Goal: Task Accomplishment & Management: Complete application form

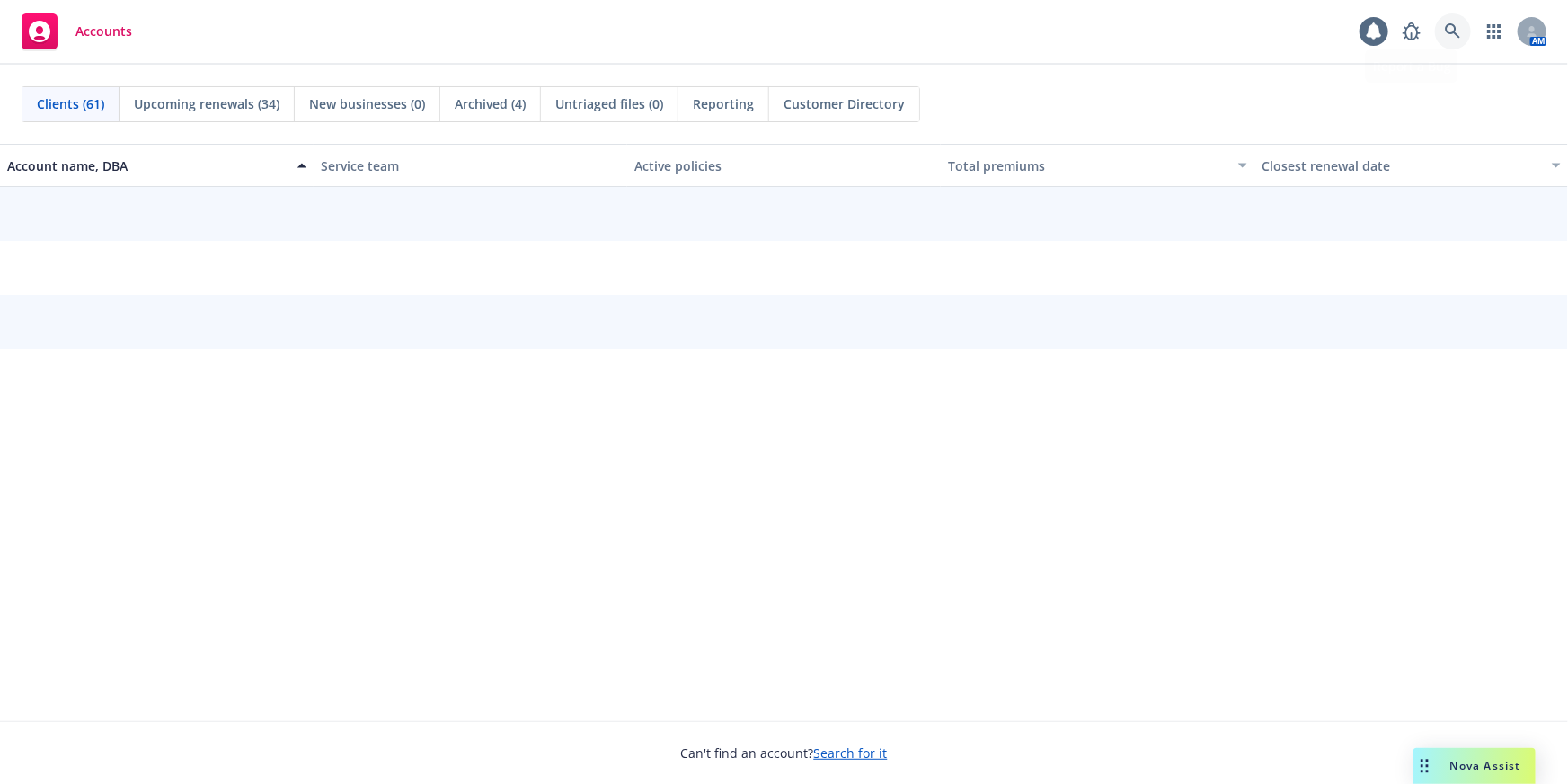
click at [1459, 35] on icon at bounding box center [1453, 32] width 16 height 16
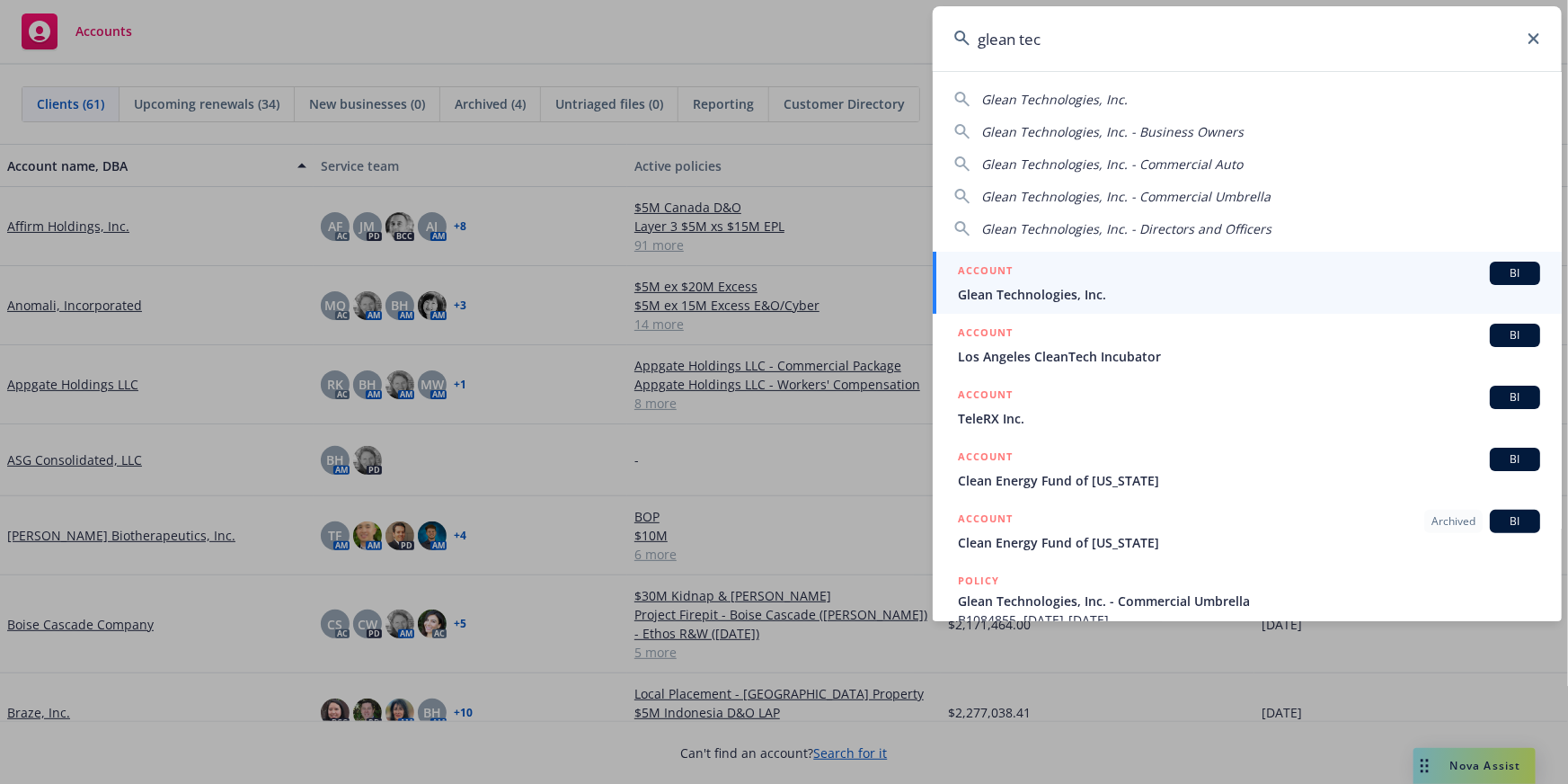
type input "glean tec"
click at [1406, 287] on span "Glean Technologies, Inc." at bounding box center [1249, 294] width 583 height 19
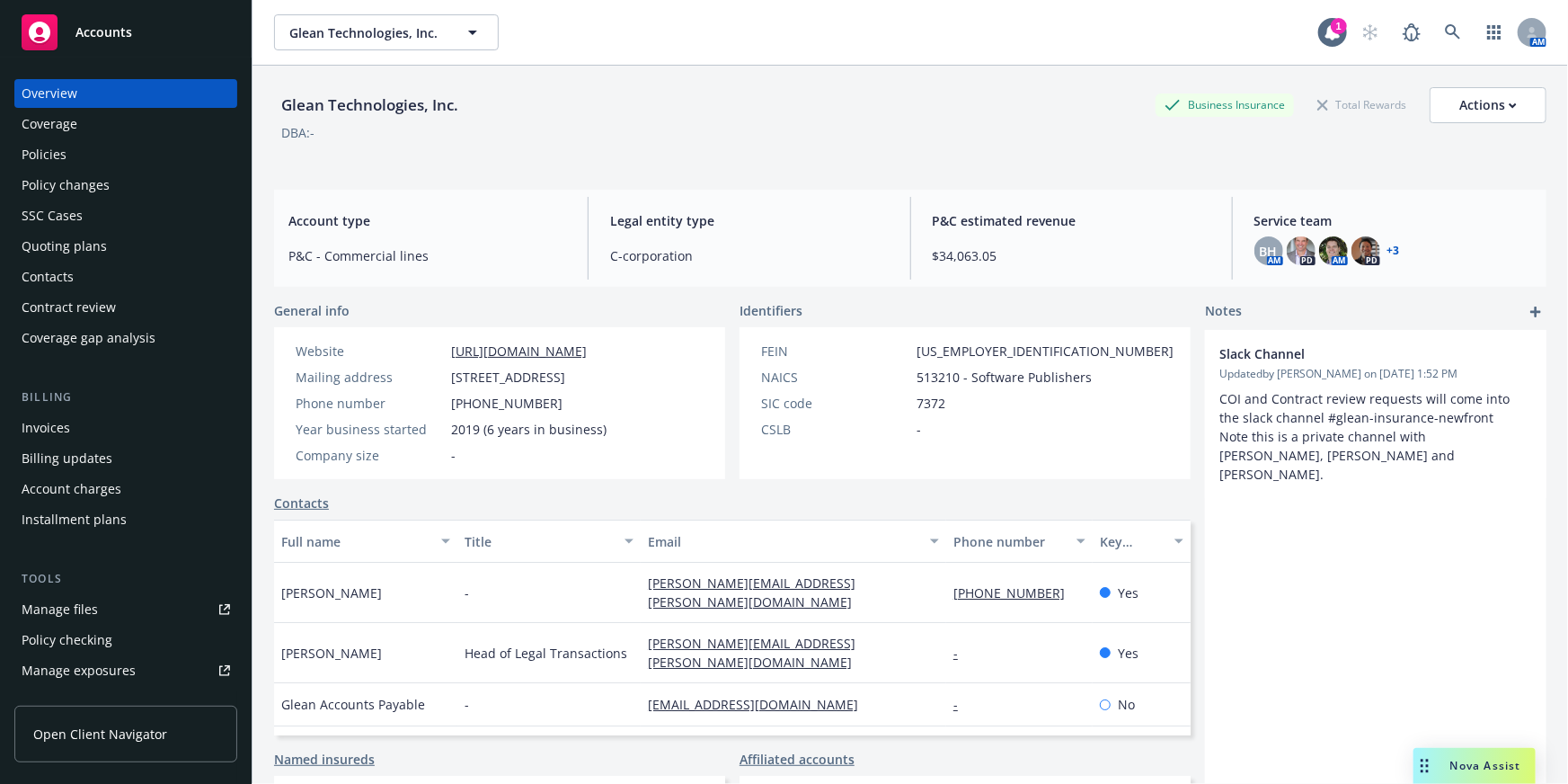
click at [96, 163] on div "Policies" at bounding box center [126, 155] width 209 height 29
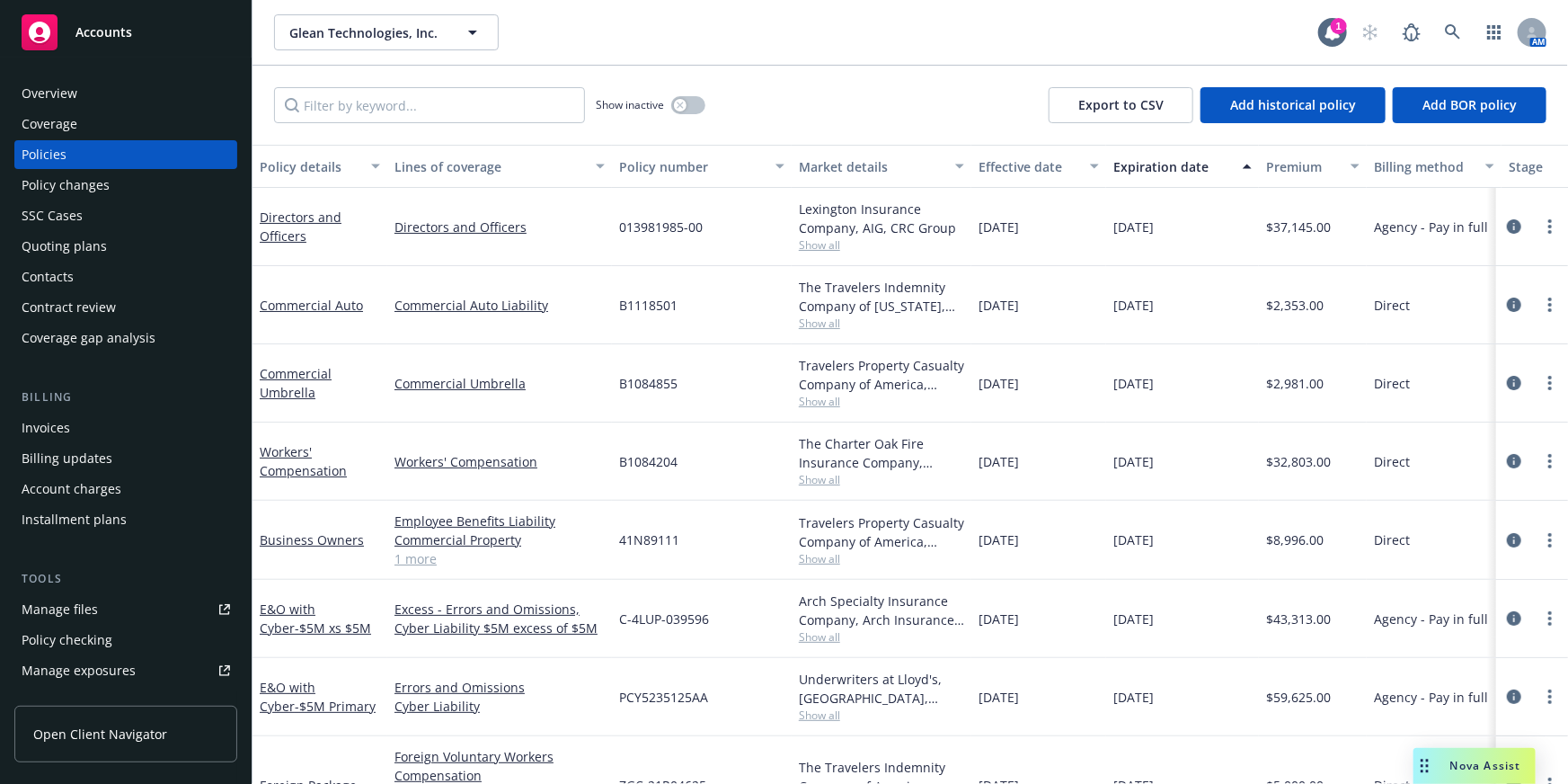
click at [66, 247] on div "Quoting plans" at bounding box center [65, 247] width 86 height 29
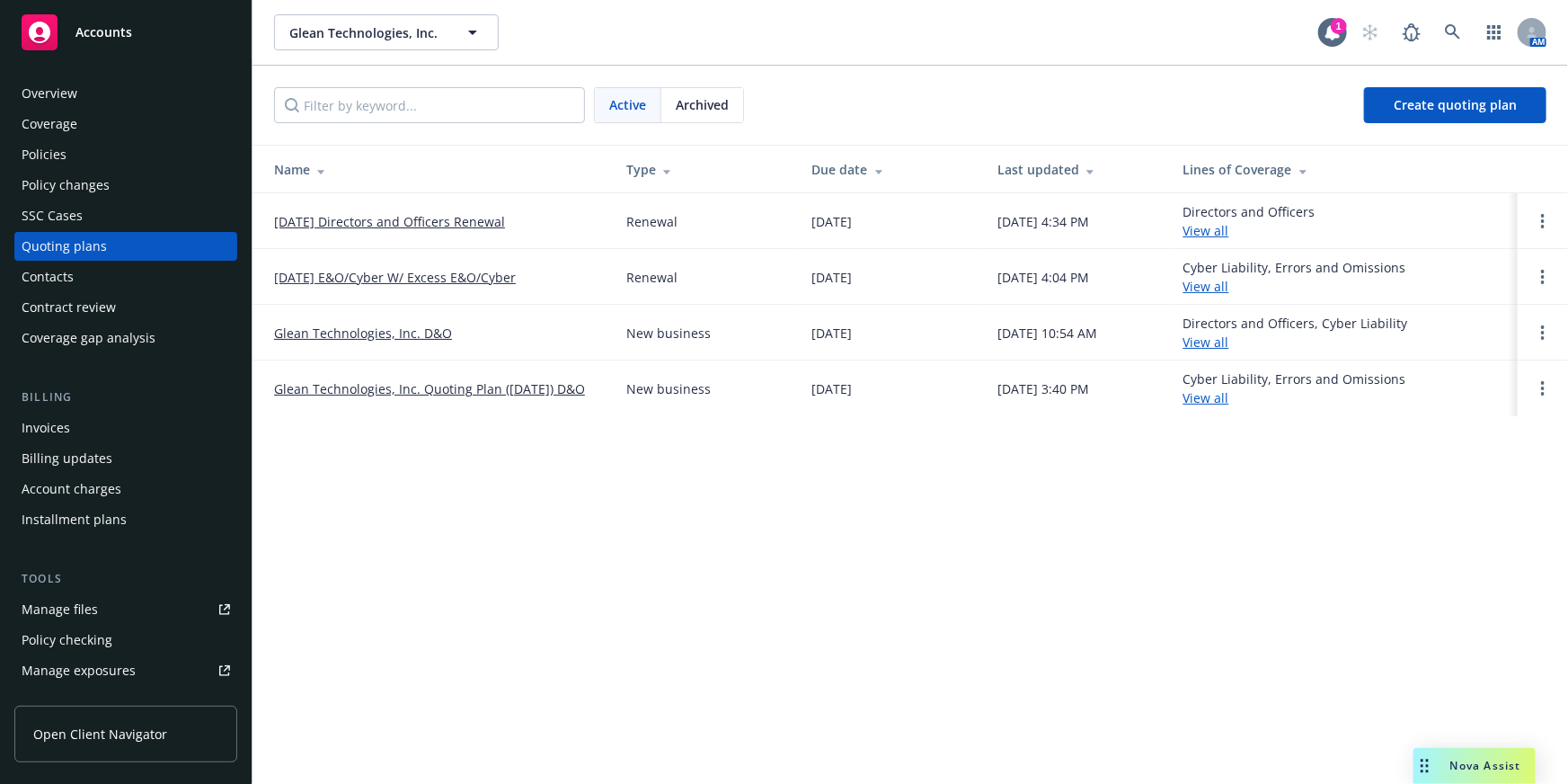
click at [428, 223] on link "[DATE] Directors and Officers Renewal" at bounding box center [390, 221] width 231 height 19
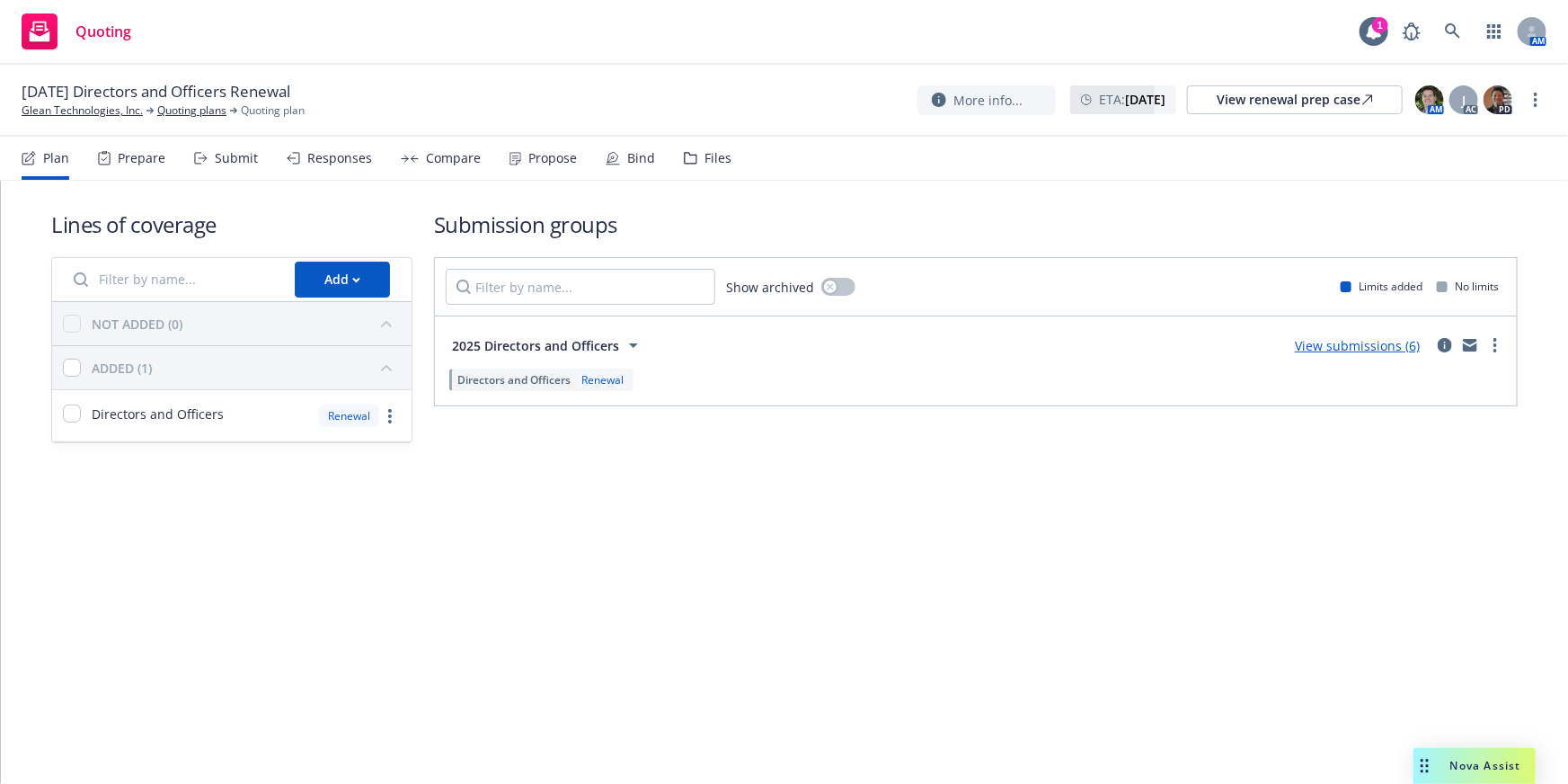
click at [341, 169] on div "Responses" at bounding box center [330, 158] width 86 height 43
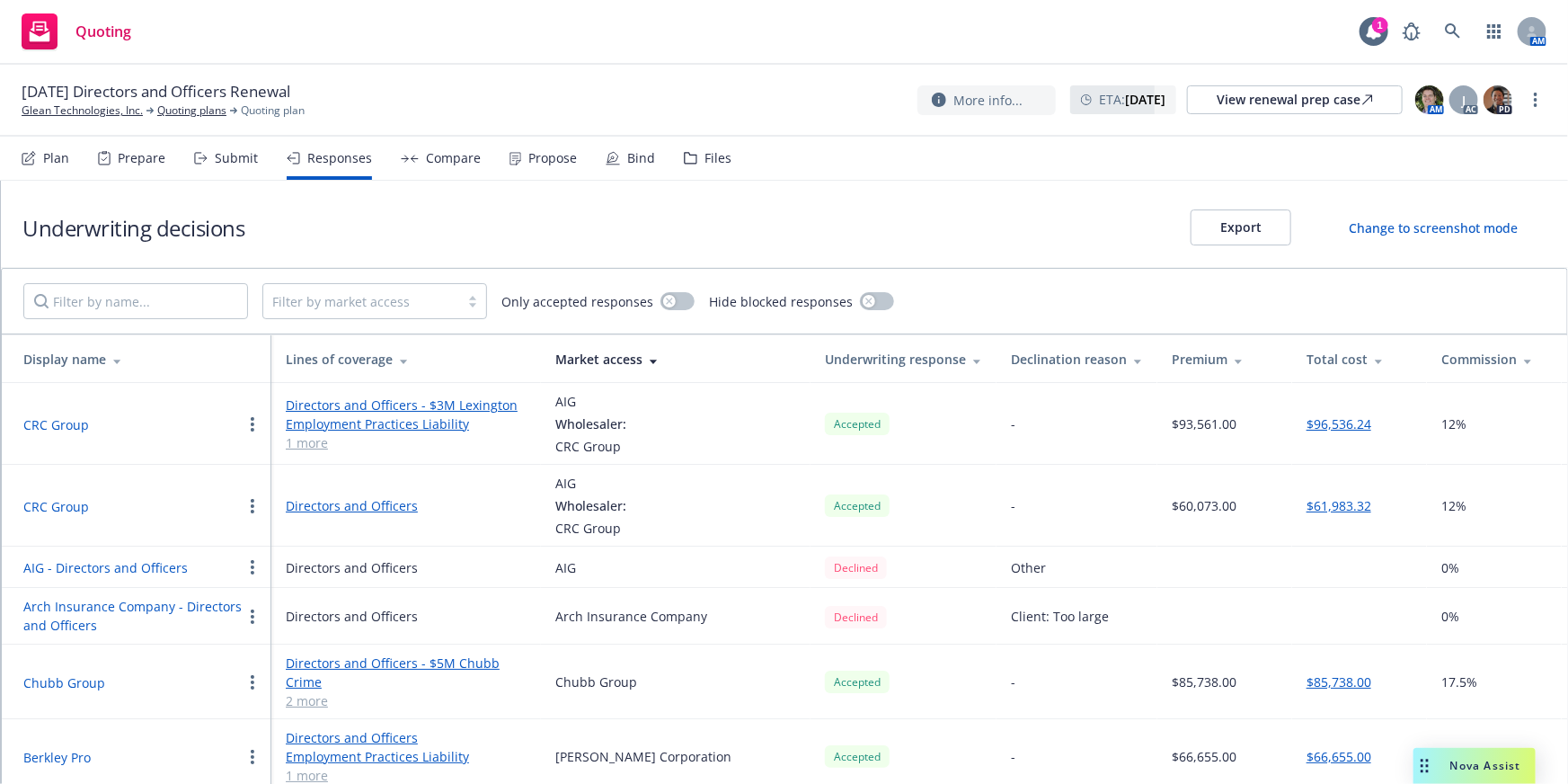
click at [1326, 352] on div "Total cost" at bounding box center [1359, 359] width 106 height 19
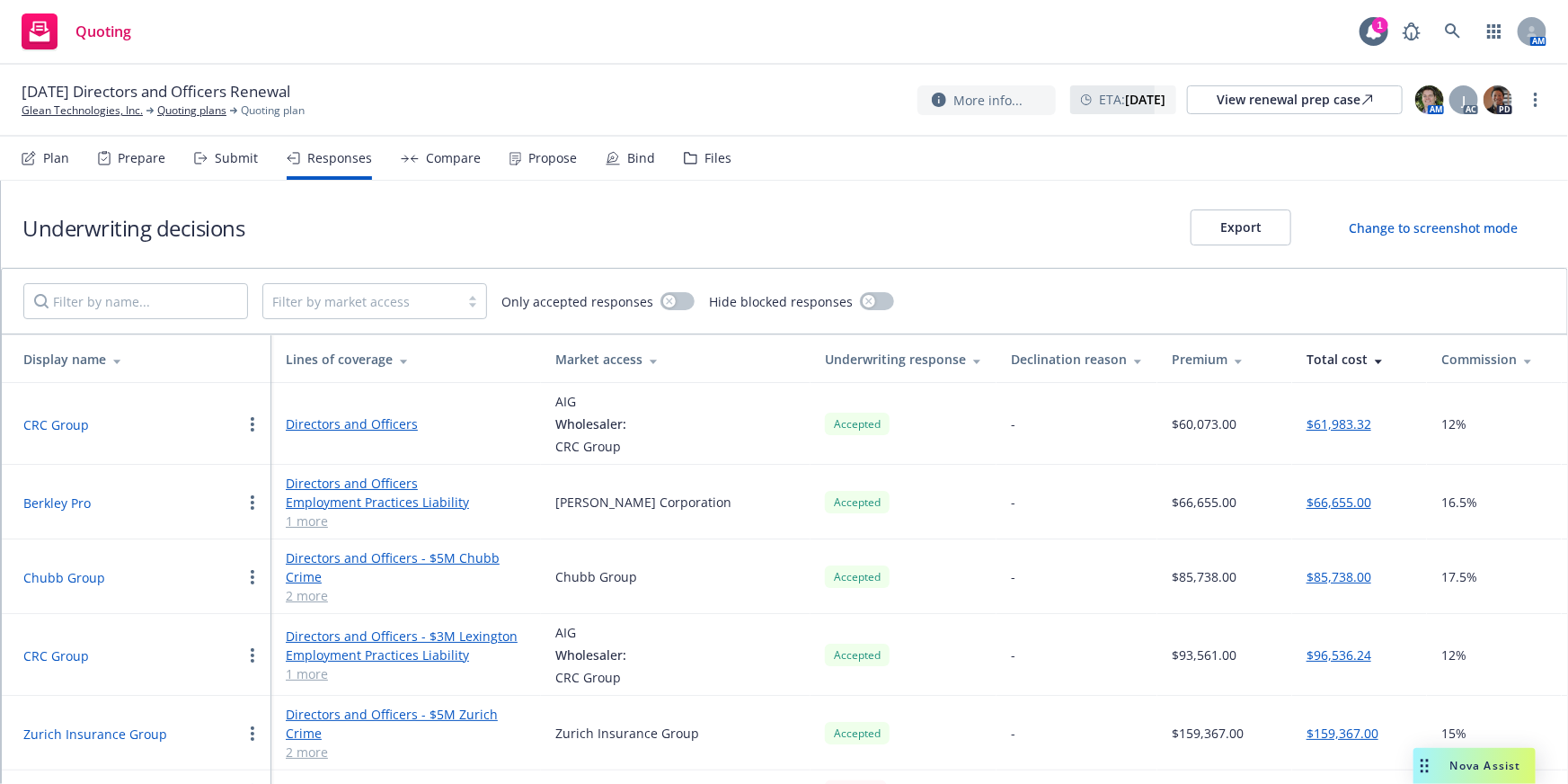
scroll to position [97, 0]
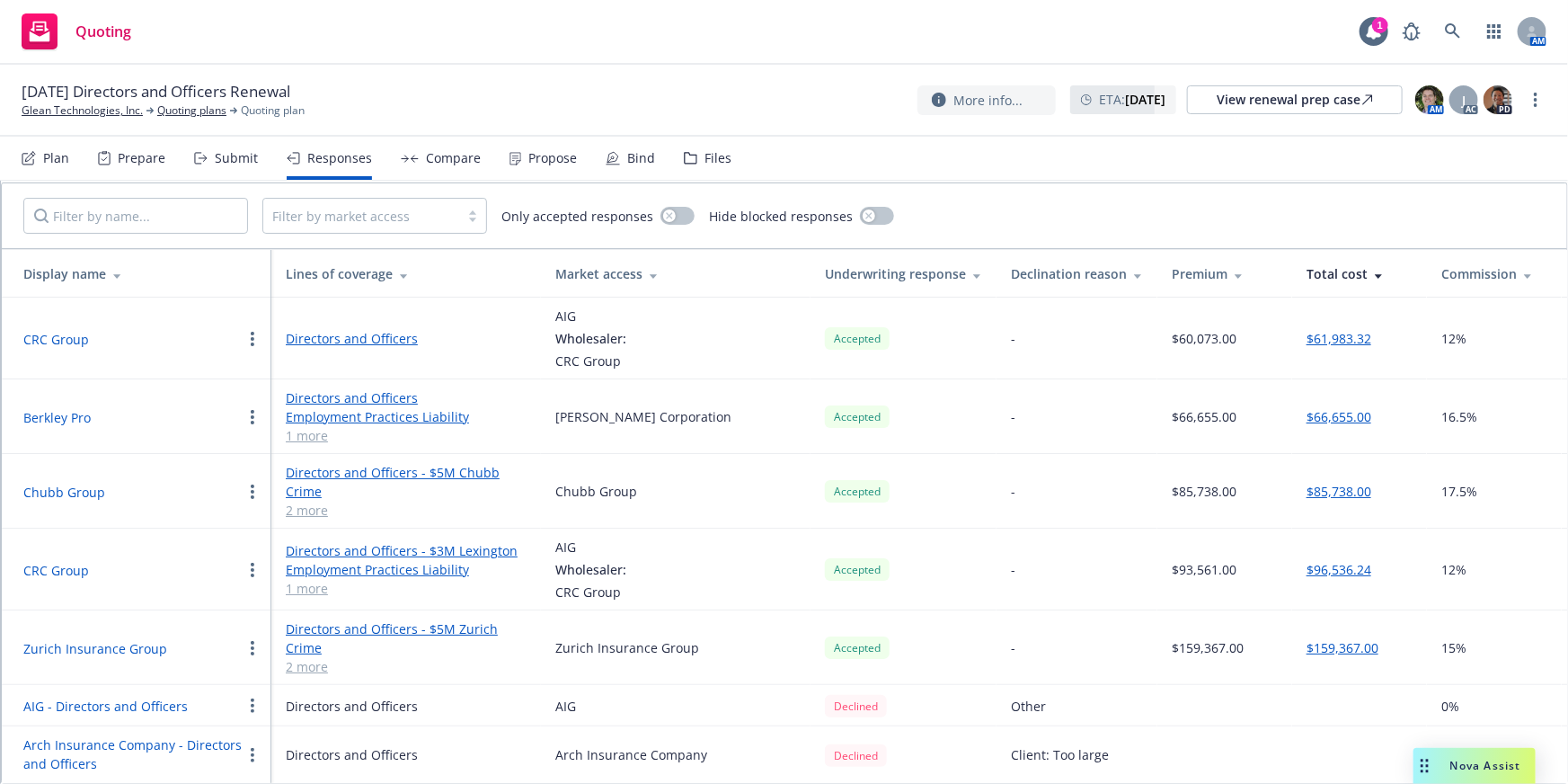
click at [209, 158] on div "Submit" at bounding box center [226, 158] width 64 height 43
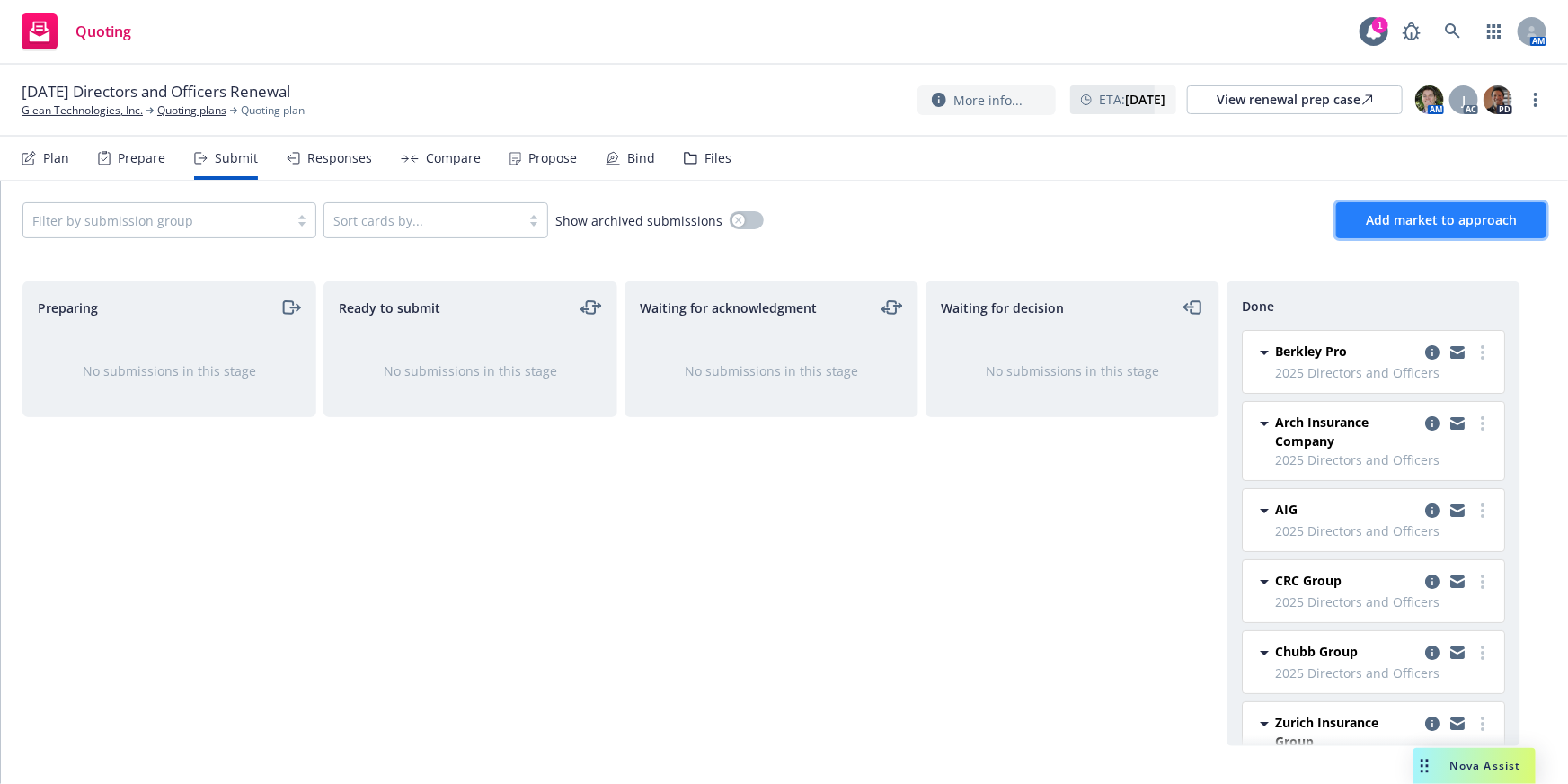
click at [1425, 215] on span "Add market to approach" at bounding box center [1441, 219] width 151 height 17
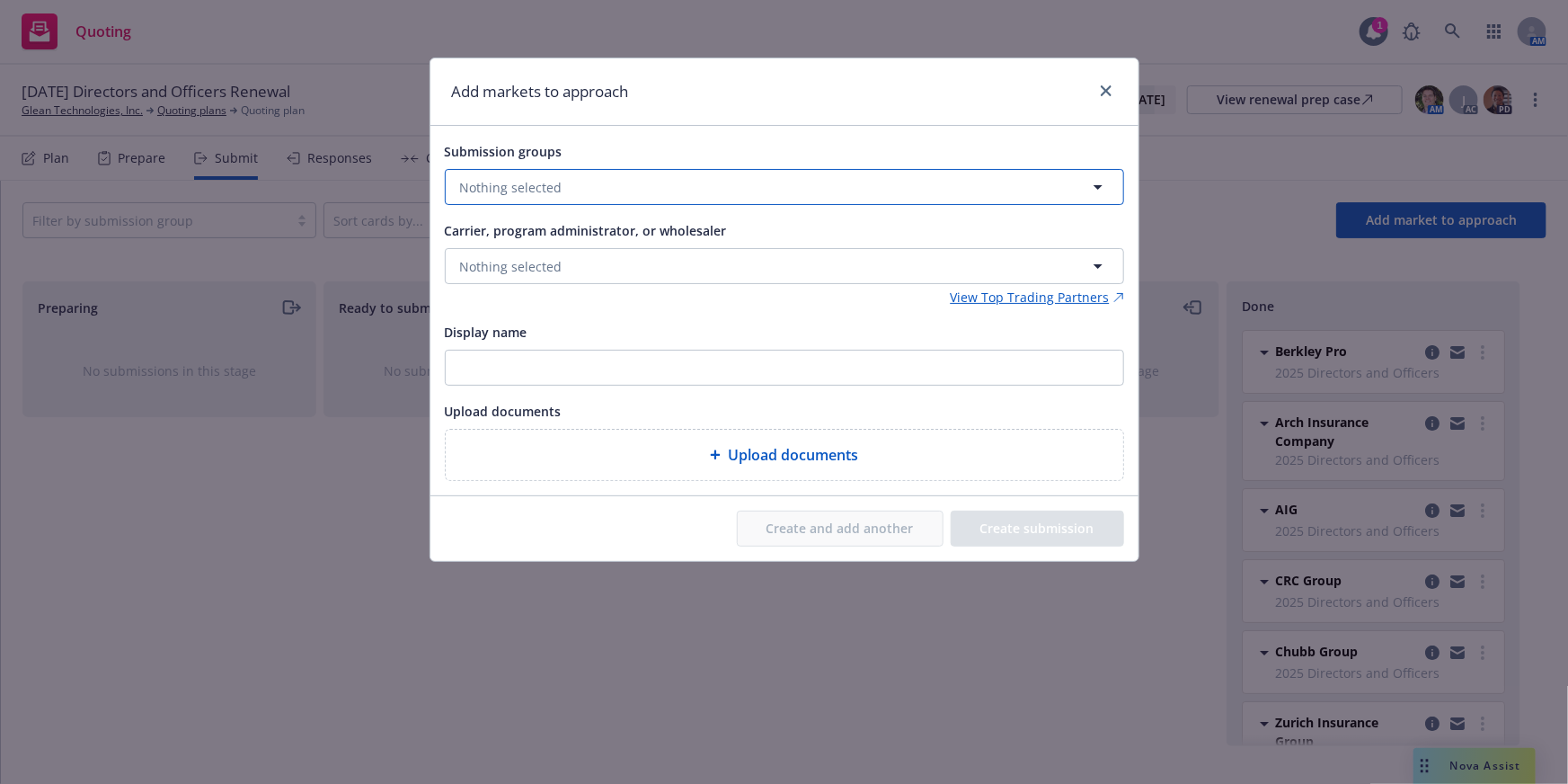
click at [577, 182] on button "Nothing selected" at bounding box center [785, 187] width 679 height 36
click at [517, 288] on span "Directors and Officers" at bounding box center [576, 293] width 168 height 19
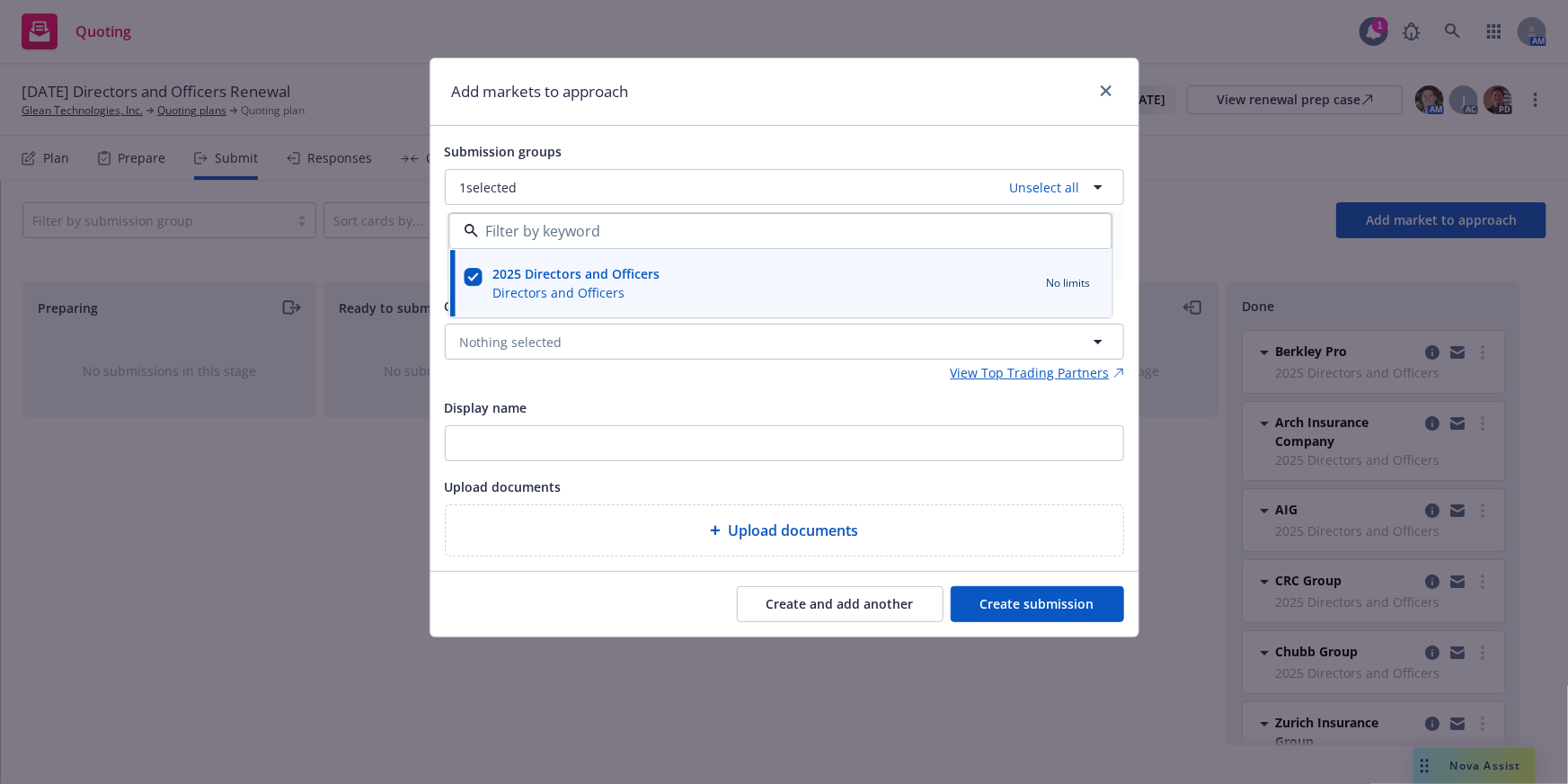
checkbox input "true"
click at [473, 396] on div "Display name" at bounding box center [486, 407] width 83 height 22
click at [473, 426] on input "Display name" at bounding box center [785, 443] width 677 height 35
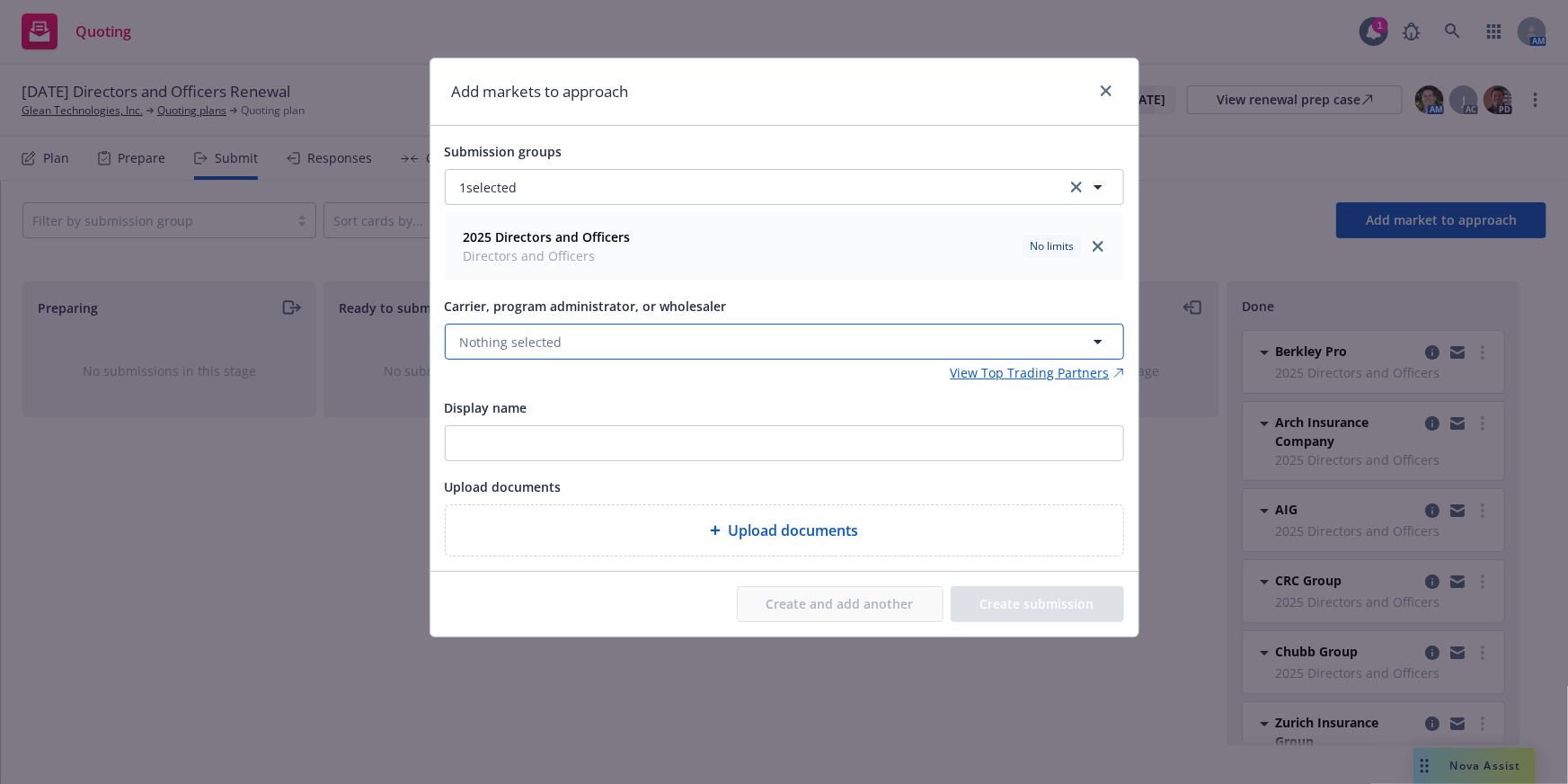
click at [527, 330] on button "Nothing selected" at bounding box center [785, 341] width 679 height 36
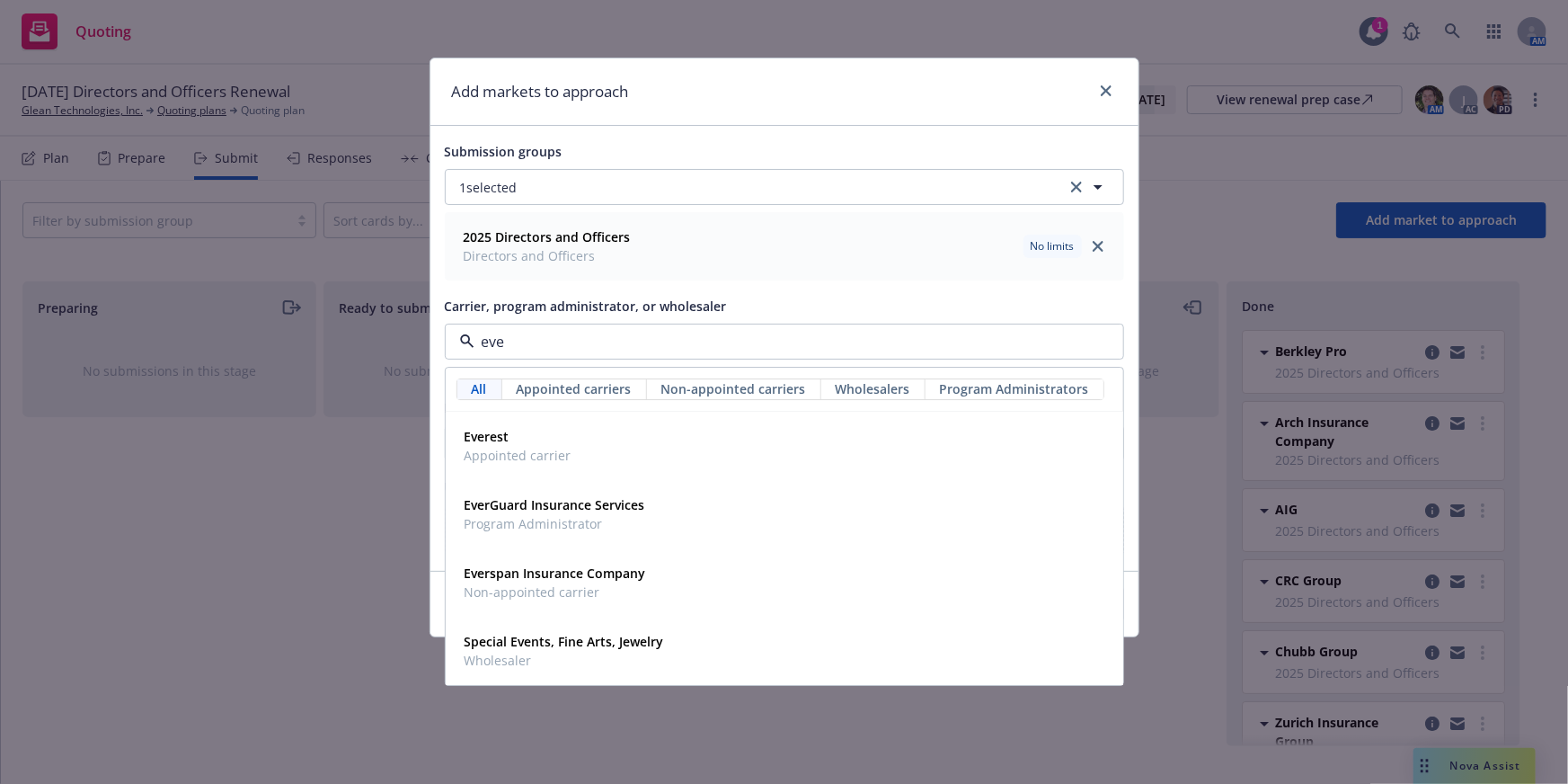
type input "ever"
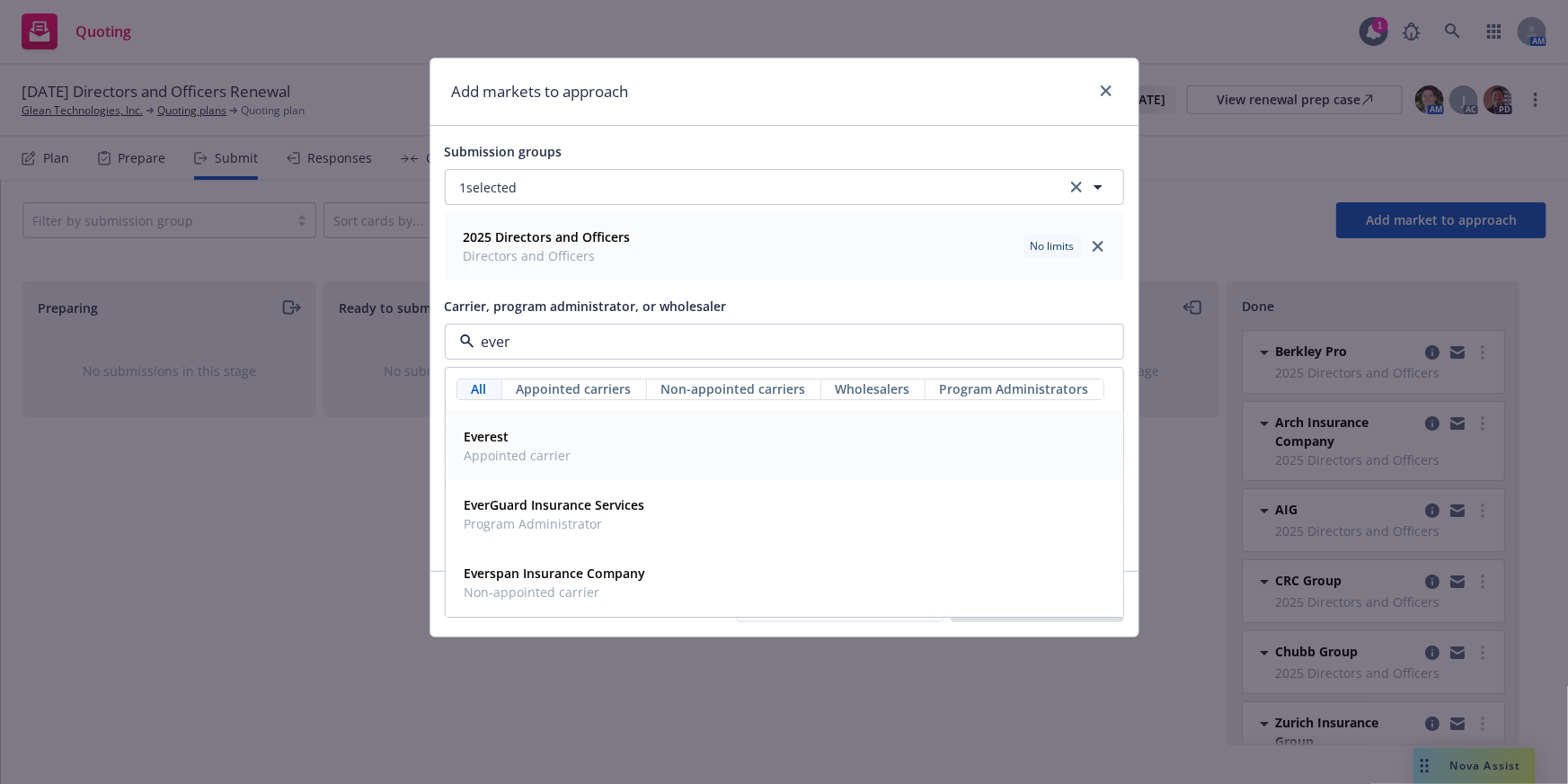
click at [580, 457] on div "Everest Appointed carrier" at bounding box center [784, 446] width 655 height 45
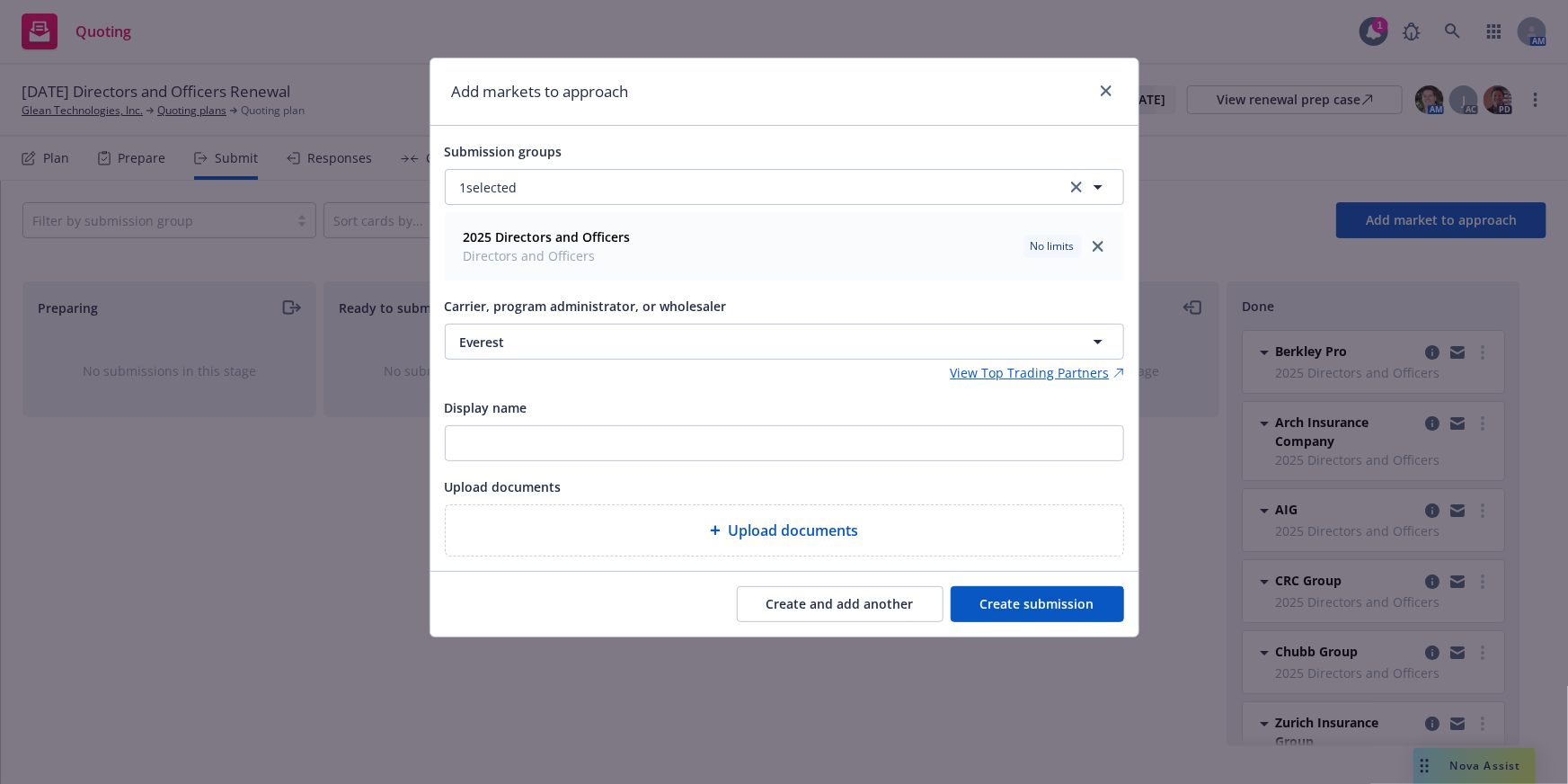
click at [1054, 615] on button "Create submission" at bounding box center [1037, 604] width 173 height 36
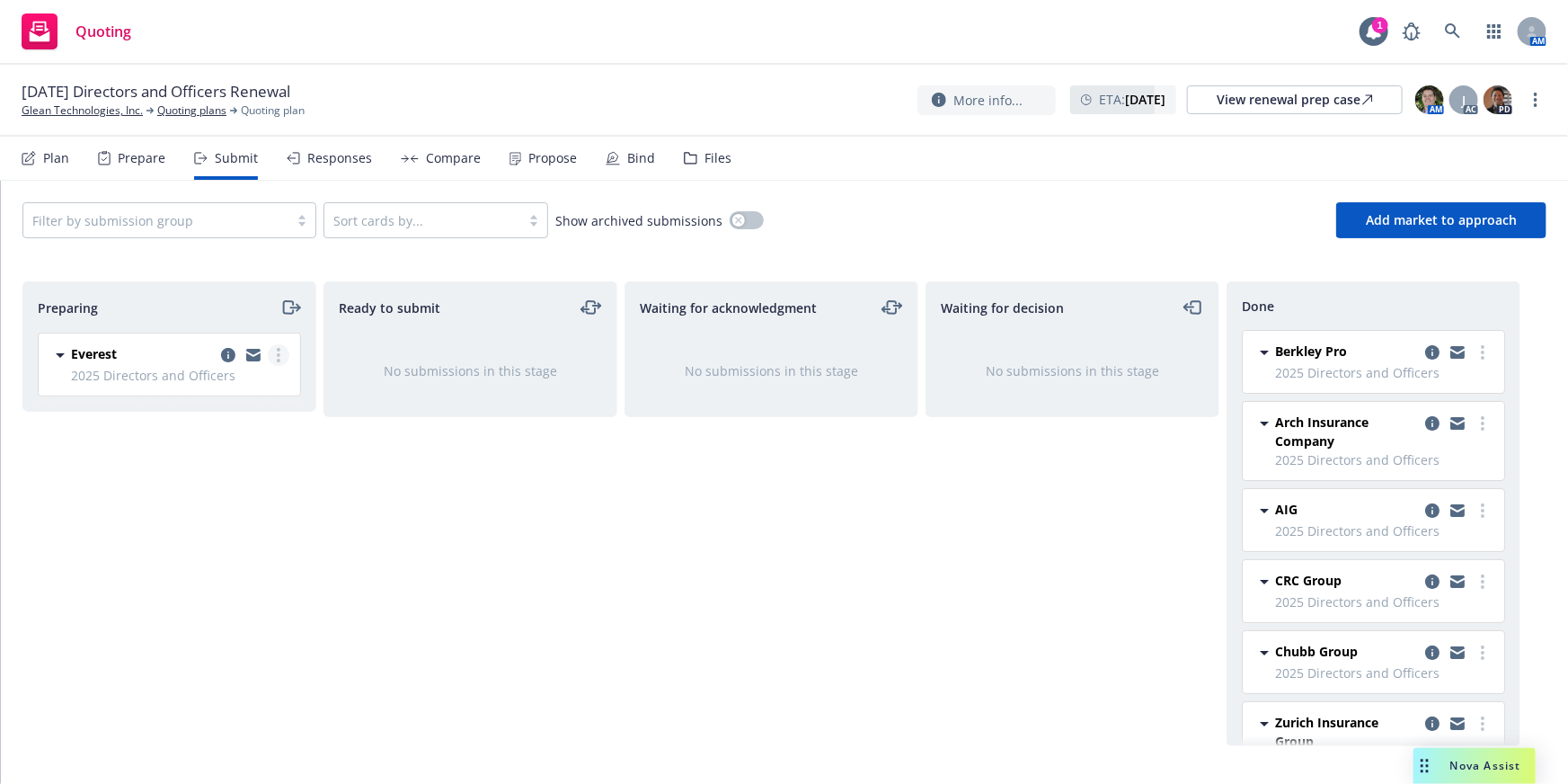
click at [283, 349] on link "more" at bounding box center [279, 355] width 22 height 22
click at [238, 501] on span "Add accepted decision" at bounding box center [198, 499] width 179 height 17
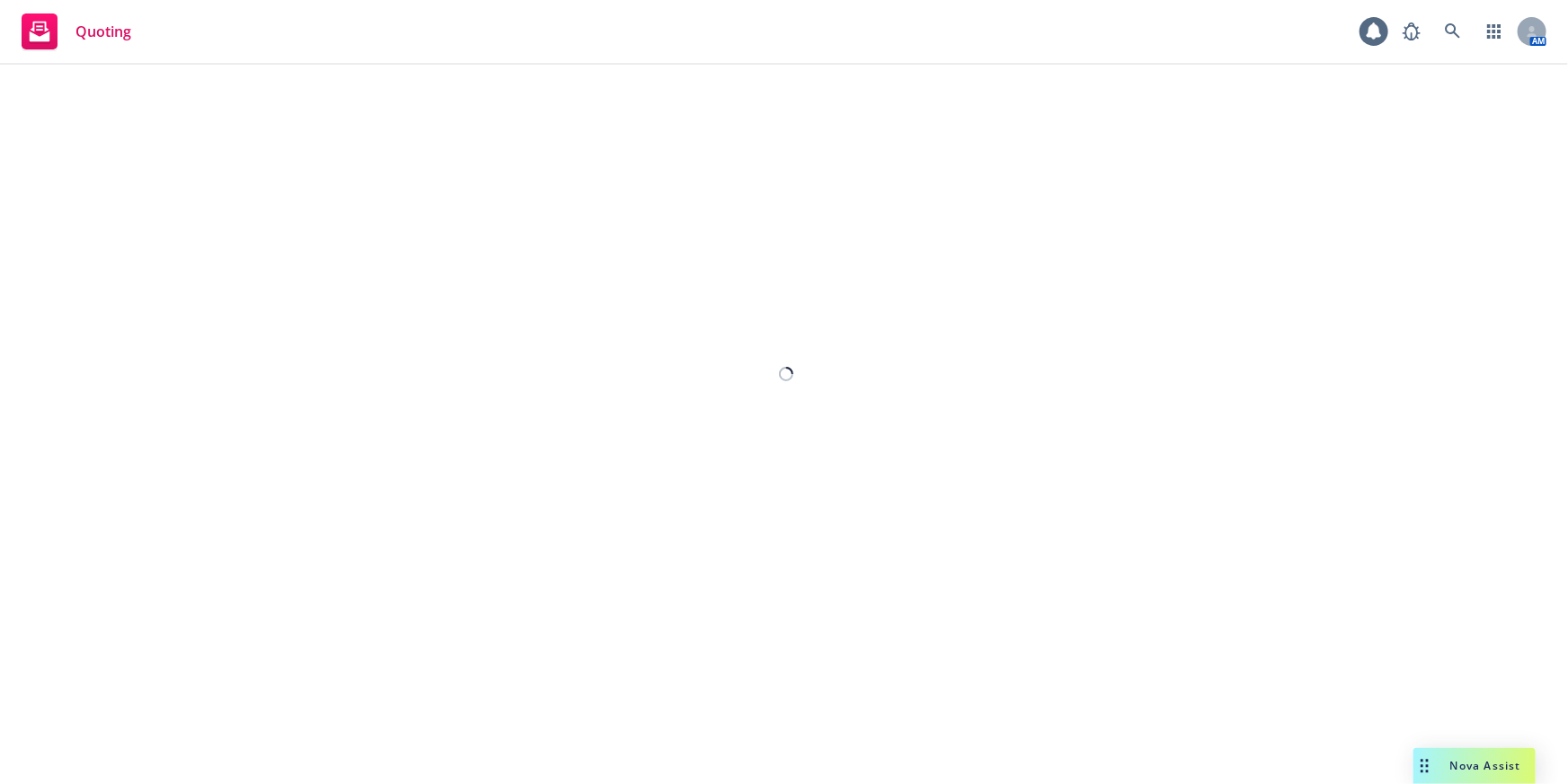
select select "12"
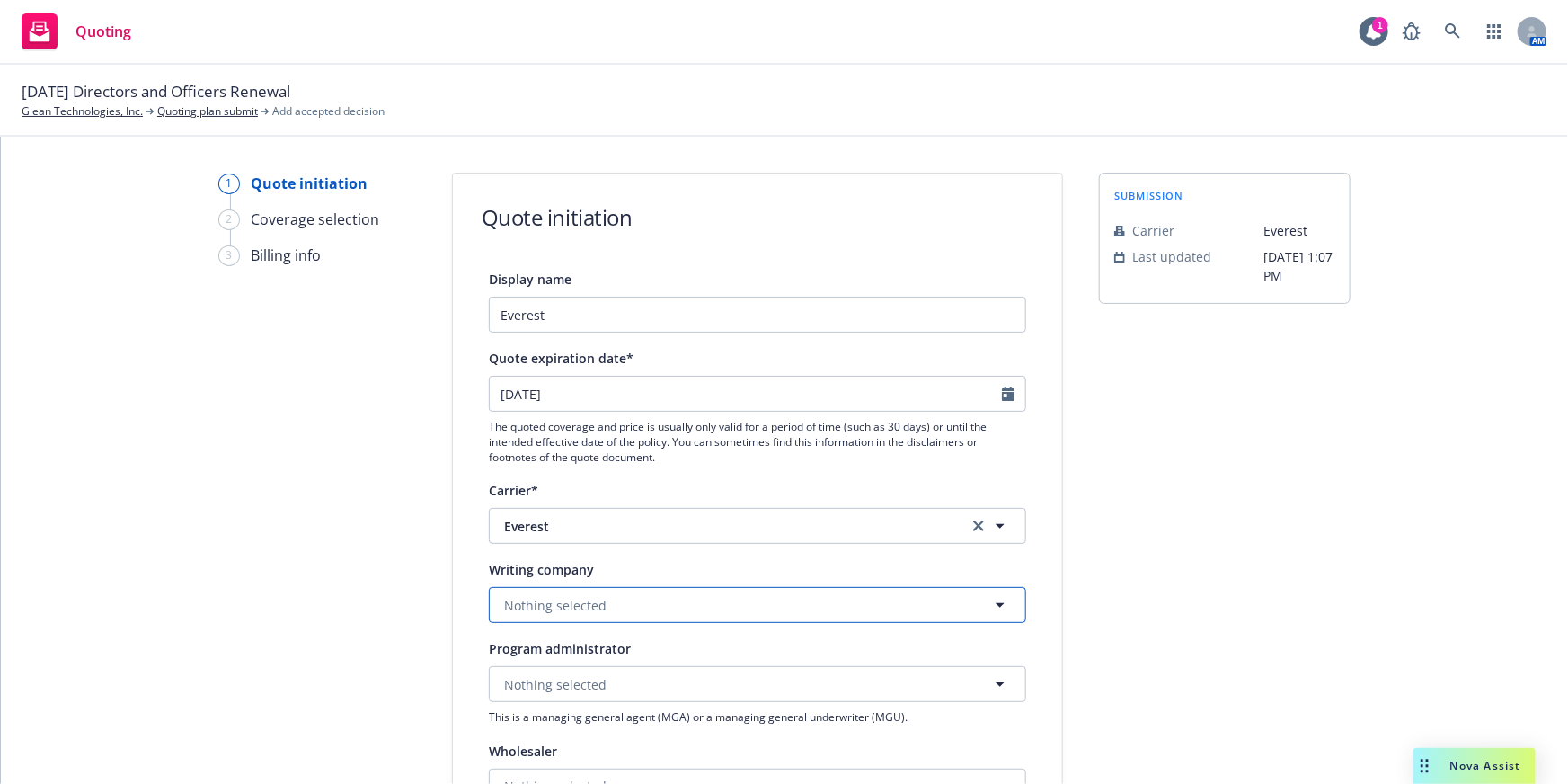
click at [647, 606] on button "Nothing selected" at bounding box center [758, 604] width 537 height 36
click at [695, 611] on button "Nothing selected" at bounding box center [758, 604] width 537 height 36
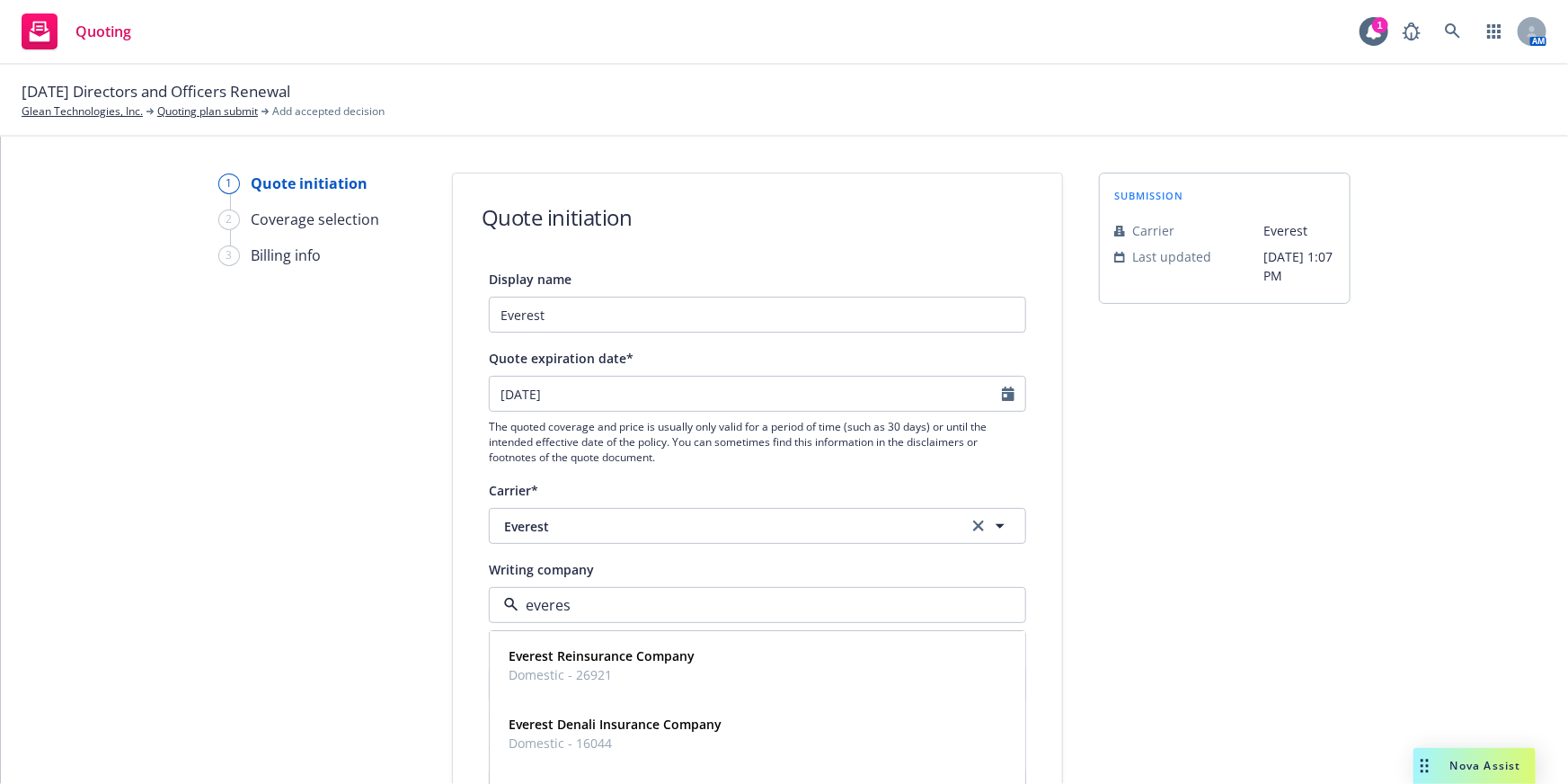
type input "everest"
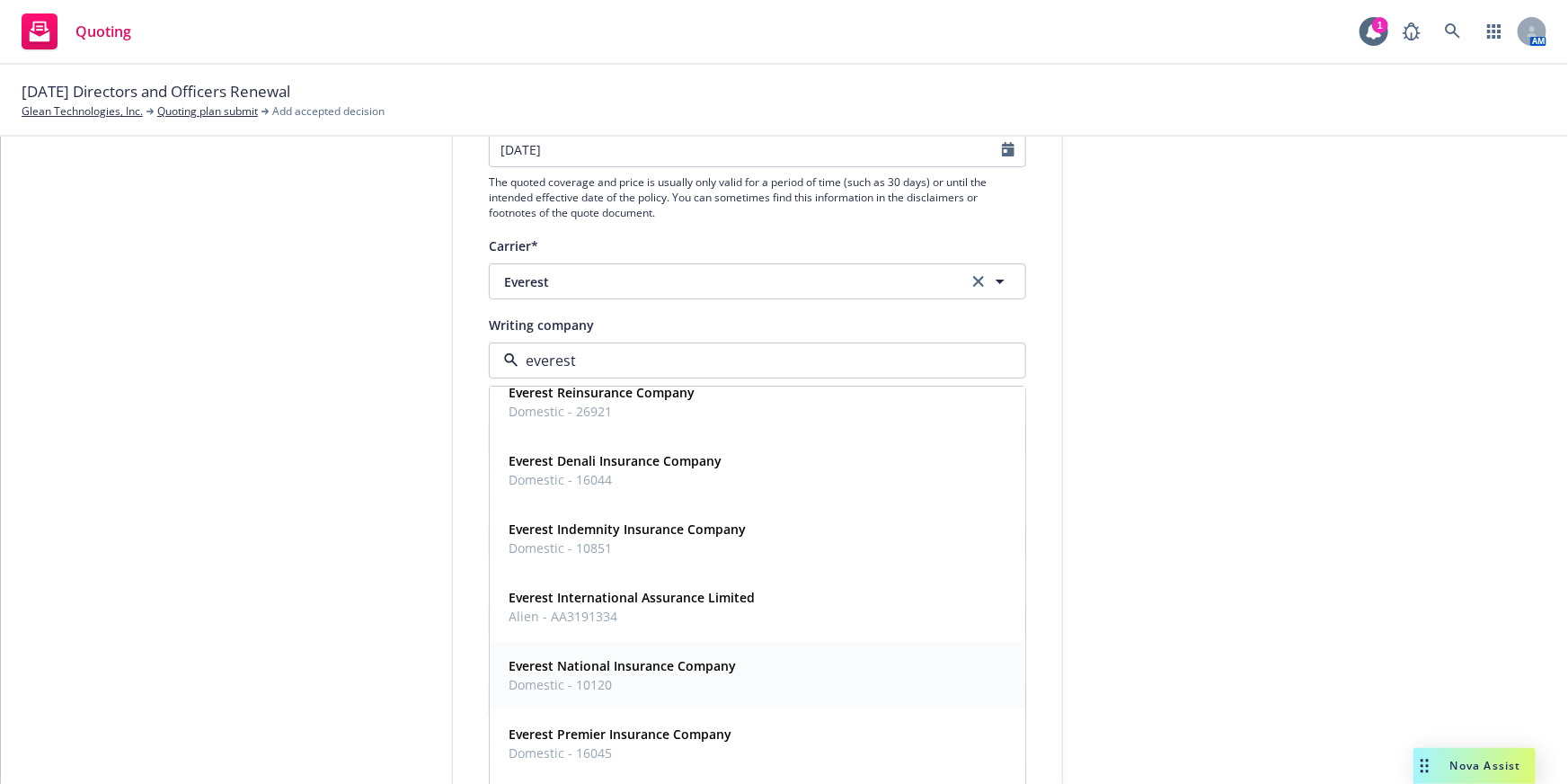
scroll to position [28, 0]
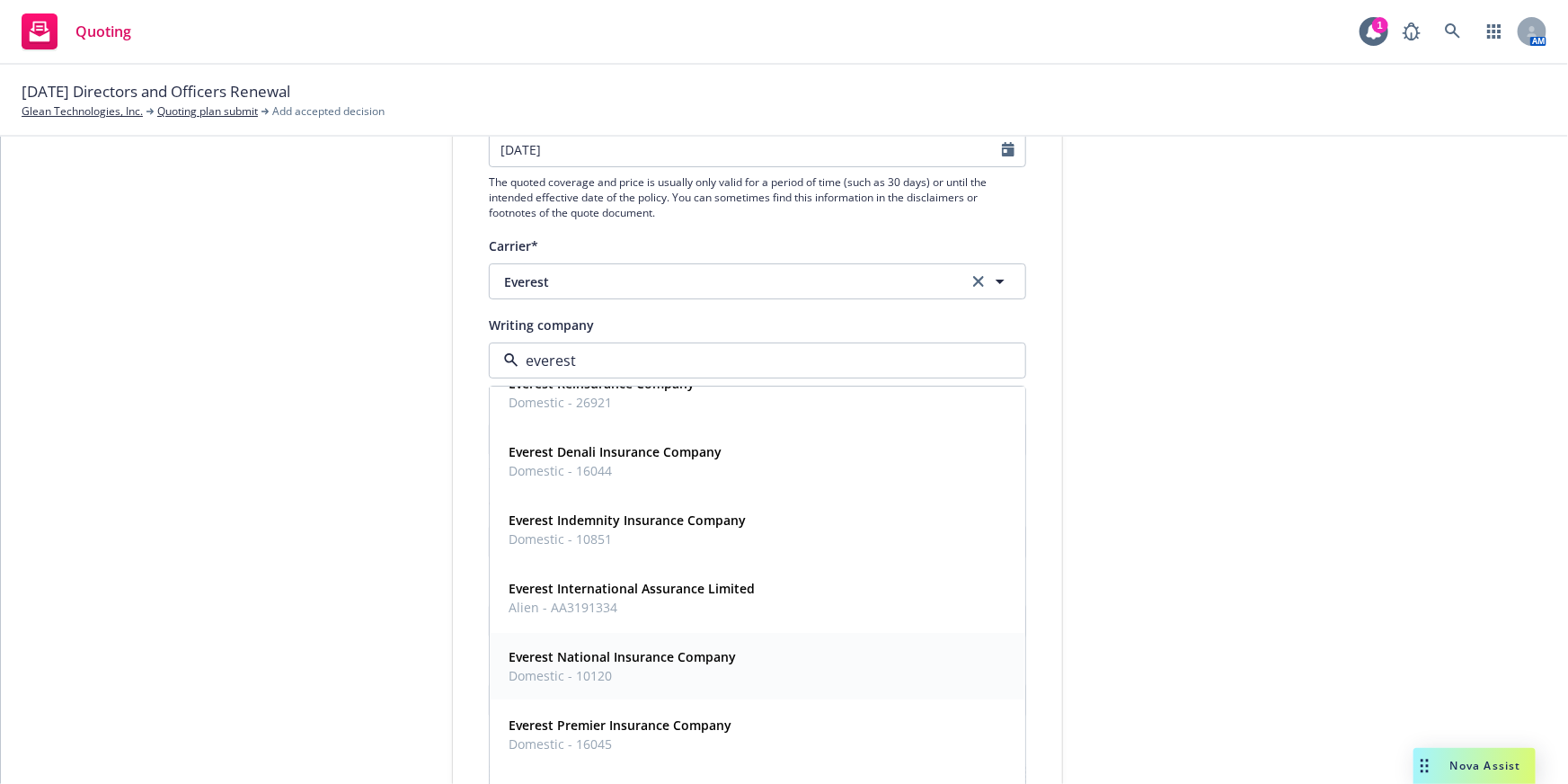
click at [627, 667] on span "Domestic - 10120" at bounding box center [623, 676] width 228 height 19
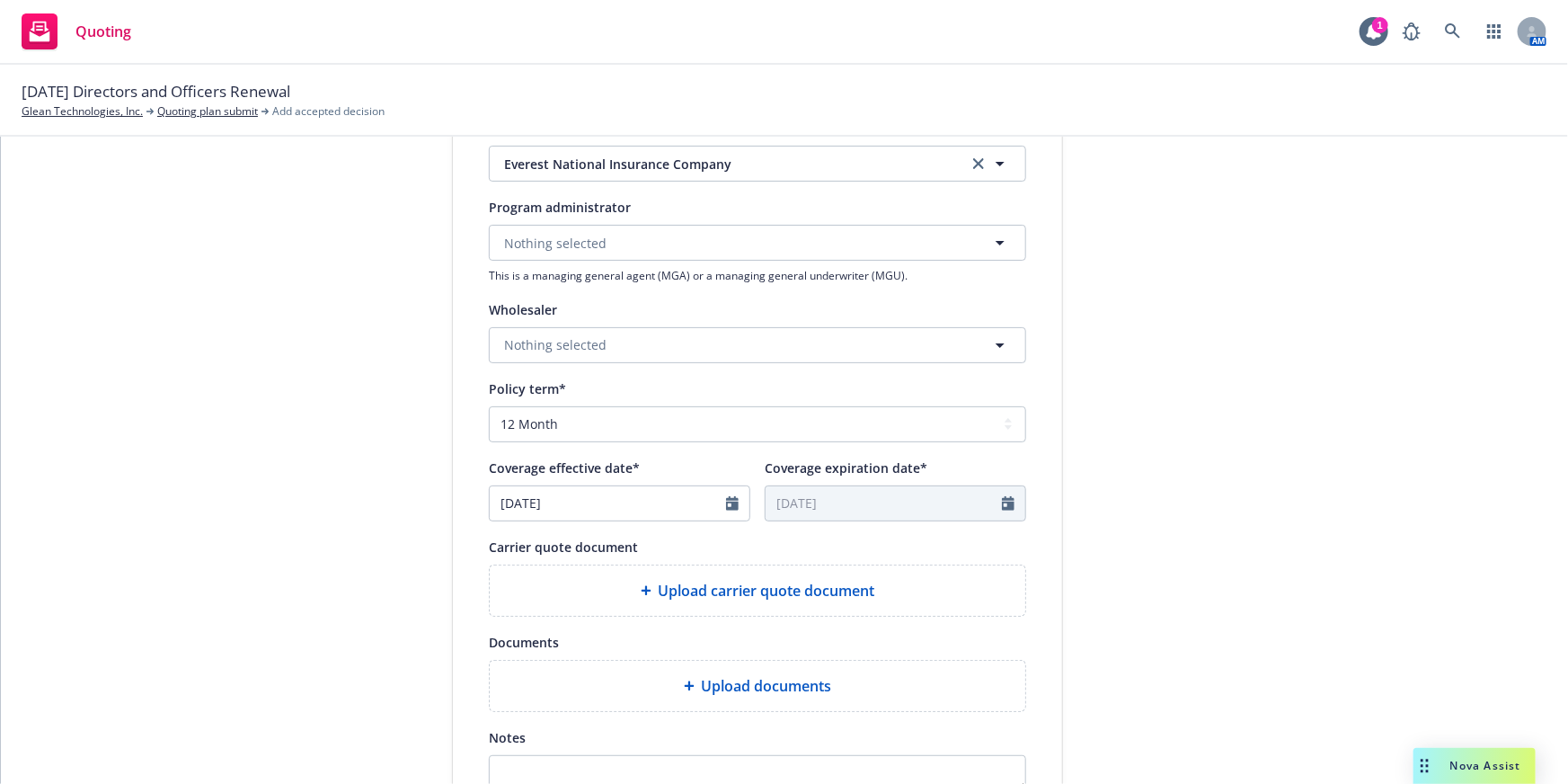
scroll to position [629, 0]
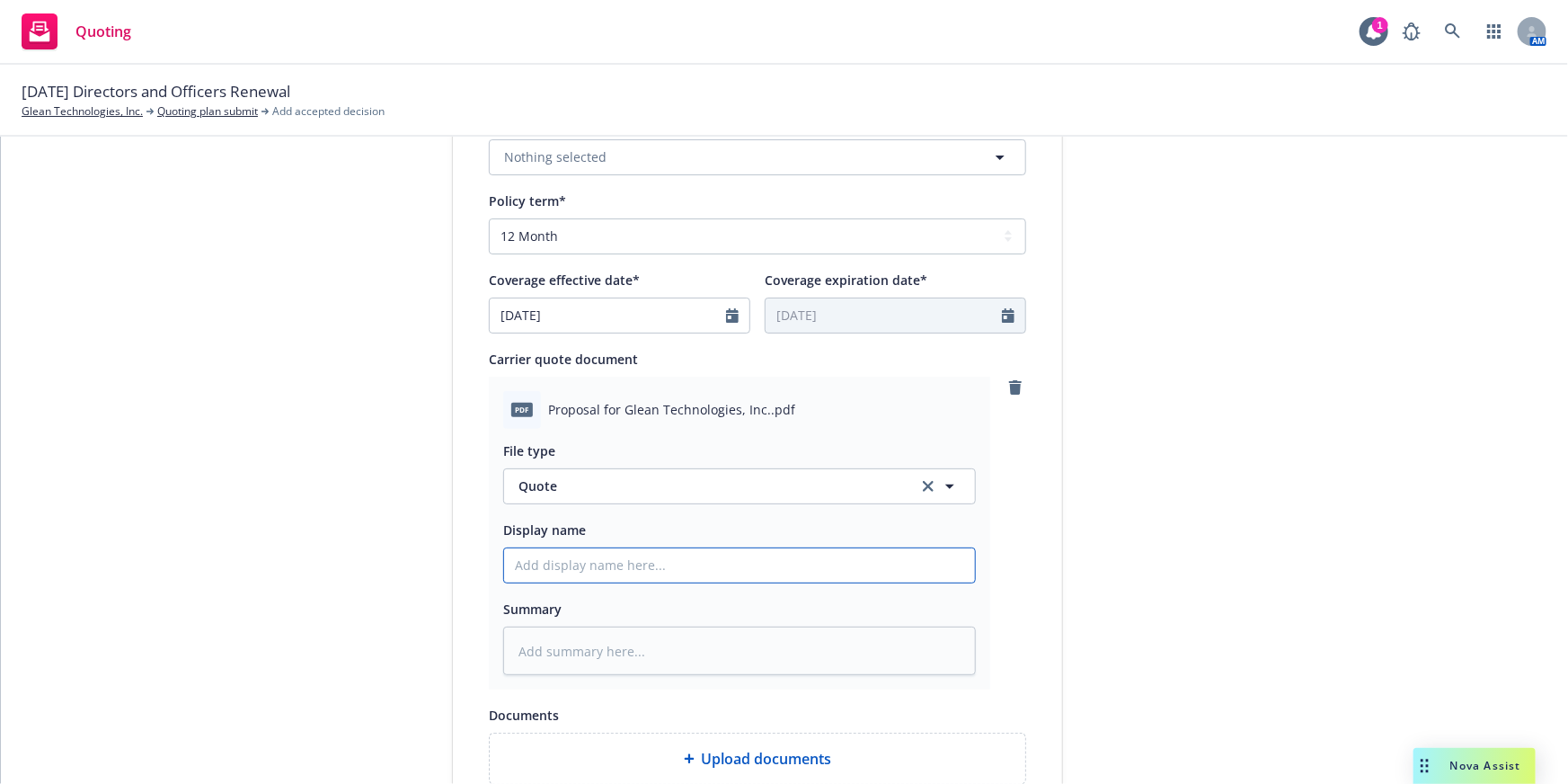
click at [648, 576] on input "Display name" at bounding box center [739, 565] width 471 height 35
type textarea "x"
type input "0"
type textarea "x"
type input "00"
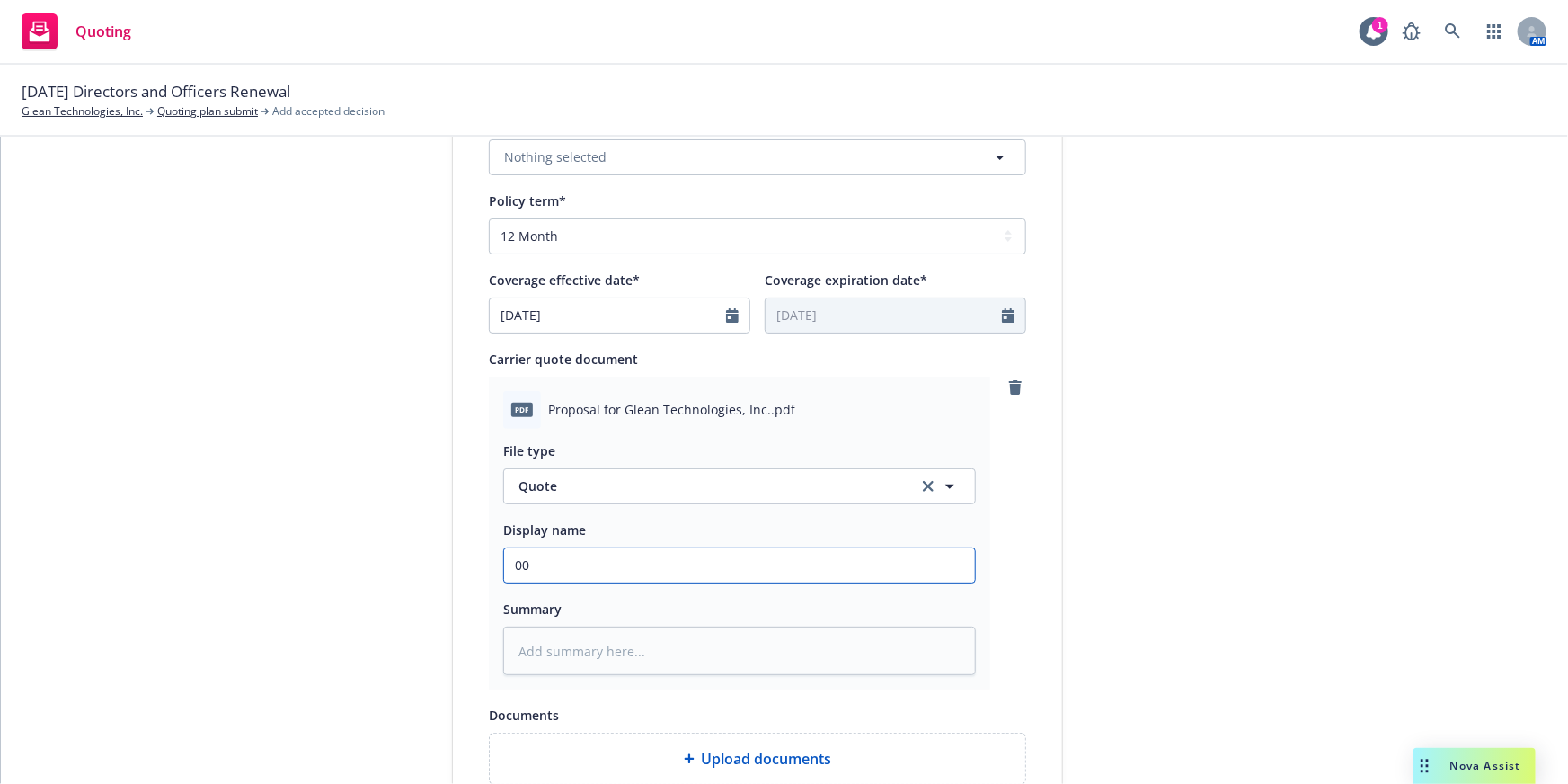
type textarea "x"
type input "00"
type textarea "x"
type input "00 G"
type textarea "x"
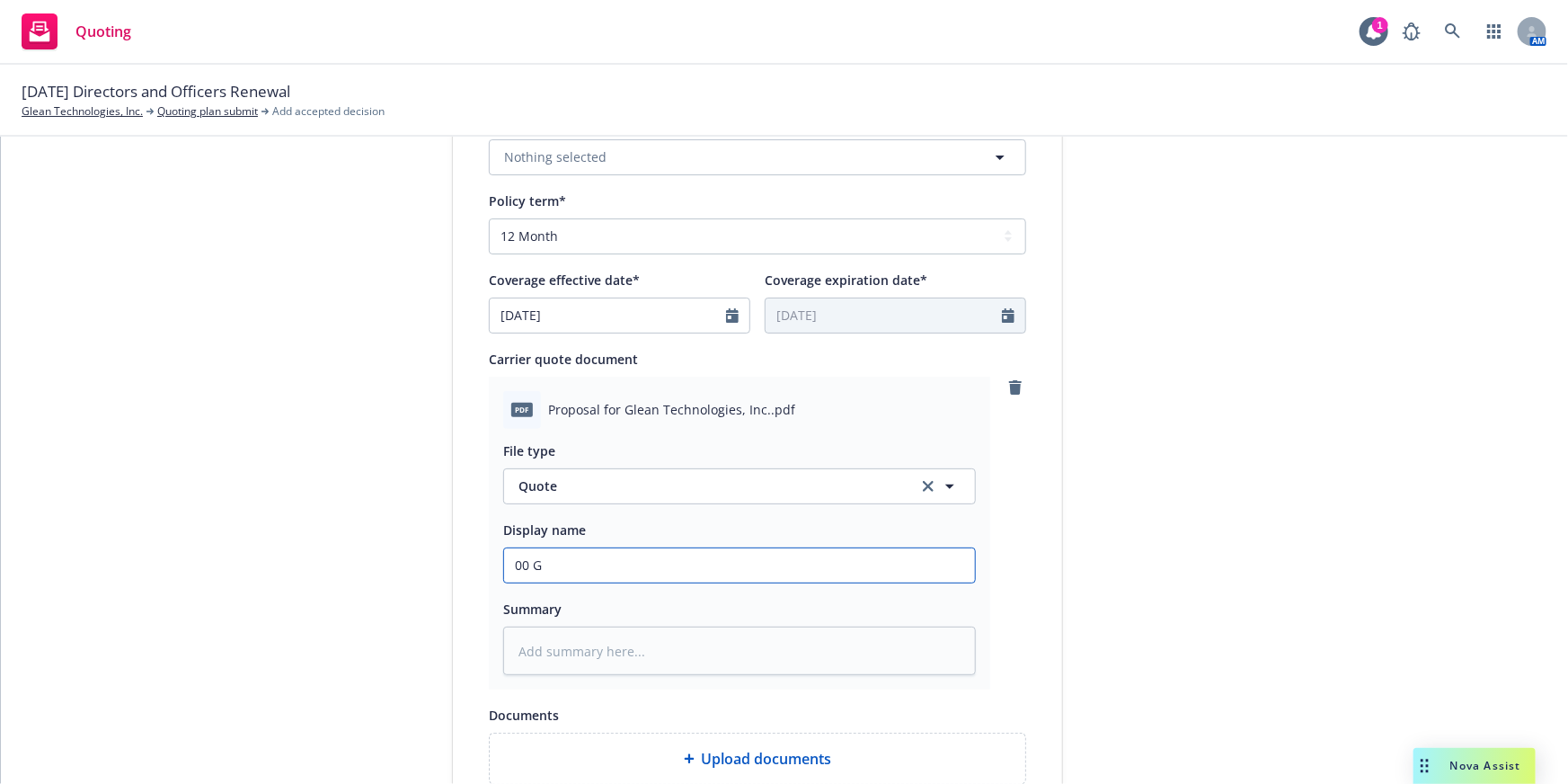
type input "00 Gl"
type textarea "x"
type input "00 Gle"
type textarea "x"
type input "00 Glea"
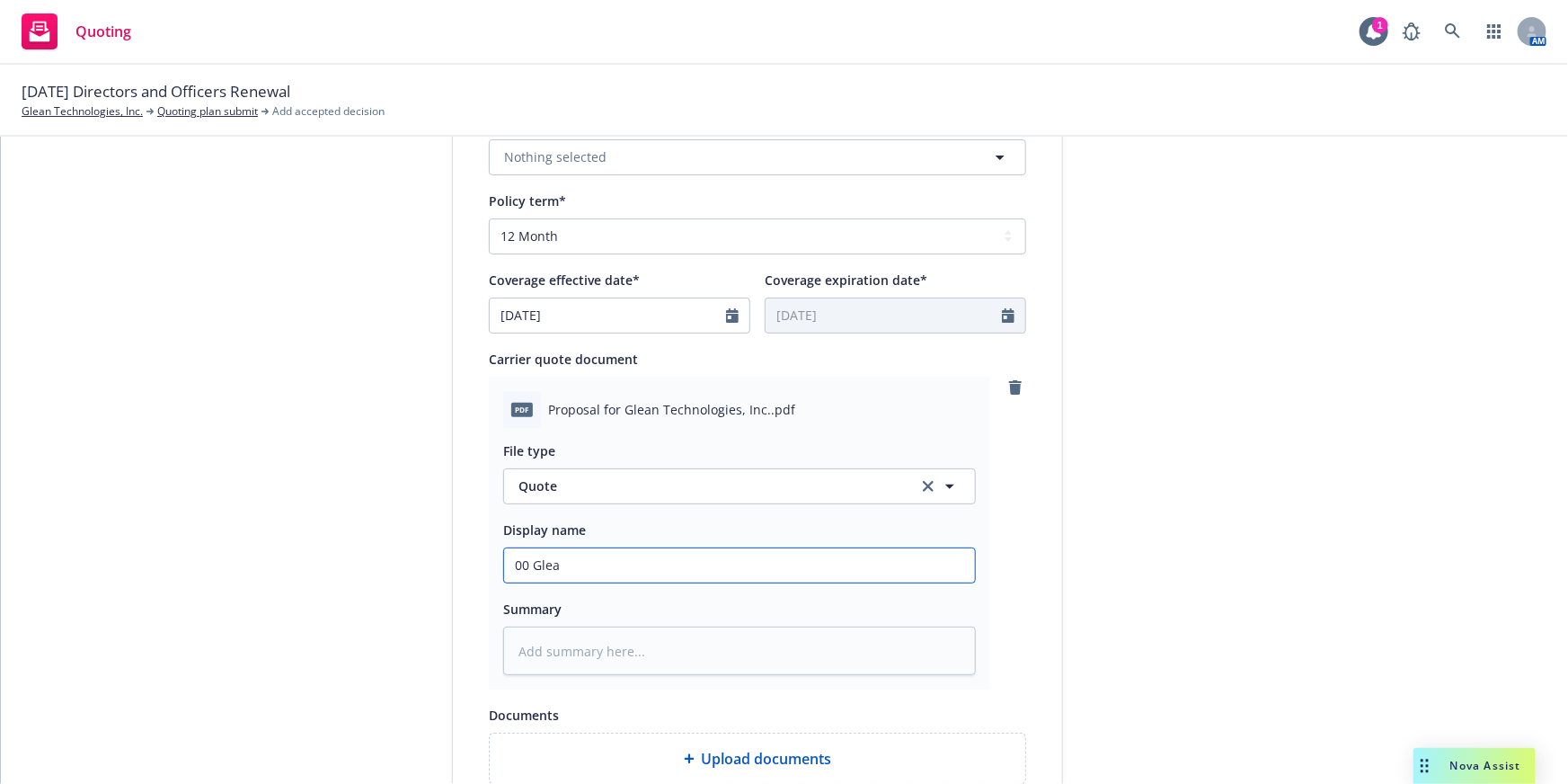
type textarea "x"
type input "00 Glean"
type textarea "x"
type input "00 Glean"
type textarea "x"
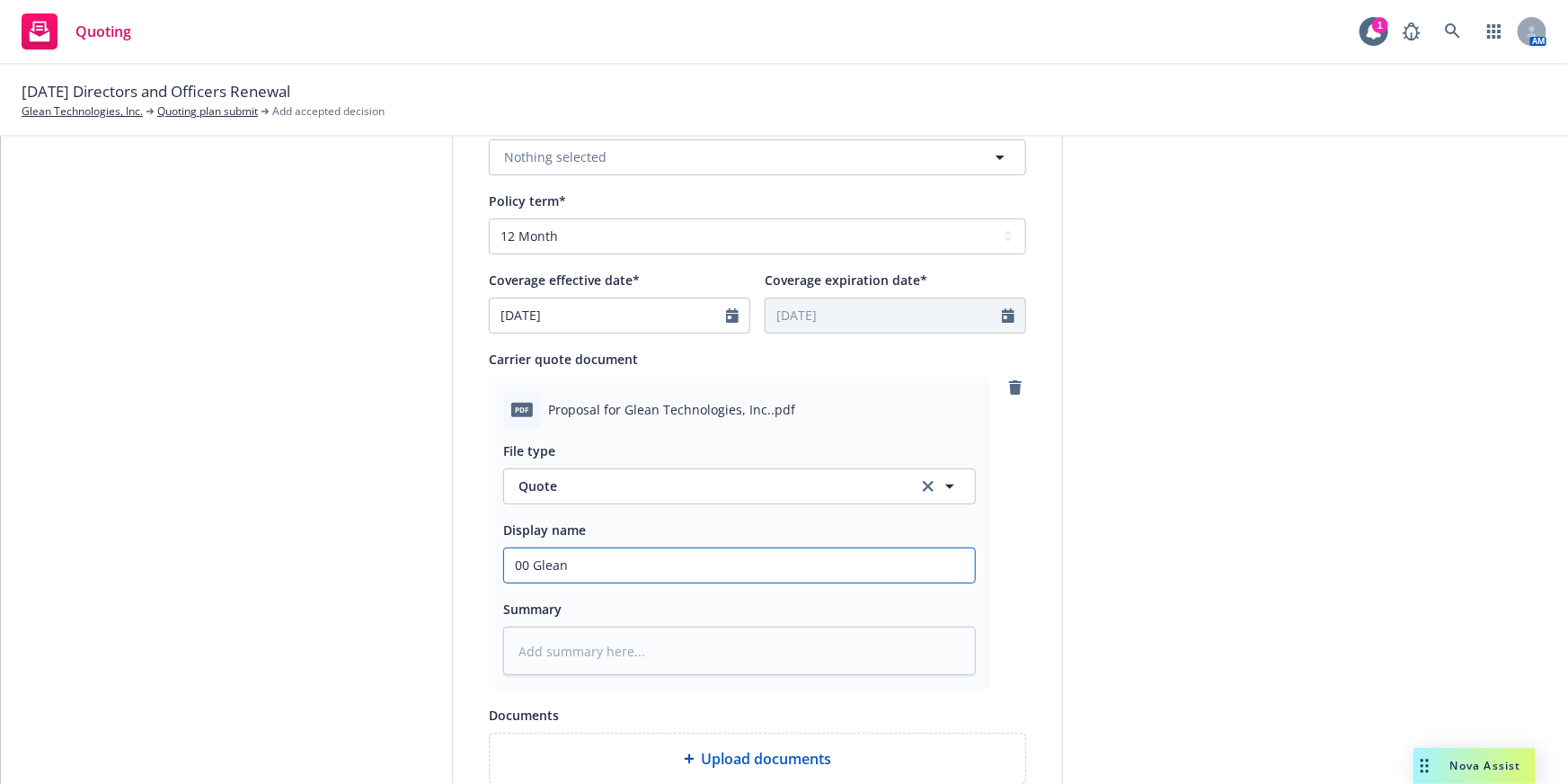
type input "00 Glean E"
type textarea "x"
type input "00 Glean Ev"
type textarea "x"
type input "00 Glean Eve"
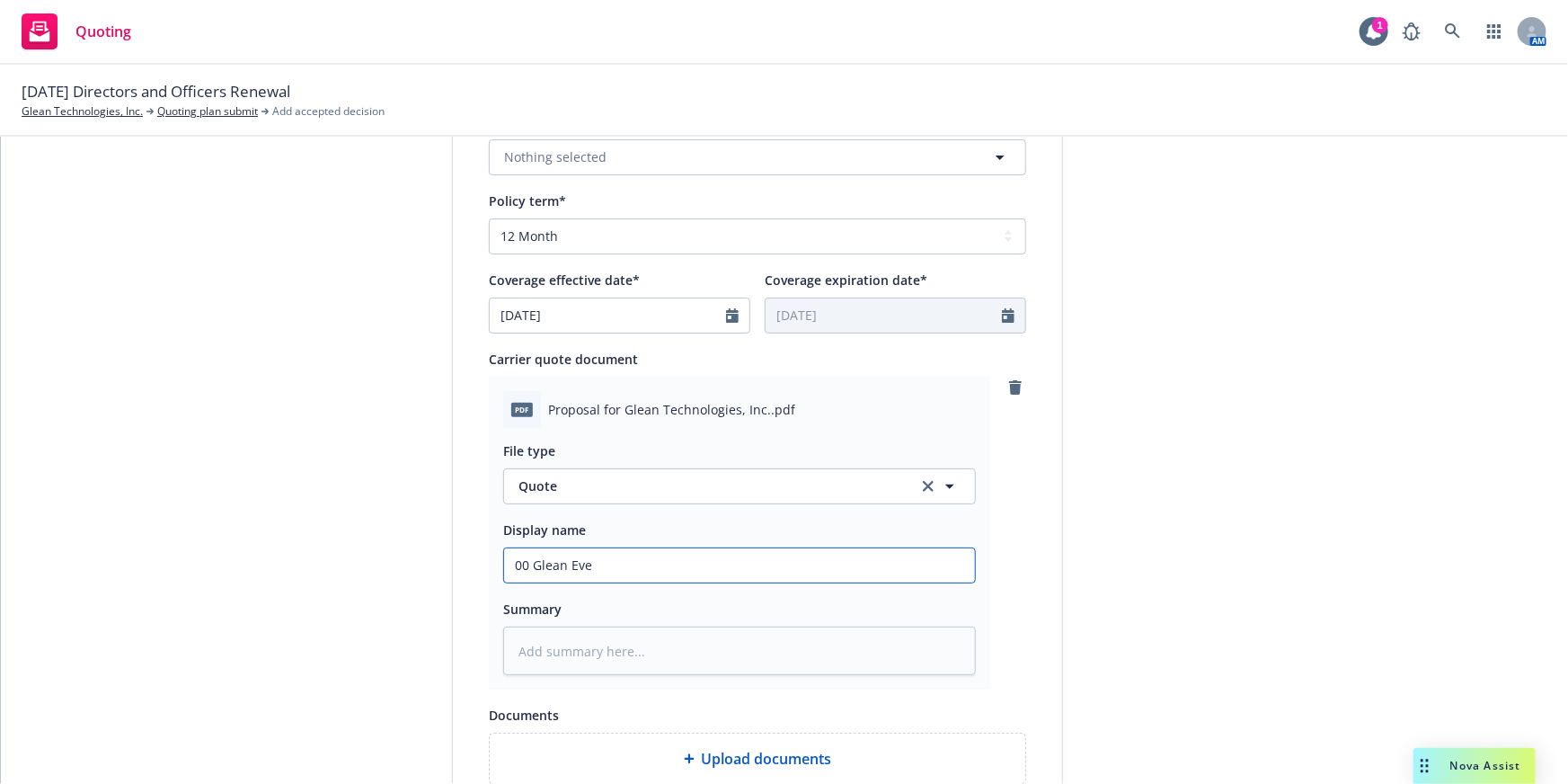
type textarea "x"
type input "00 Glean Even"
type textarea "x"
type input "00 Glean Evene"
type textarea "x"
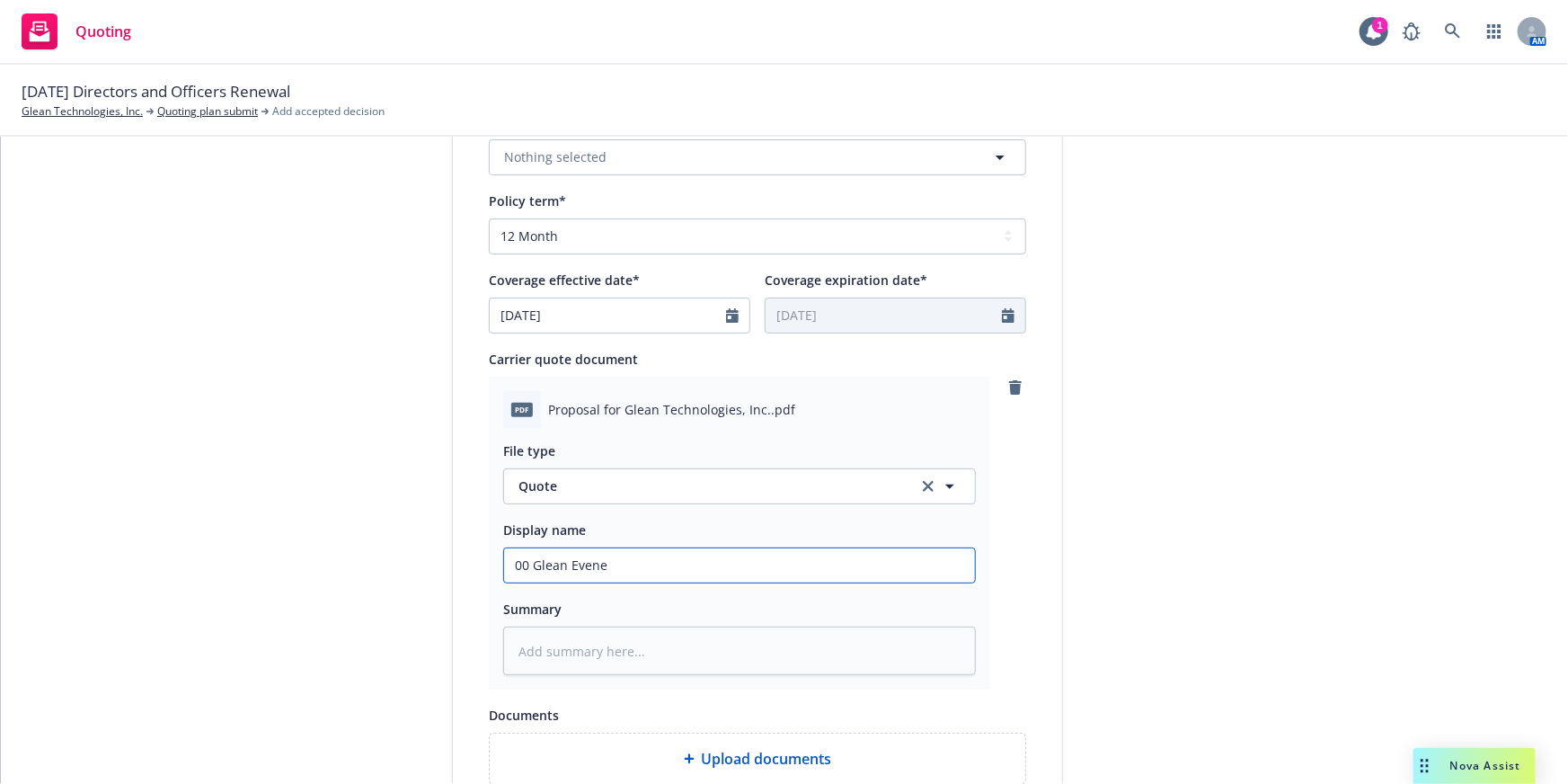
type input "00 [PERSON_NAME]"
type textarea "x"
type input "00 Glean Evene"
type textarea "x"
type input "00 Glean Even"
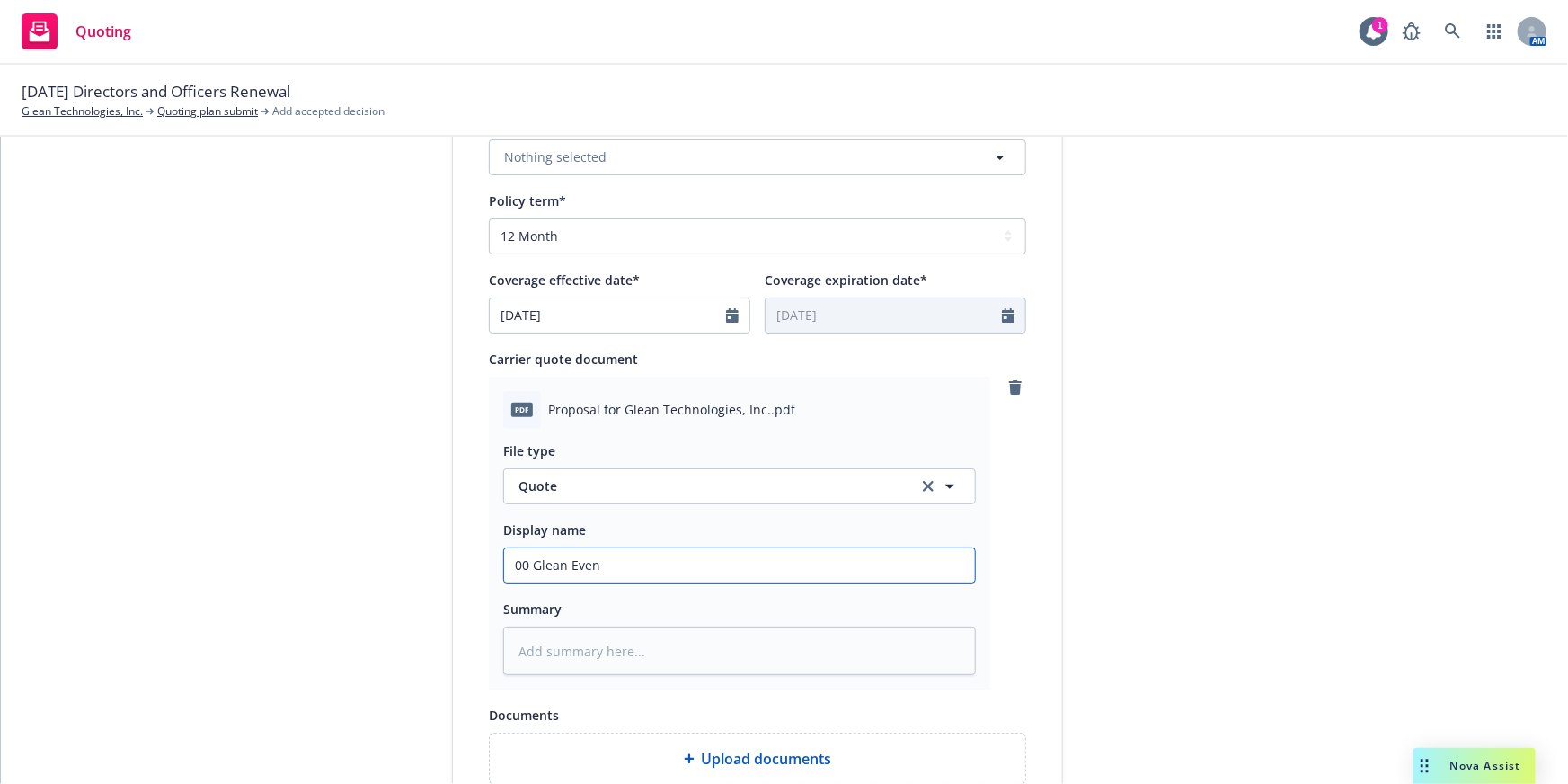
type textarea "x"
type input "00 Glean Eve"
type textarea "x"
type input "00 Glean Ever"
type textarea "x"
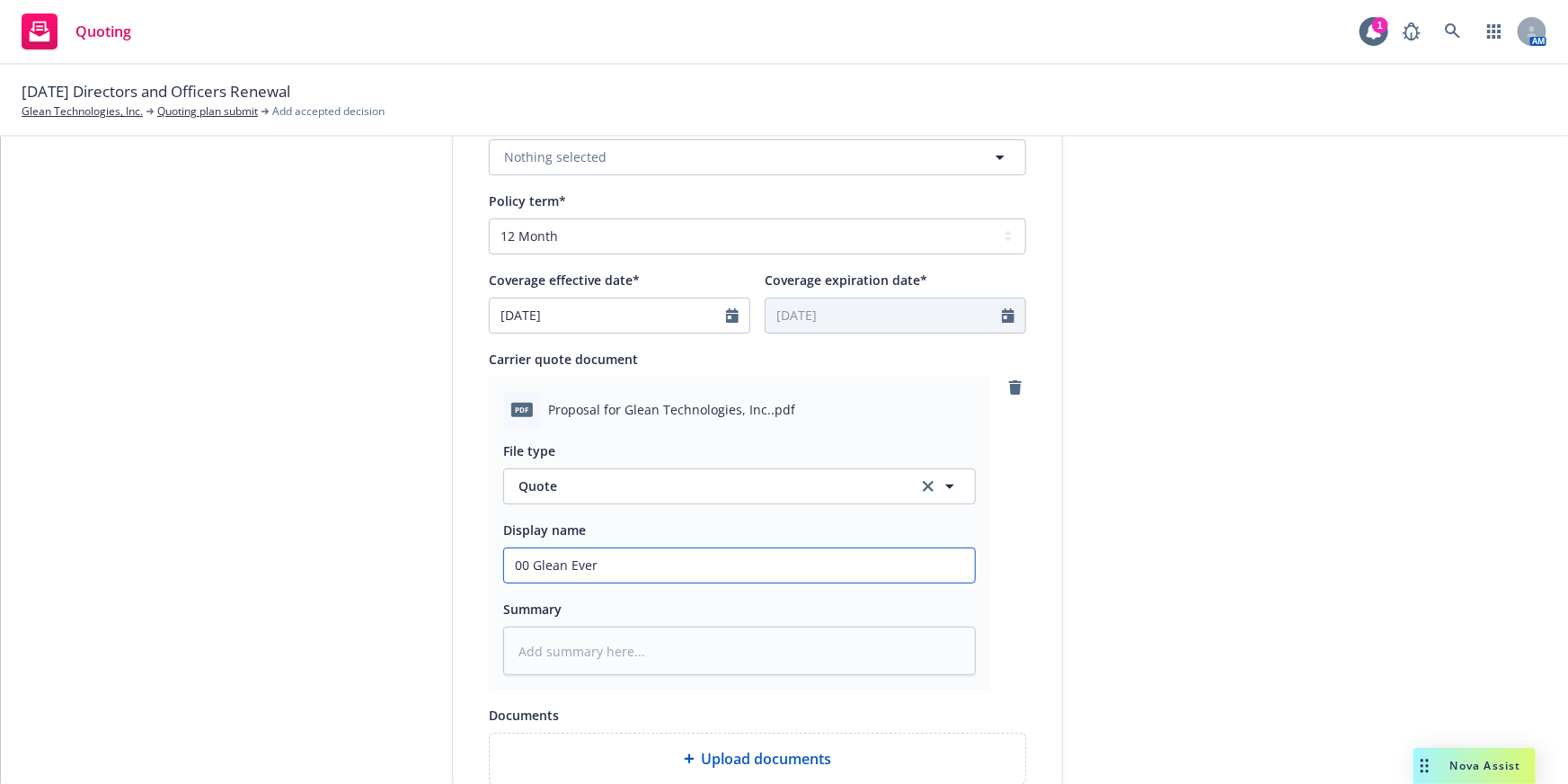
type input "00 [PERSON_NAME]"
type textarea "x"
type input "00 [PERSON_NAME]"
type textarea "x"
type input "00 Glean Everest"
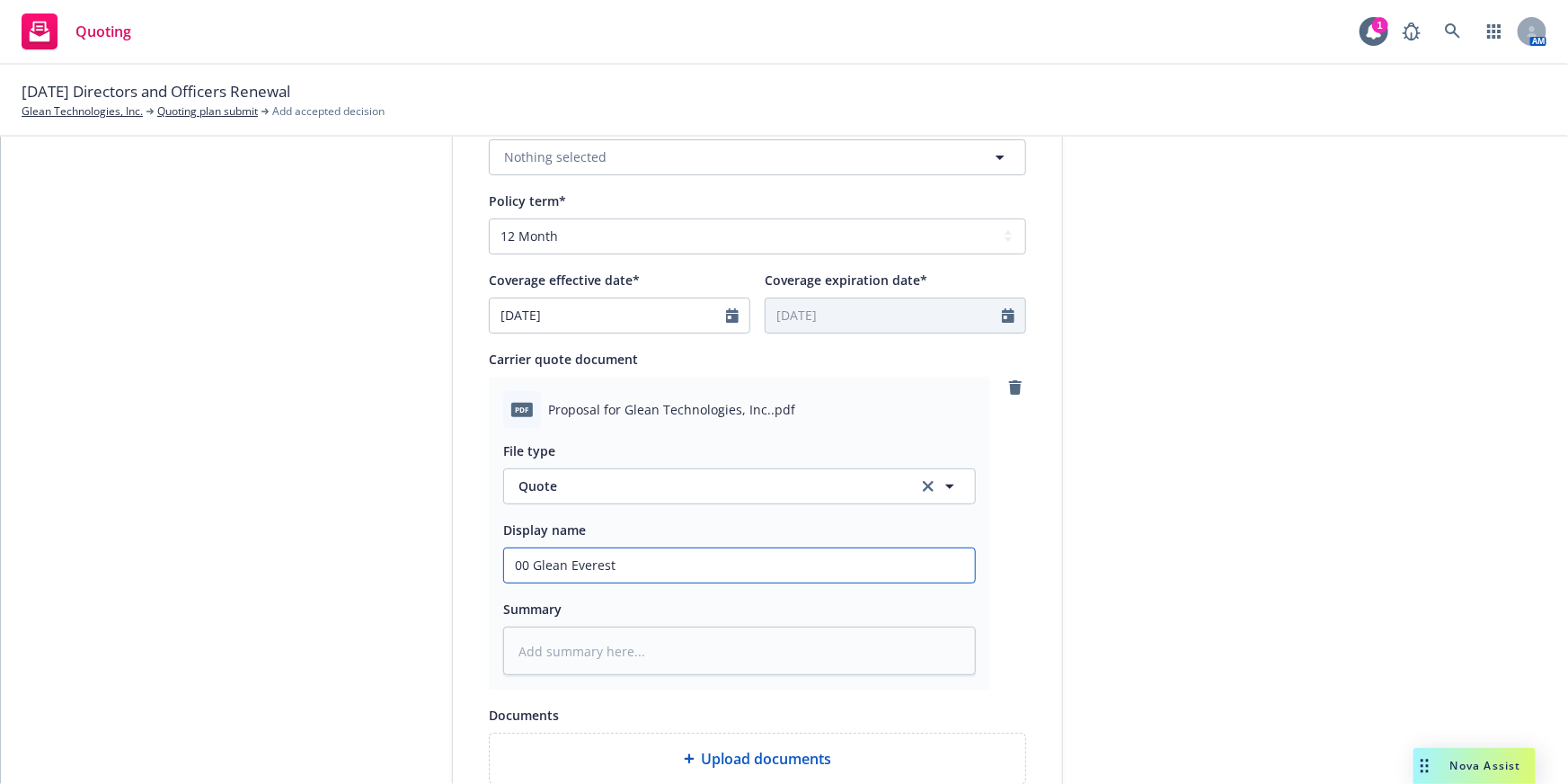
type textarea "x"
type input "00 Glean Everest"
type textarea "x"
type input "00 Glean Everest M"
type textarea "x"
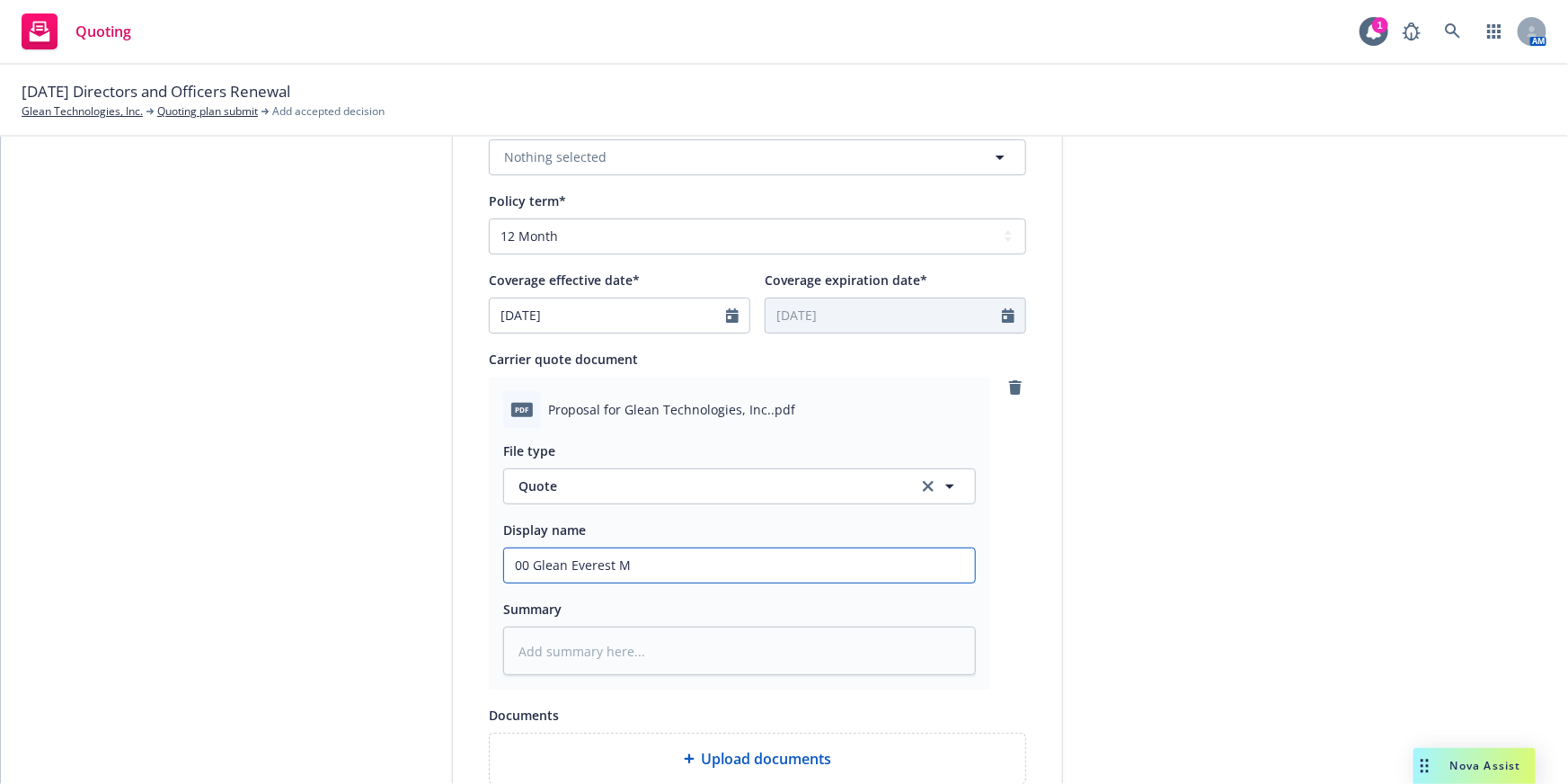
type input "00 Glean Everest Mg"
type textarea "x"
type input "00 Glean Everest Mgm"
type textarea "x"
type input "00 Glean Everest Mgmt"
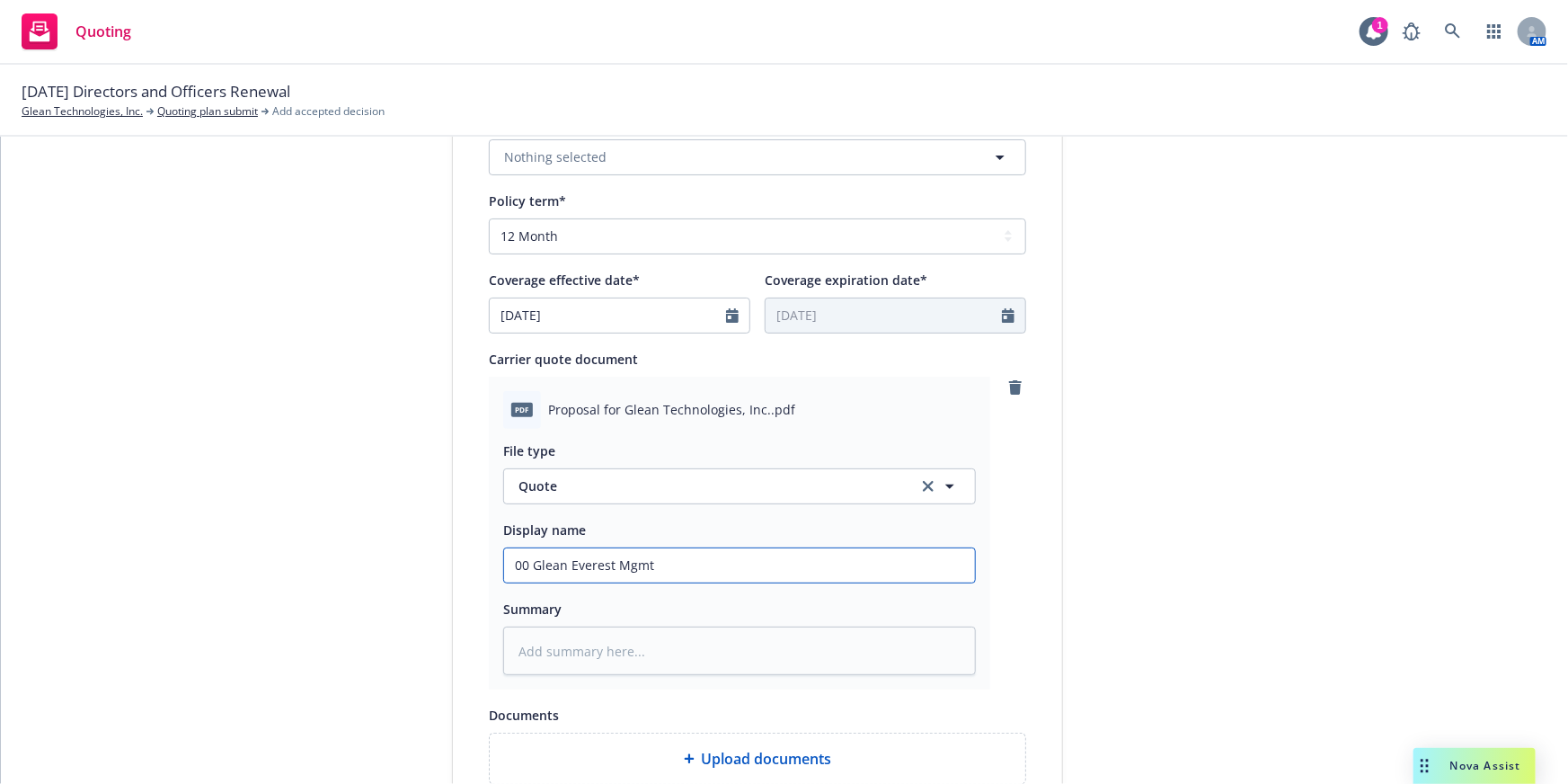
type textarea "x"
type input "00 Glean Everest Mgmt"
type textarea "x"
type input "00 Glean Everest Mgmt L"
type textarea "x"
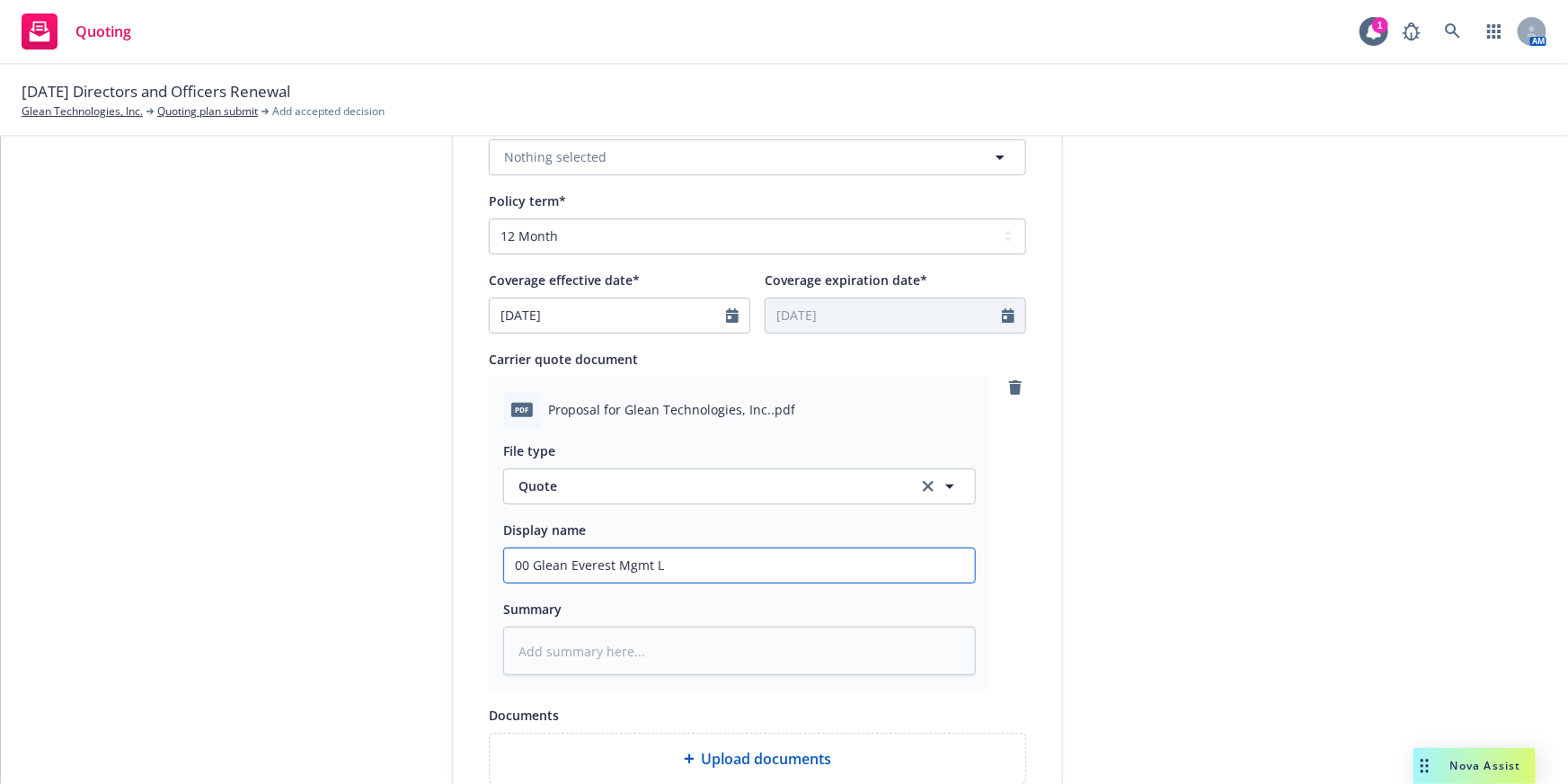
type input "00 Glean Everest Mgmt [PERSON_NAME]"
type textarea "x"
type input "00 Glean Everest Mgmt Lia"
type textarea "x"
type input "00 Glean Everest Mgmt Liab"
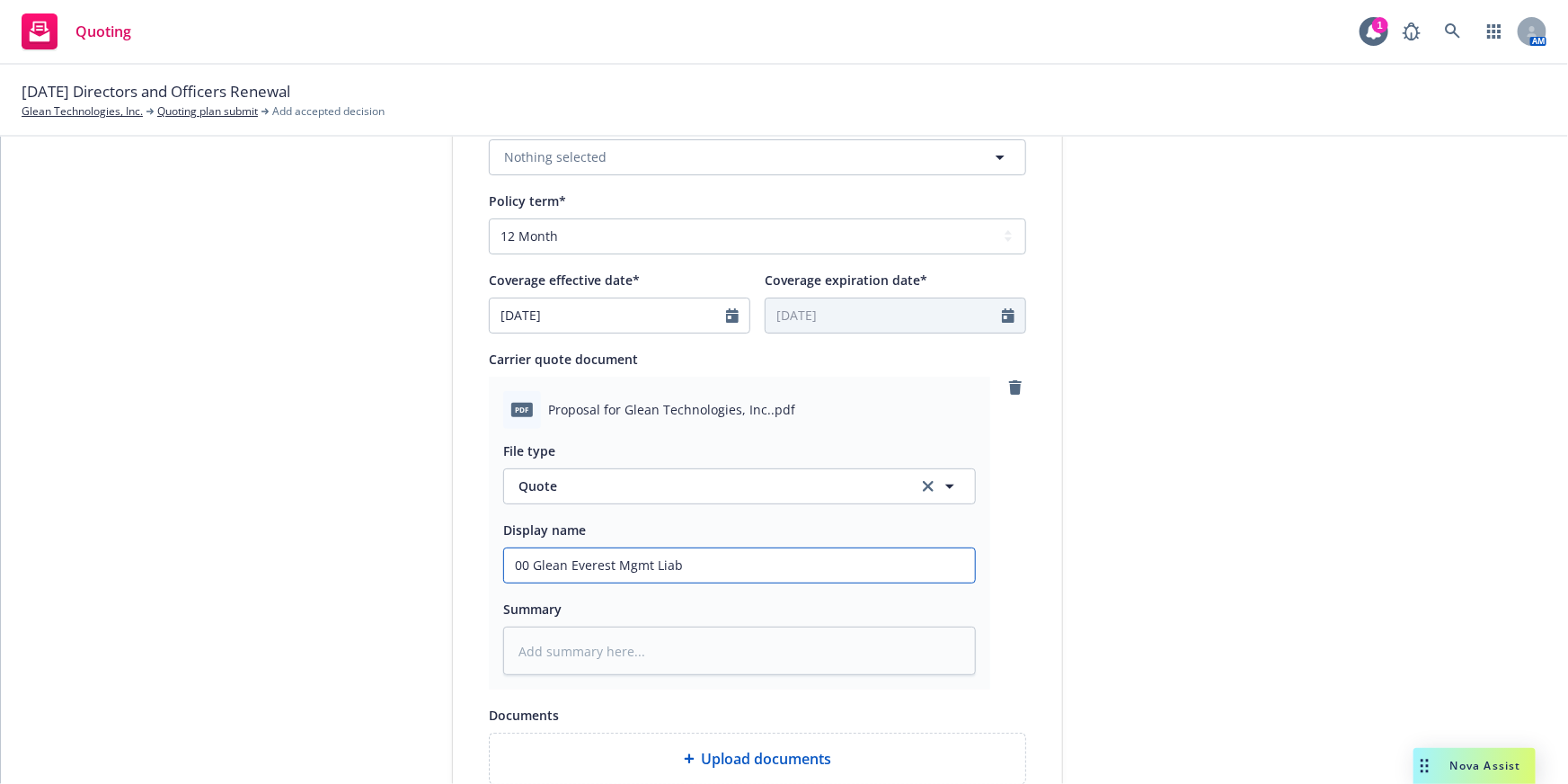
type textarea "x"
type input "00 Glean Everest Mgmt Liabi"
type textarea "x"
type input "00 Glean Everest Mgmt Liabil"
type textarea "x"
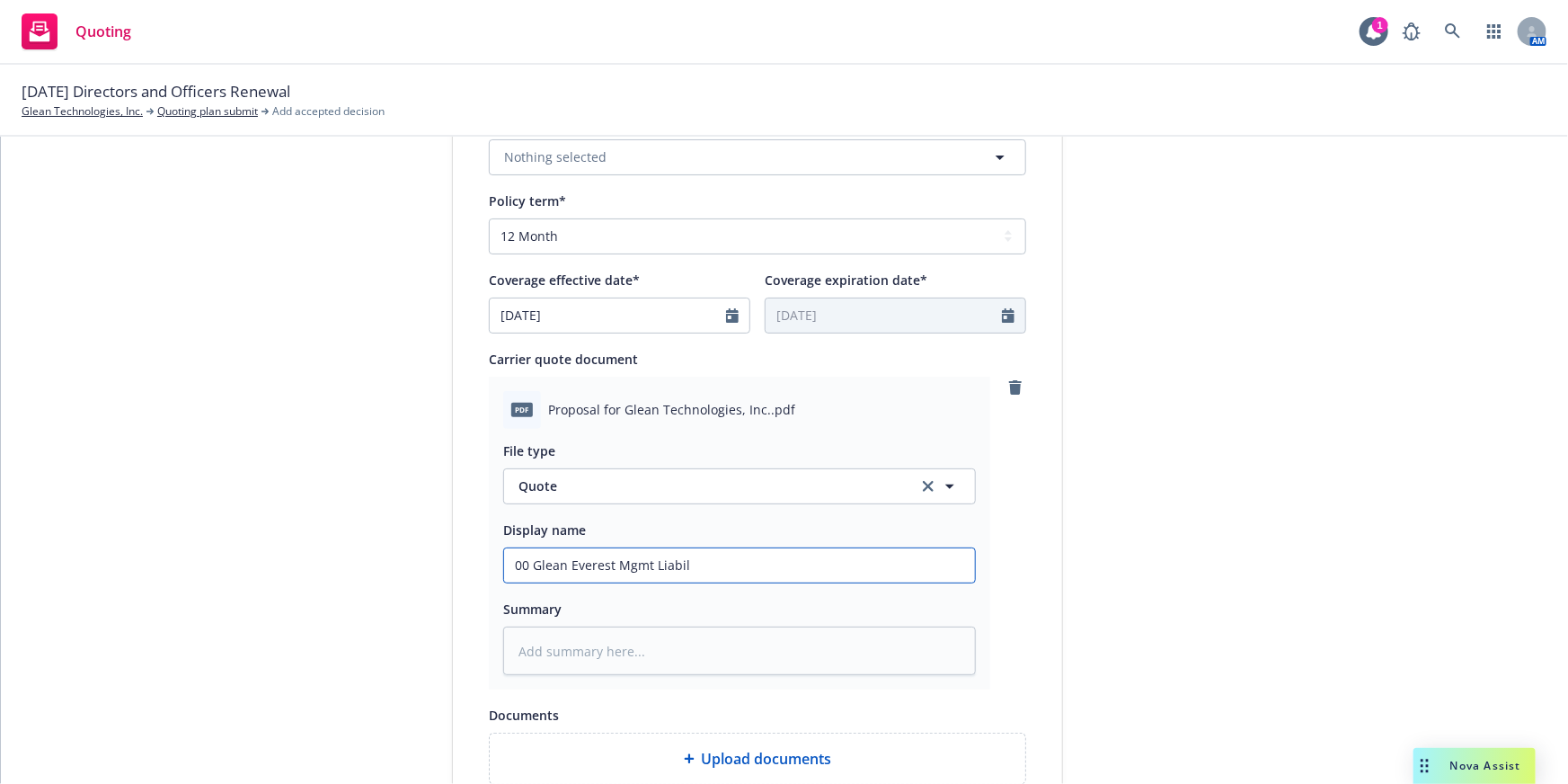
type input "00 Glean Everest Mgmt Liabili"
type textarea "x"
type input "00 Glean Everest Mgmt Liabilit"
type textarea "x"
type input "00 Glean Everest Mgmt Liability"
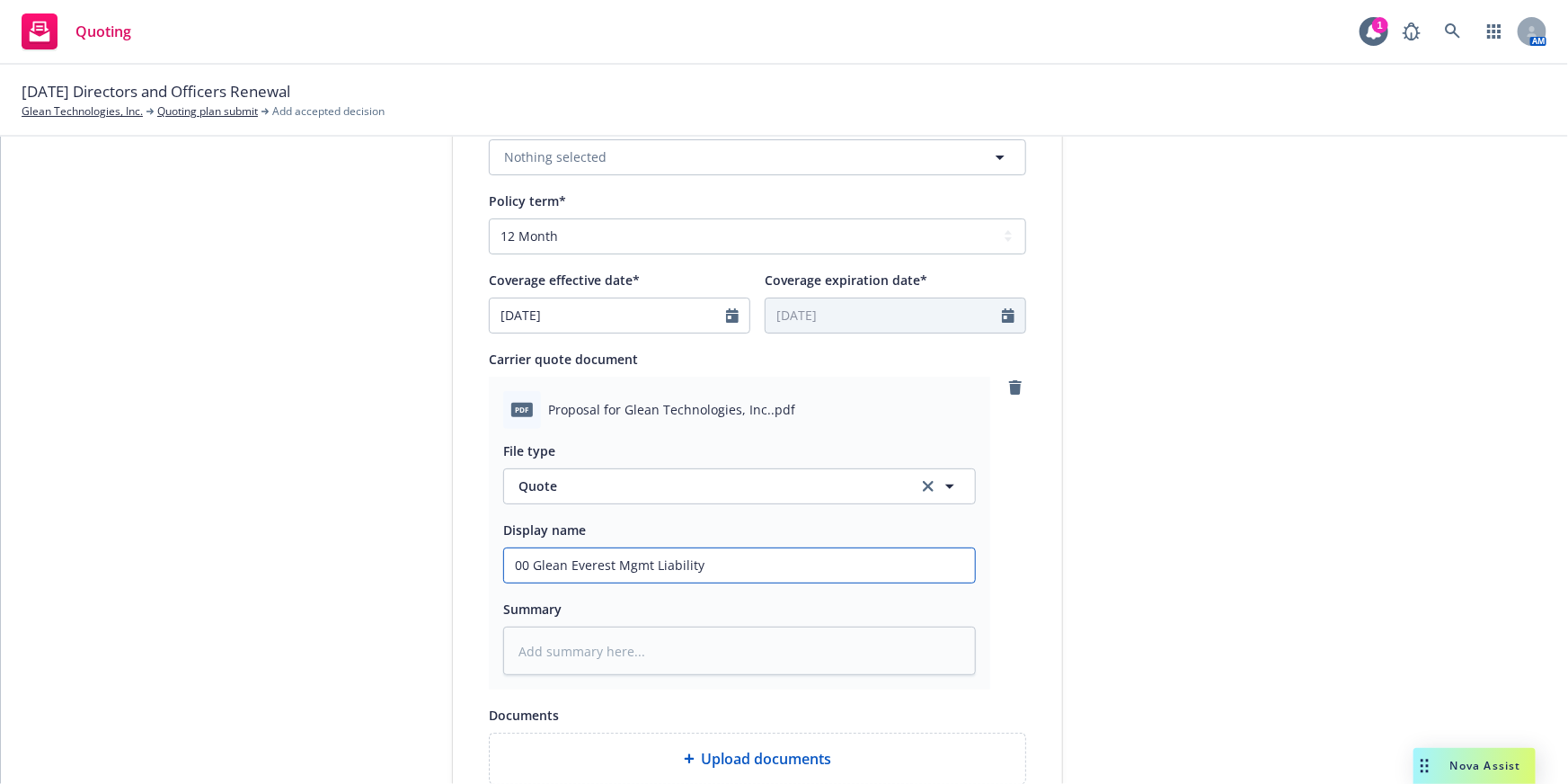
type textarea "x"
type input "00 Glean Everest Mgmt Liability"
type textarea "x"
type input "00 Glean Everest Mgmt Liability Q"
type textarea "x"
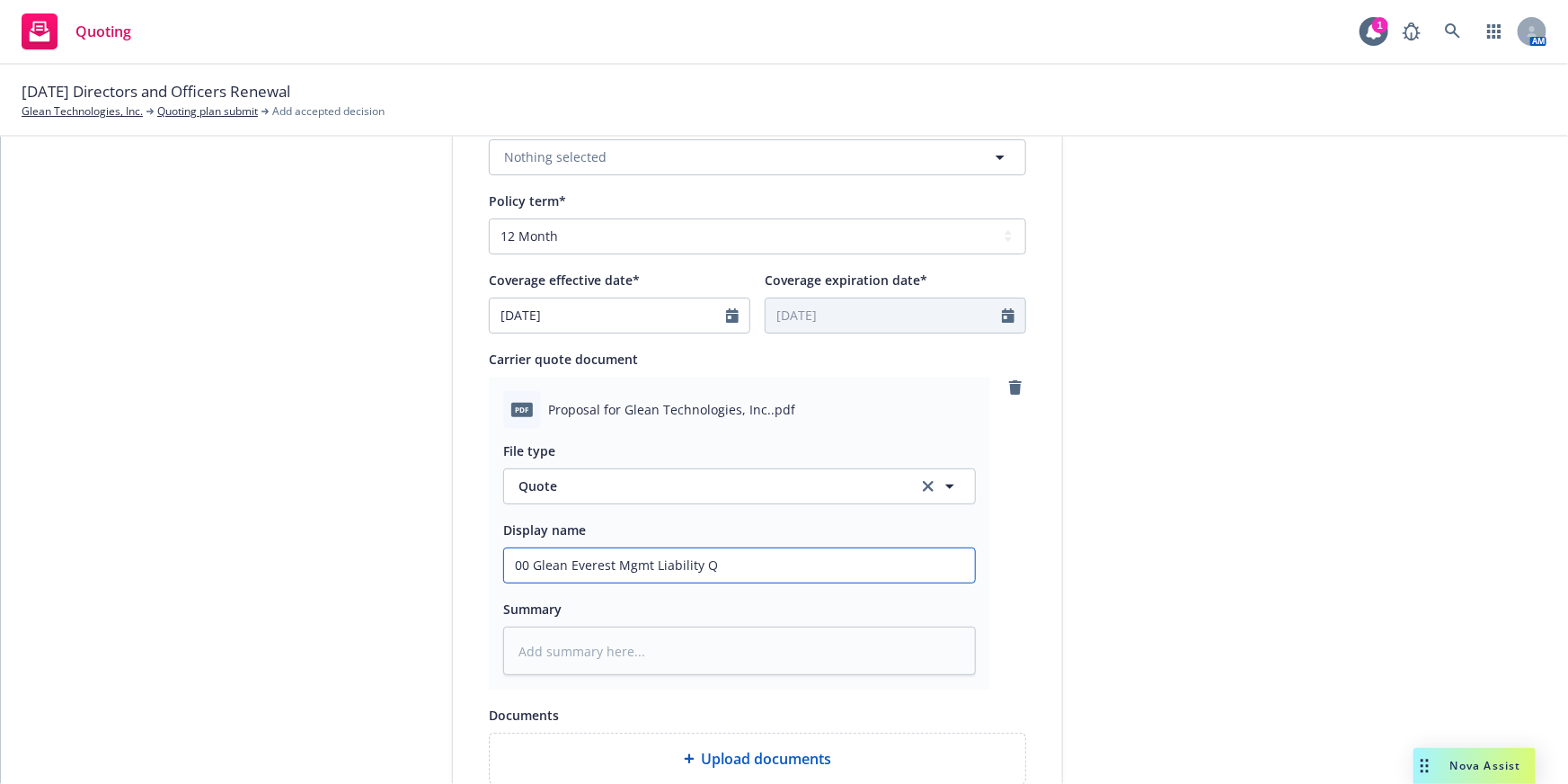
type input "00 Glean Everest Mgmt Liability Qu"
type textarea "x"
type input "00 Glean Everest Mgmt Liability Quo"
type textarea "x"
type input "00 Glean Everest Mgmt Liability Quot"
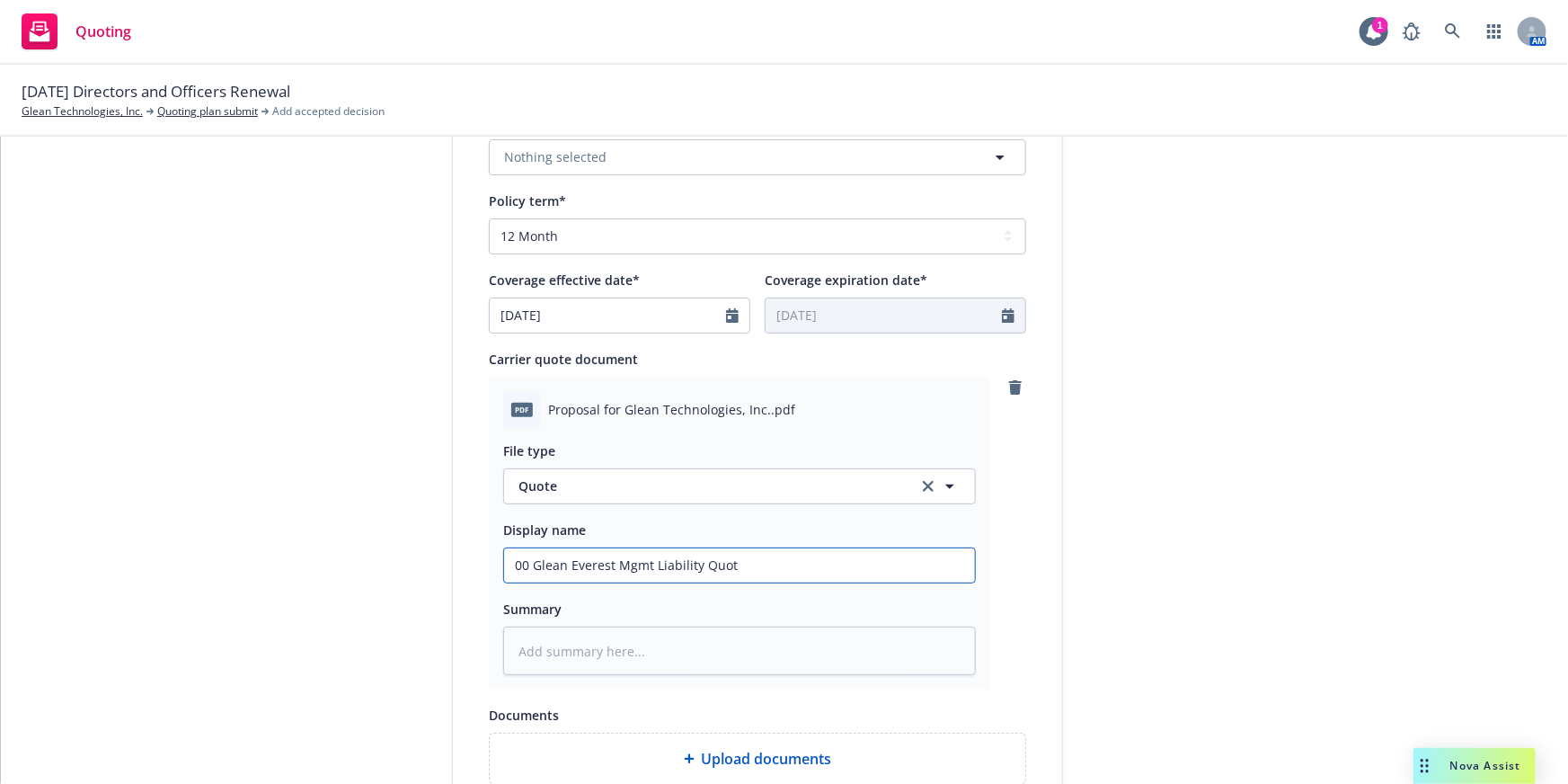
type textarea "x"
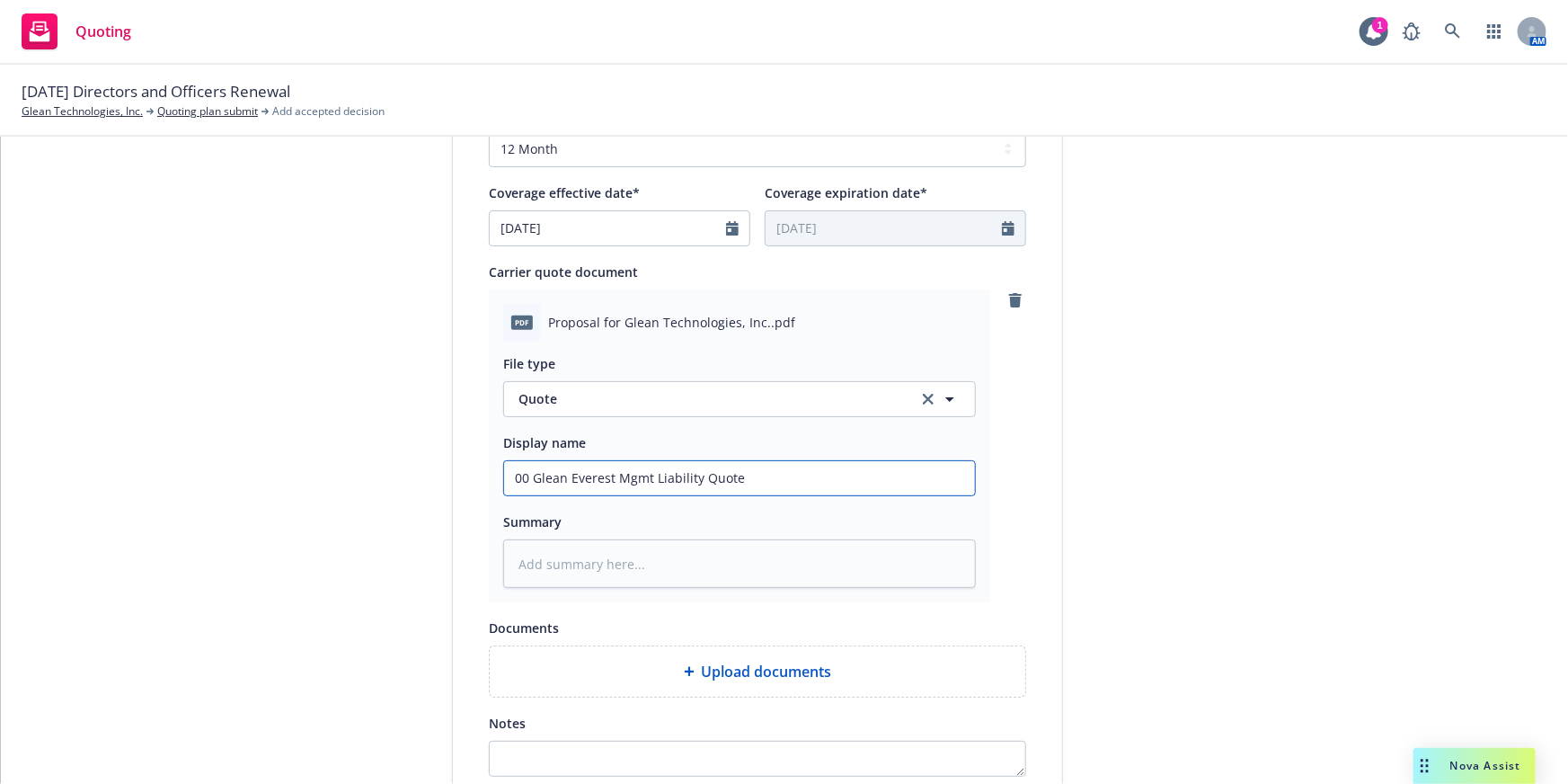
scroll to position [873, 0]
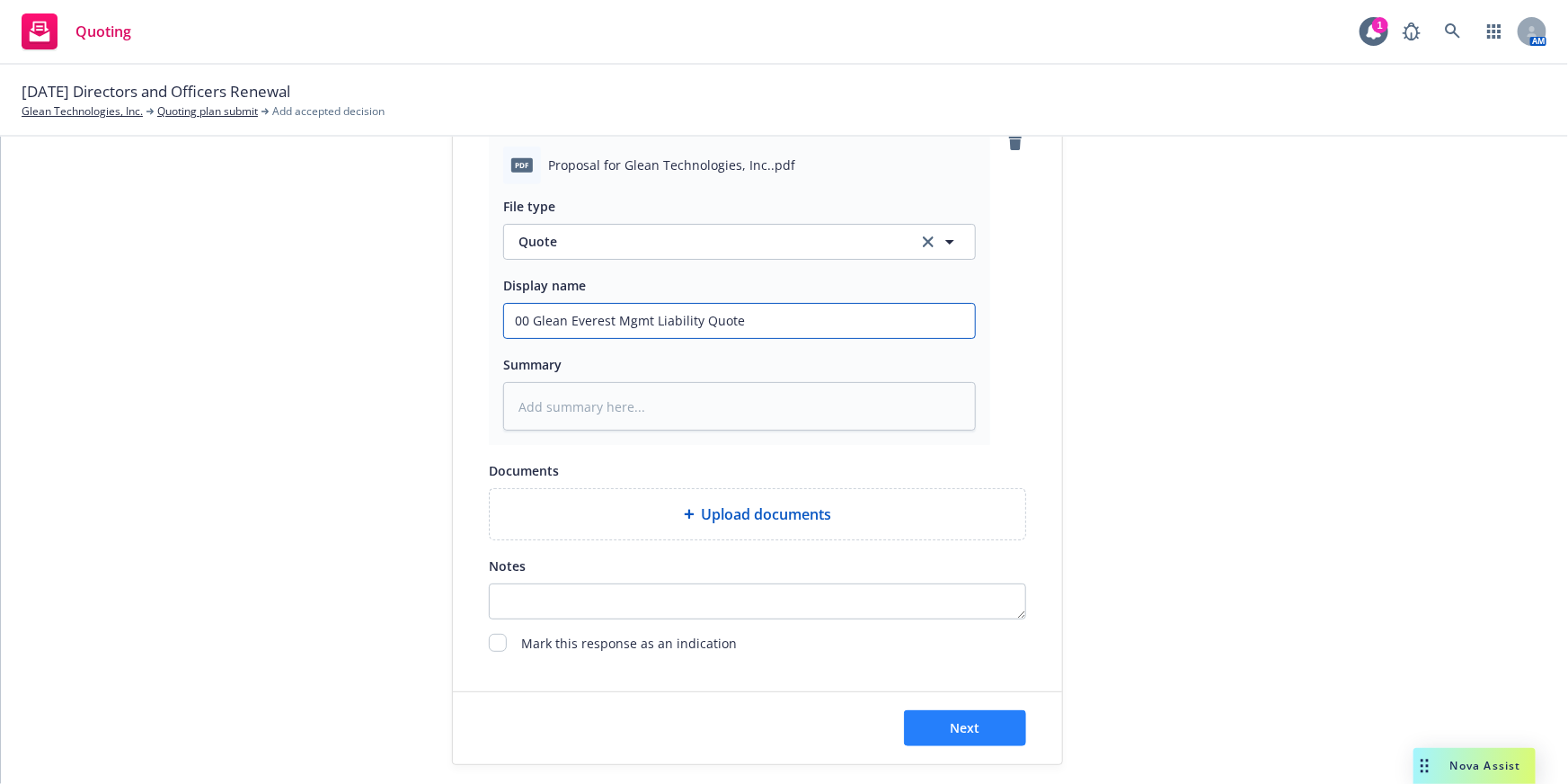
type input "00 Glean Everest Mgmt Liability Quote"
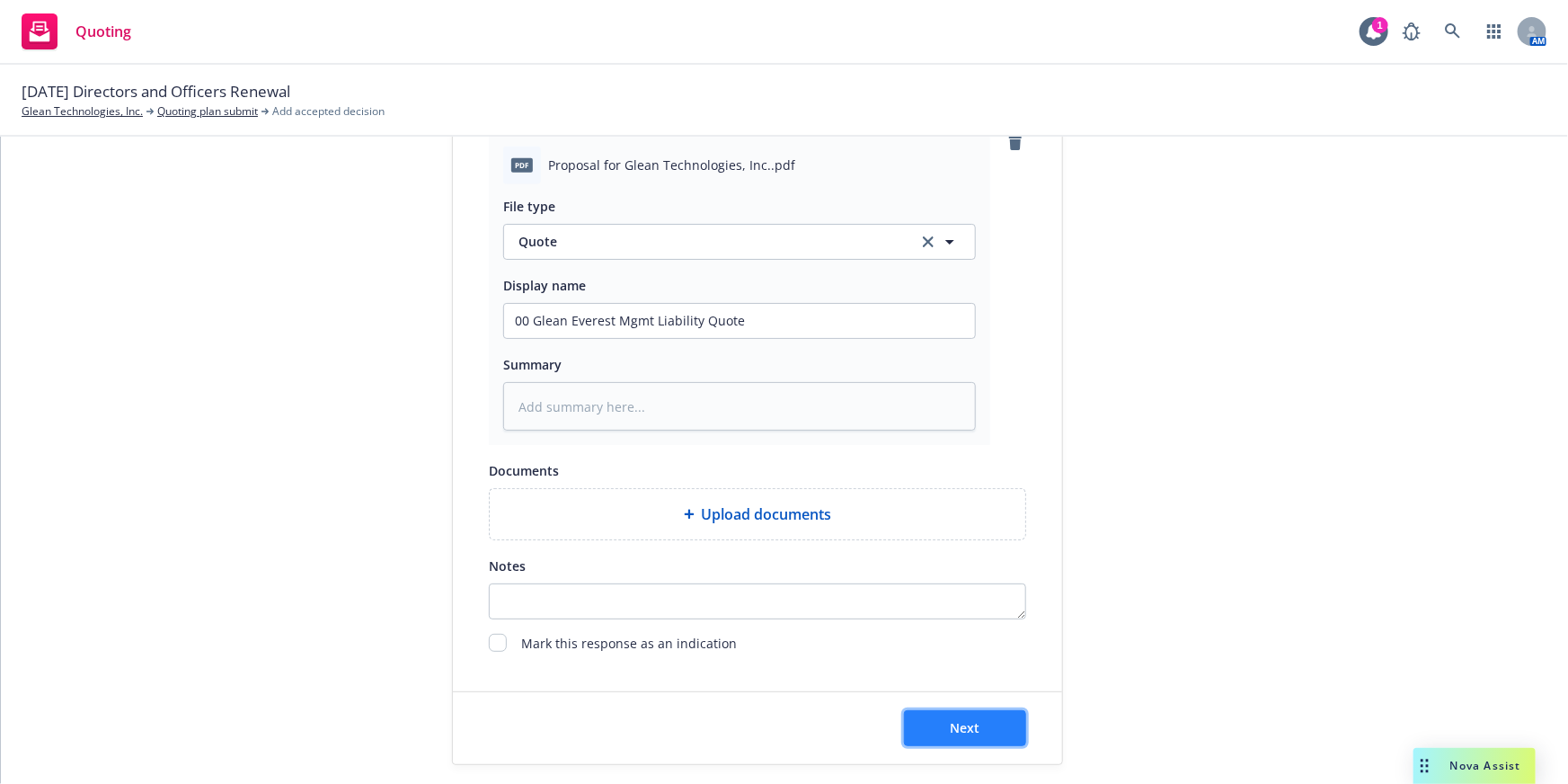
click at [960, 710] on button "Next" at bounding box center [965, 728] width 122 height 36
type textarea "x"
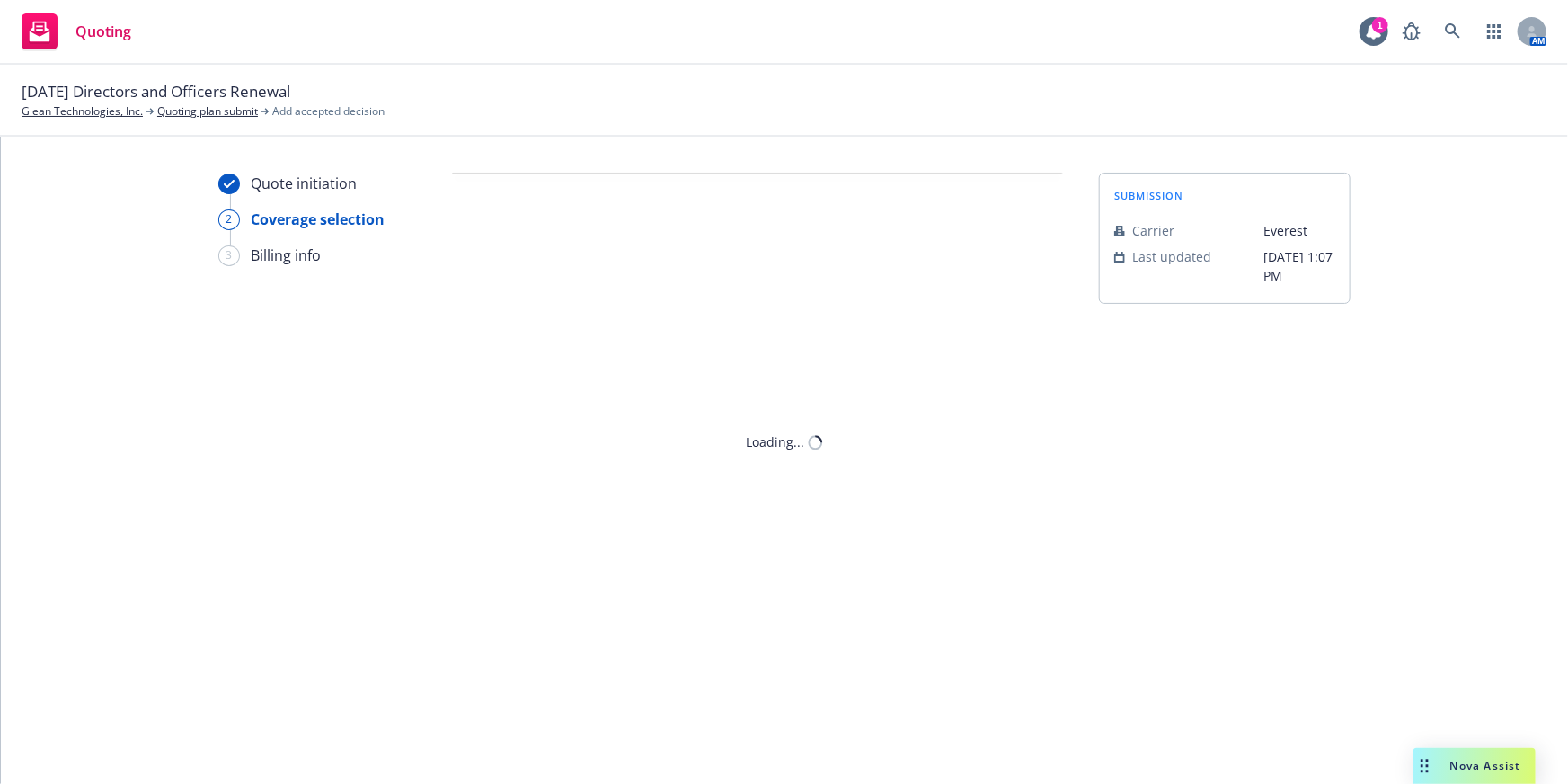
scroll to position [0, 0]
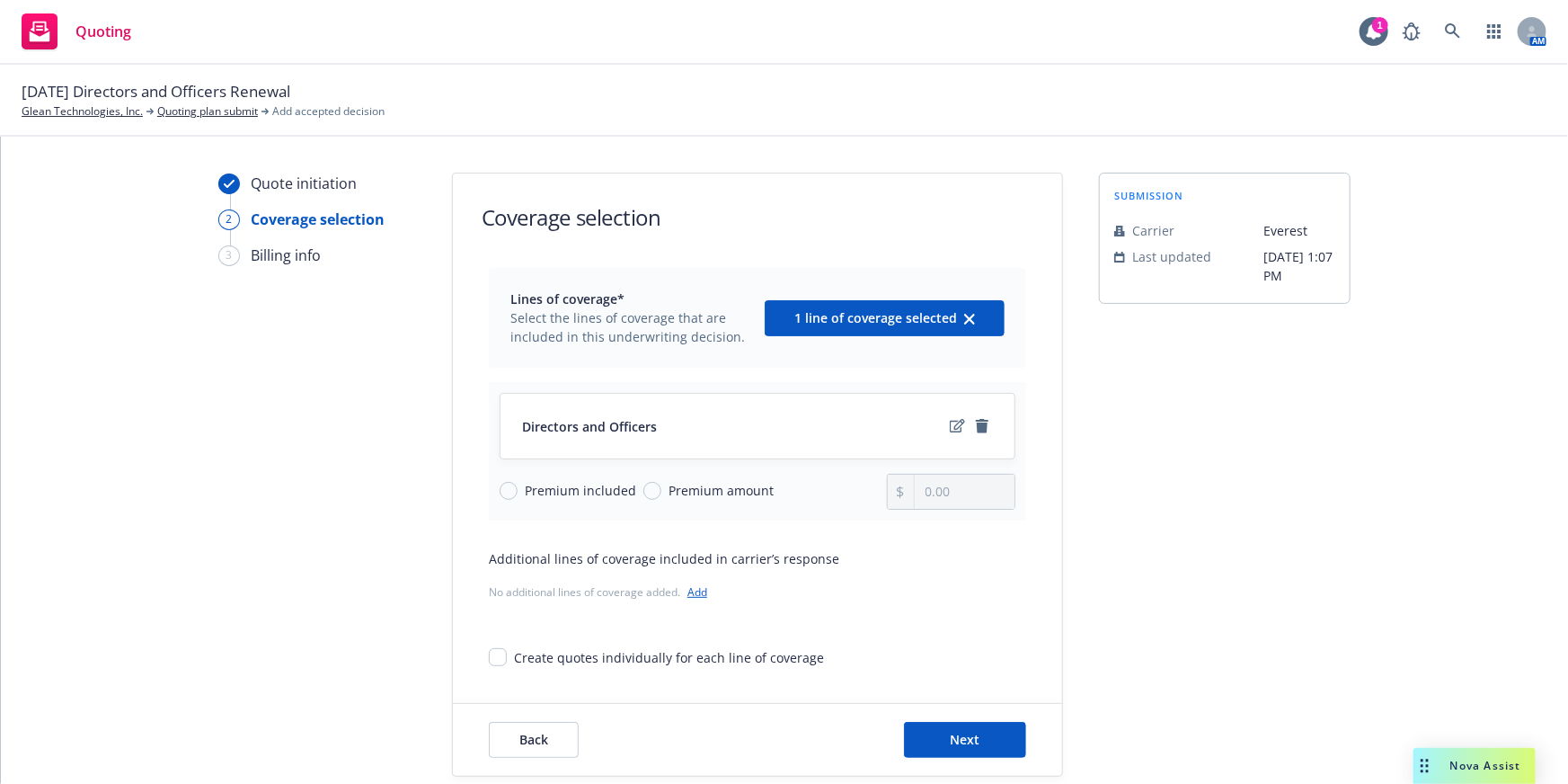
drag, startPoint x: 717, startPoint y: 490, endPoint x: 763, endPoint y: 474, distance: 48.7
click at [717, 490] on span "Premium amount" at bounding box center [720, 490] width 105 height 19
click at [661, 490] on input "Premium amount" at bounding box center [653, 491] width 18 height 18
radio input "true"
type input "0.00"
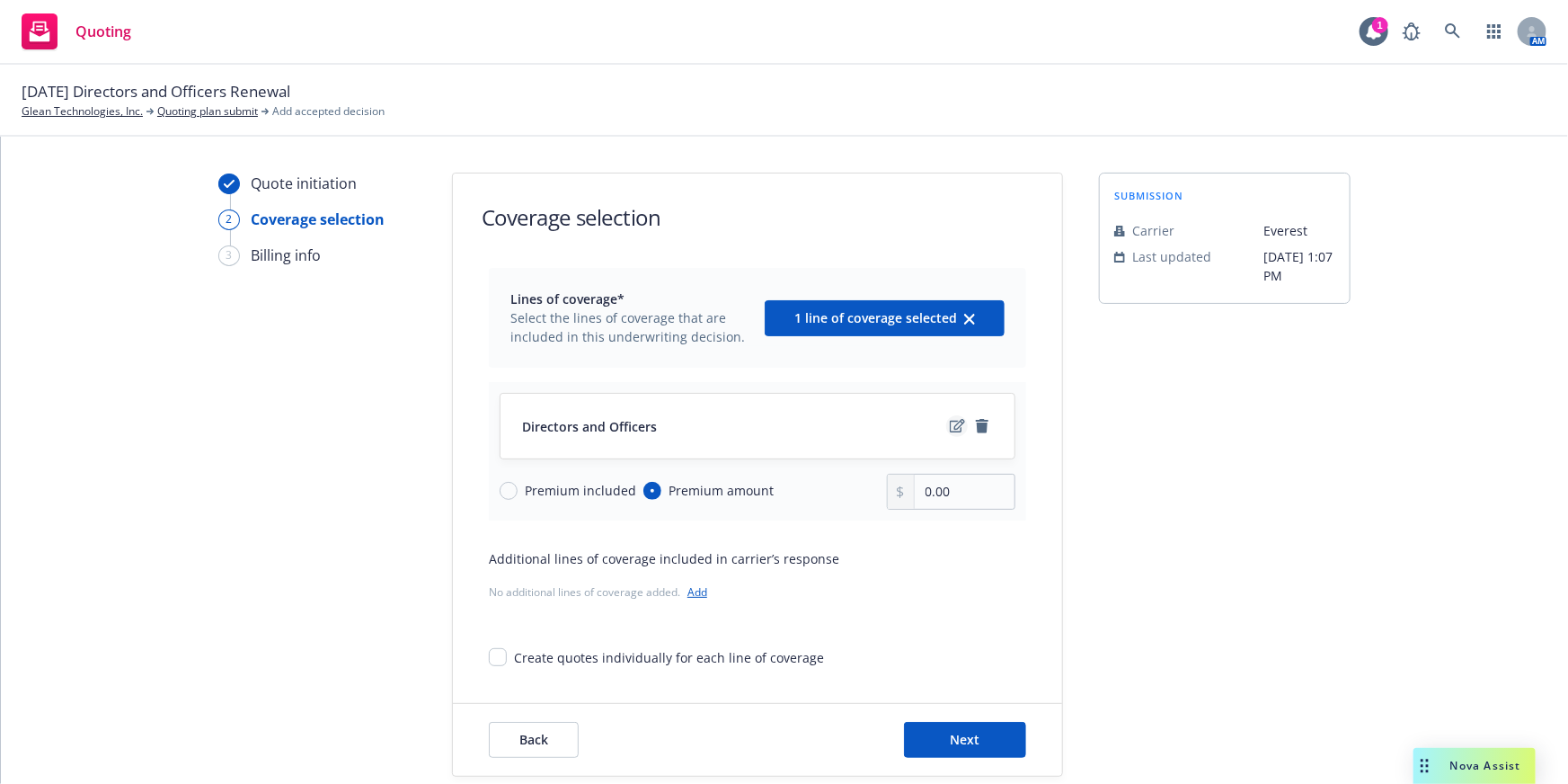
click at [952, 429] on icon "edit" at bounding box center [957, 425] width 15 height 14
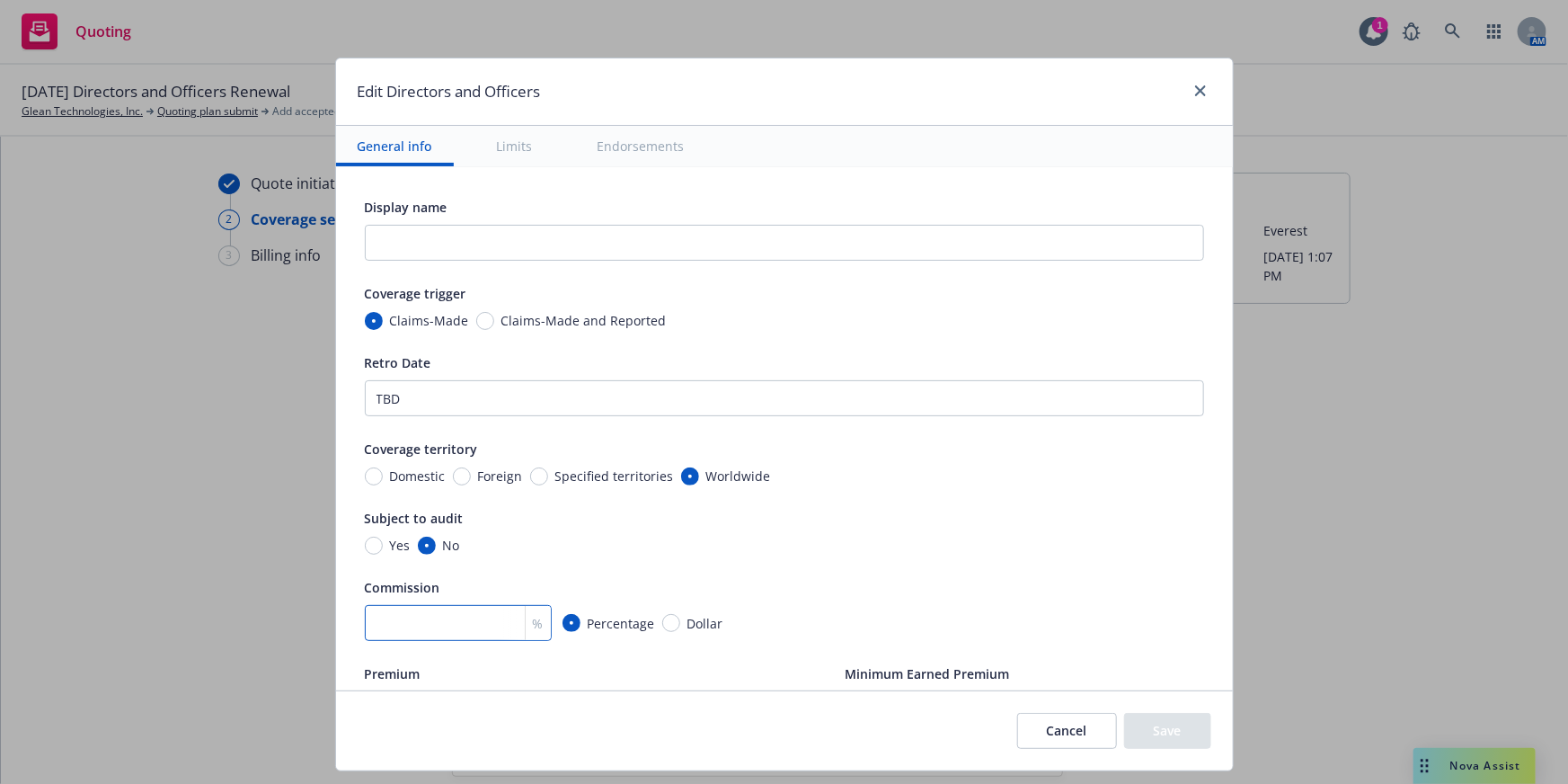
click at [456, 636] on input "number" at bounding box center [458, 622] width 187 height 36
type textarea "x"
type input "1"
type textarea "x"
type input "15"
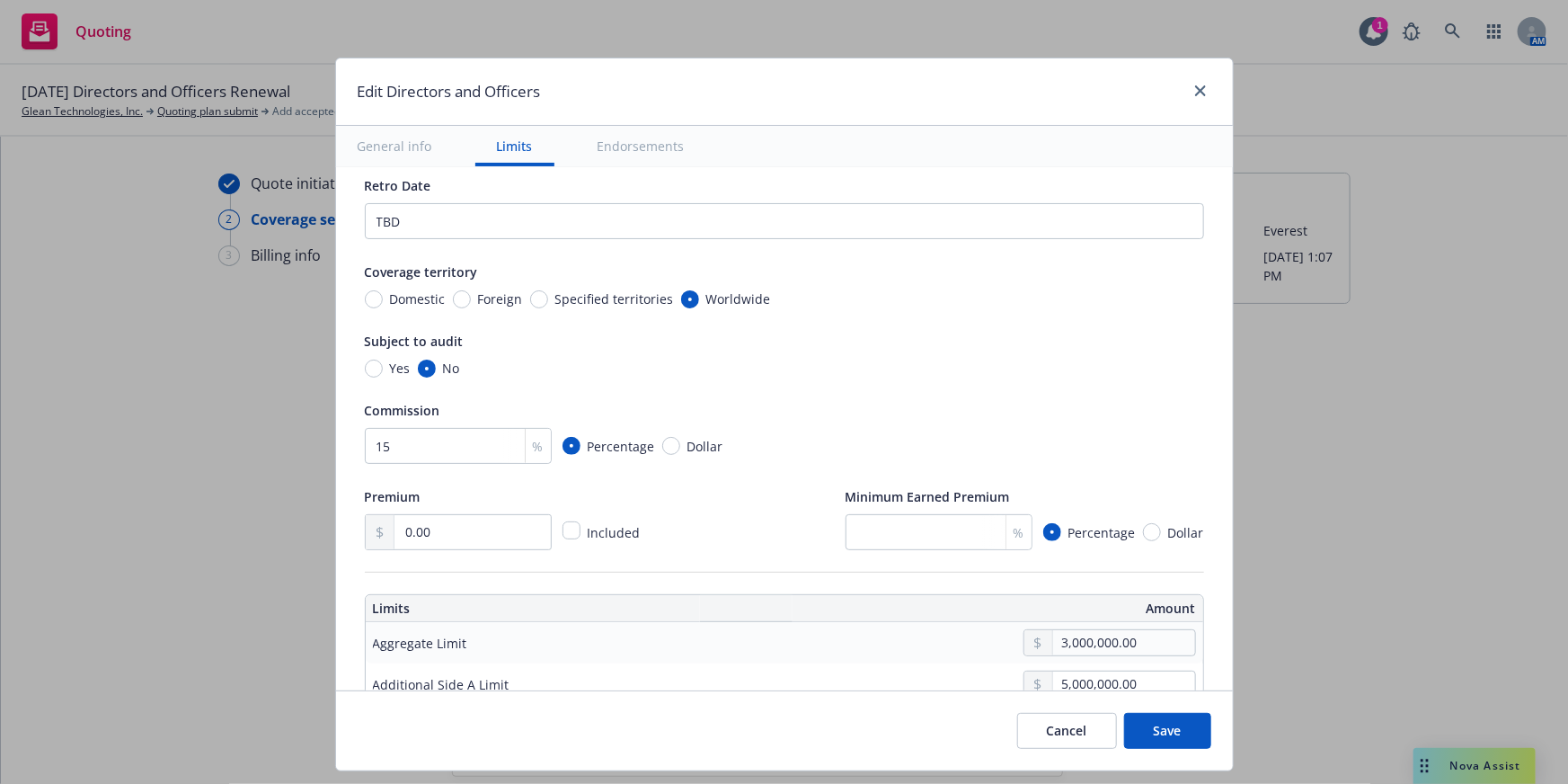
scroll to position [326, 0]
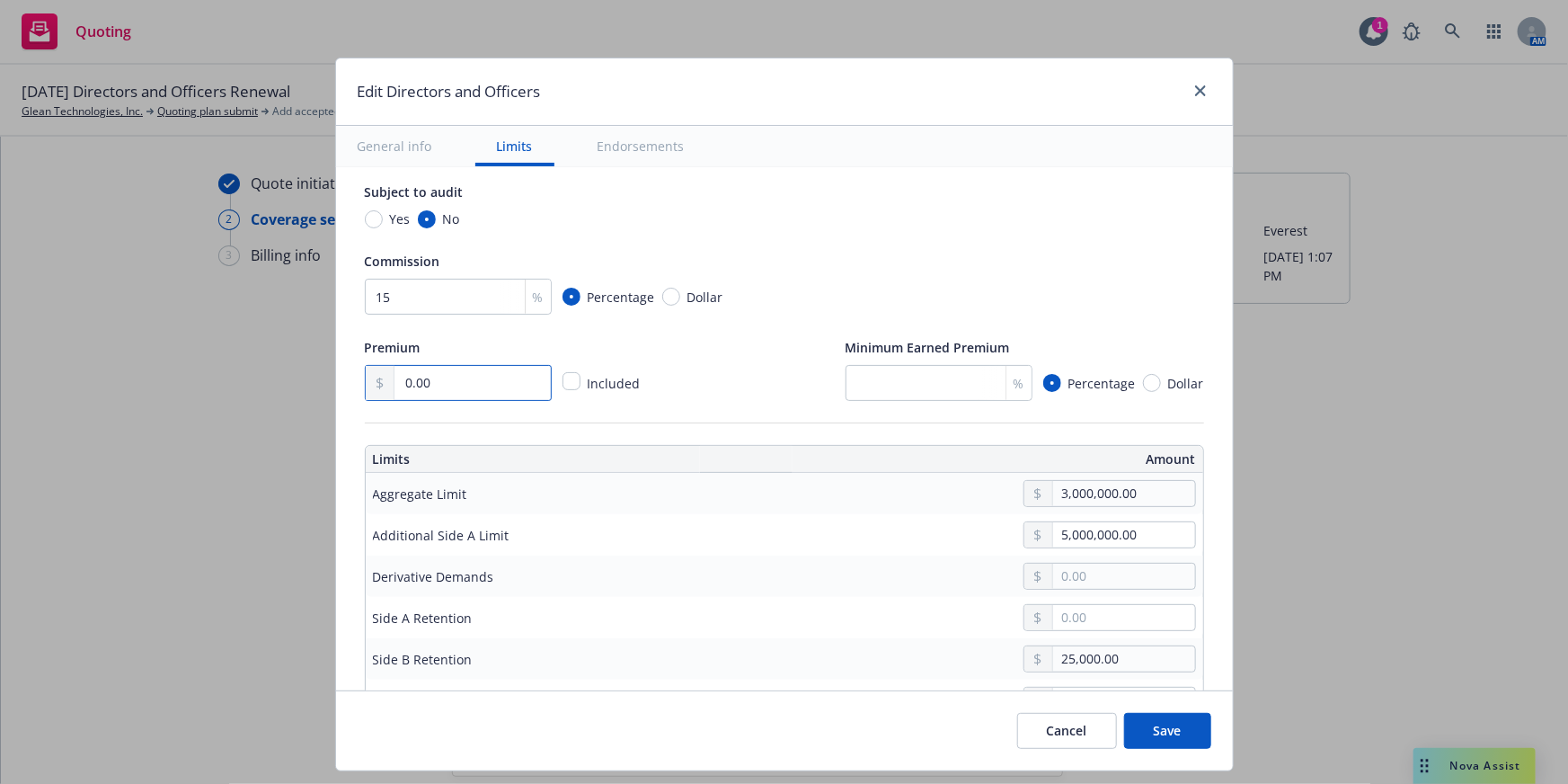
drag, startPoint x: 504, startPoint y: 378, endPoint x: 305, endPoint y: 369, distance: 199.2
click at [305, 369] on div "Edit Directors and Officers General info Limits Endorsements Display name Cover…" at bounding box center [784, 392] width 1568 height 784
type textarea "x"
type input "9.00"
type textarea "x"
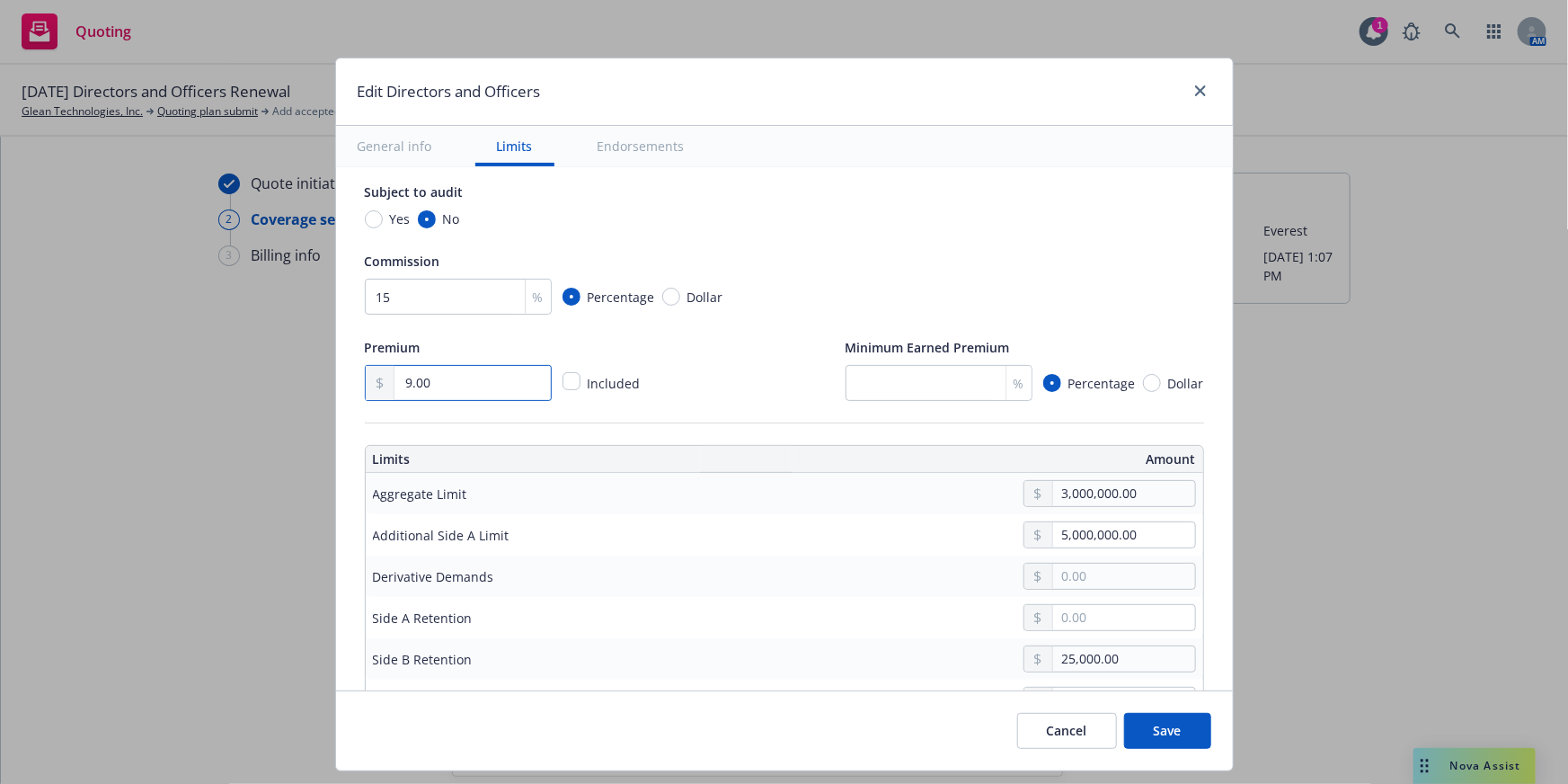
type input "93.00"
type textarea "x"
type input "938.00"
type textarea "x"
type input "93,827.00"
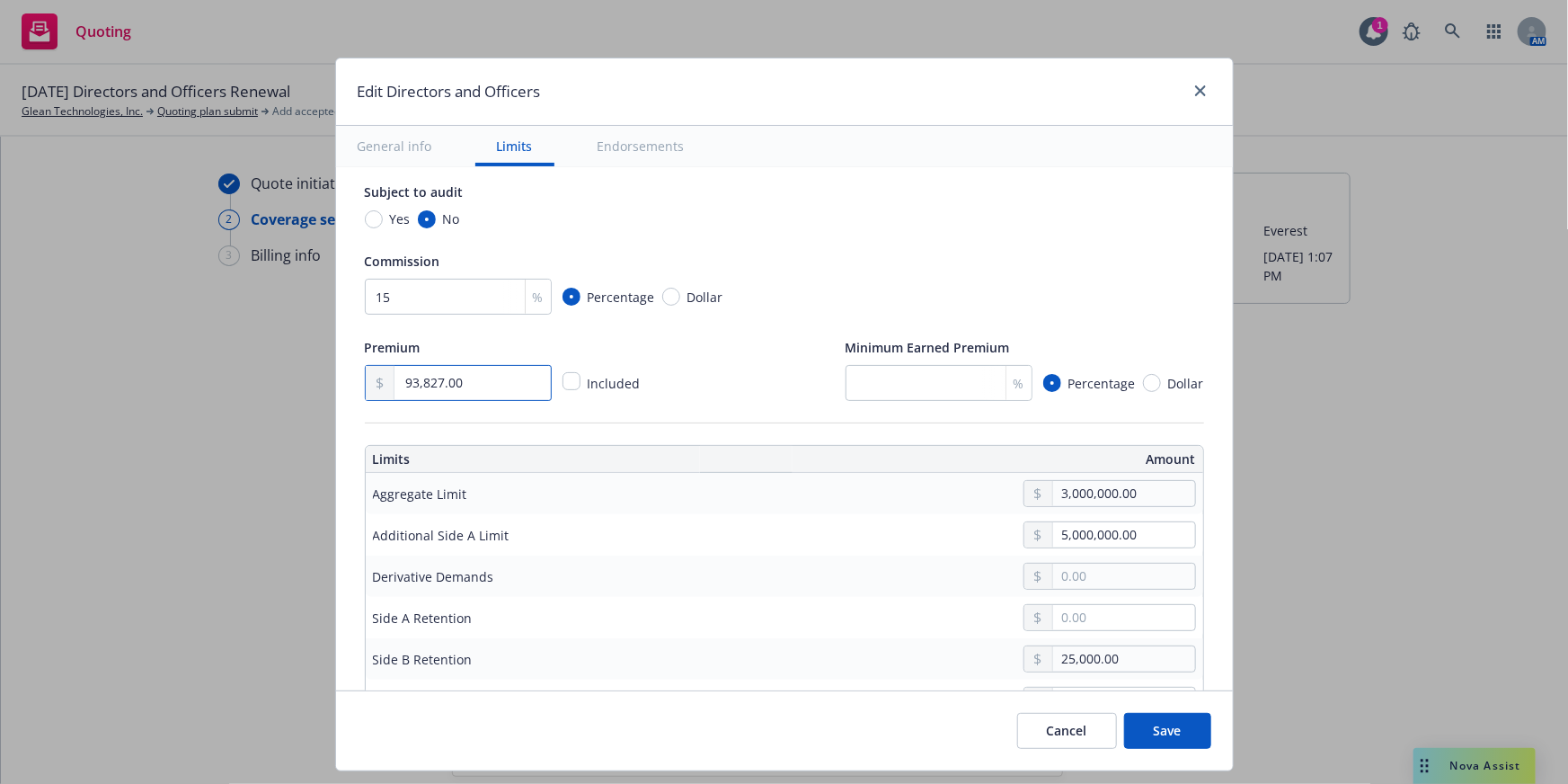
type textarea "x"
type input "93,827.00"
click at [1133, 494] on input "3,000,000.00" at bounding box center [1124, 494] width 141 height 25
type textarea "x"
type input "5,000,000.00"
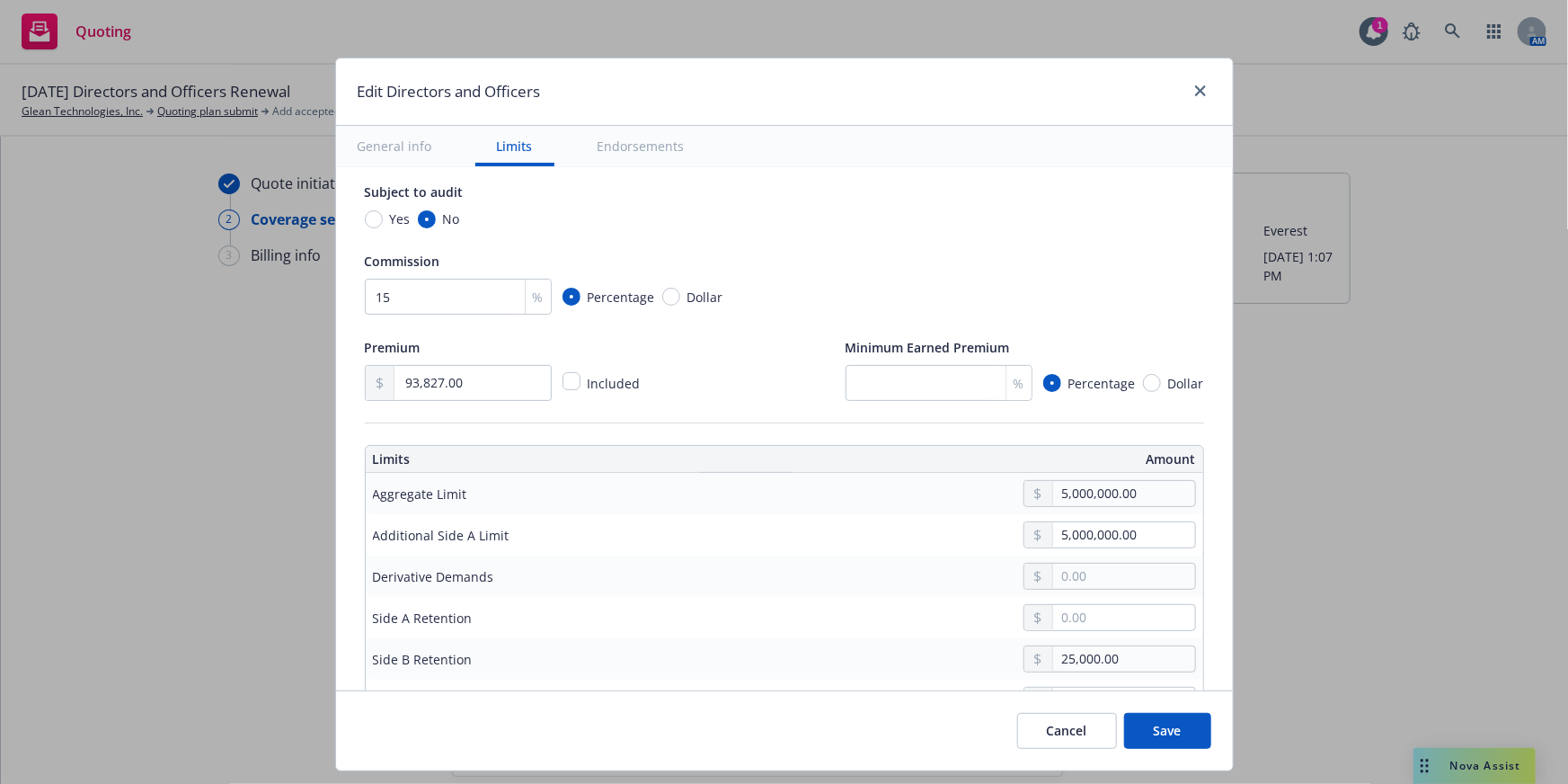
click at [1113, 637] on button "$5,000,000.00" at bounding box center [1105, 637] width 155 height 34
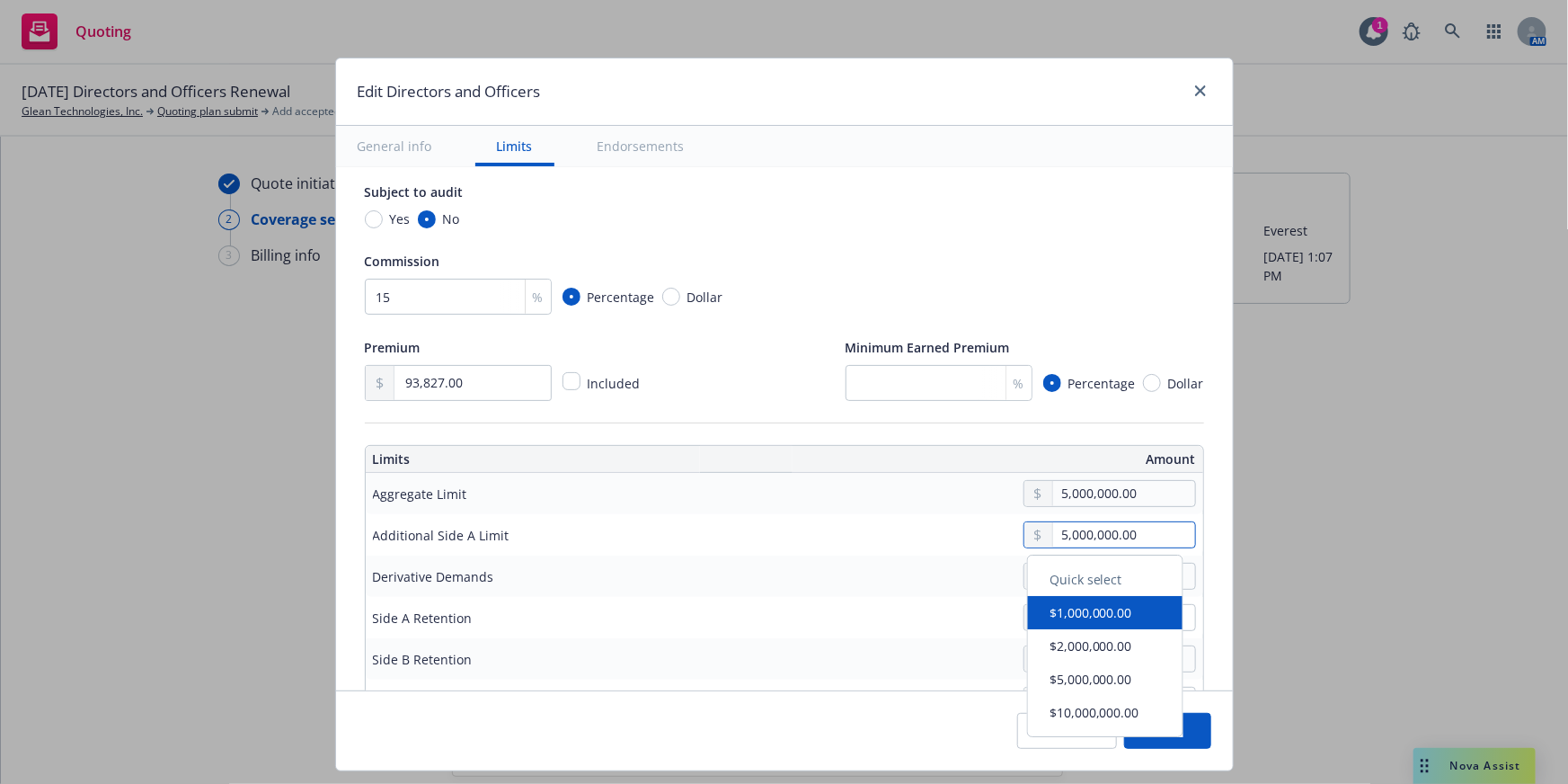
drag, startPoint x: 1150, startPoint y: 538, endPoint x: 891, endPoint y: 539, distance: 259.0
click at [891, 539] on div "5,000,000.00" at bounding box center [920, 535] width 554 height 27
type textarea "x"
type input "1,000,000.00"
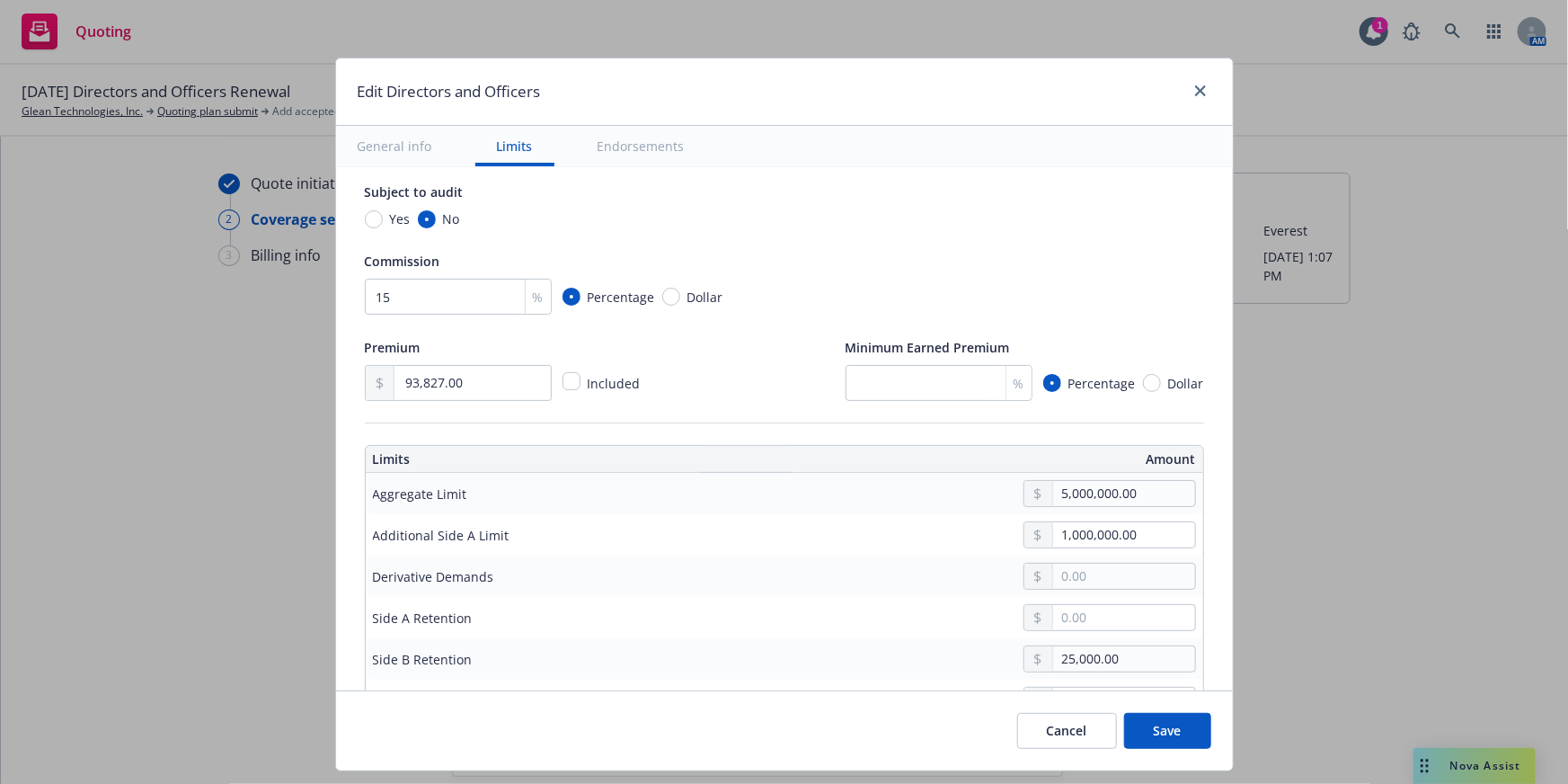
click at [1064, 612] on button "$1,000,000.00" at bounding box center [1105, 610] width 155 height 34
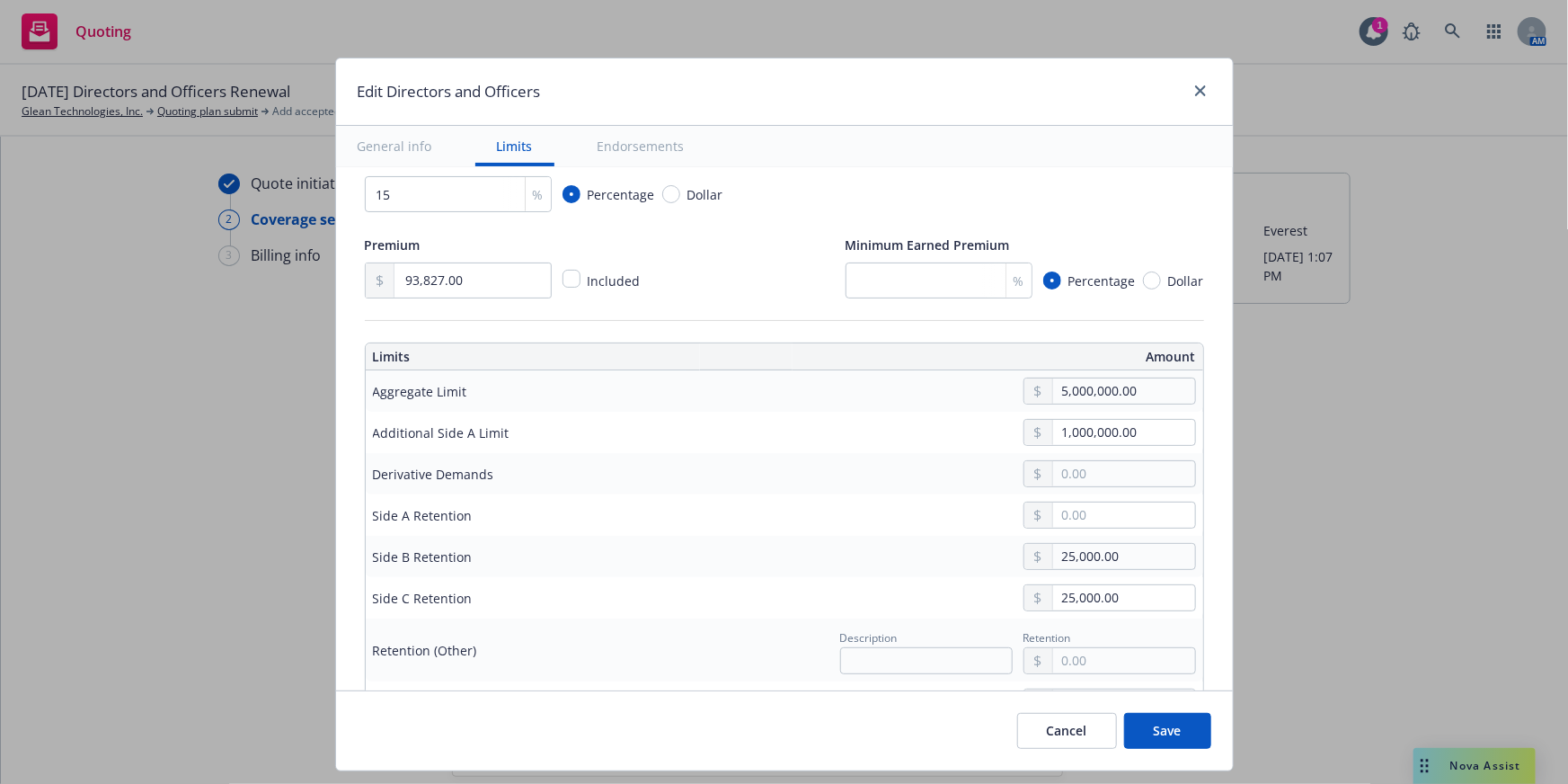
scroll to position [572, 0]
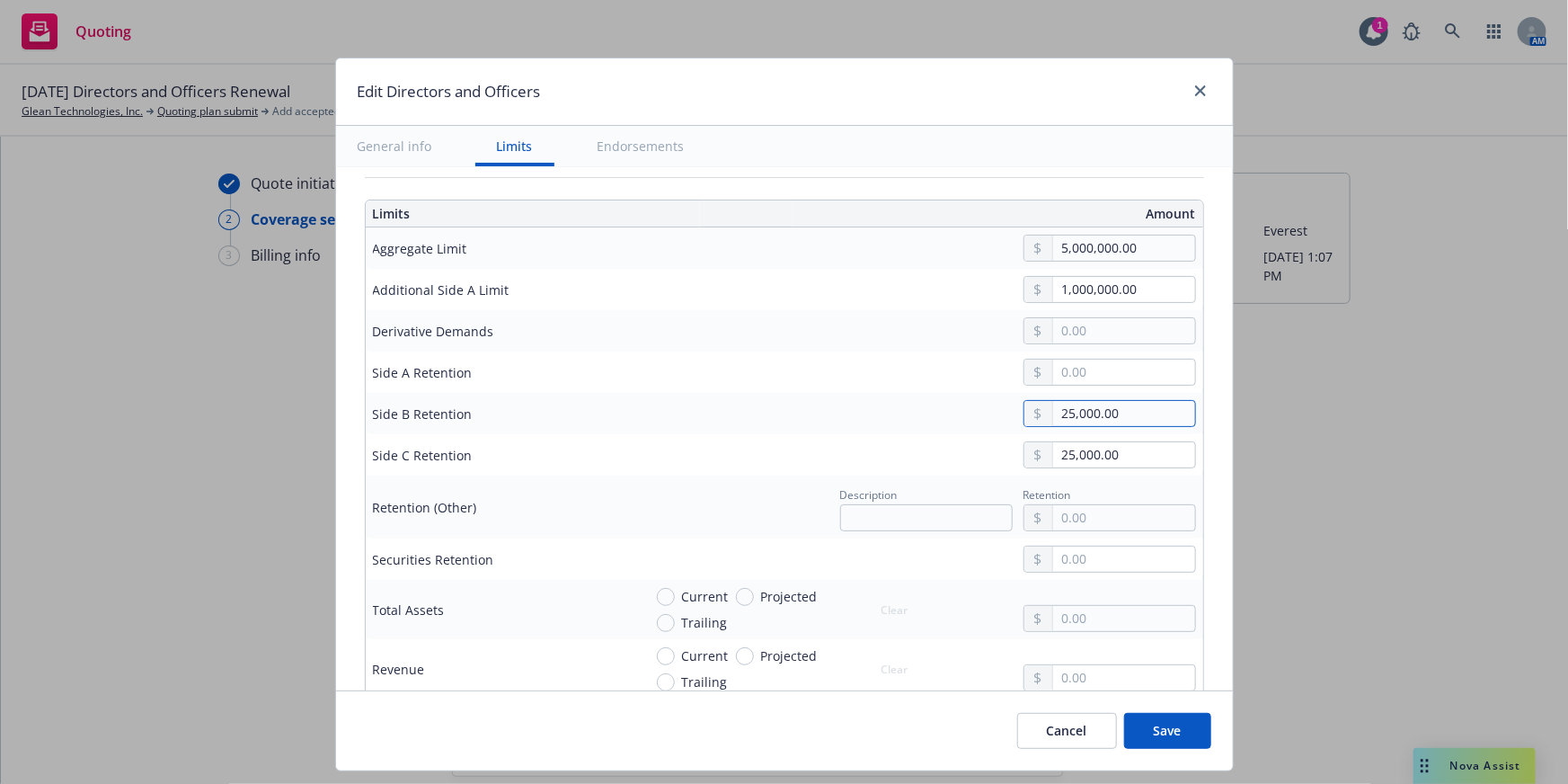
drag, startPoint x: 1141, startPoint y: 404, endPoint x: 919, endPoint y: 425, distance: 223.0
click at [919, 425] on td "25,000.00" at bounding box center [920, 412] width 568 height 41
type textarea "x"
type input "1.00"
type textarea "x"
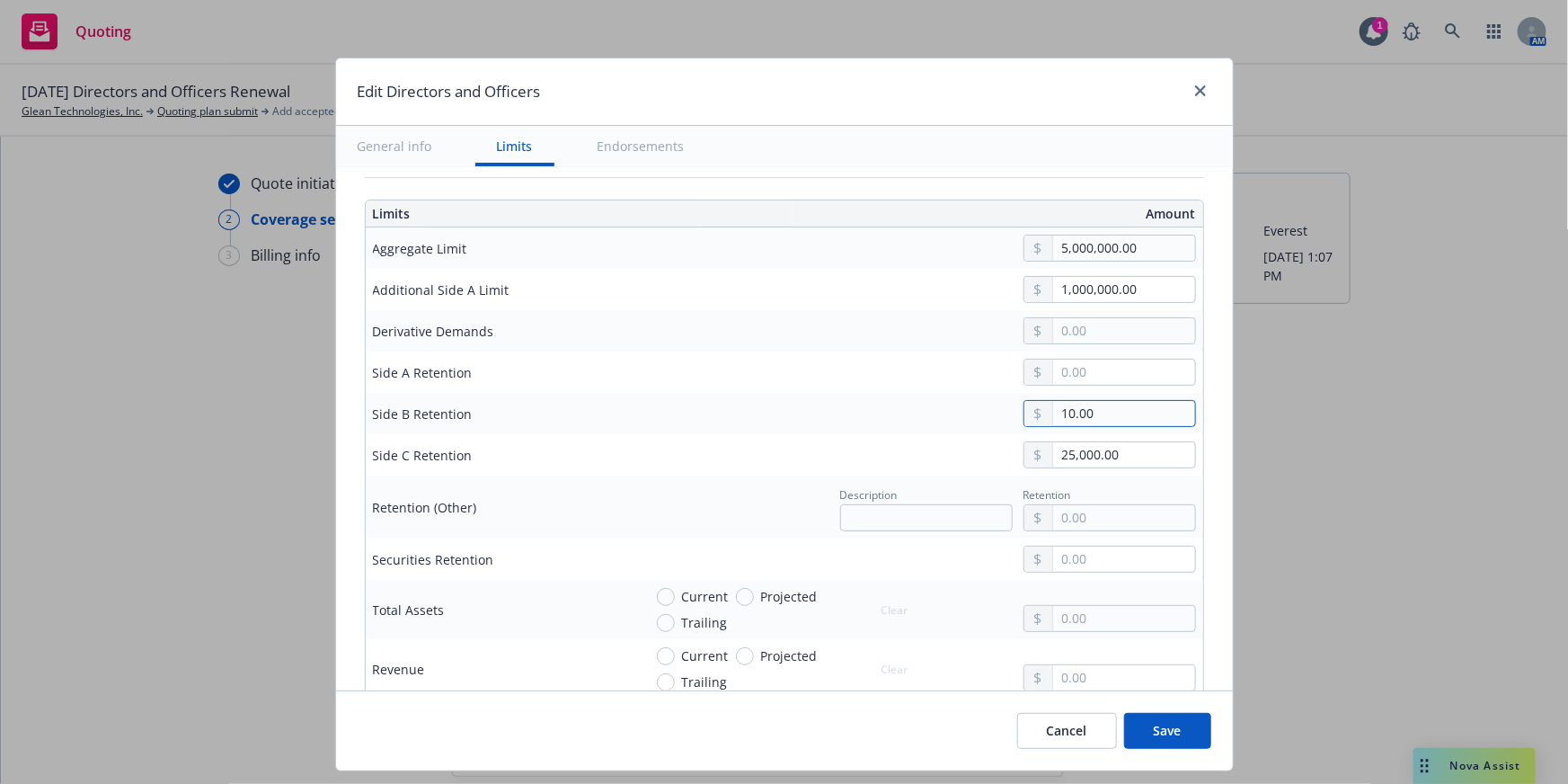
type input "100.00"
type textarea "x"
type input "1,000.00"
type textarea "x"
type input "10,000.00"
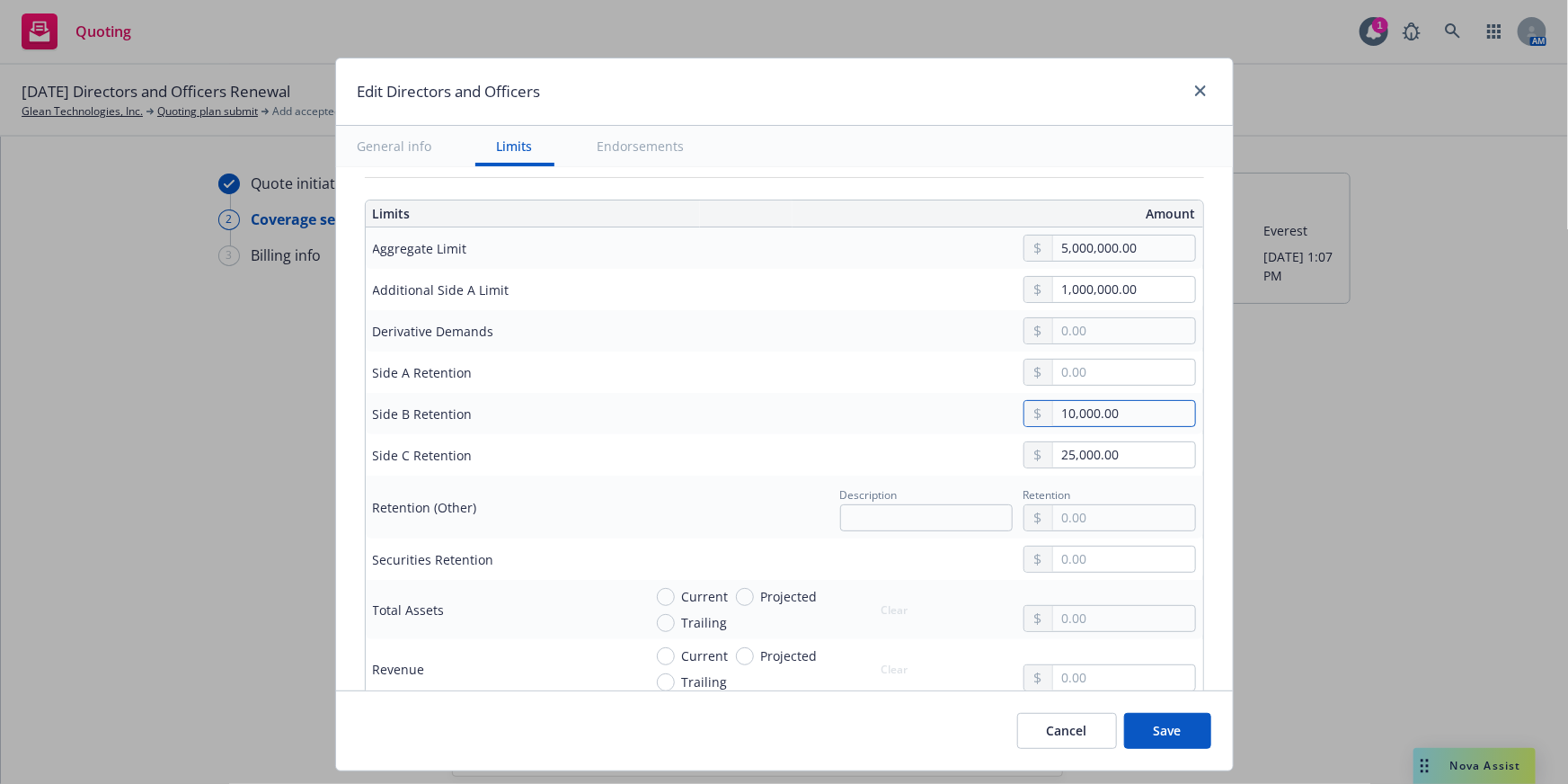
type textarea "x"
type input "100,000.00"
type textarea "x"
type input "100,000.00"
drag, startPoint x: 1127, startPoint y: 452, endPoint x: 966, endPoint y: 459, distance: 161.2
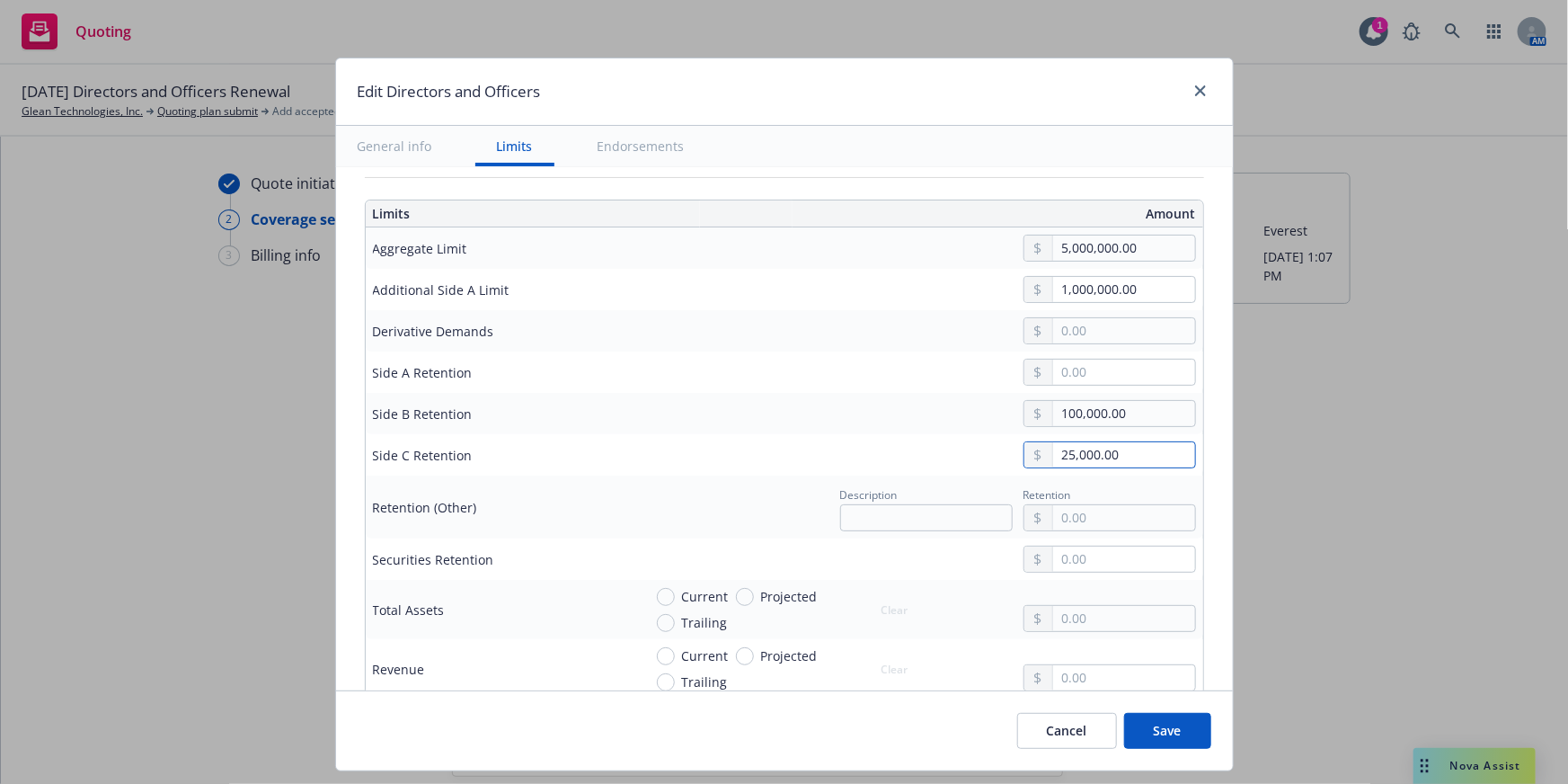
click at [966, 459] on div "25,000.00" at bounding box center [920, 455] width 554 height 27
type textarea "x"
type input "1.00"
type textarea "x"
type input "10.00"
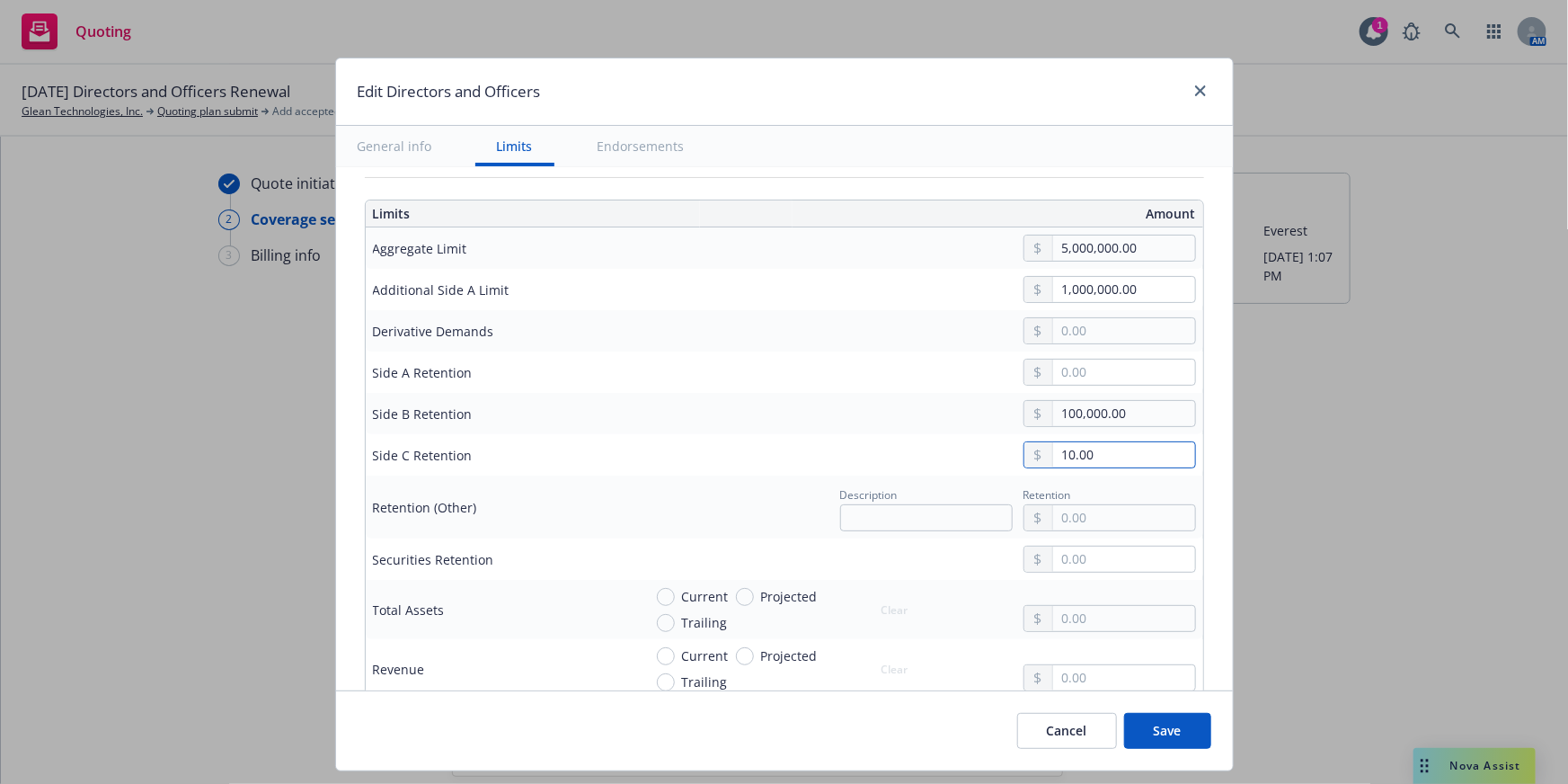
type textarea "x"
type input "100.00"
type textarea "x"
type input "1,000.00"
type textarea "x"
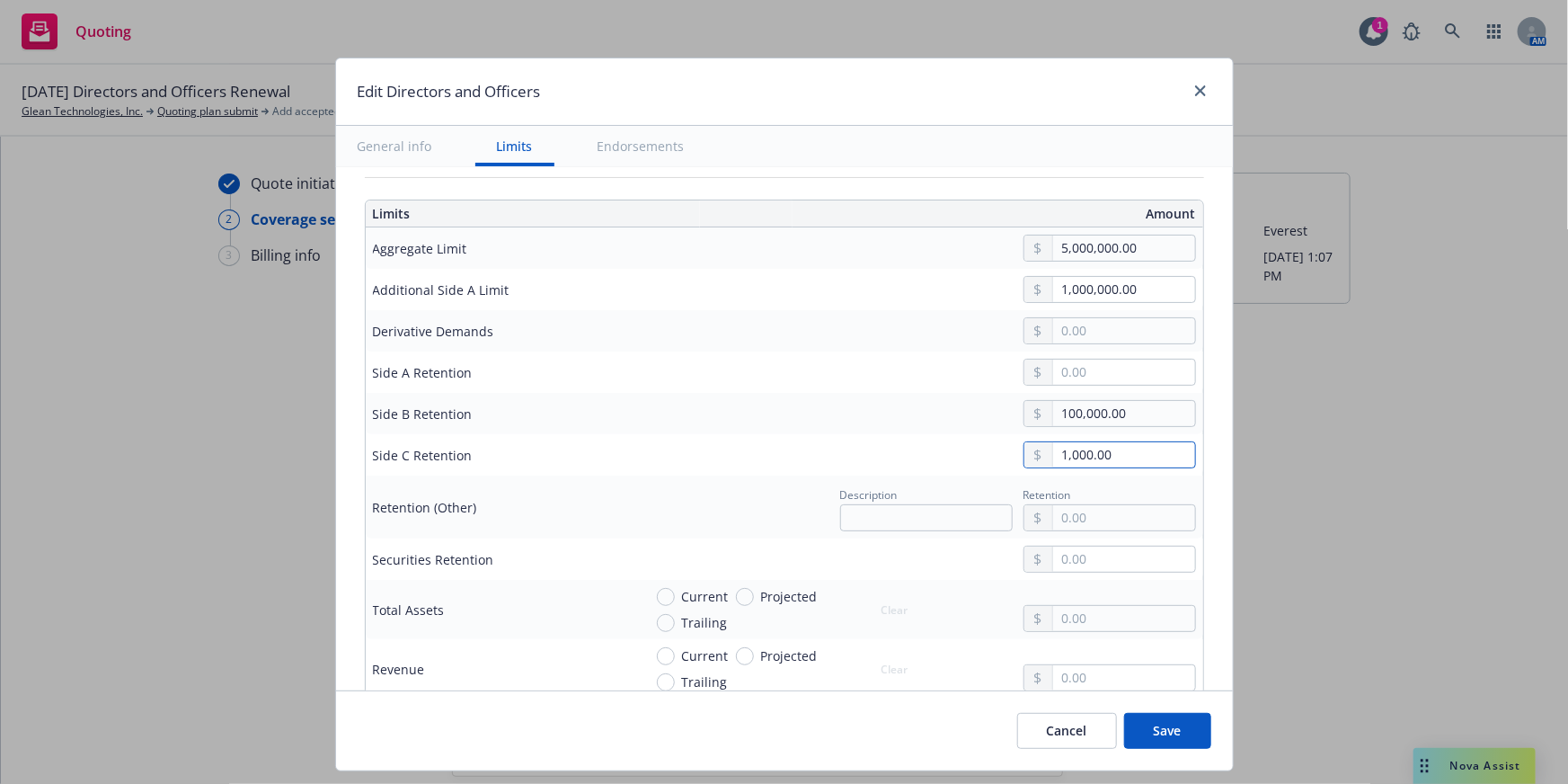
type input "10,000.00"
type textarea "x"
type input "100,000.00"
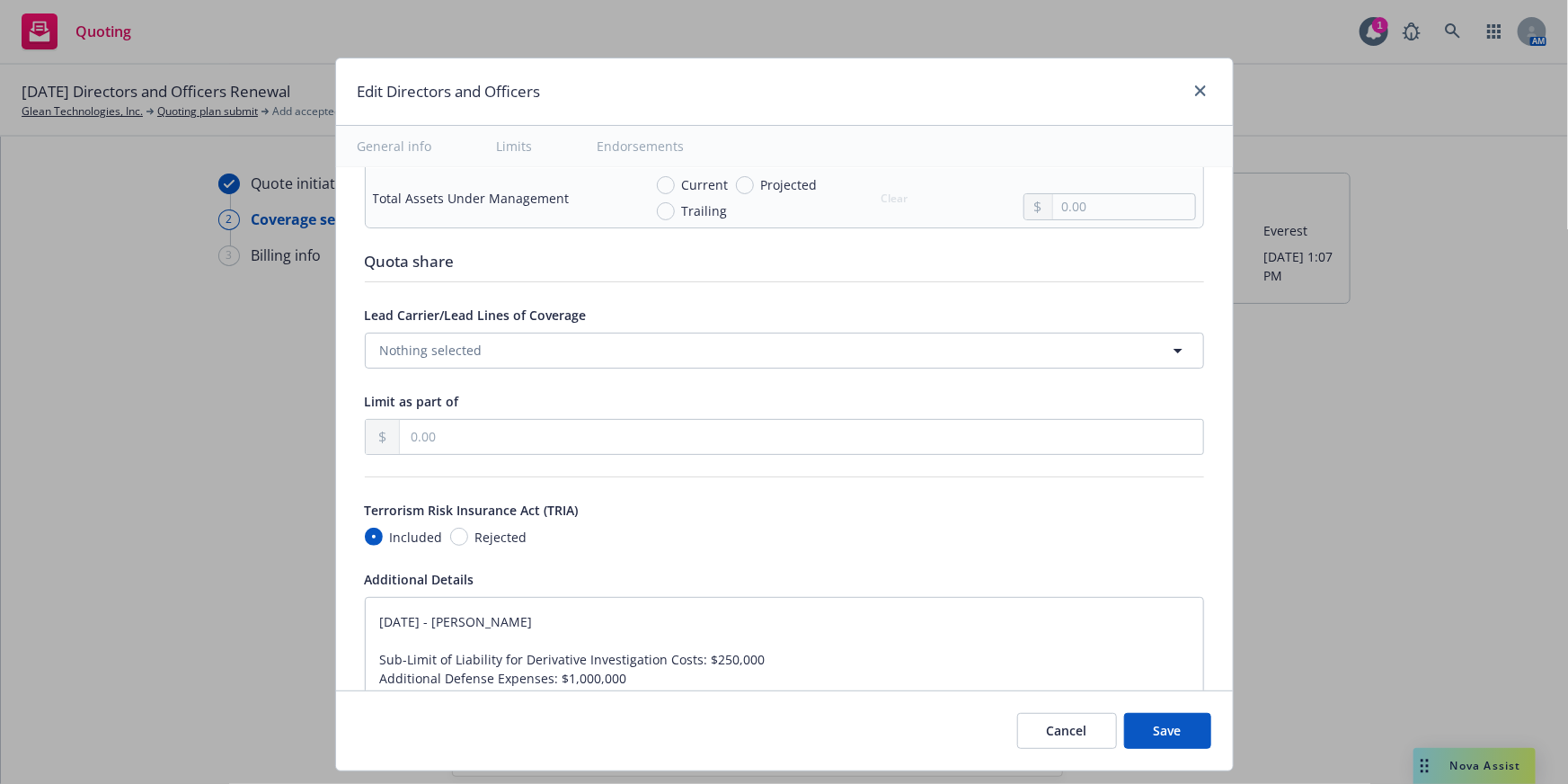
scroll to position [1634, 0]
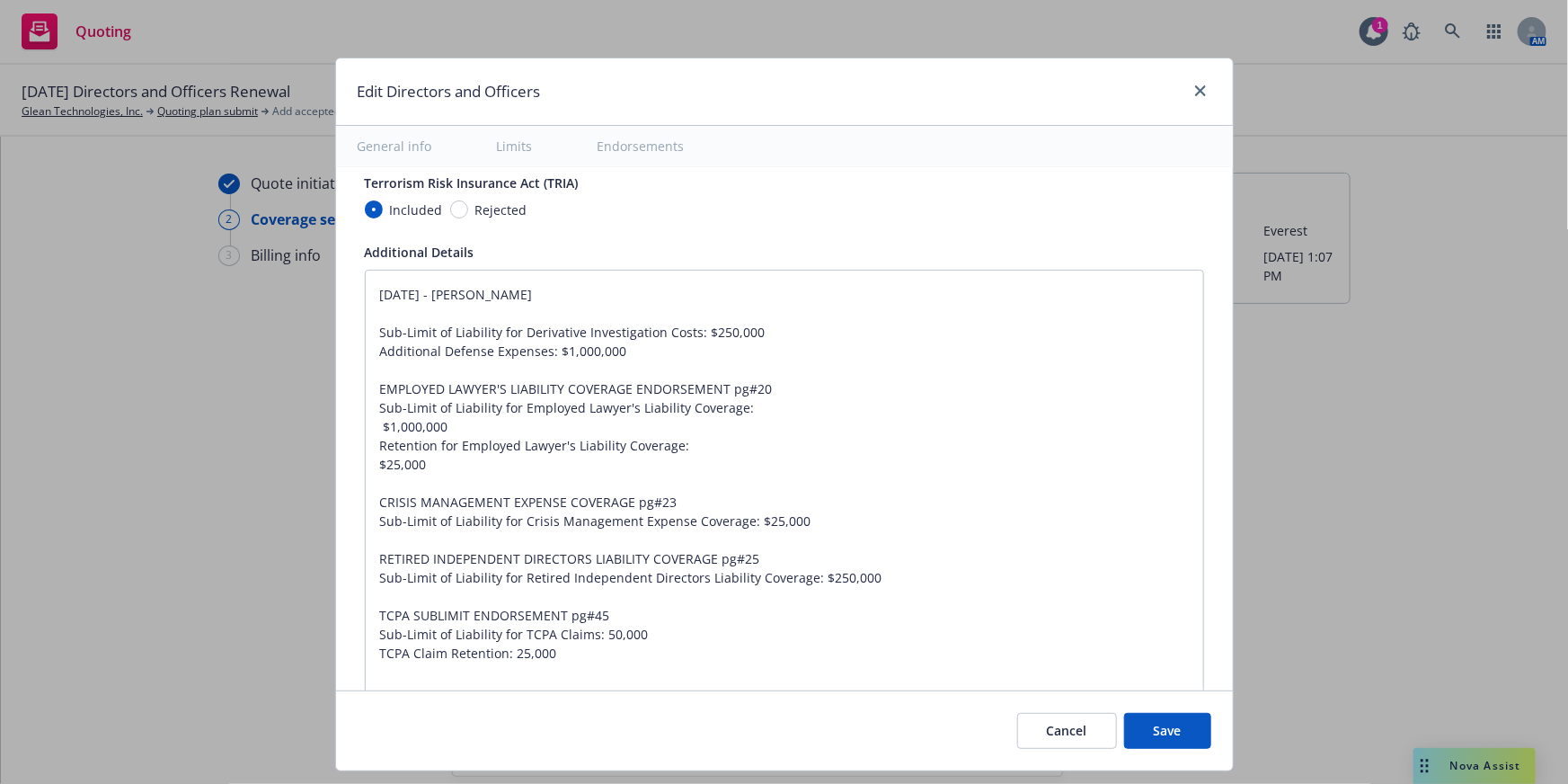
type textarea "x"
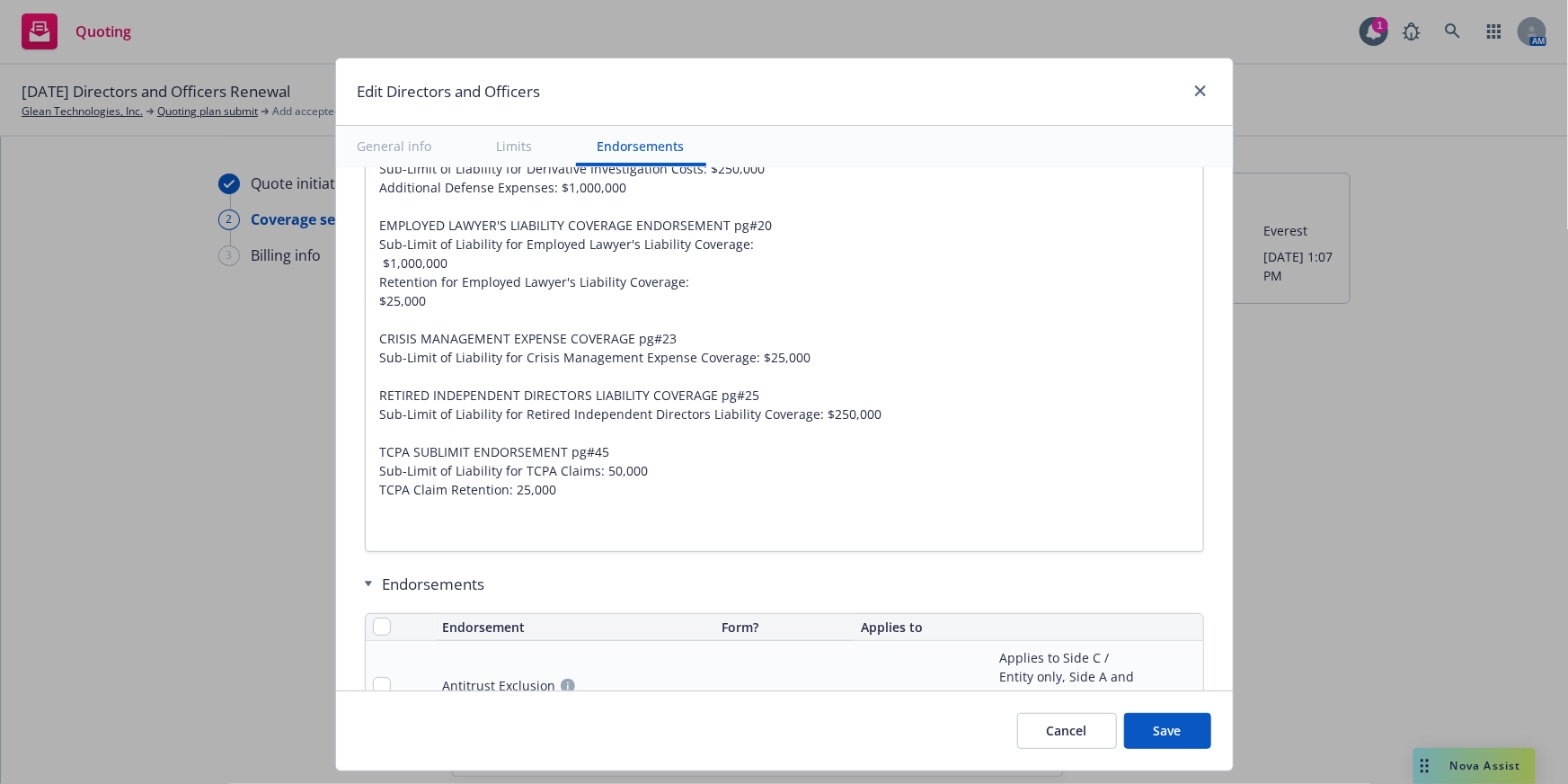
type input "100,000.00"
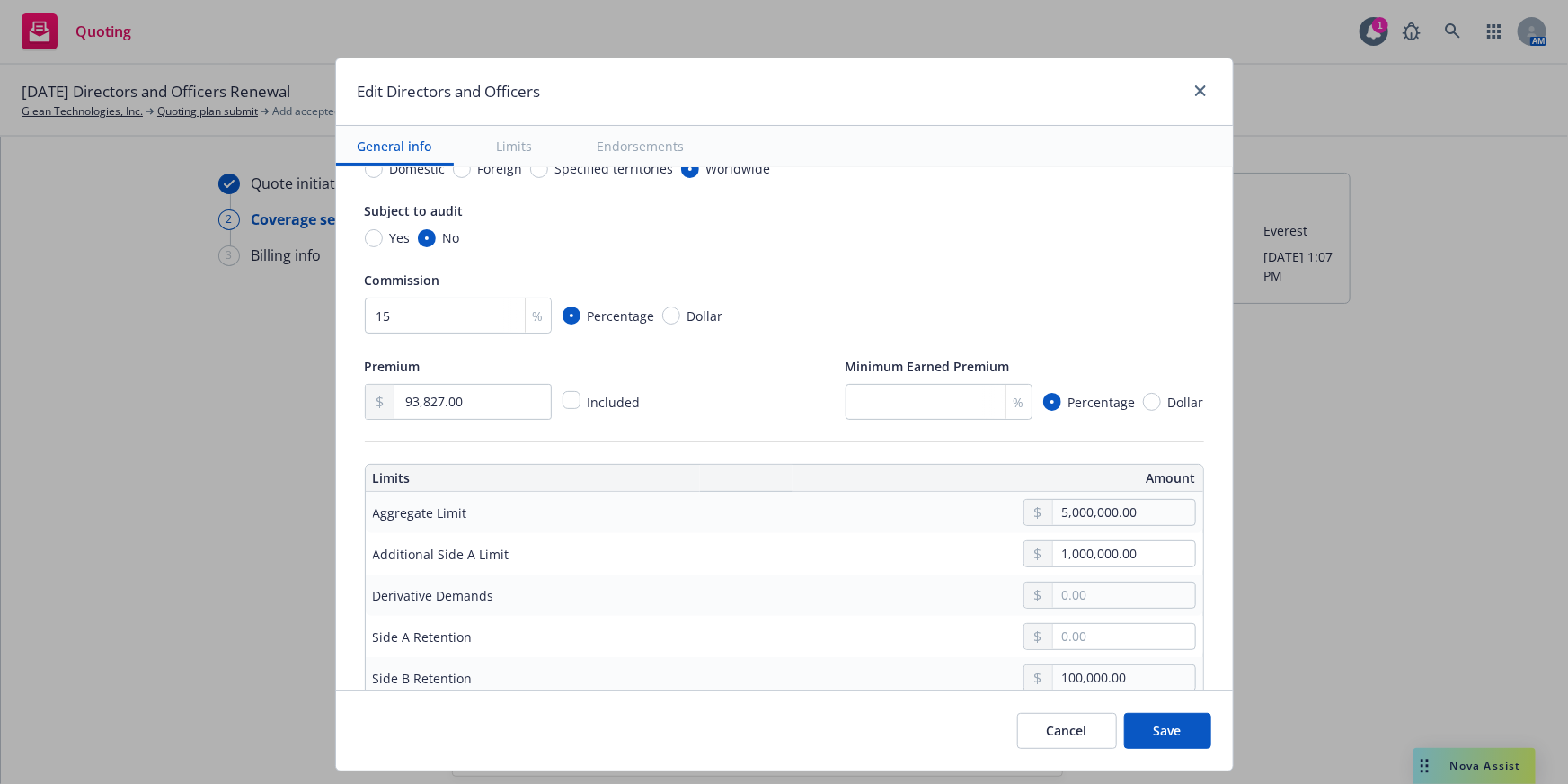
scroll to position [0, 0]
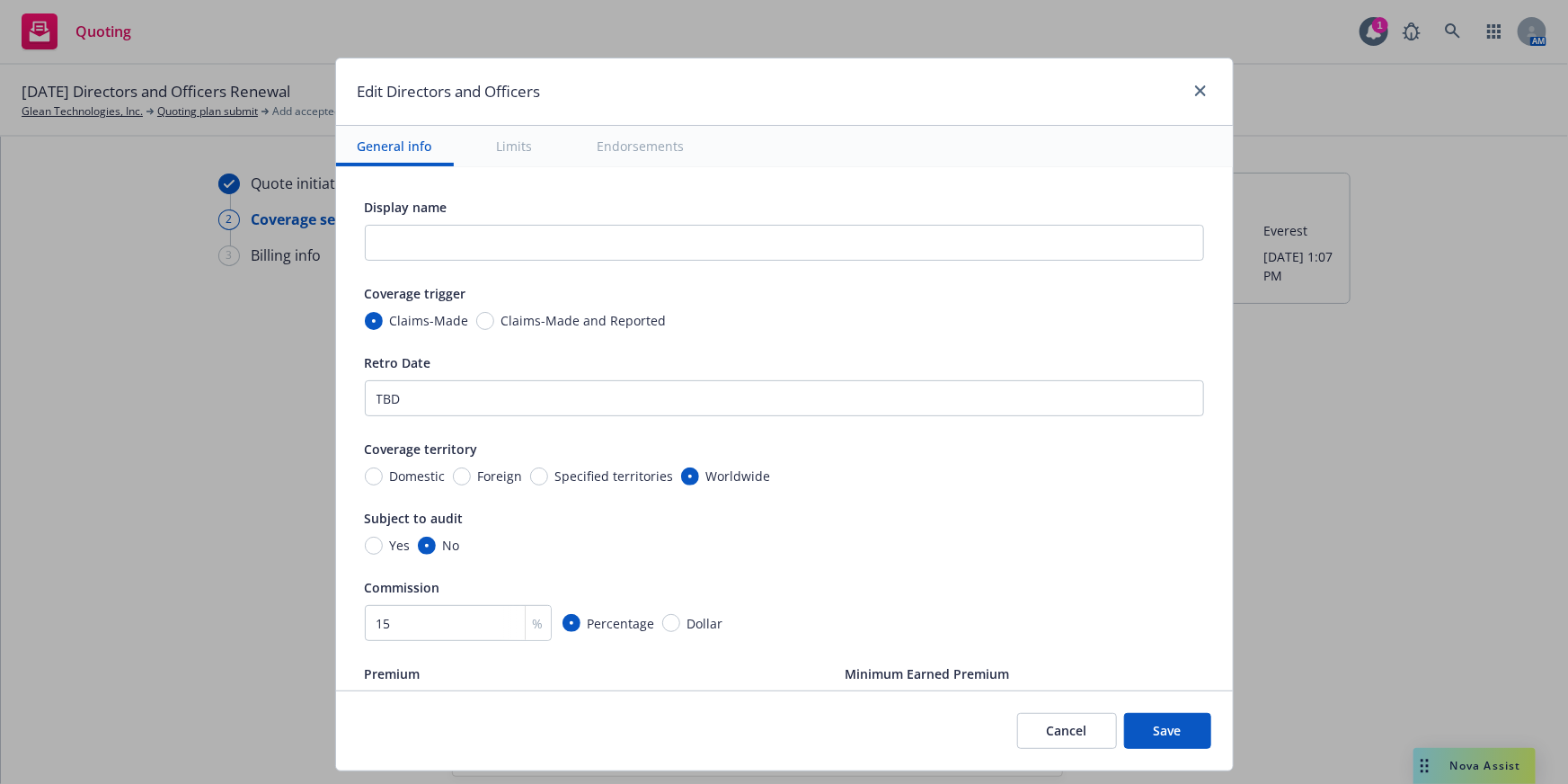
drag, startPoint x: 574, startPoint y: 476, endPoint x: 450, endPoint y: 524, distance: 133.0
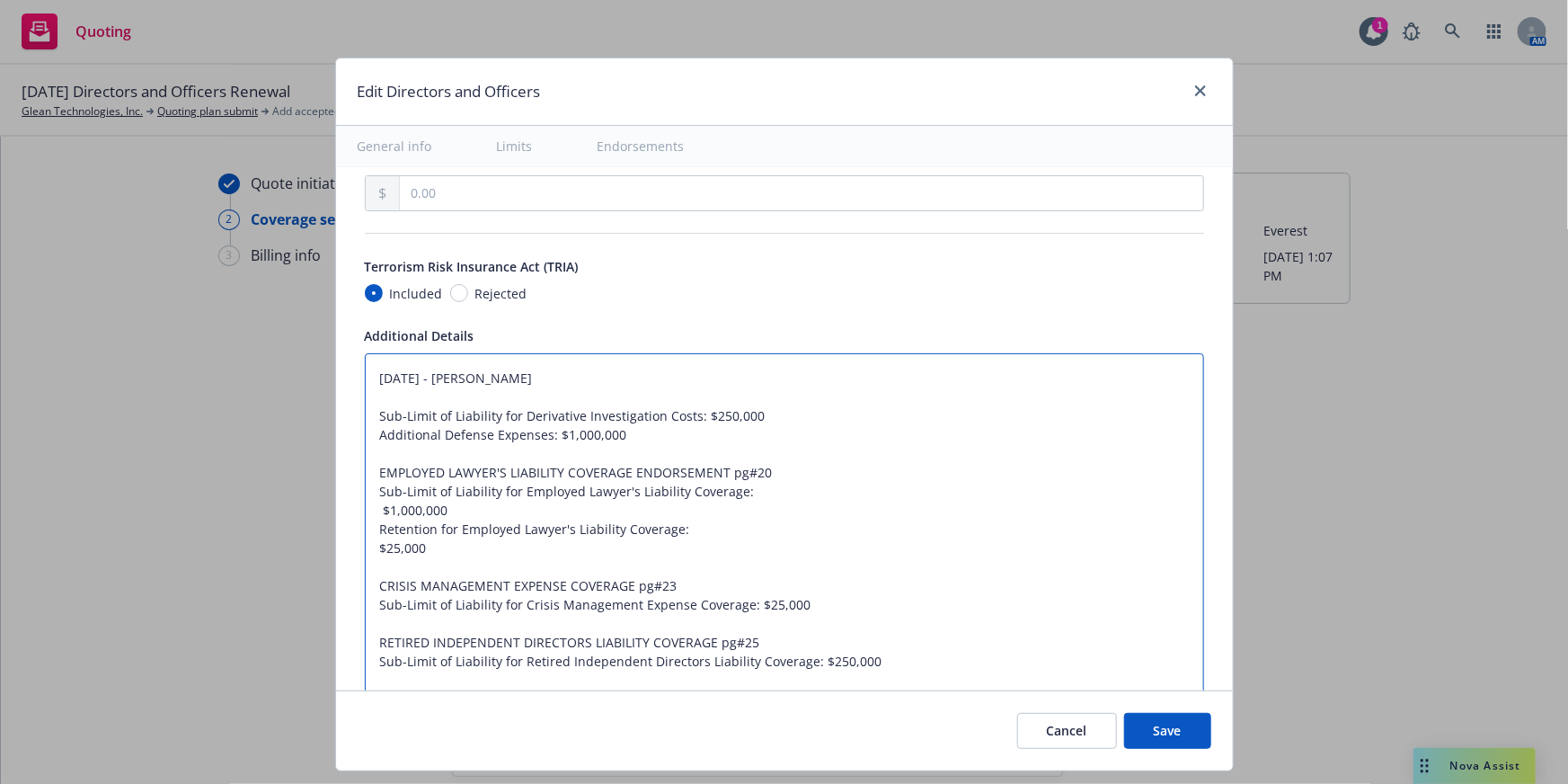
scroll to position [1634, 0]
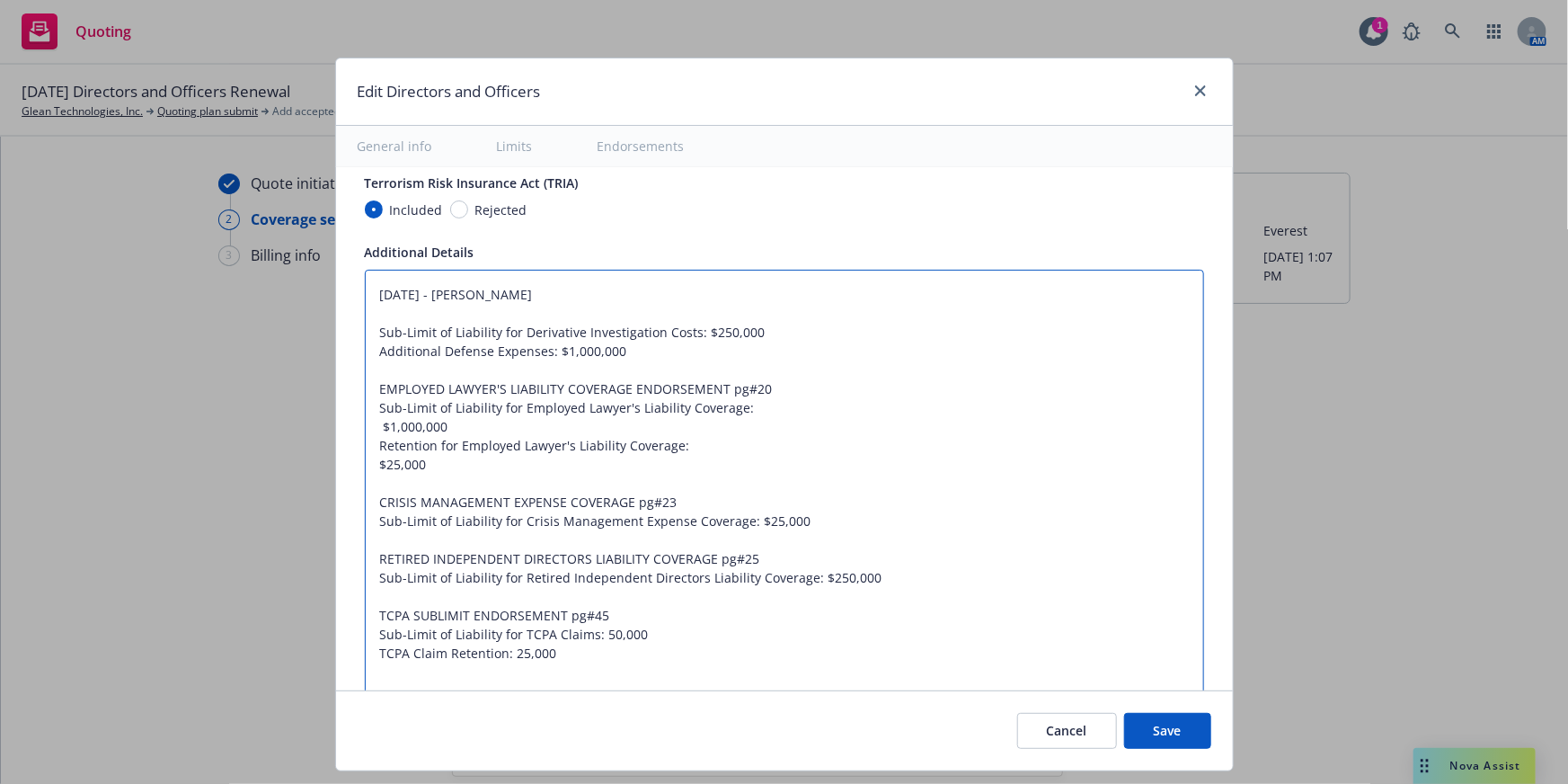
type textarea "x"
type textarea "[DATE] - V"
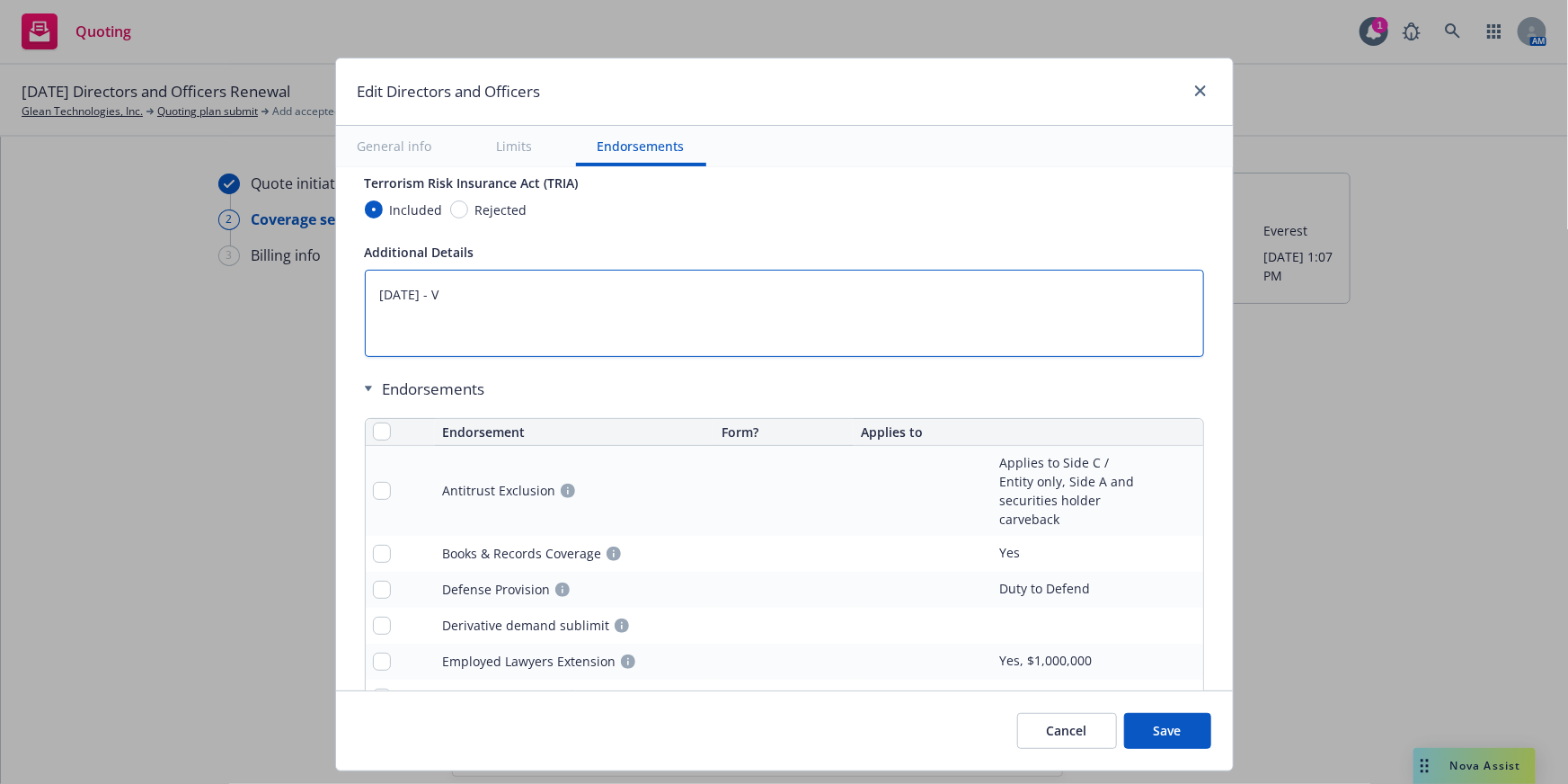
drag, startPoint x: 498, startPoint y: 282, endPoint x: 367, endPoint y: 311, distance: 134.2
click at [350, 288] on div "Display name Coverage trigger Claims-Made Claims-Made and Reported Retro Date T…" at bounding box center [784, 66] width 897 height 3068
type textarea "x"
click at [373, 431] on input "checkbox" at bounding box center [382, 432] width 18 height 18
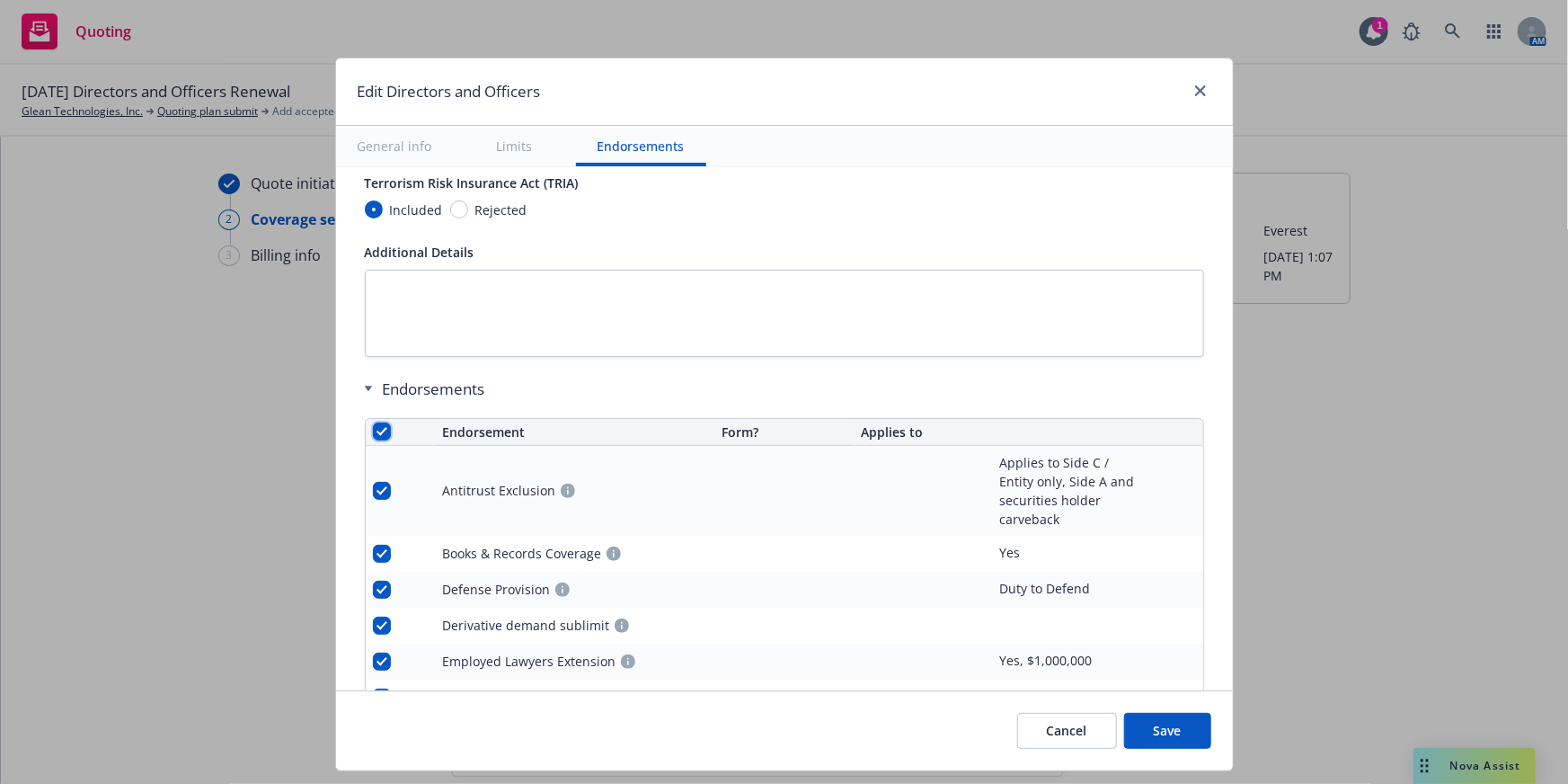
checkbox input "true"
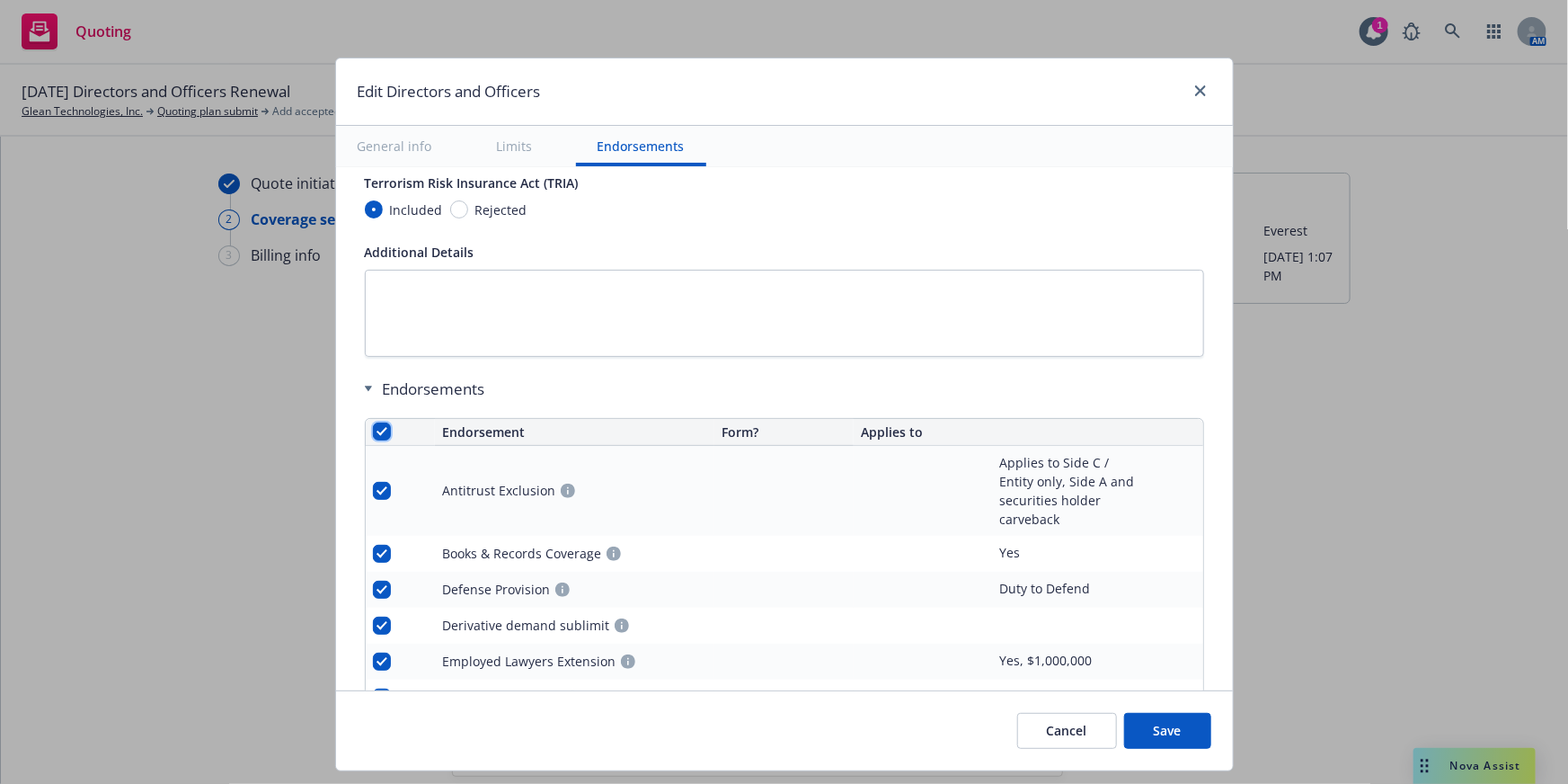
checkbox input "true"
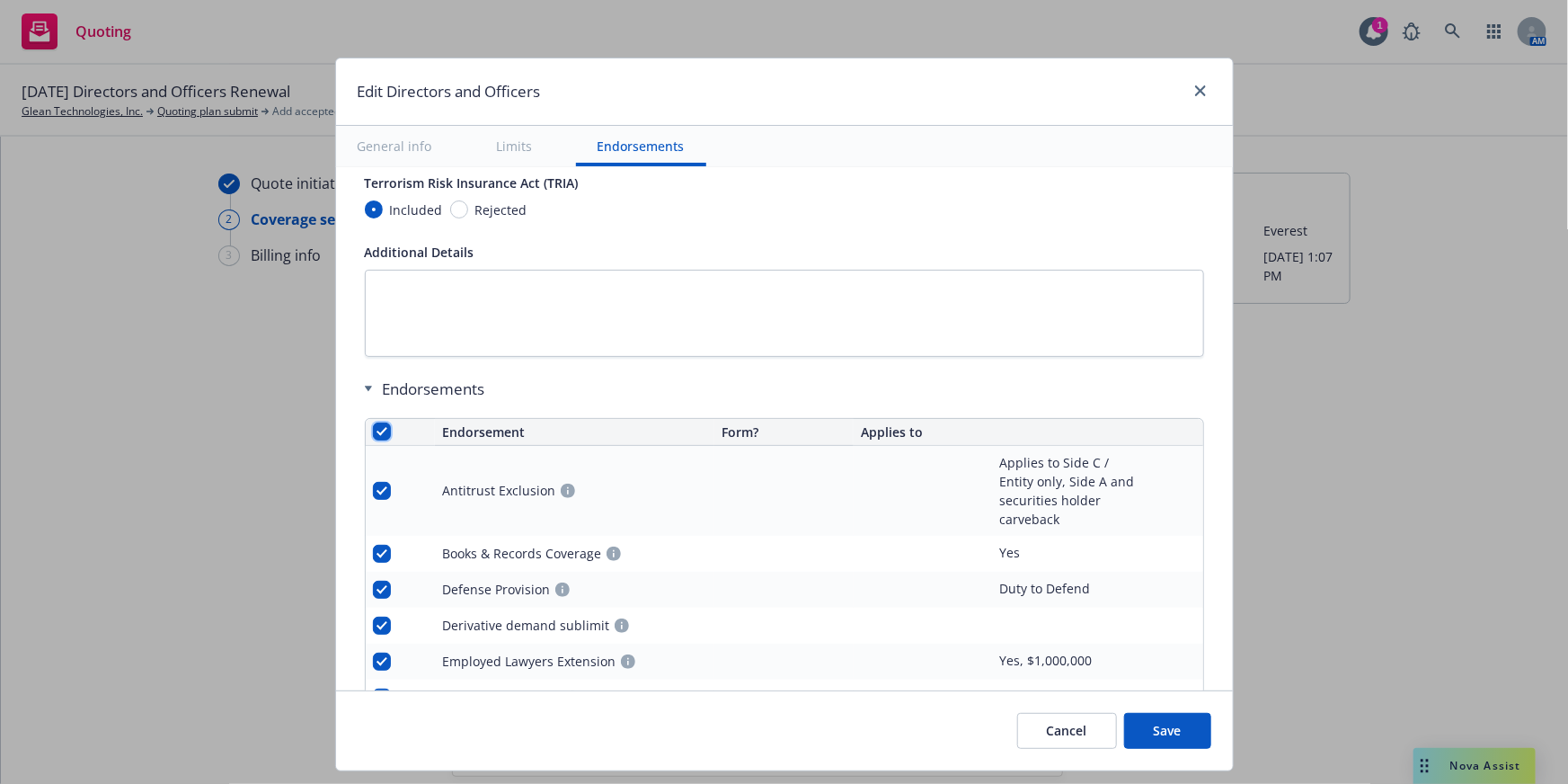
checkbox input "true"
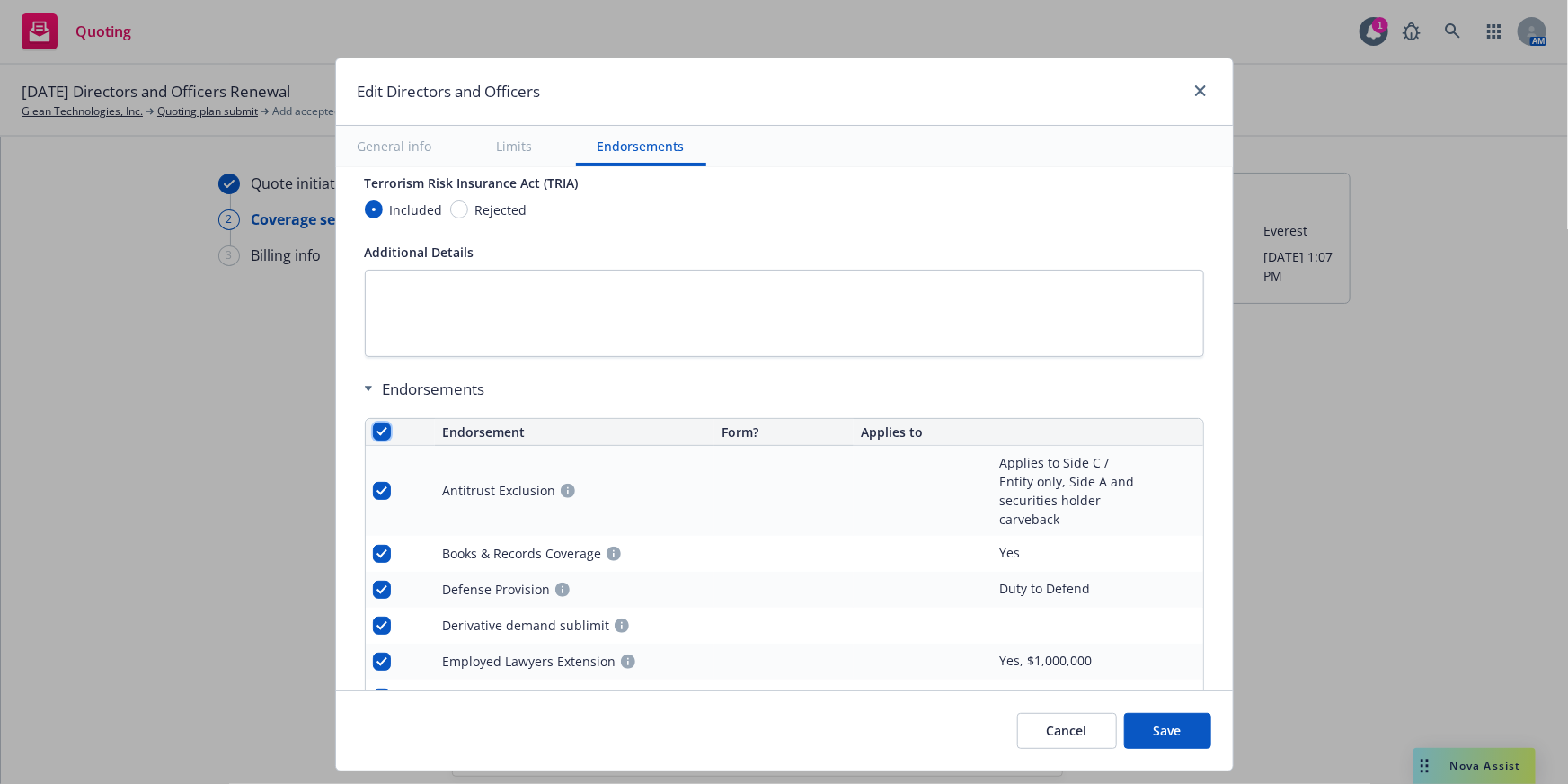
checkbox input "true"
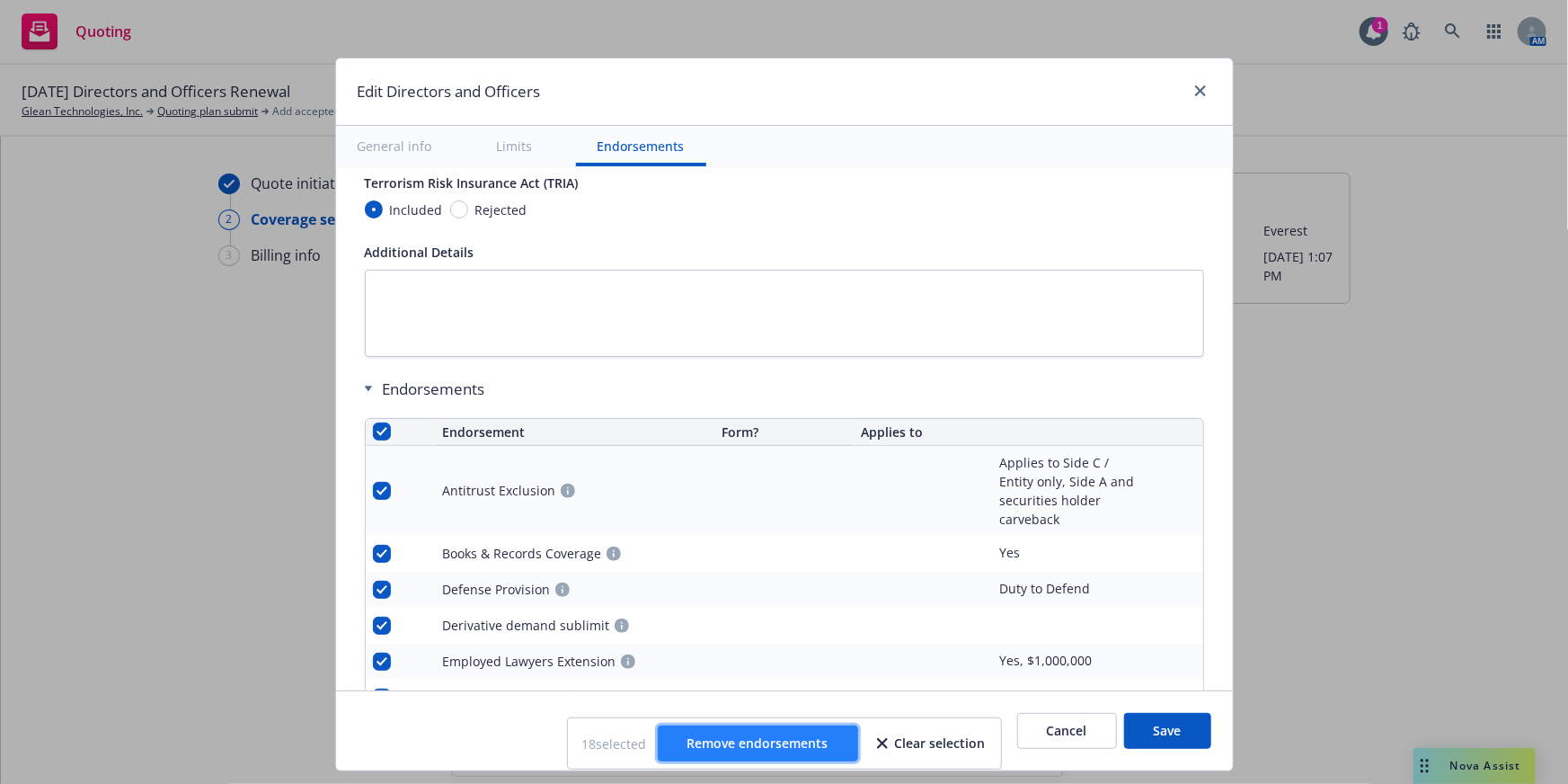
click at [734, 736] on span "Remove endorsements" at bounding box center [758, 742] width 141 height 17
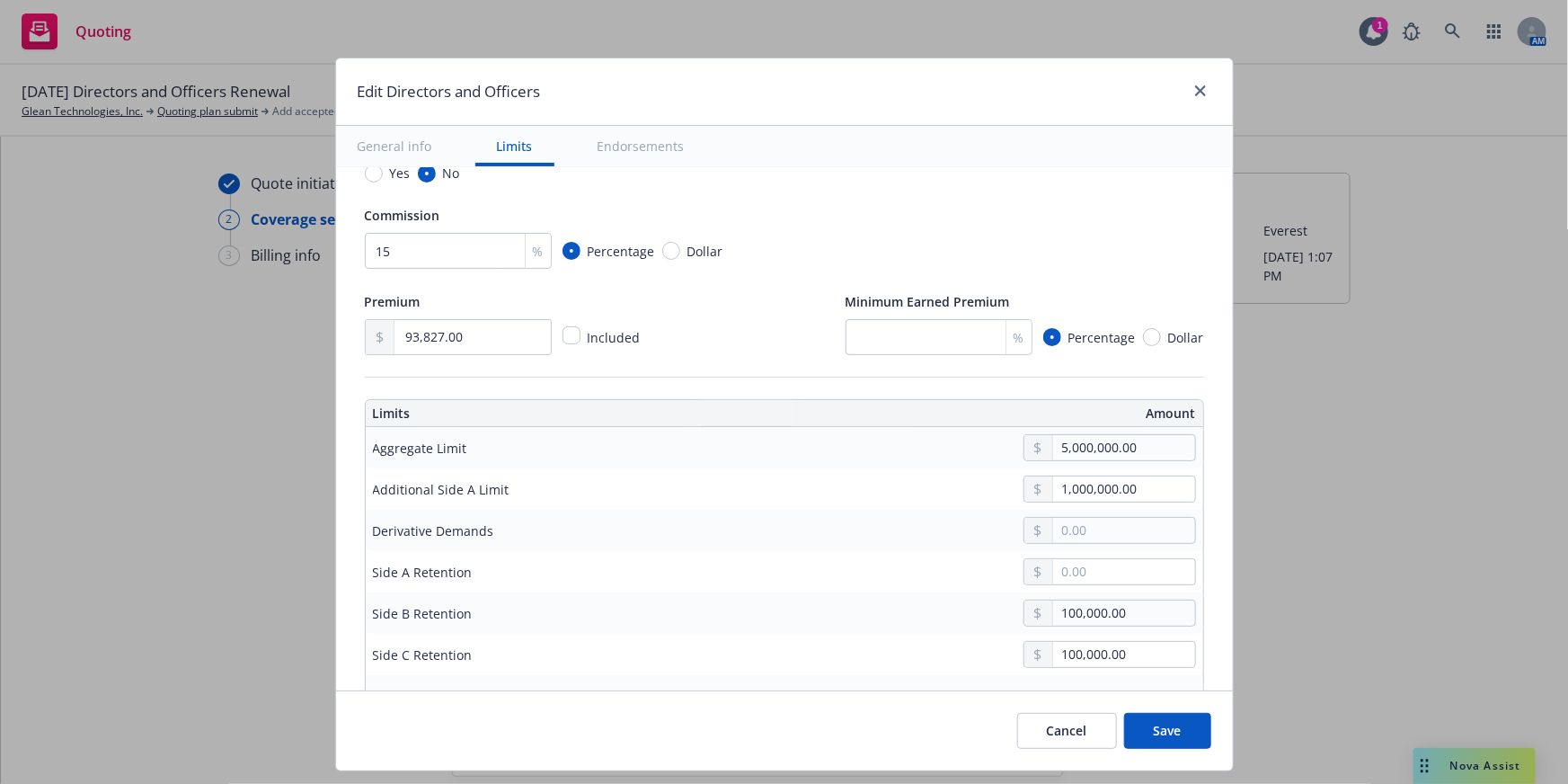
scroll to position [137, 0]
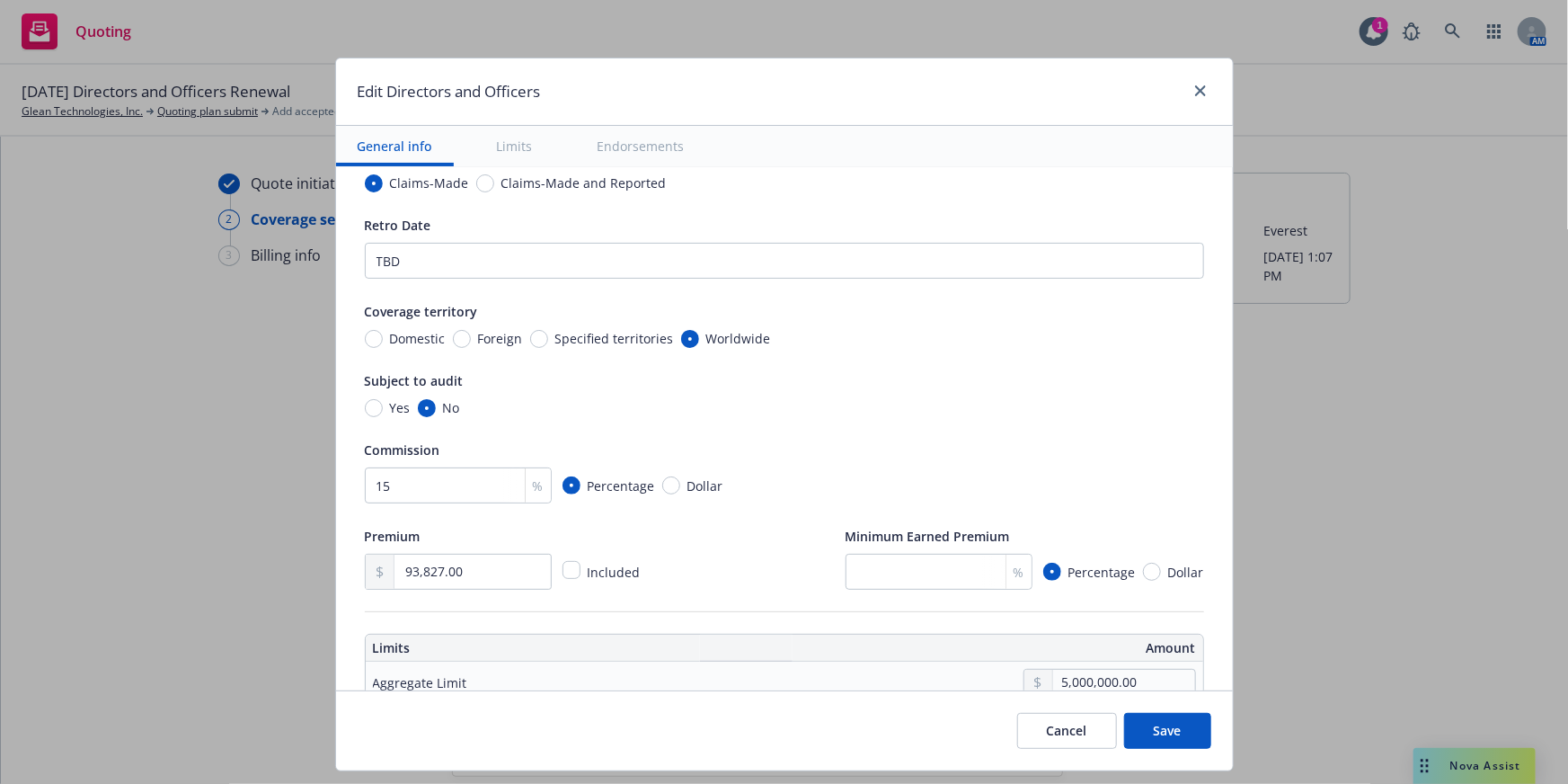
click at [1177, 722] on button "Save" at bounding box center [1168, 730] width 87 height 36
type textarea "x"
type input "93,827.00"
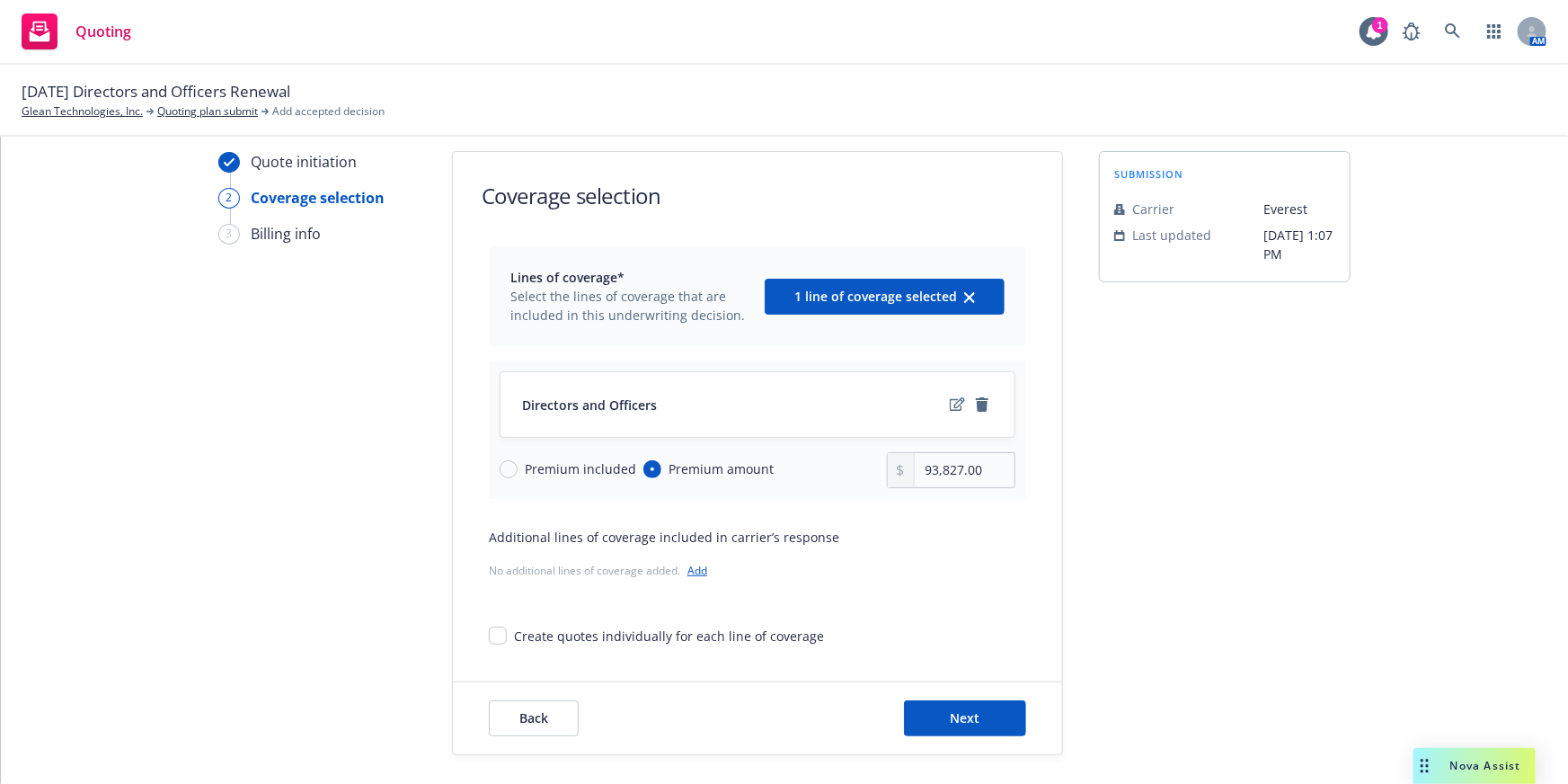
scroll to position [27, 0]
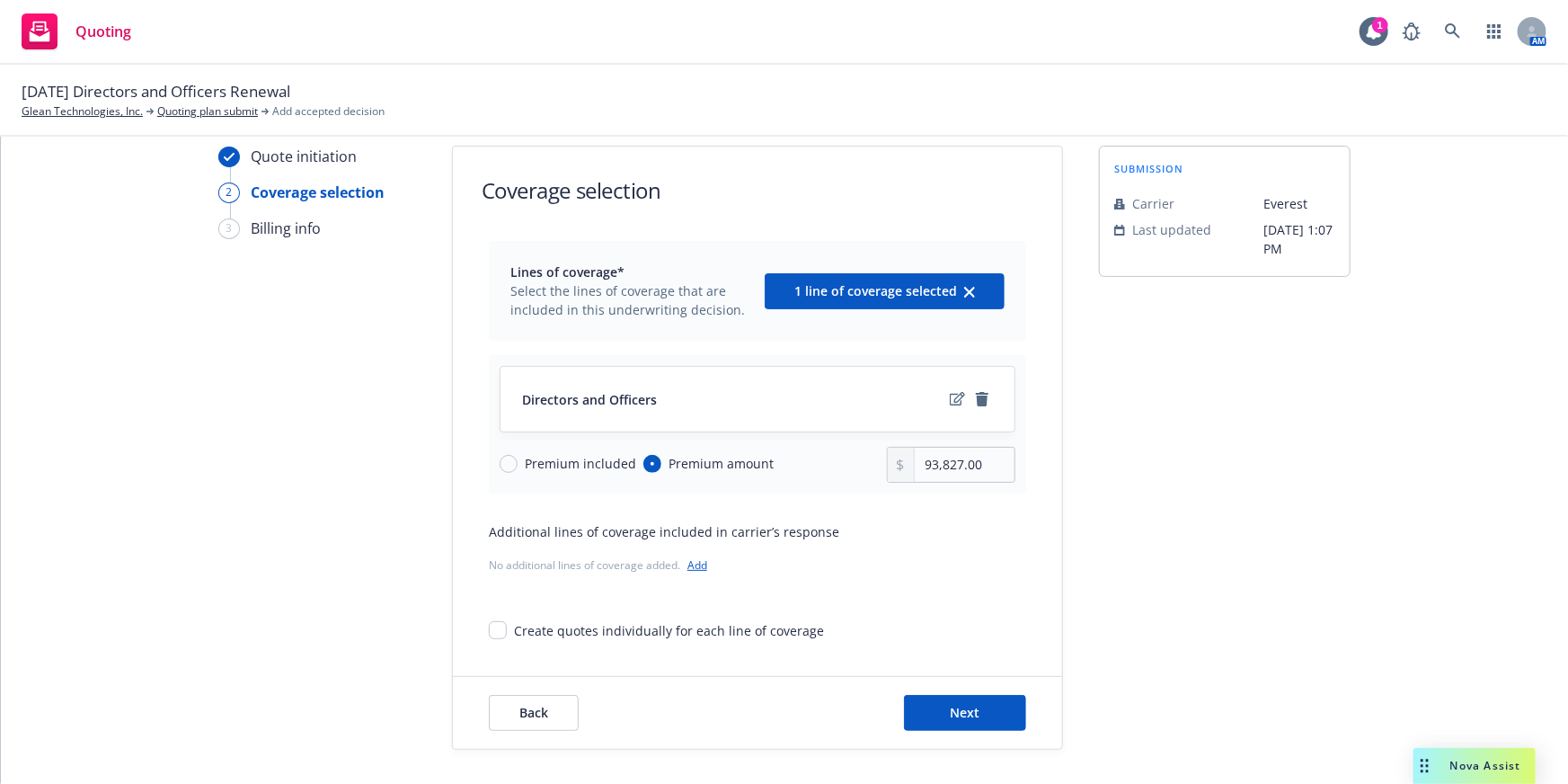
click at [687, 563] on link "Add" at bounding box center [697, 565] width 20 height 15
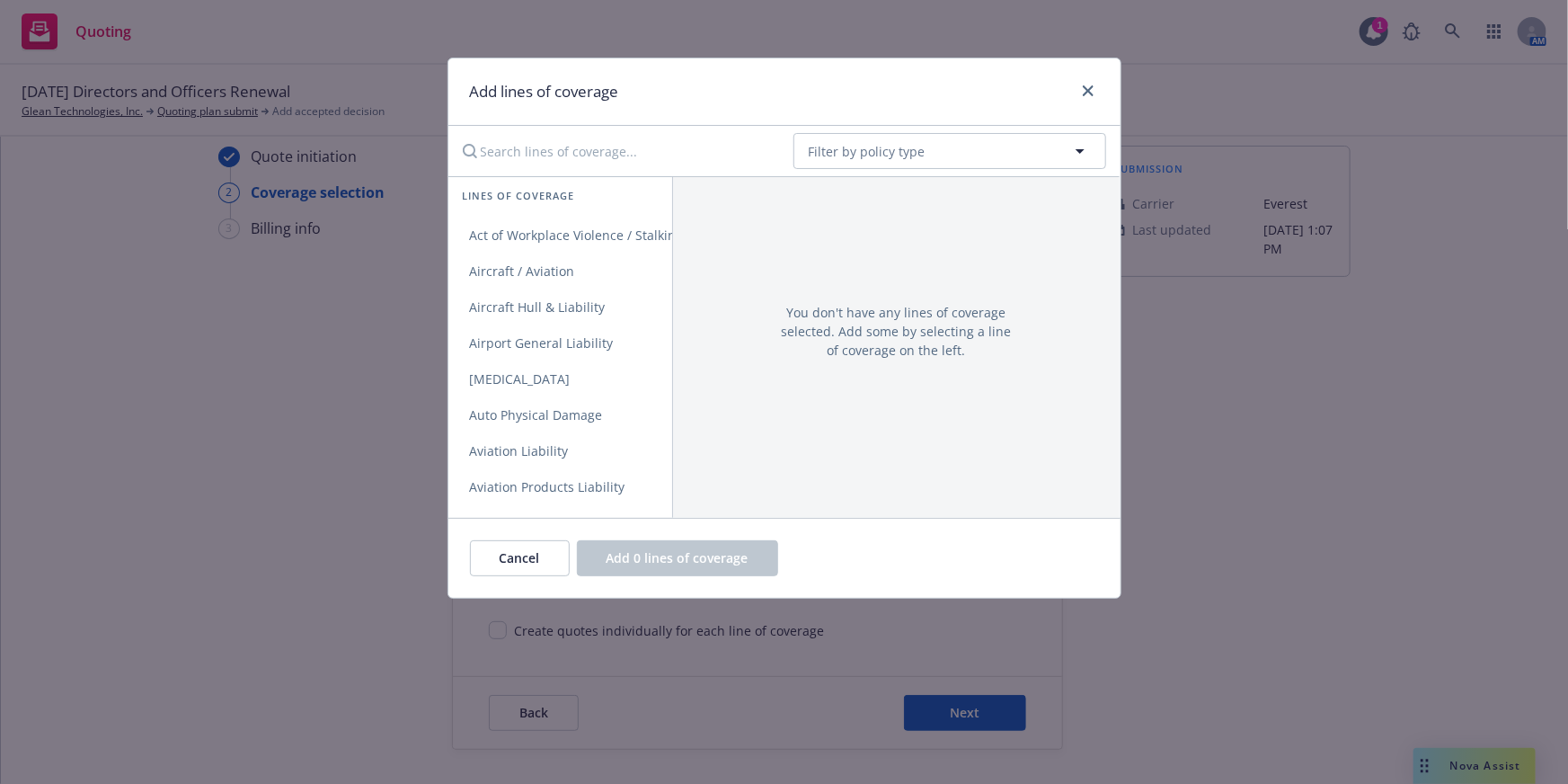
click at [579, 156] on input "Search lines of coverage..." at bounding box center [615, 150] width 327 height 36
click at [549, 159] on input "Search lines of coverage..." at bounding box center [615, 150] width 327 height 36
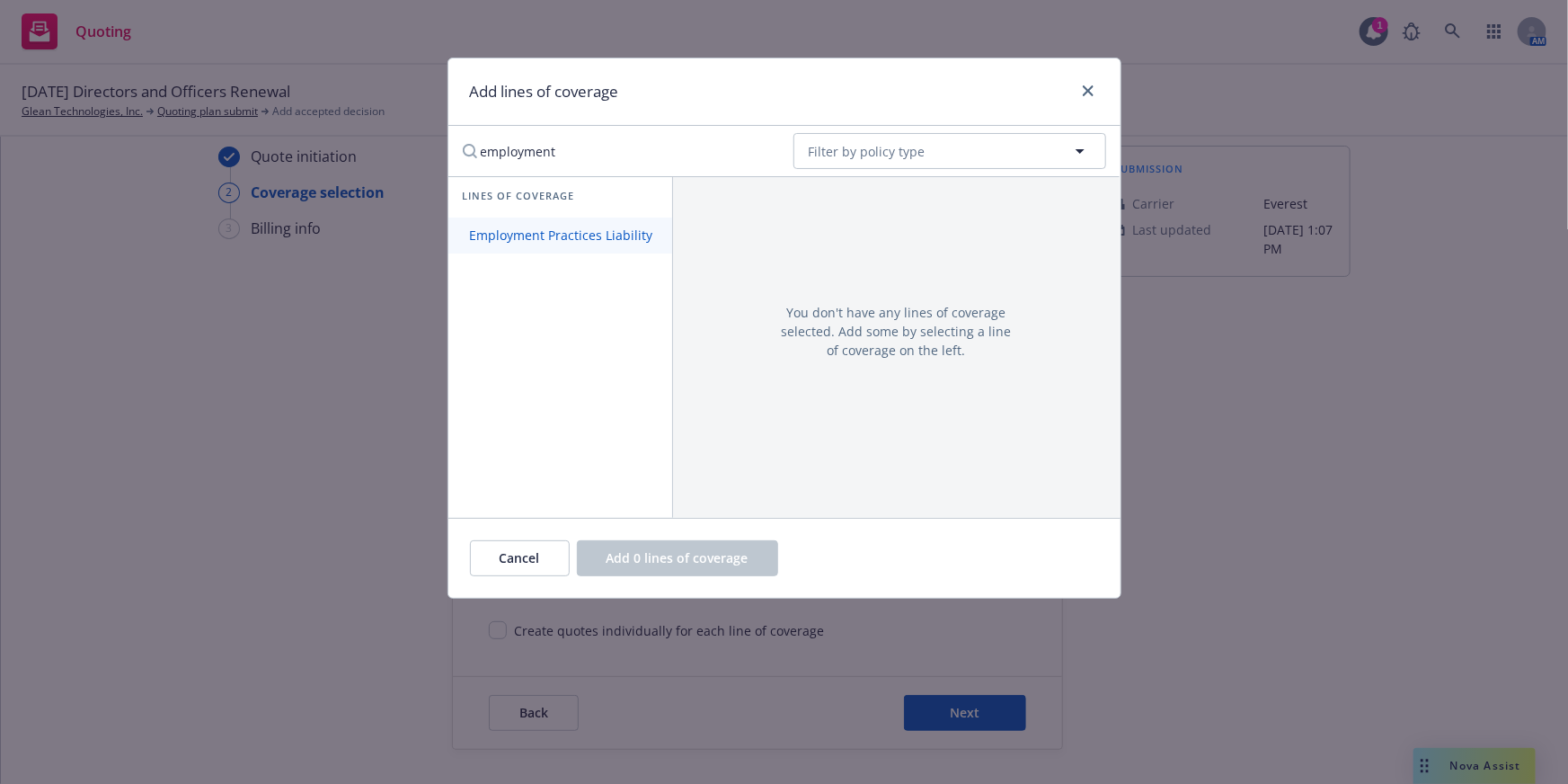
click at [544, 241] on span "Employment Practices Liability" at bounding box center [562, 235] width 227 height 17
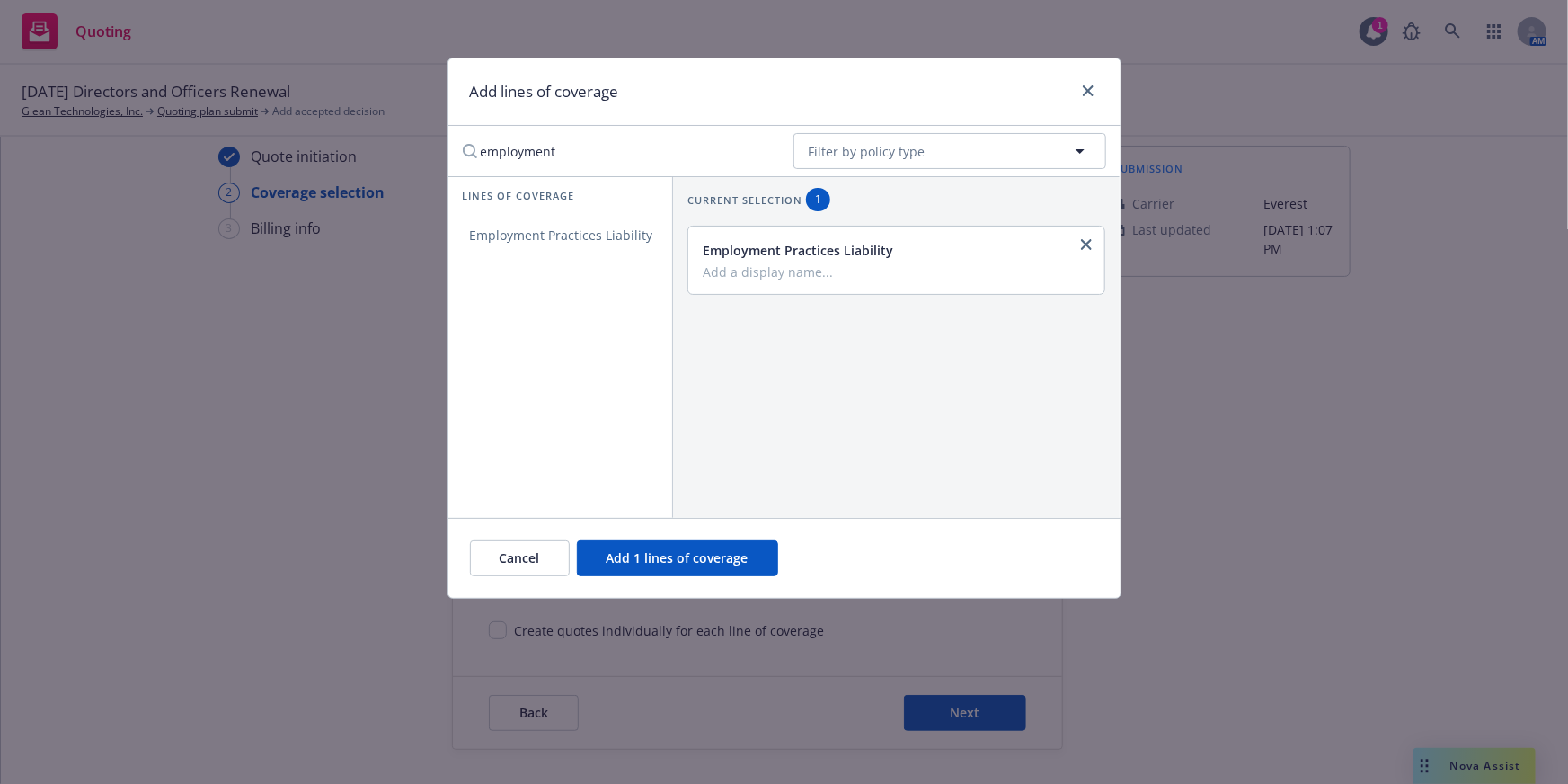
drag, startPoint x: 578, startPoint y: 157, endPoint x: 320, endPoint y: 138, distance: 258.7
click at [328, 136] on div "Add lines of coverage employment No readable name Filter by policy type Lines o…" at bounding box center [784, 392] width 1568 height 784
type input "l"
click at [548, 236] on span "Fiduciary Liability" at bounding box center [523, 235] width 148 height 17
drag, startPoint x: 563, startPoint y: 156, endPoint x: 382, endPoint y: 144, distance: 181.4
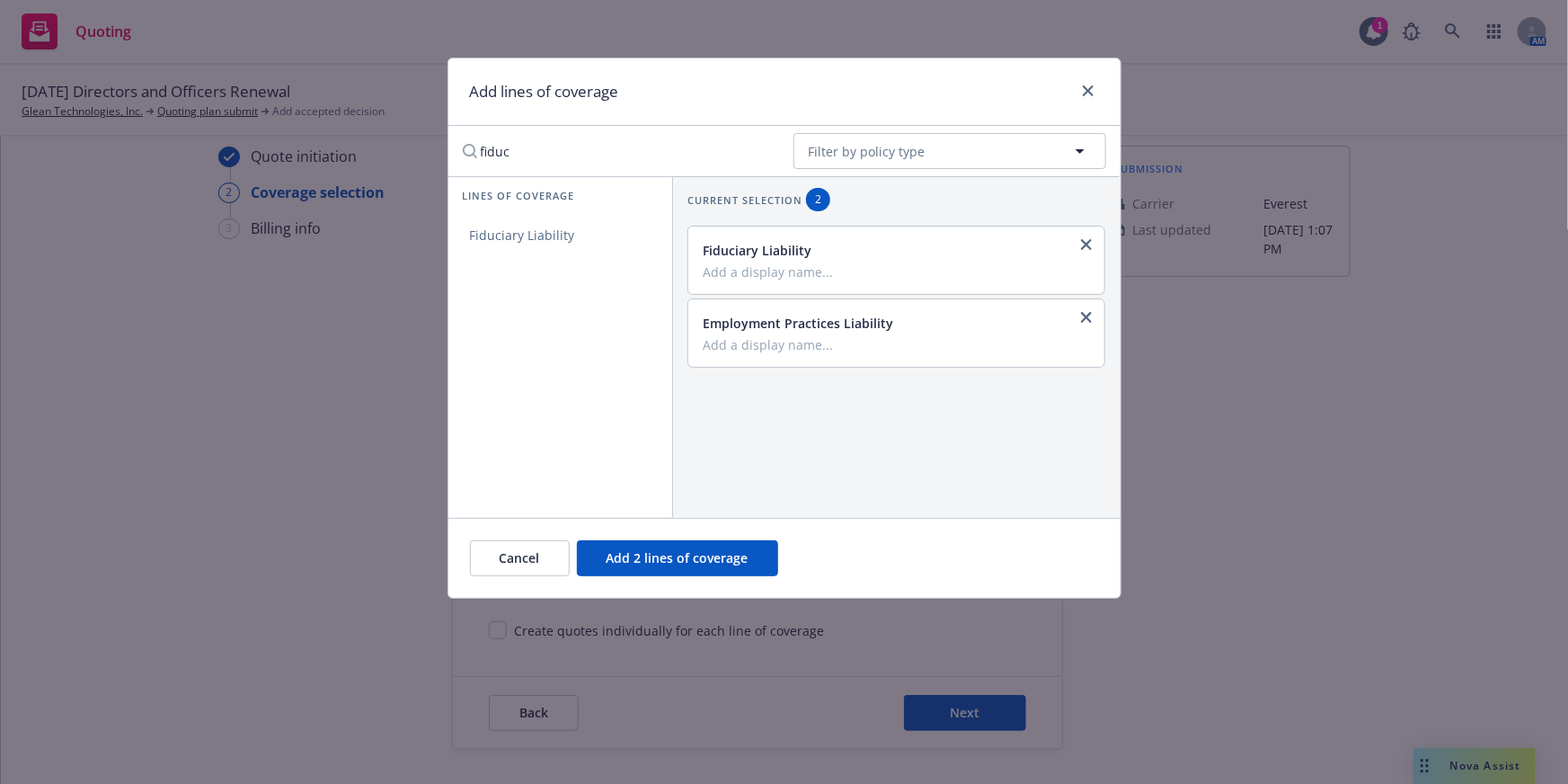
click at [394, 143] on div "Add lines of coverage fiduc No readable name Filter by policy type Lines of cov…" at bounding box center [784, 392] width 1568 height 784
type input "crime"
click at [583, 242] on link "Crime" at bounding box center [561, 235] width 224 height 36
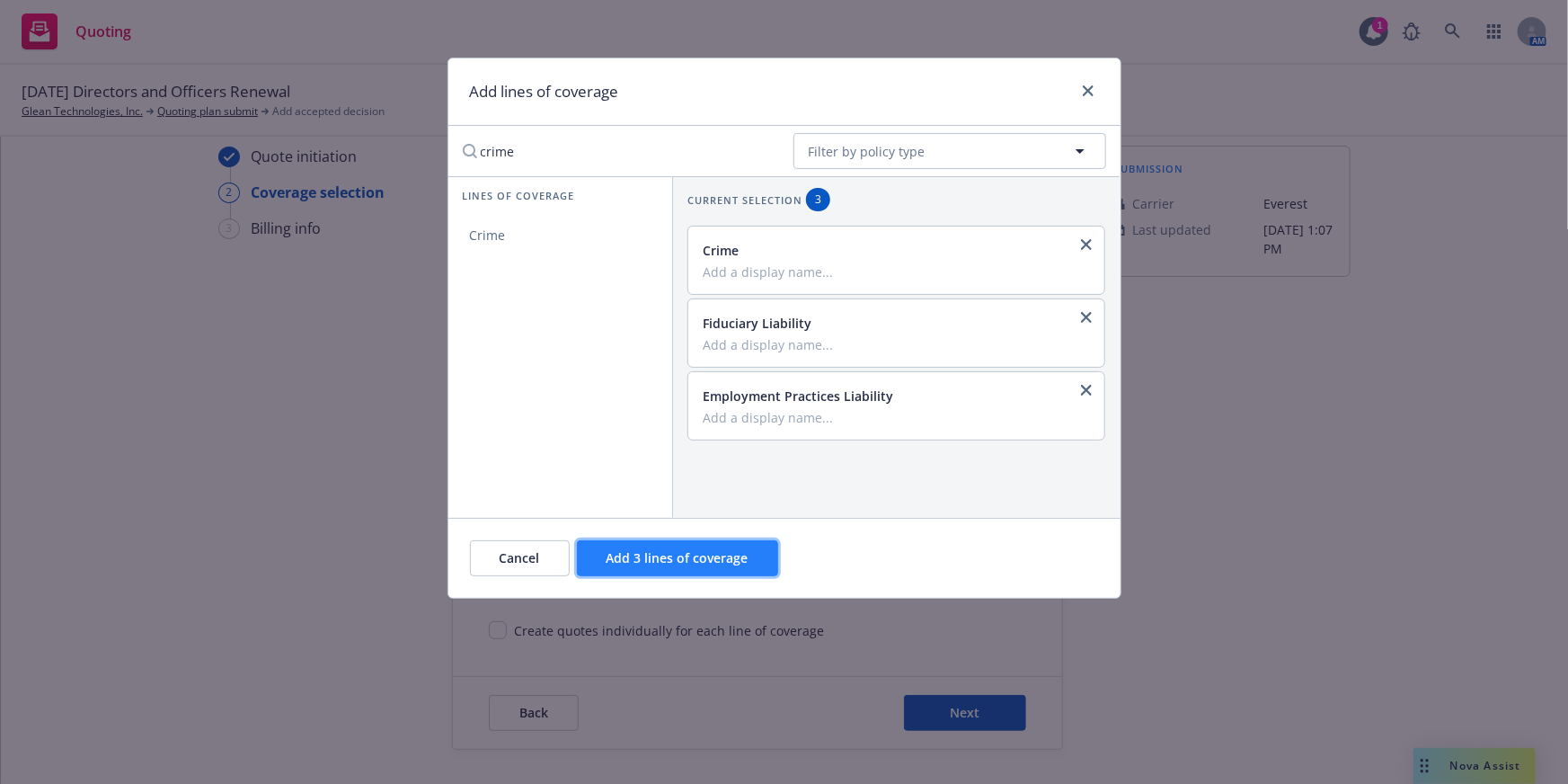
click at [728, 546] on button "Add 3 lines of coverage" at bounding box center [677, 557] width 201 height 36
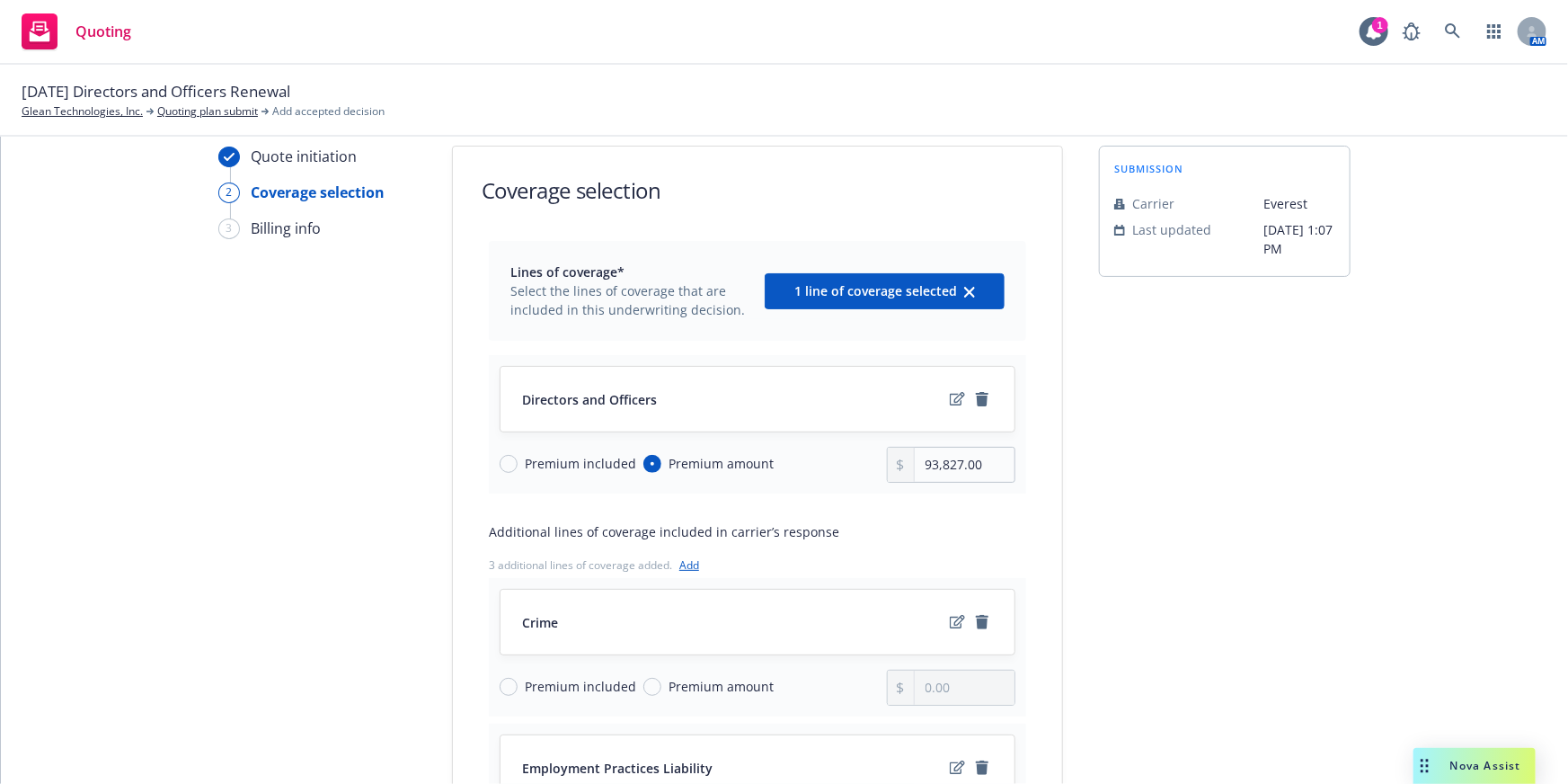
scroll to position [190, 0]
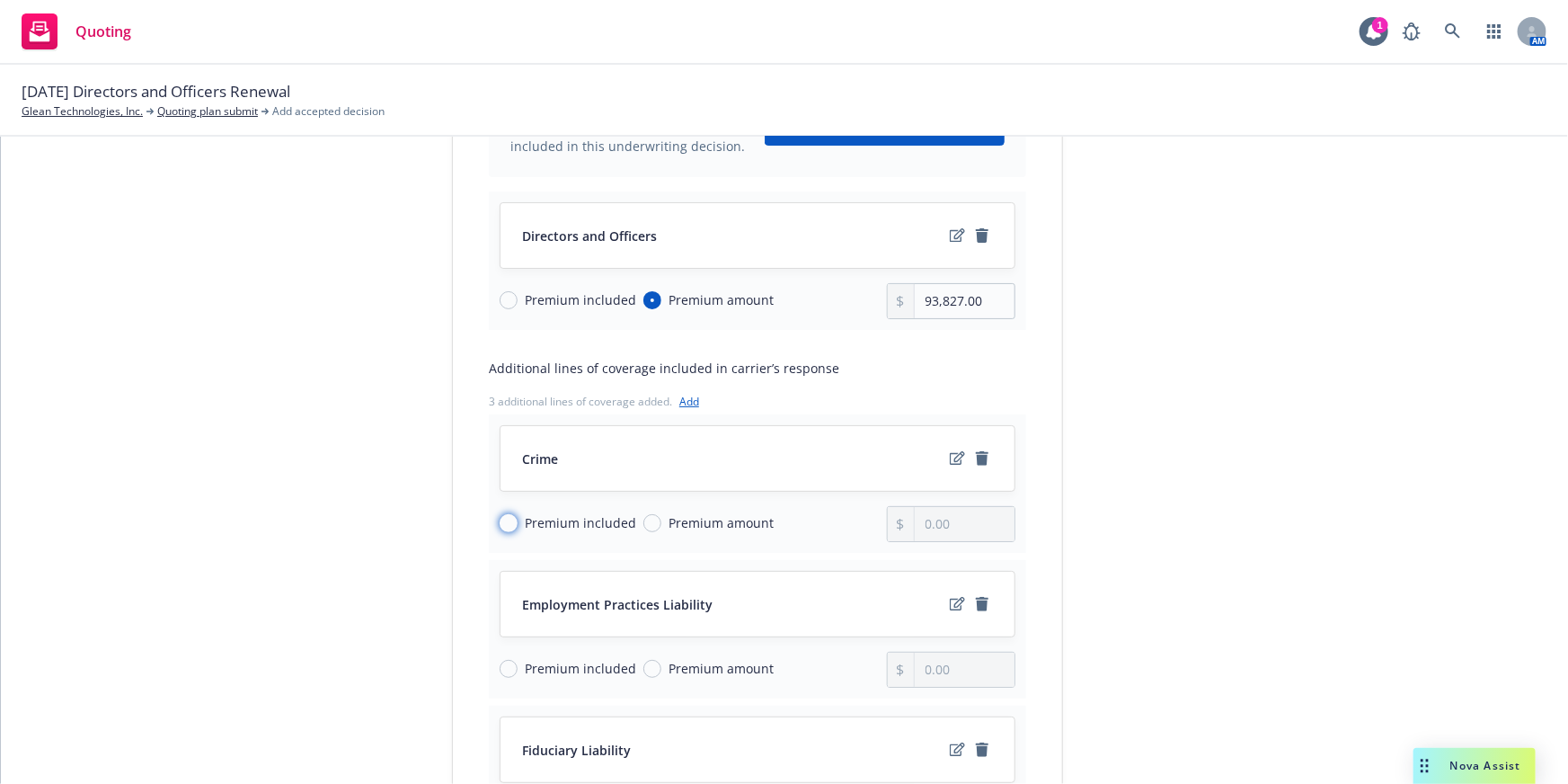
click at [509, 522] on input "Premium included" at bounding box center [509, 524] width 18 height 18
radio input "true"
click at [530, 667] on span "Premium included" at bounding box center [580, 667] width 111 height 19
click at [517, 667] on input "Premium included" at bounding box center [509, 668] width 18 height 18
radio input "true"
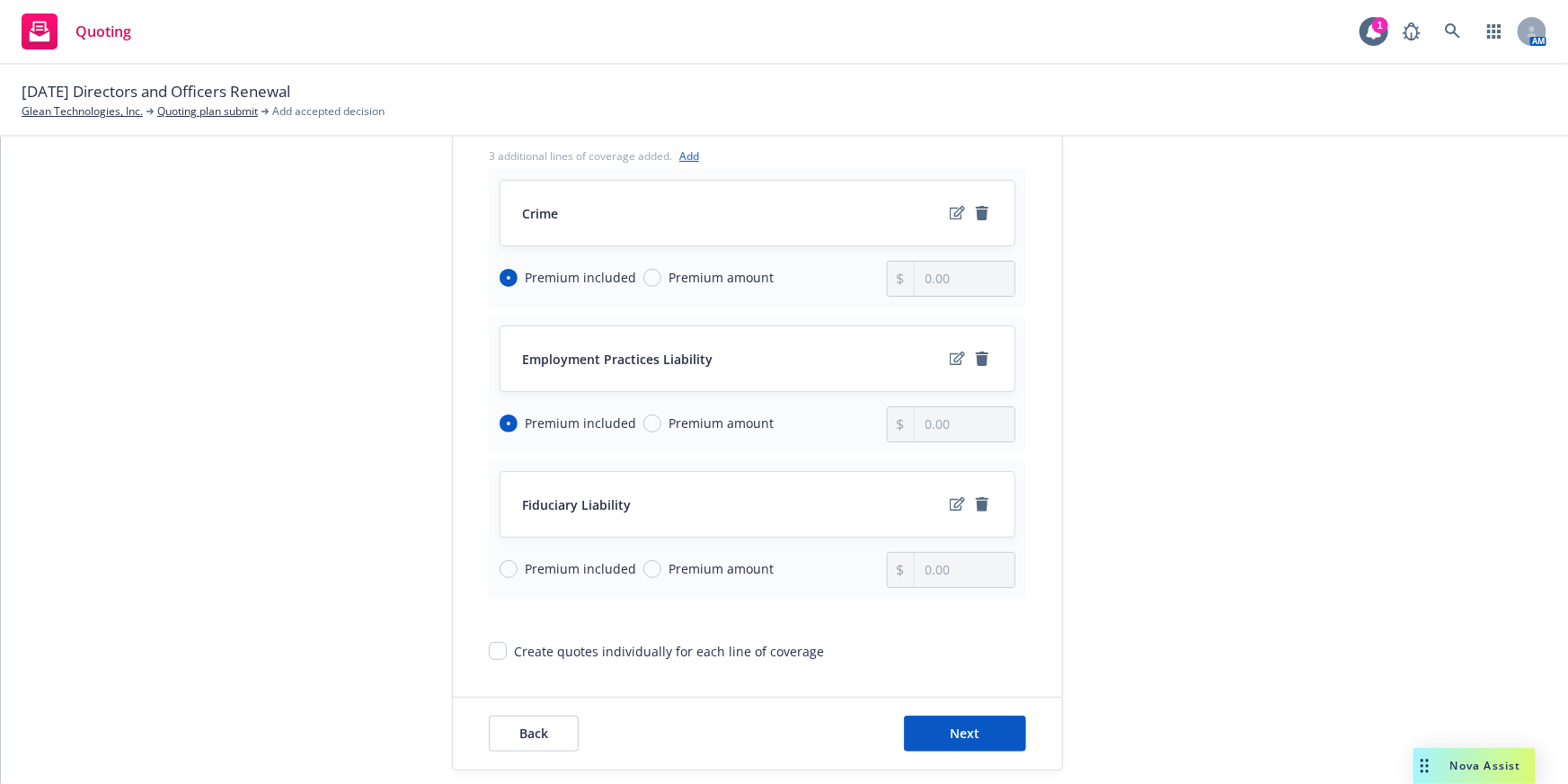
click at [557, 565] on span "Premium included" at bounding box center [580, 568] width 111 height 19
click at [517, 565] on input "Premium included" at bounding box center [509, 569] width 18 height 18
radio input "true"
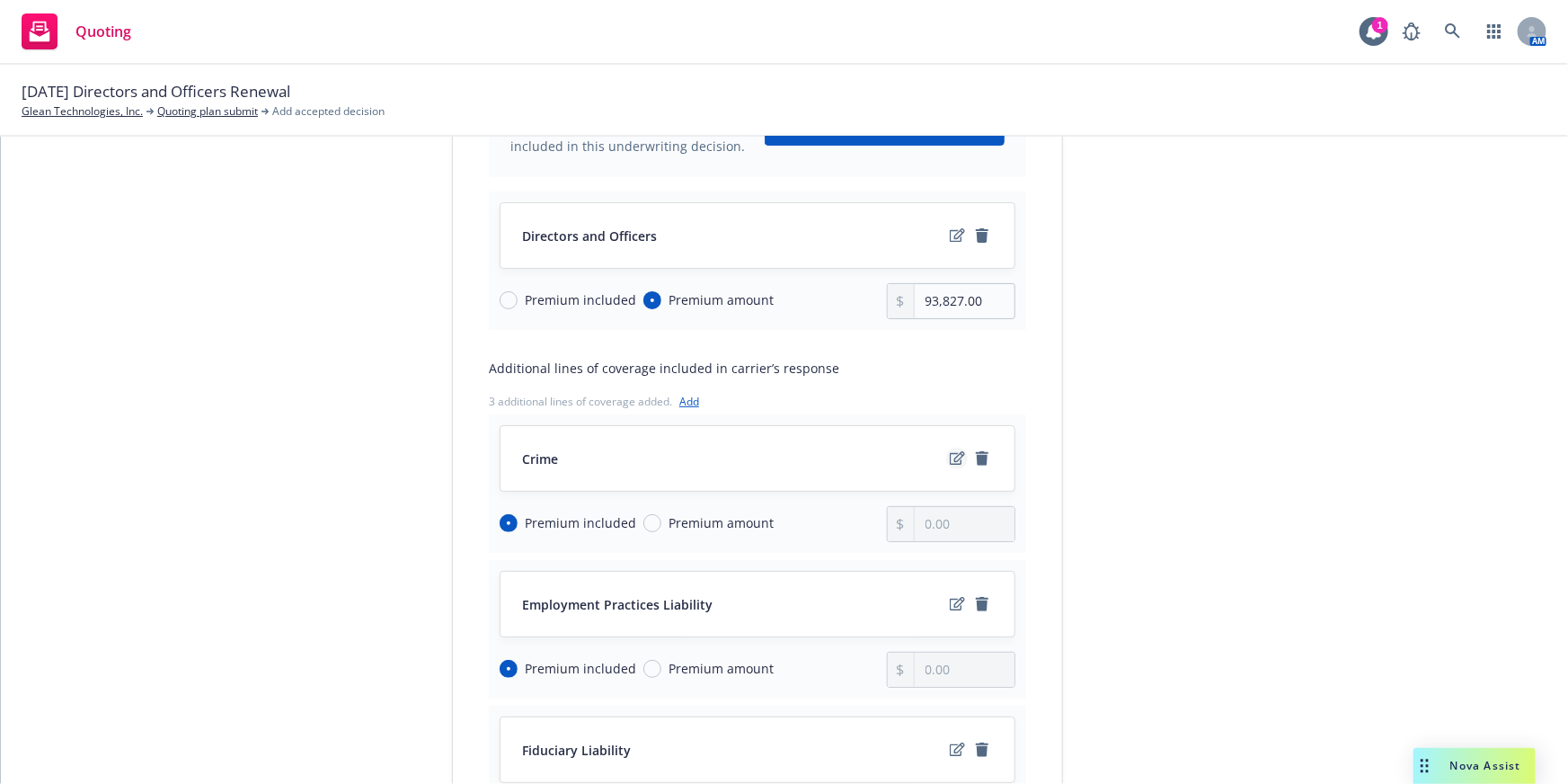
click at [950, 457] on icon "edit" at bounding box center [957, 457] width 15 height 14
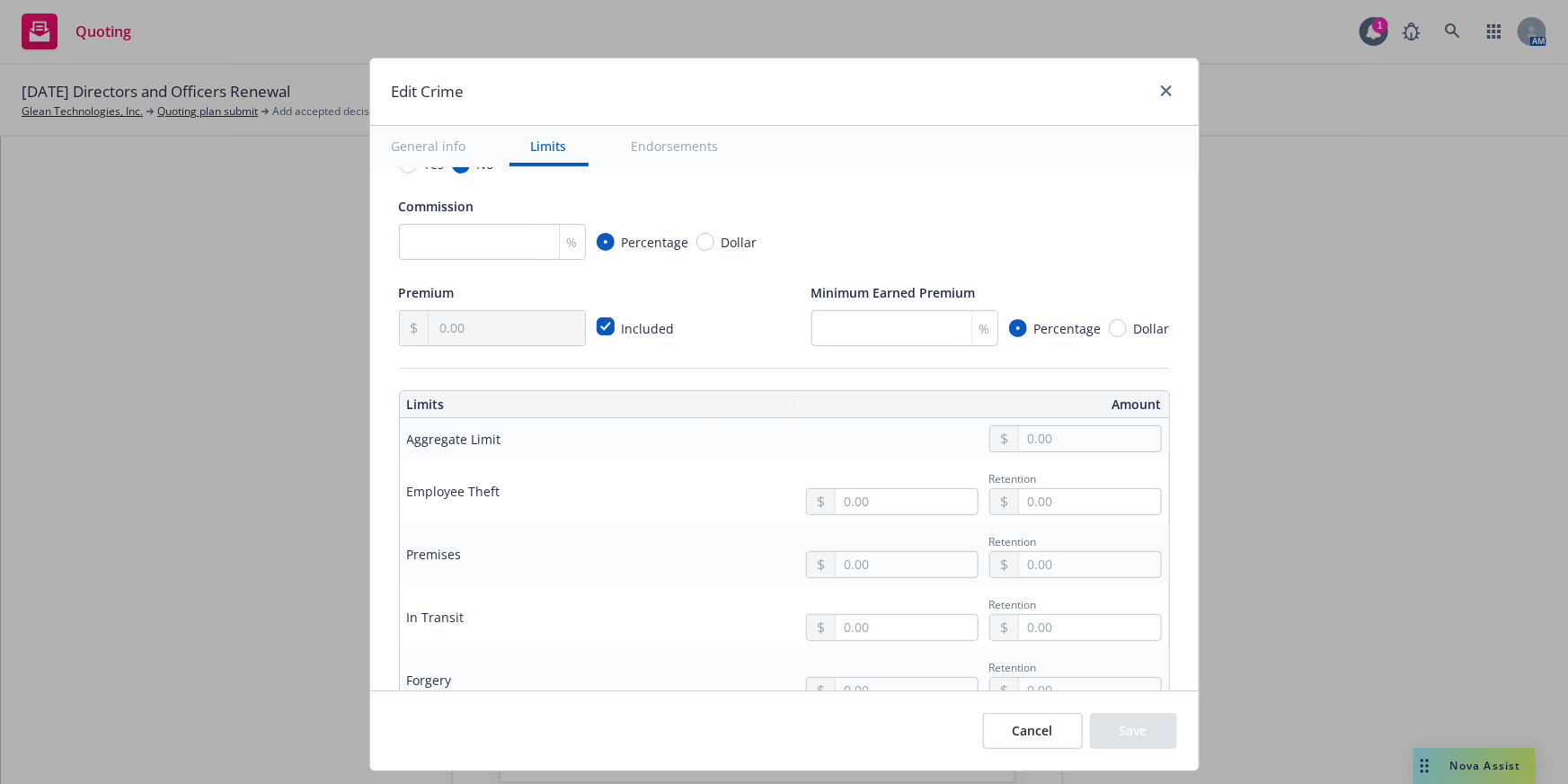
scroll to position [408, 0]
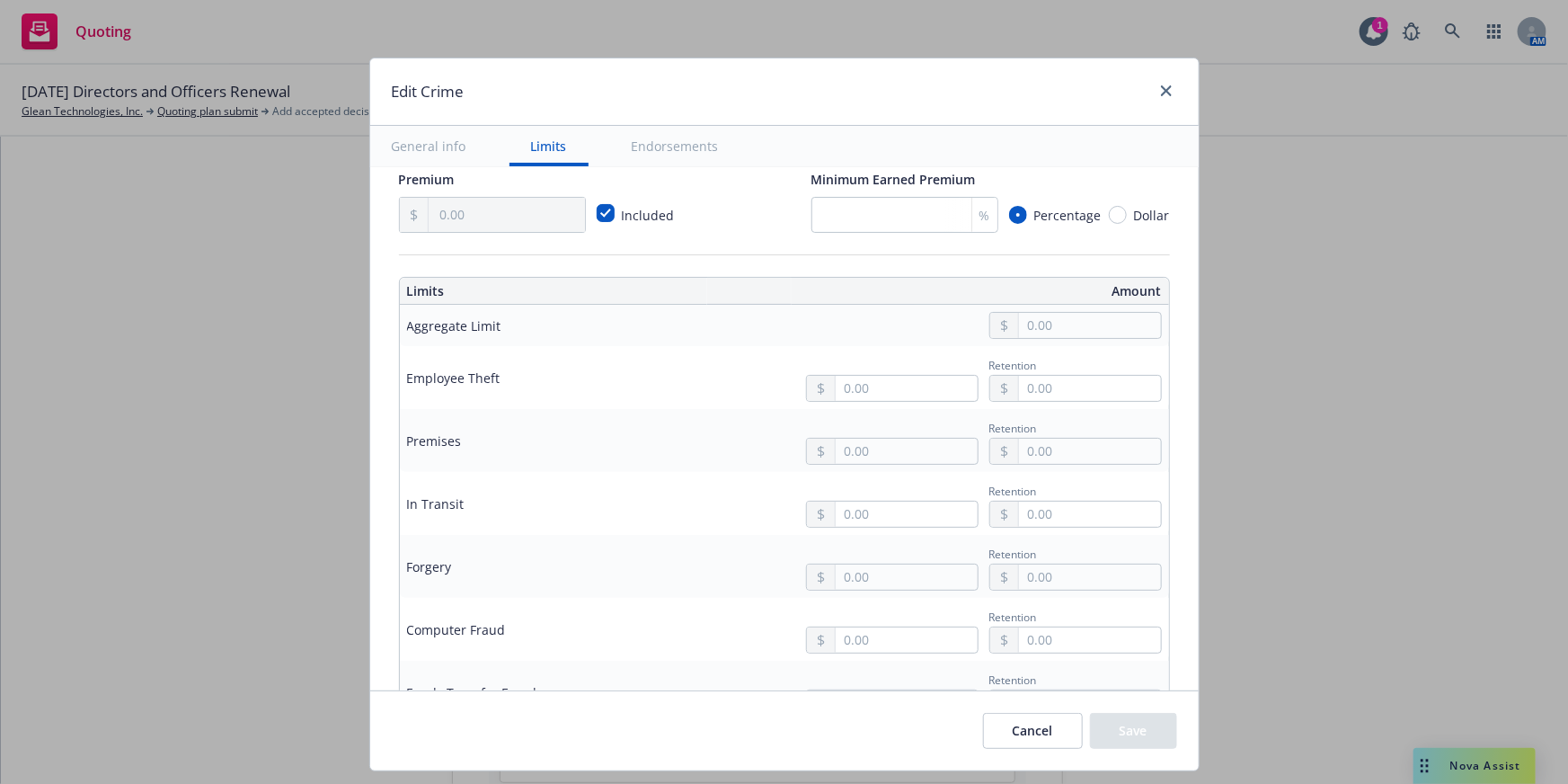
click at [911, 365] on div "Retention" at bounding box center [977, 377] width 371 height 48
click at [900, 391] on input "text" at bounding box center [906, 389] width 141 height 25
click at [898, 458] on button "$1,000,000.00" at bounding box center [885, 465] width 155 height 34
type input "1,000,000.00"
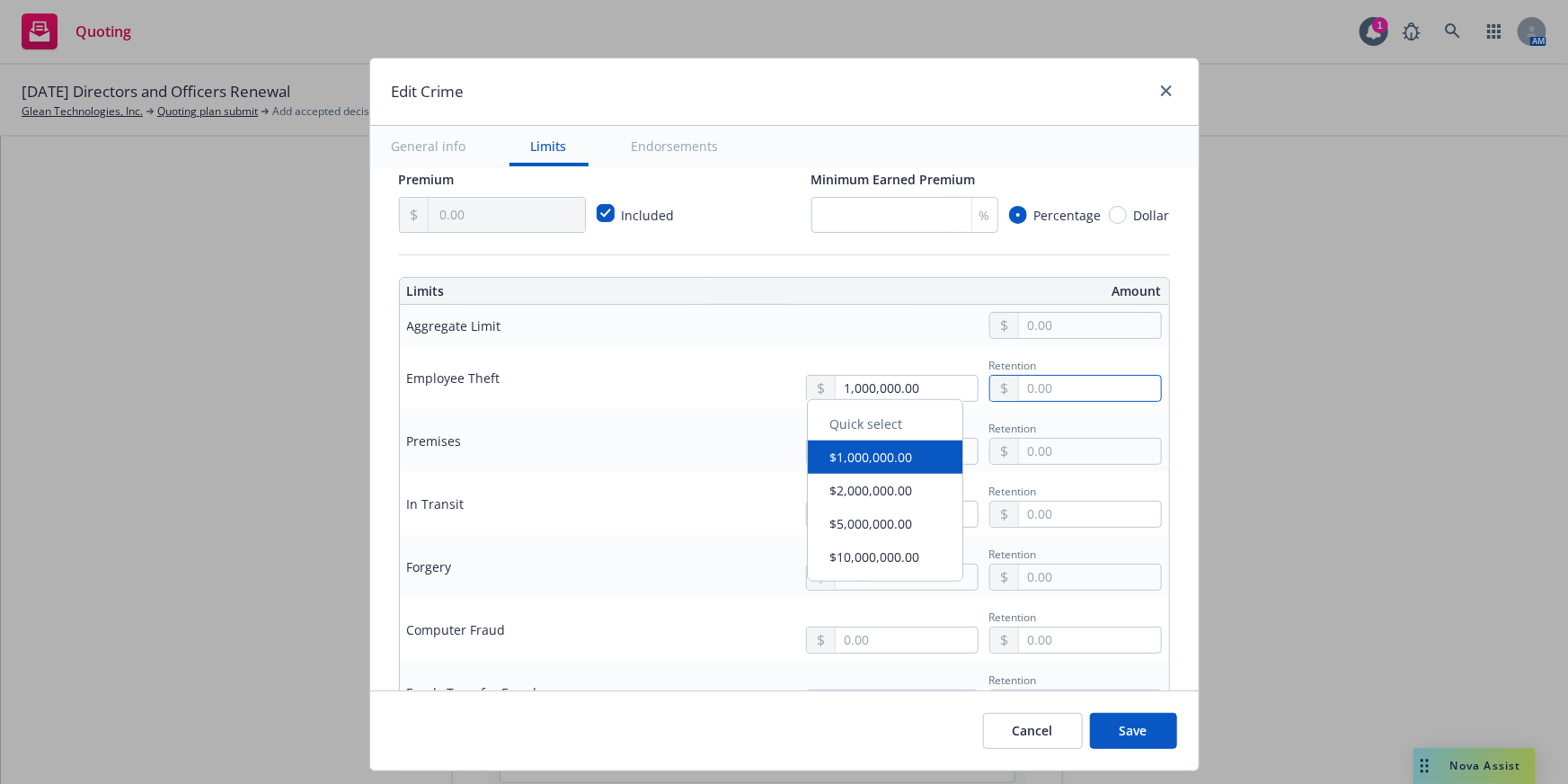
click at [1107, 391] on input "text" at bounding box center [1089, 389] width 141 height 25
drag, startPoint x: 1078, startPoint y: 384, endPoint x: 907, endPoint y: 389, distance: 171.1
click at [907, 389] on div "1,000,000.00 Retention 25,000.00" at bounding box center [977, 377] width 371 height 48
type input "25,000.00"
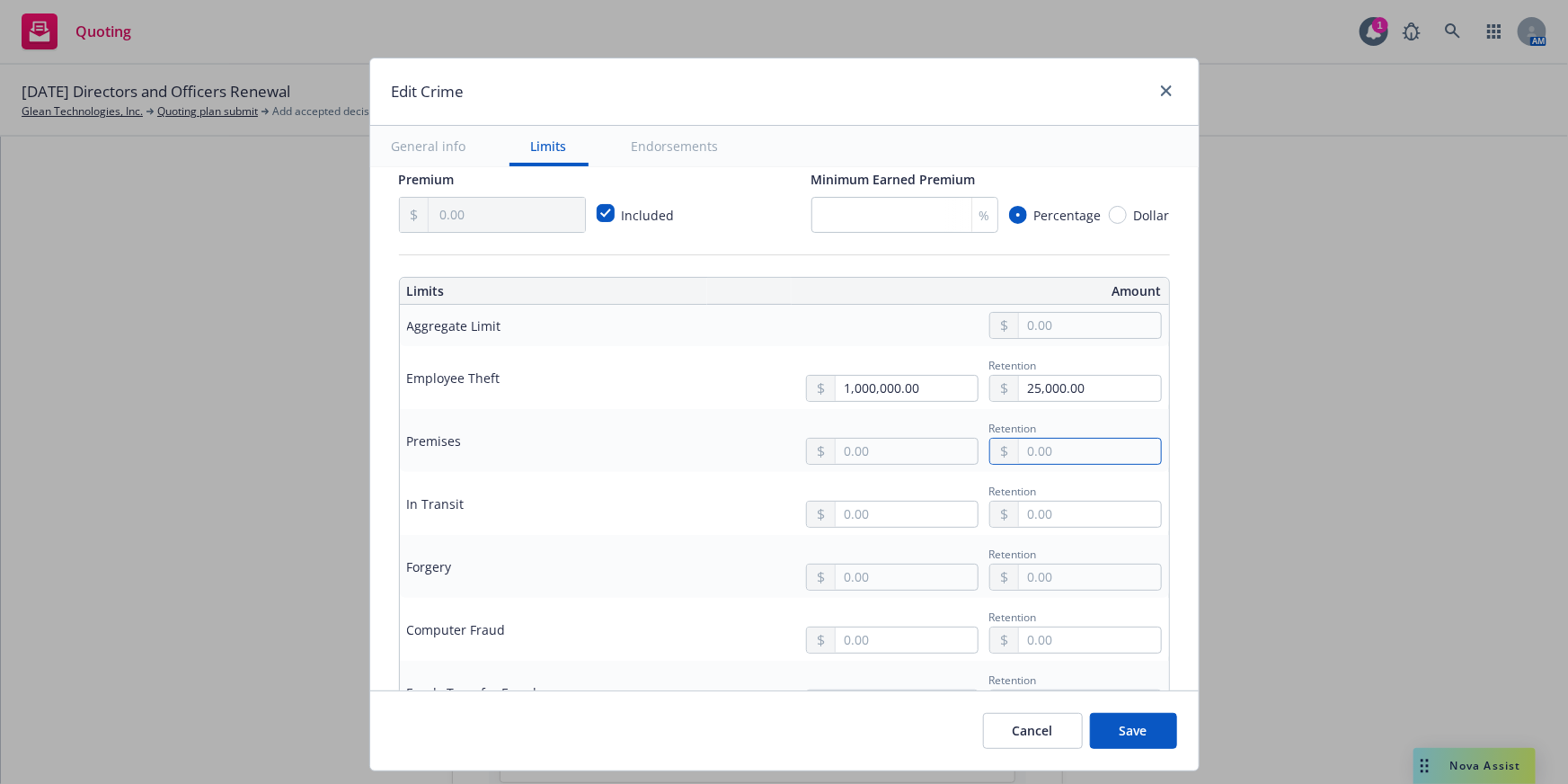
click at [1101, 449] on input "text" at bounding box center [1089, 452] width 141 height 25
paste input "25,000.00"
type input "25,000.00"
click at [1064, 514] on input "text" at bounding box center [1089, 514] width 141 height 25
paste input "25,000.00"
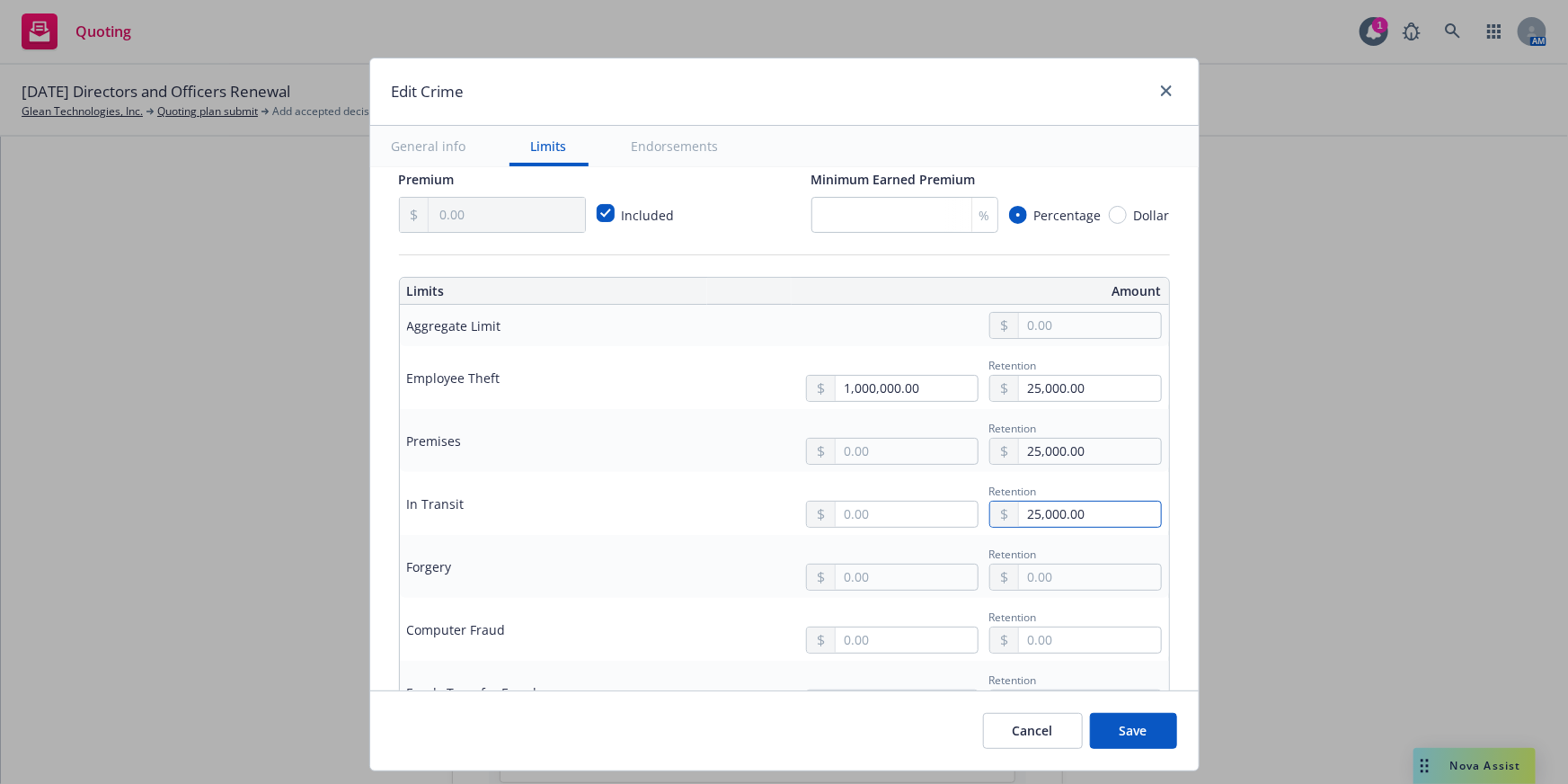
type input "25,000.00"
click at [1058, 538] on td "Retention" at bounding box center [919, 565] width 500 height 63
click at [1044, 576] on input "text" at bounding box center [1089, 577] width 141 height 25
paste input "25,000.00"
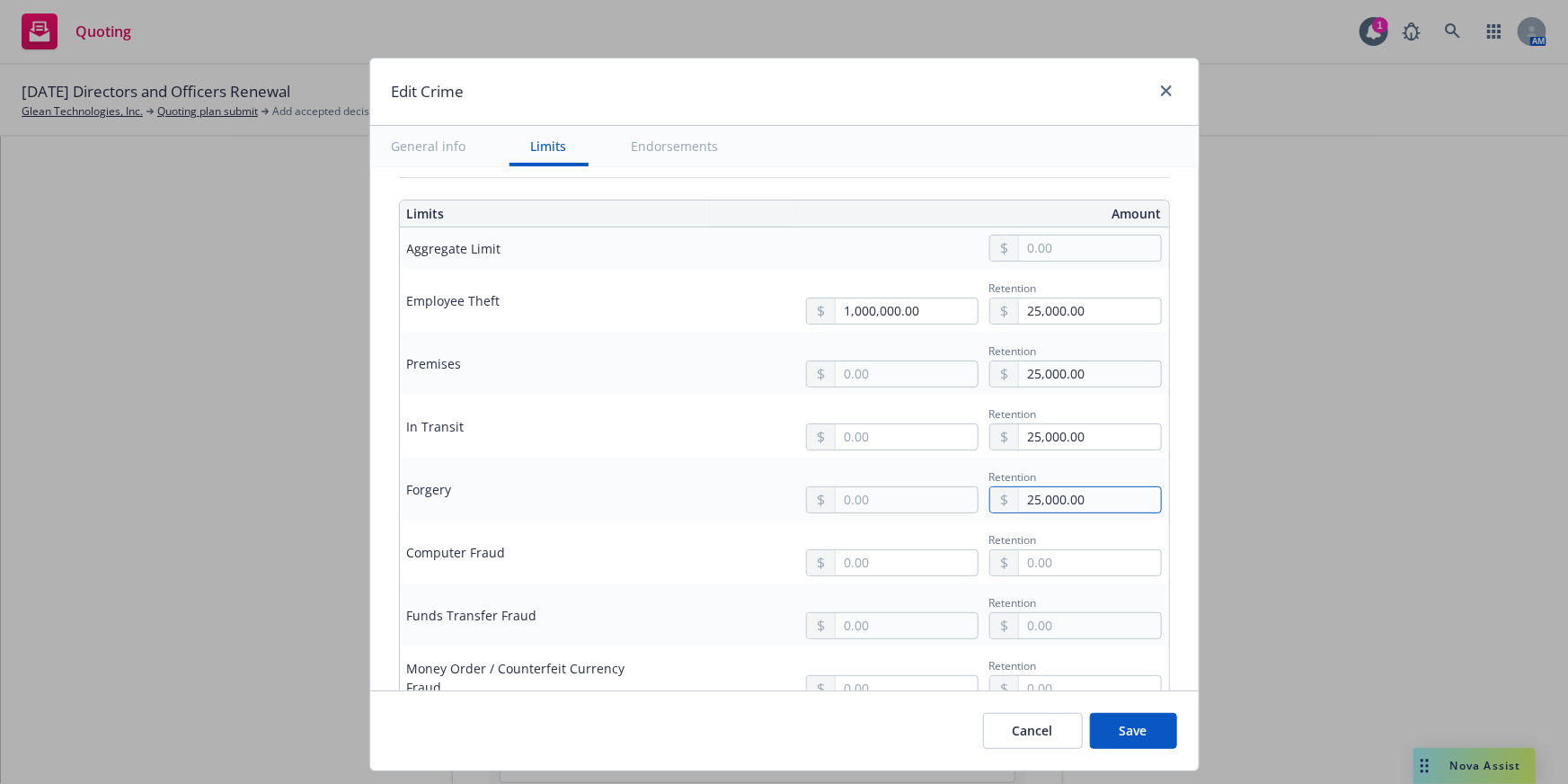
scroll to position [490, 0]
type input "25,000.00"
click at [1044, 572] on td "Retention" at bounding box center [919, 547] width 500 height 63
click at [1050, 558] on input "text" at bounding box center [1089, 558] width 141 height 25
paste input "25,000.00"
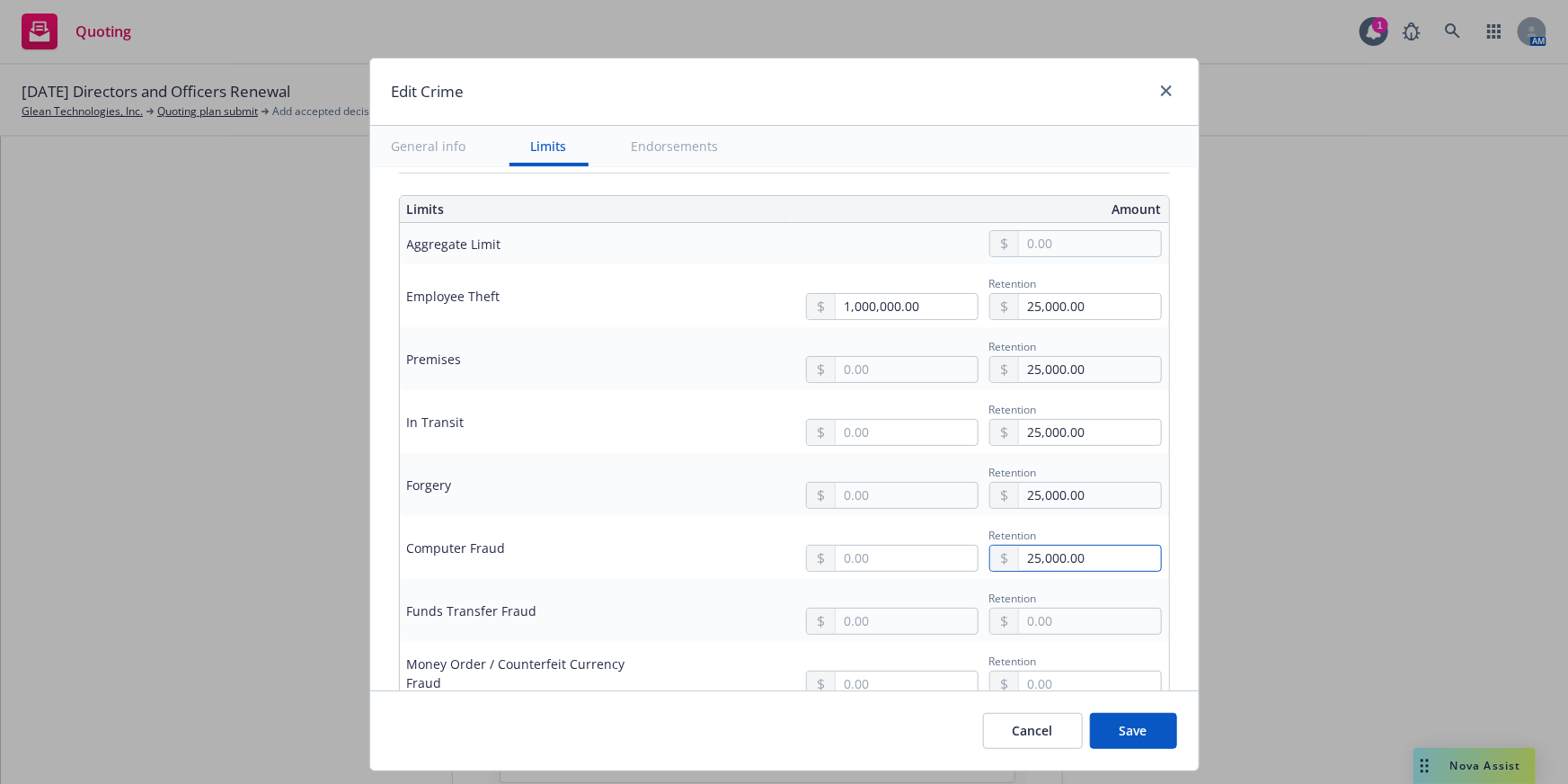
type input "25,000.00"
click at [1058, 610] on input "text" at bounding box center [1089, 621] width 141 height 25
paste input "25,000.00"
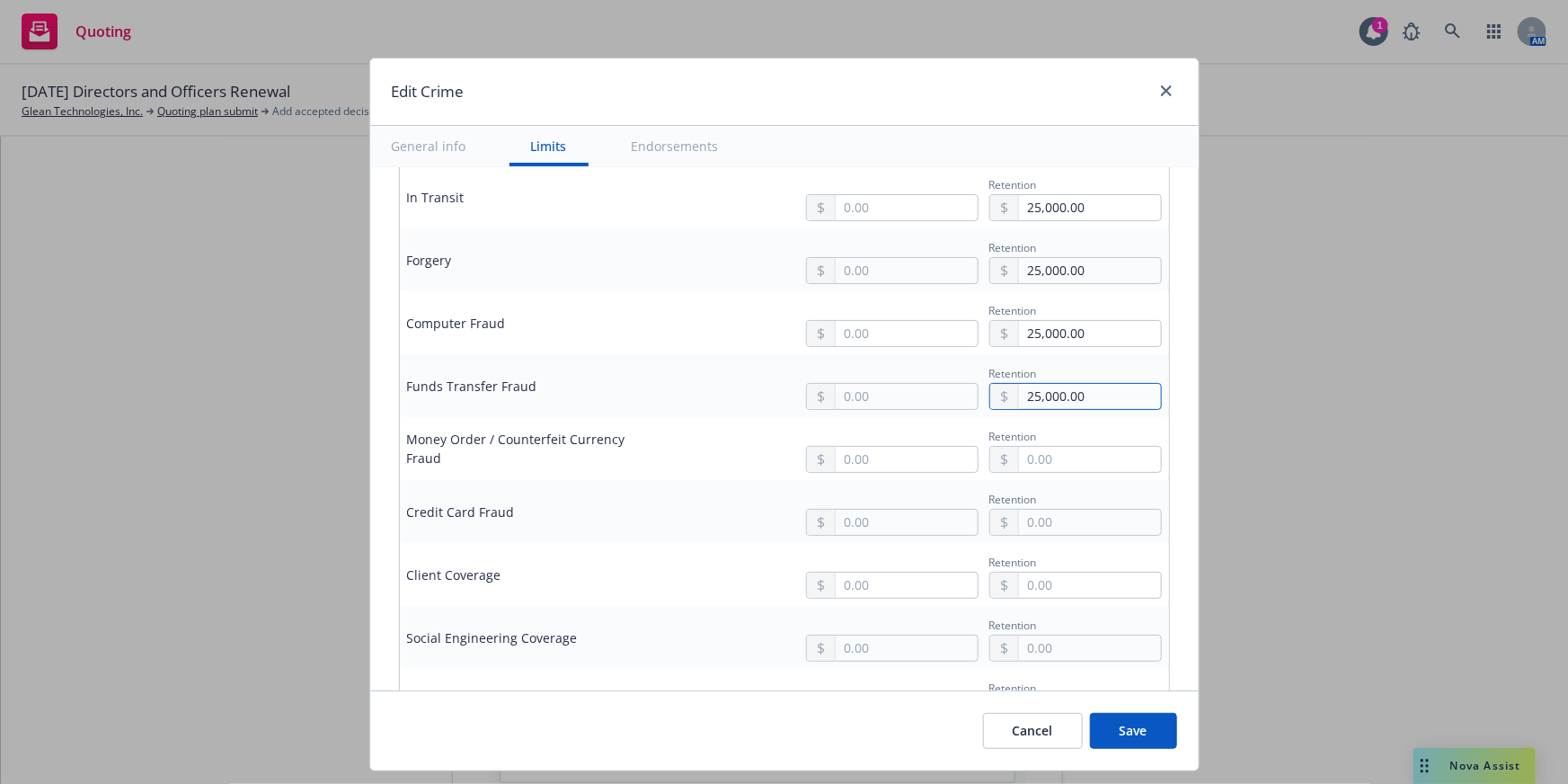
scroll to position [735, 0]
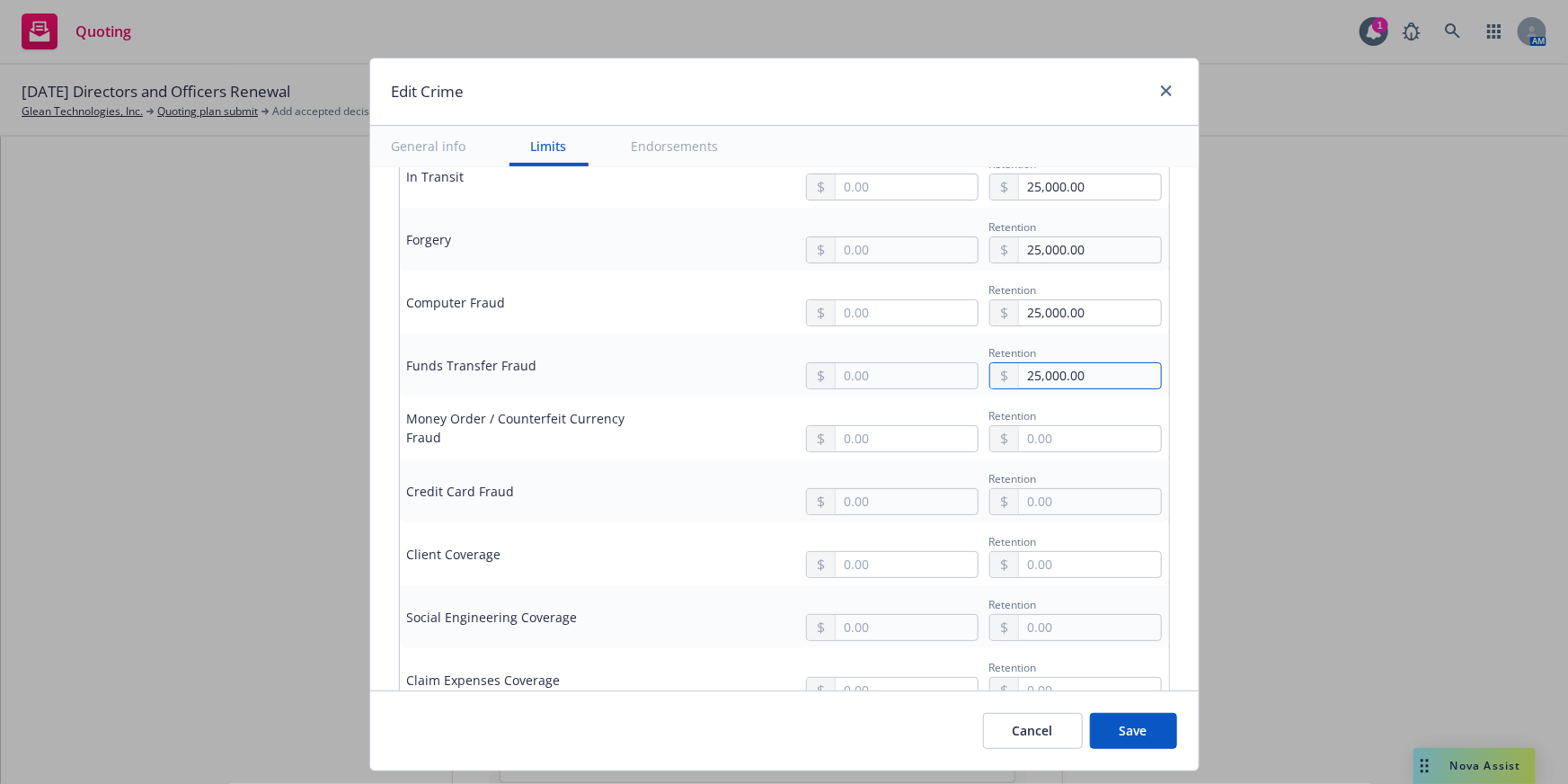
type input "25,000.00"
click at [1069, 460] on td "Retention" at bounding box center [919, 490] width 500 height 63
click at [1073, 445] on input "text" at bounding box center [1089, 439] width 141 height 25
paste input "25,000.00"
type input "25,000.00"
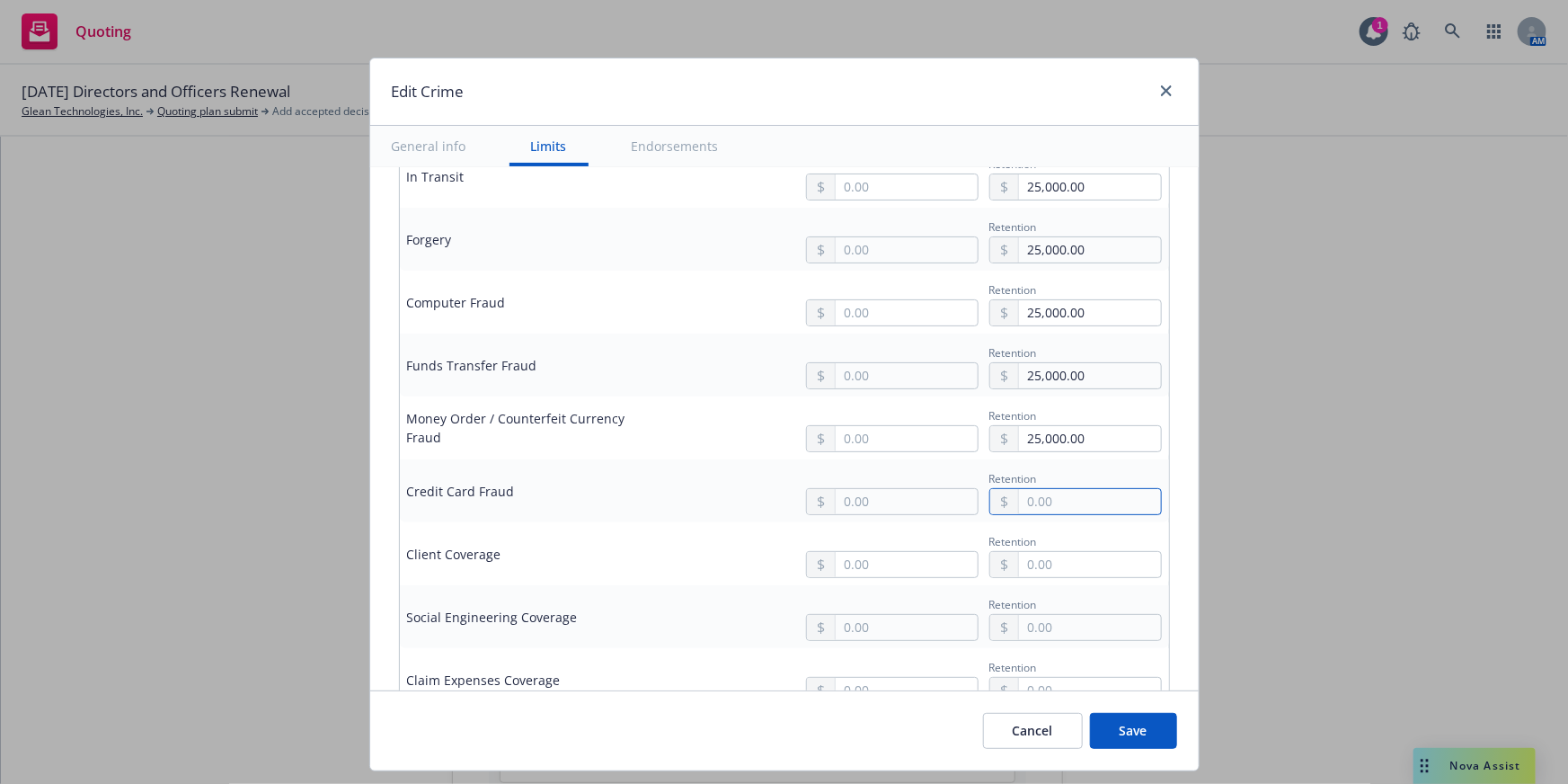
click at [1066, 498] on input "text" at bounding box center [1089, 502] width 141 height 25
paste input "25,000.00"
type input "25,000.00"
click at [1043, 561] on input "text" at bounding box center [1089, 565] width 141 height 25
paste input "25,000.00"
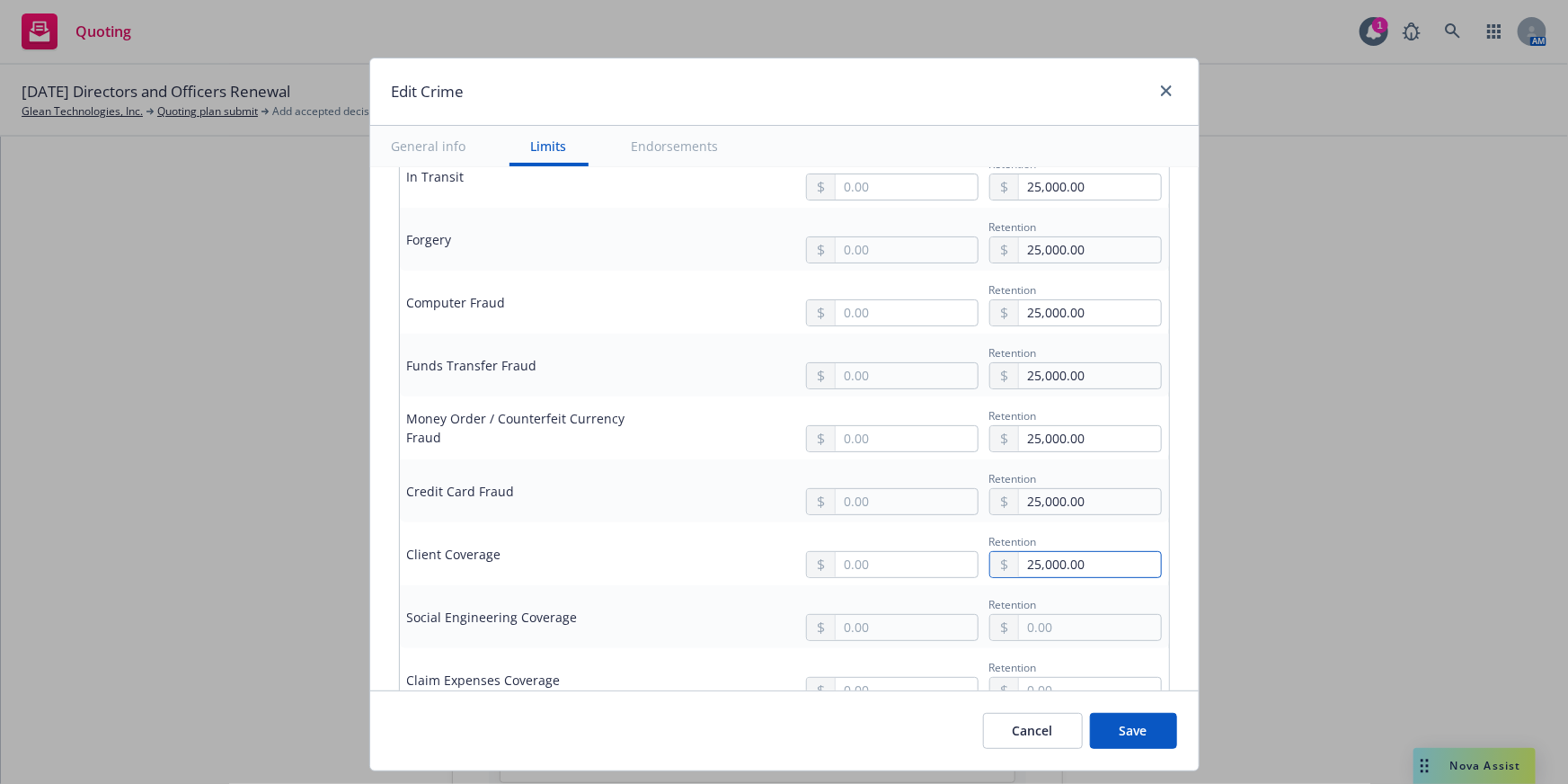
type input "25,000.00"
click at [1050, 636] on input "text" at bounding box center [1089, 627] width 141 height 25
paste input "25,000.00"
type input "25,000.00"
click at [907, 623] on input "text" at bounding box center [906, 627] width 141 height 25
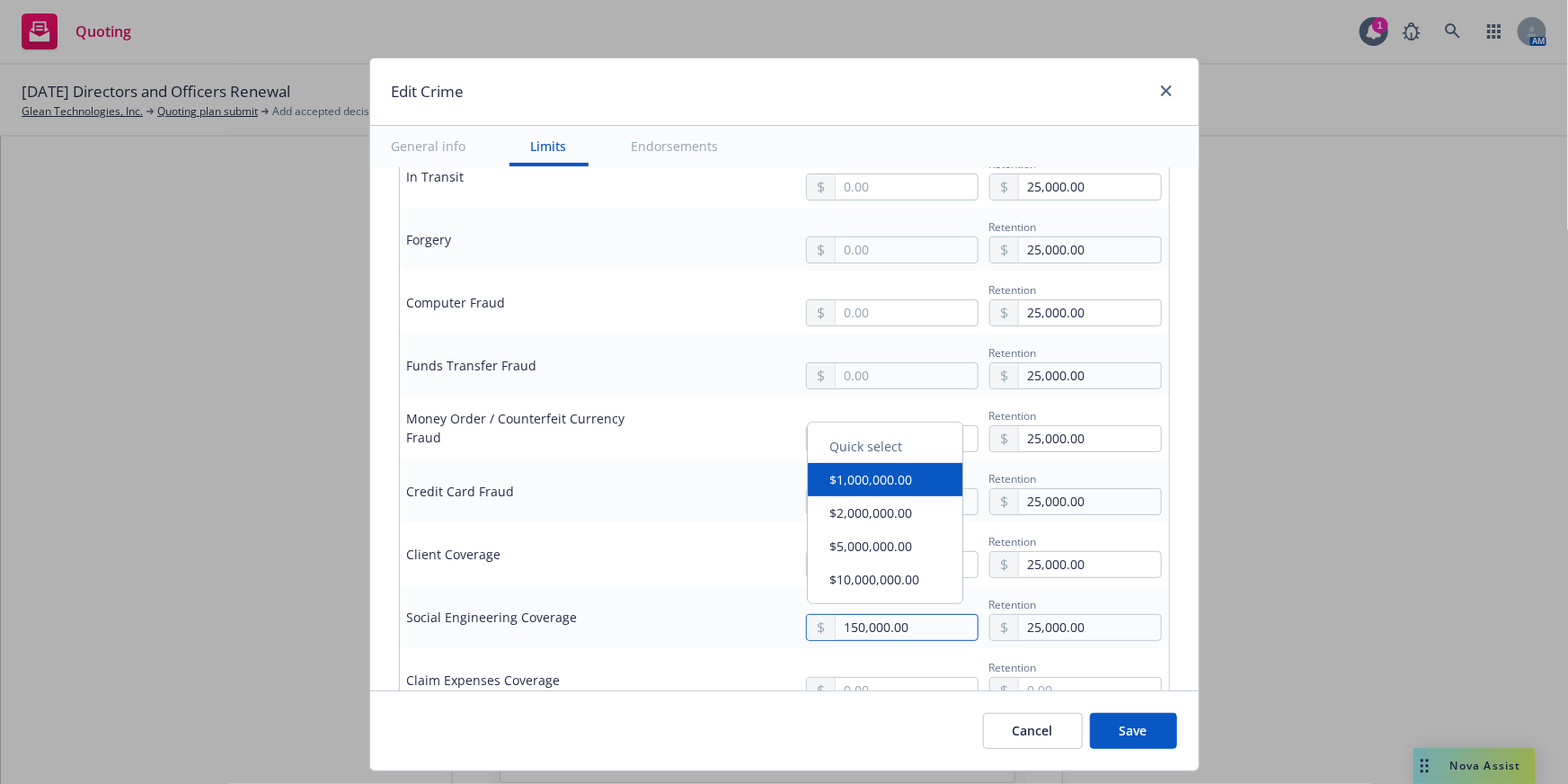
type input "150,000.00"
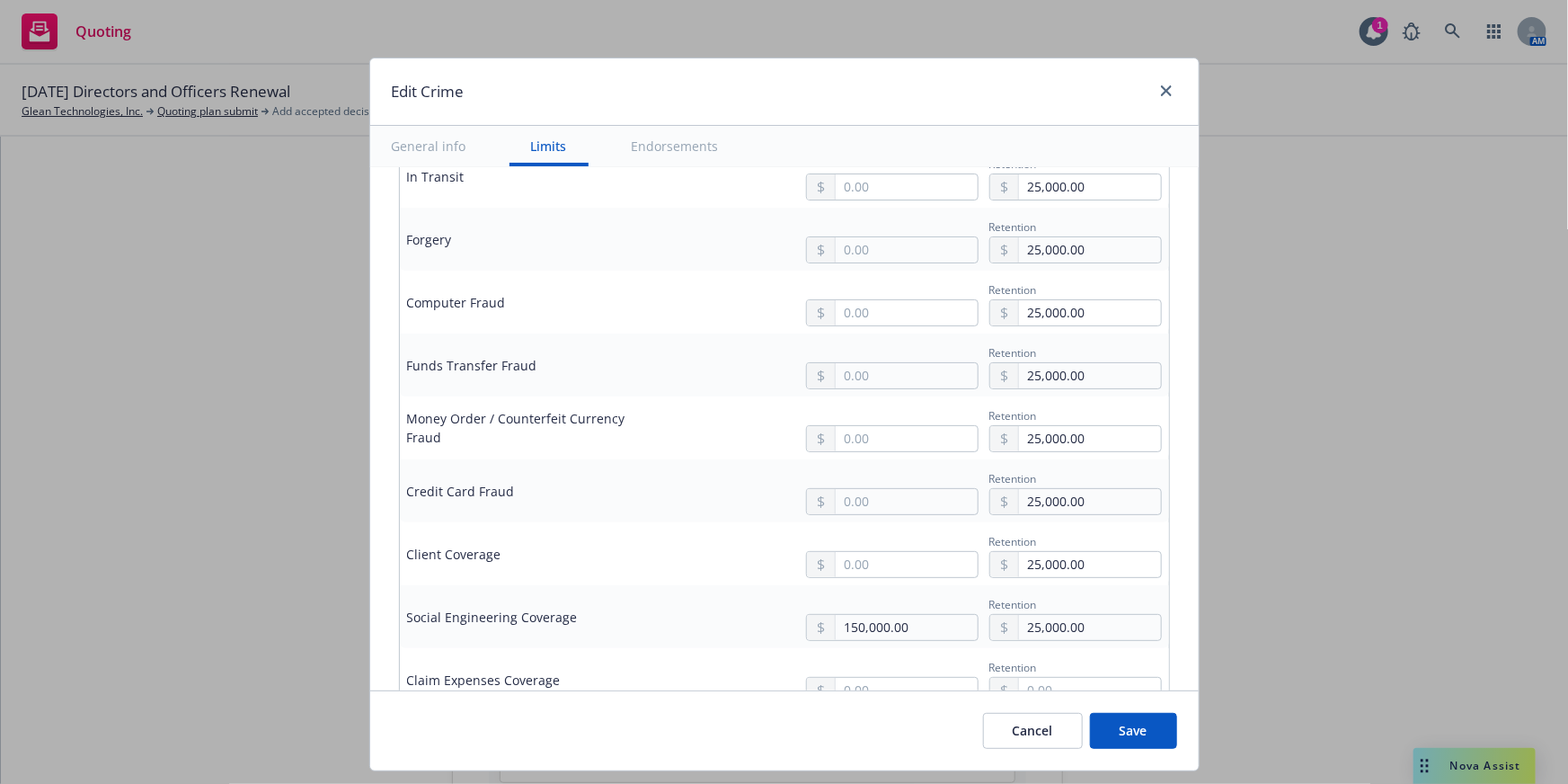
click at [583, 522] on td "Client Coverage" at bounding box center [535, 553] width 270 height 63
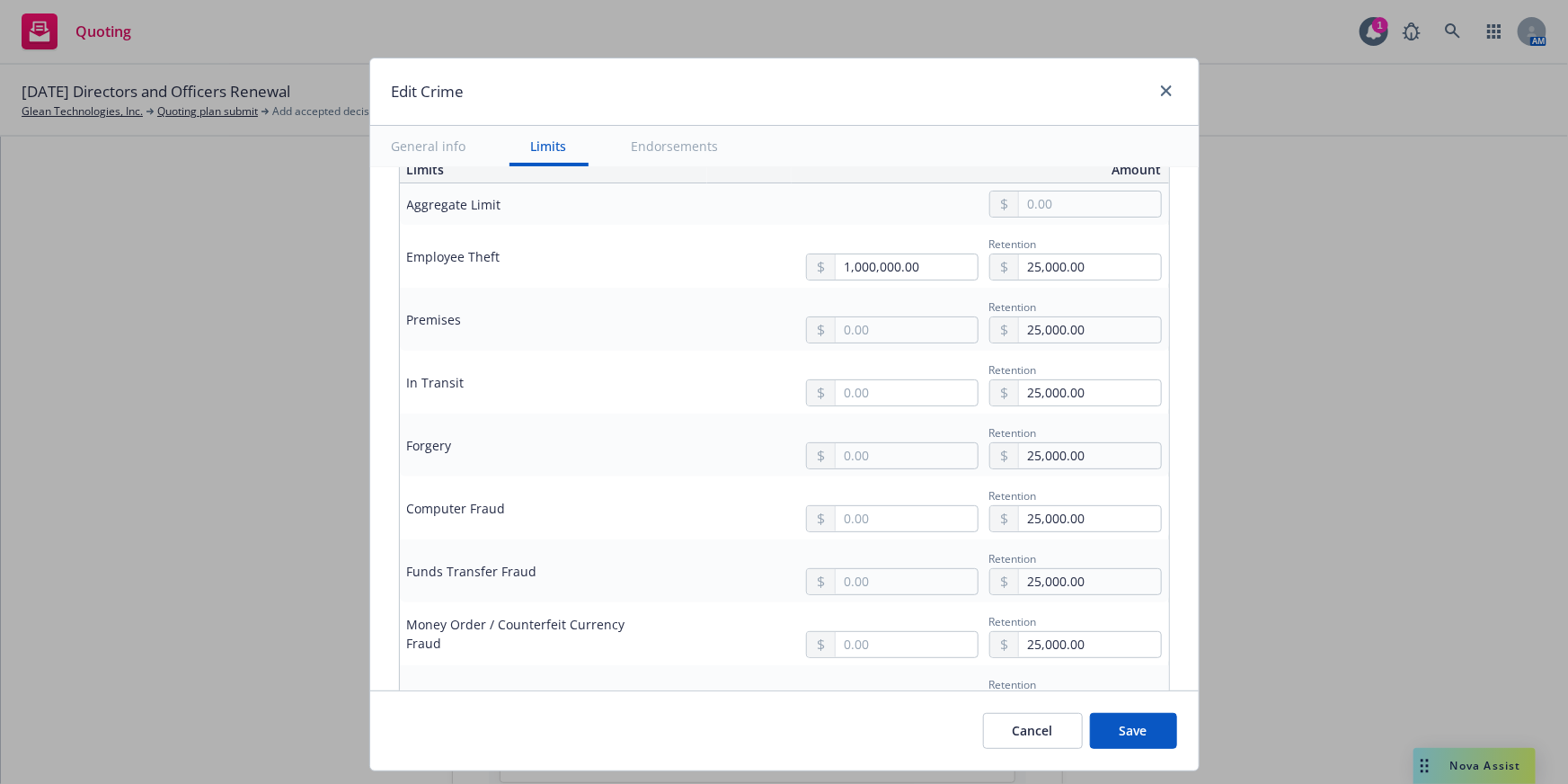
scroll to position [408, 0]
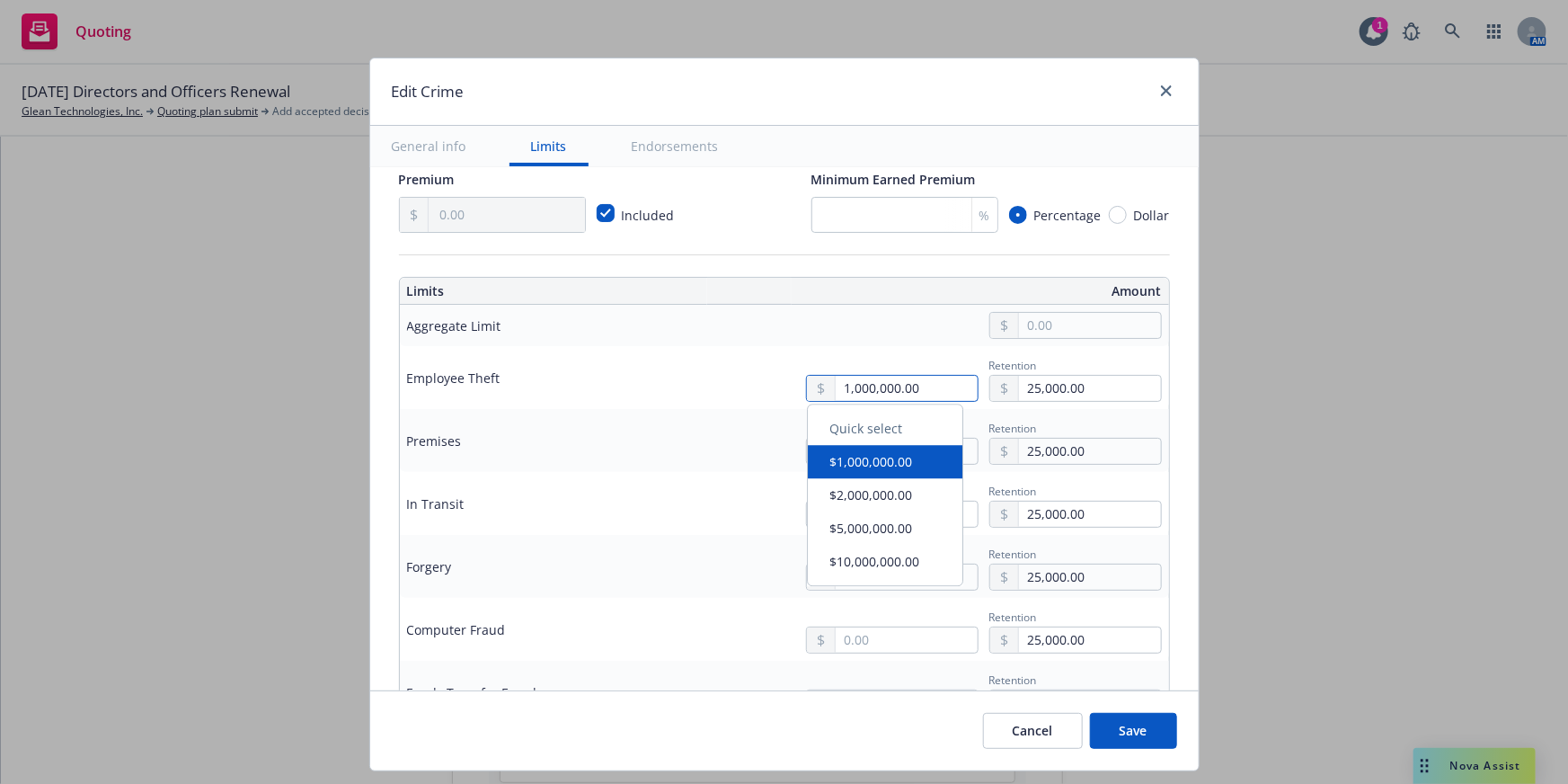
drag, startPoint x: 934, startPoint y: 391, endPoint x: 653, endPoint y: 386, distance: 281.0
click at [653, 386] on tr "Employee Theft 1,000,000.00 Retention 25,000.00" at bounding box center [784, 377] width 769 height 63
click at [641, 421] on td "Premises" at bounding box center [535, 440] width 270 height 63
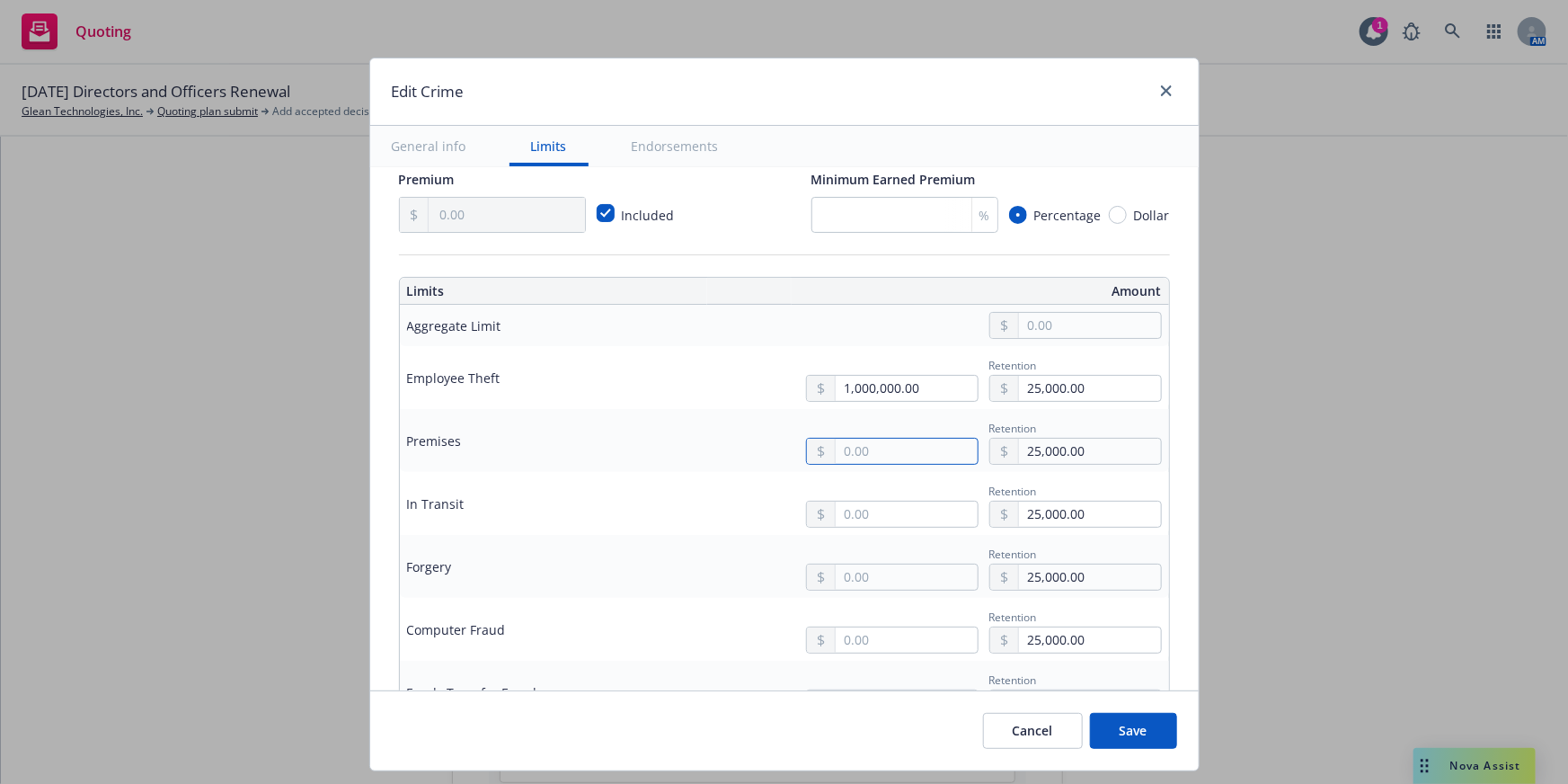
click at [837, 460] on input "text" at bounding box center [906, 452] width 141 height 25
paste input "1,000,000.00"
type input "1,000,000.00"
click at [720, 521] on div "Retention 25,000.00" at bounding box center [919, 503] width 485 height 48
click at [854, 520] on input "text" at bounding box center [906, 514] width 141 height 25
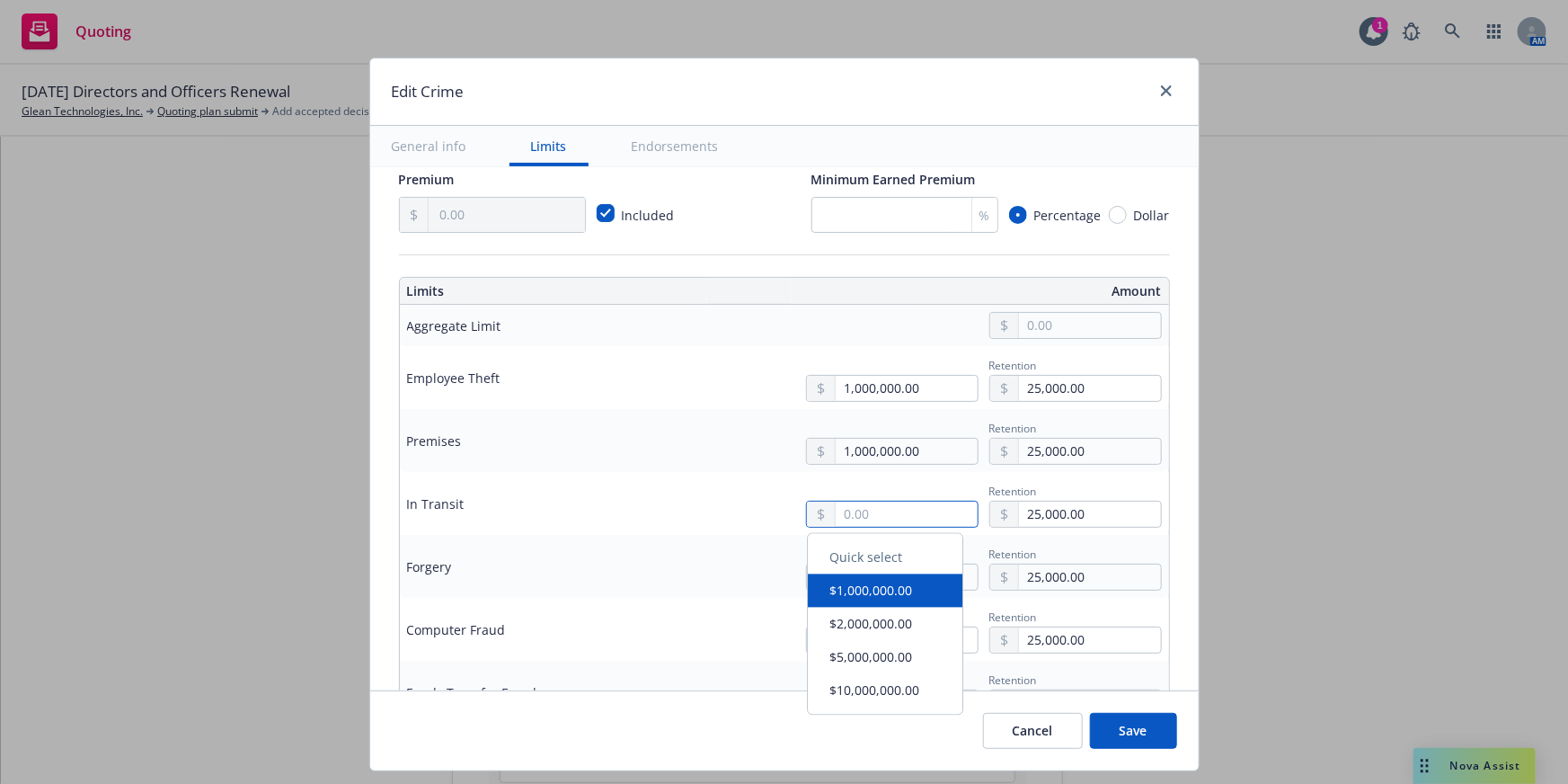
paste input "1,000,000.00"
type input "1,000,000.00"
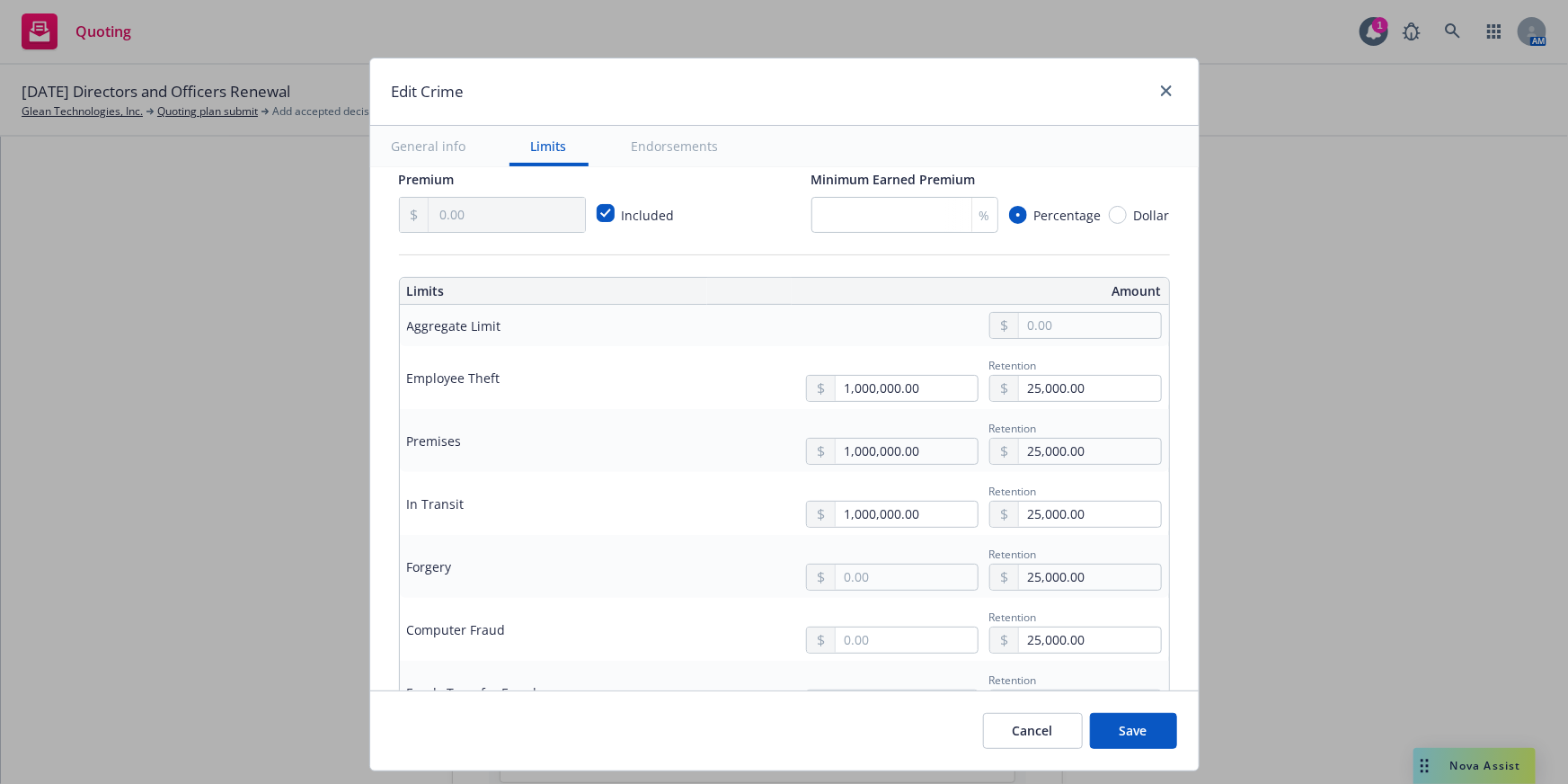
click at [730, 581] on div "Retention 25,000.00" at bounding box center [919, 565] width 485 height 48
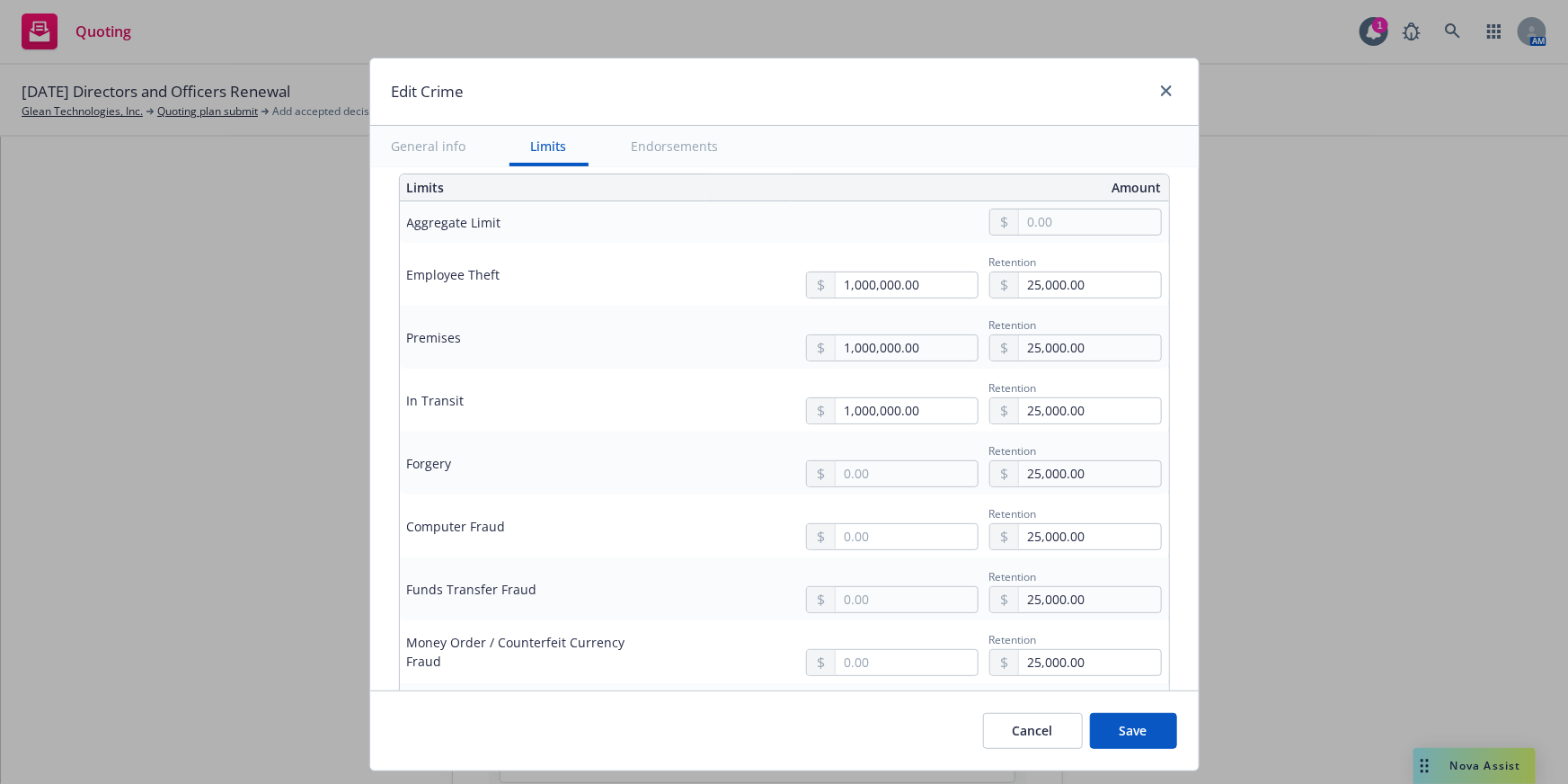
scroll to position [654, 0]
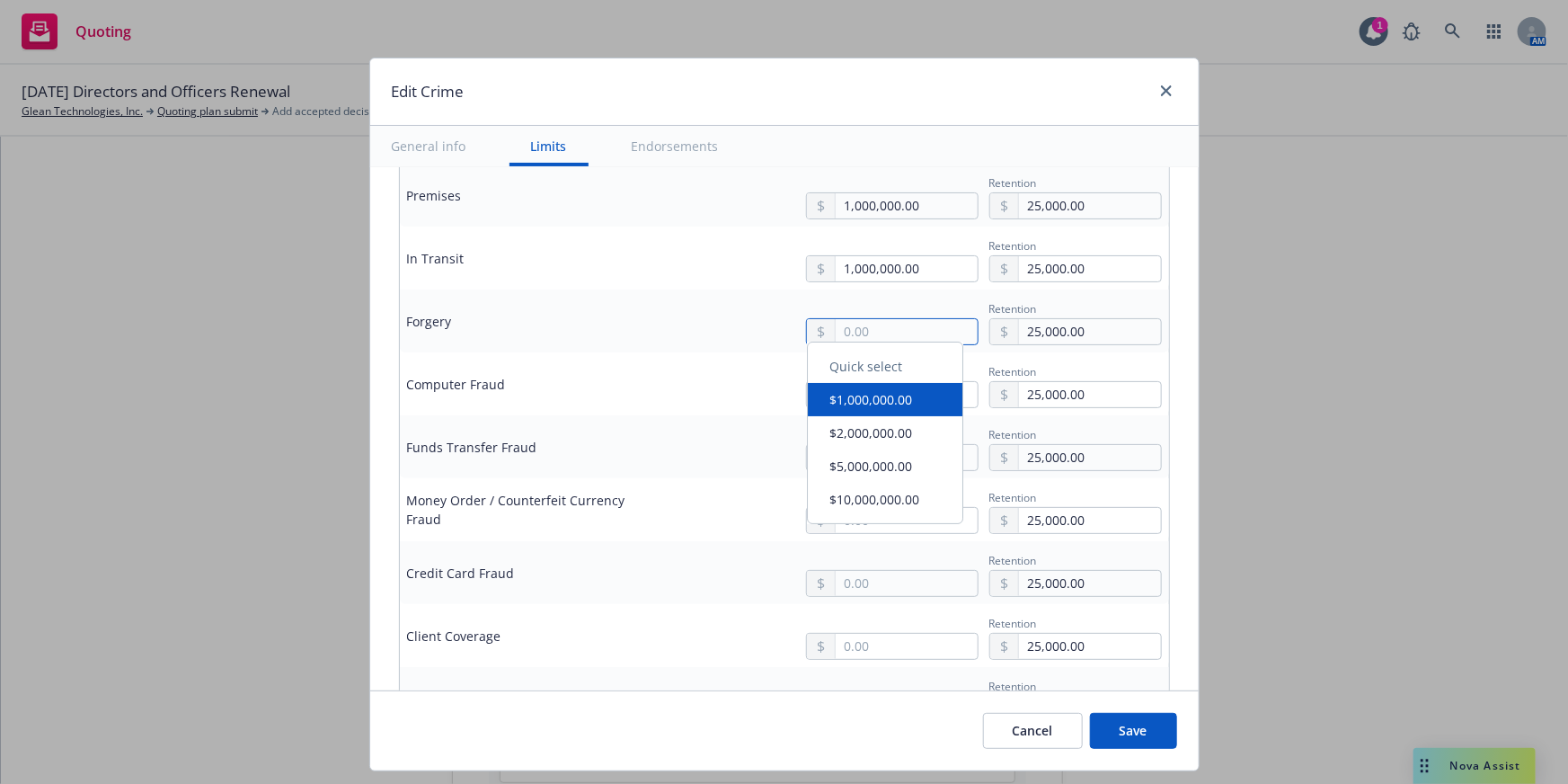
click at [876, 337] on input "text" at bounding box center [906, 331] width 141 height 25
type input "1,000,000.00"
click at [878, 411] on button "$1,000,000.00" at bounding box center [885, 406] width 155 height 34
click at [859, 405] on div at bounding box center [891, 394] width 172 height 27
click at [867, 394] on input "text" at bounding box center [906, 394] width 141 height 25
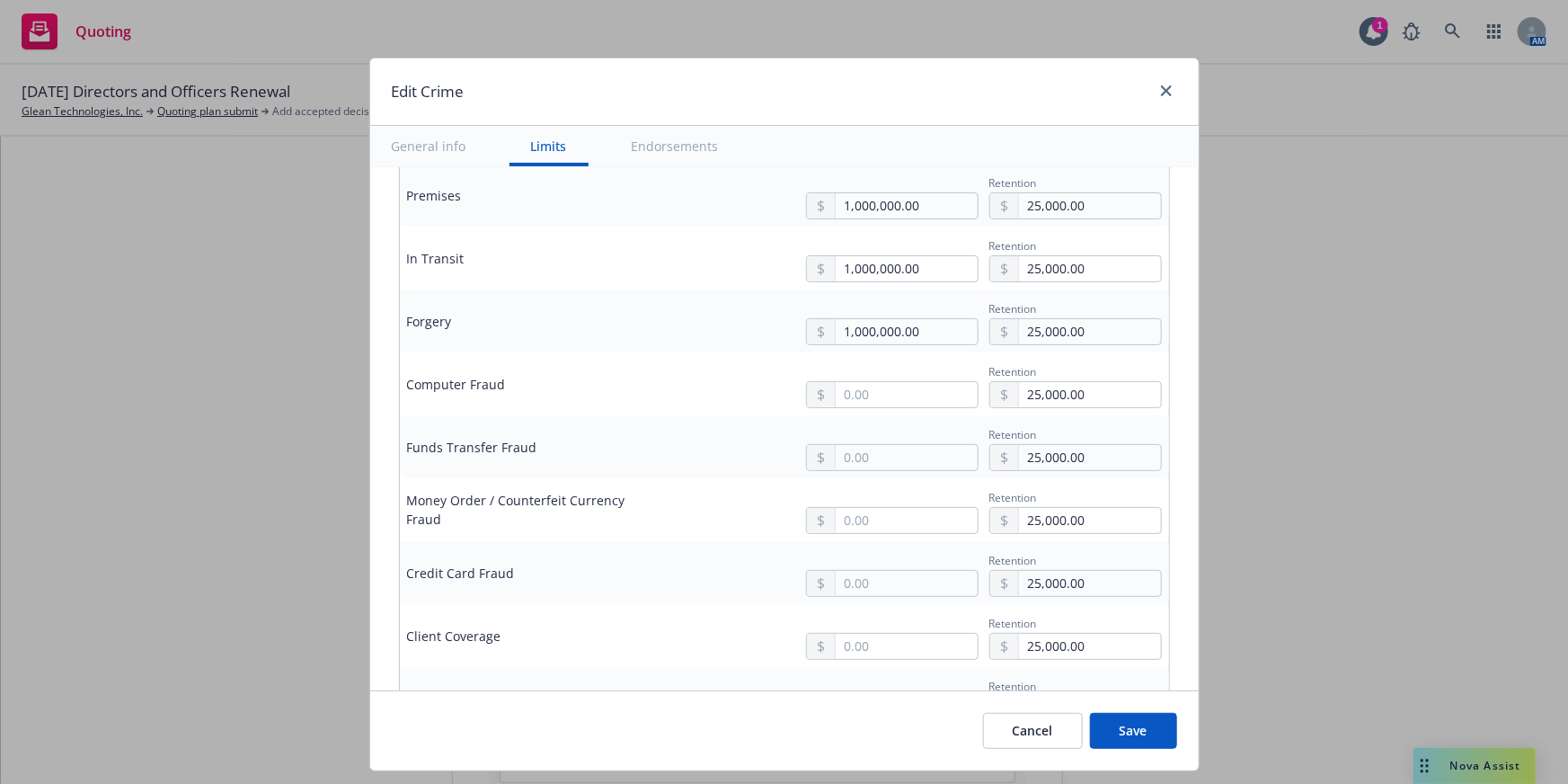
type input "1,000,000.00"
click at [867, 467] on button "$1,000,000.00" at bounding box center [885, 471] width 155 height 34
click at [865, 459] on input "text" at bounding box center [906, 458] width 141 height 25
type input "1,000,000.00"
click at [867, 521] on button "$1,000,000.00" at bounding box center [885, 534] width 155 height 34
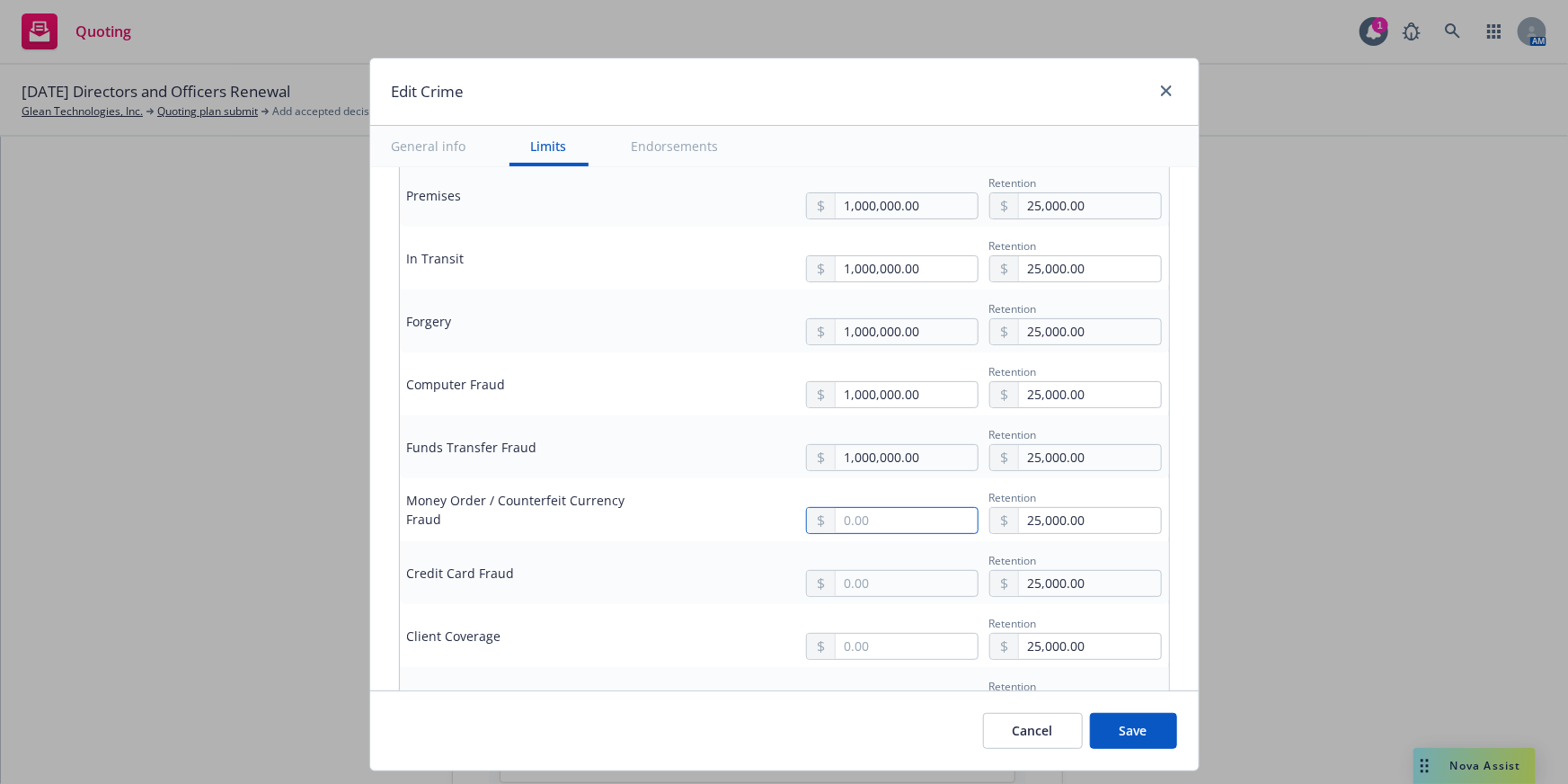
click at [882, 523] on input "text" at bounding box center [906, 521] width 141 height 25
type input "1,000,000.00"
click at [877, 592] on button "$1,000,000.00" at bounding box center [885, 596] width 155 height 34
click at [873, 562] on div "Retention 25,000.00" at bounding box center [977, 572] width 371 height 48
click at [873, 582] on input "text" at bounding box center [906, 584] width 141 height 25
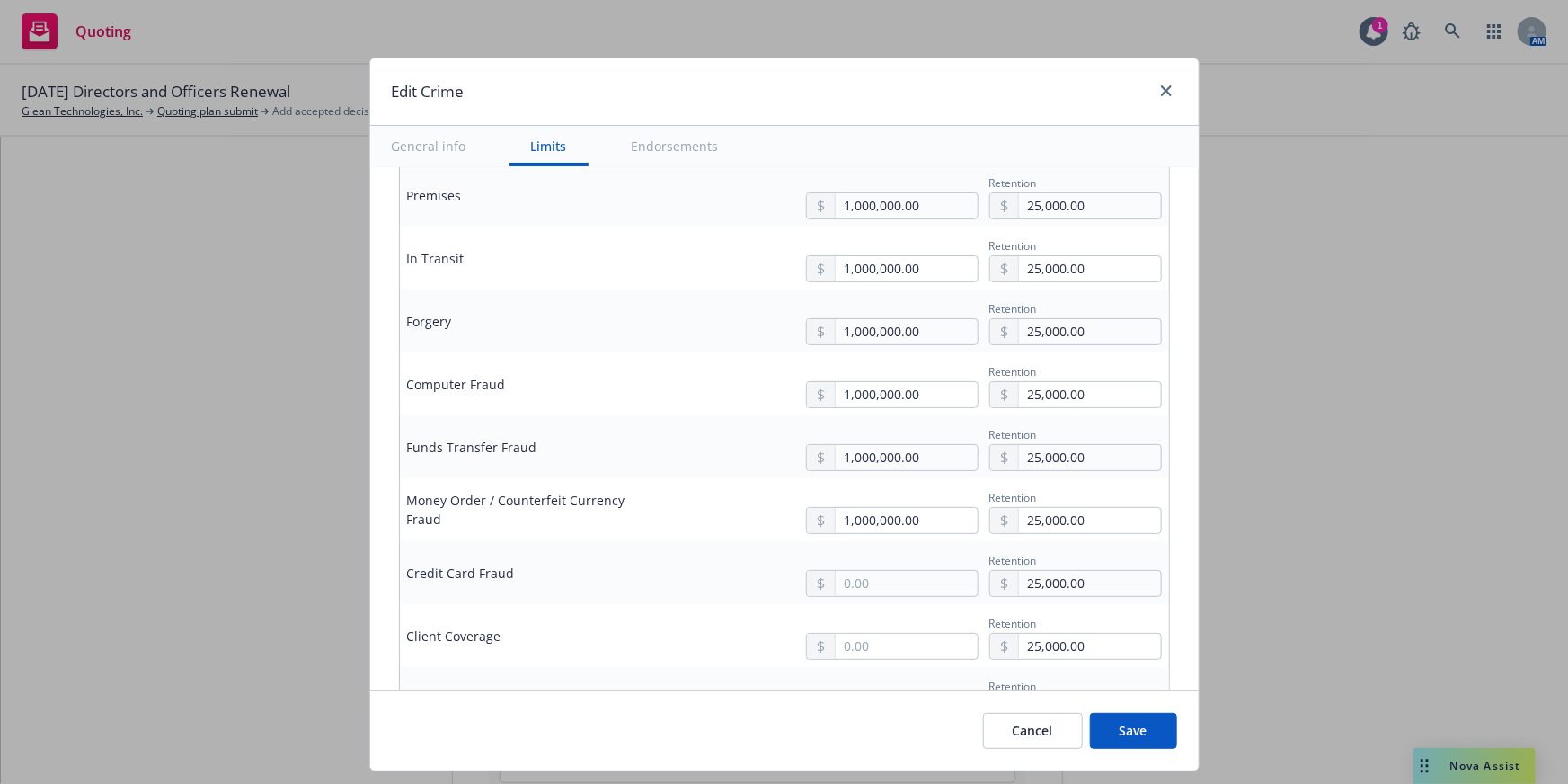
type input "1,000,000.00"
click at [859, 430] on button "$1,000,000.00" at bounding box center [885, 436] width 155 height 34
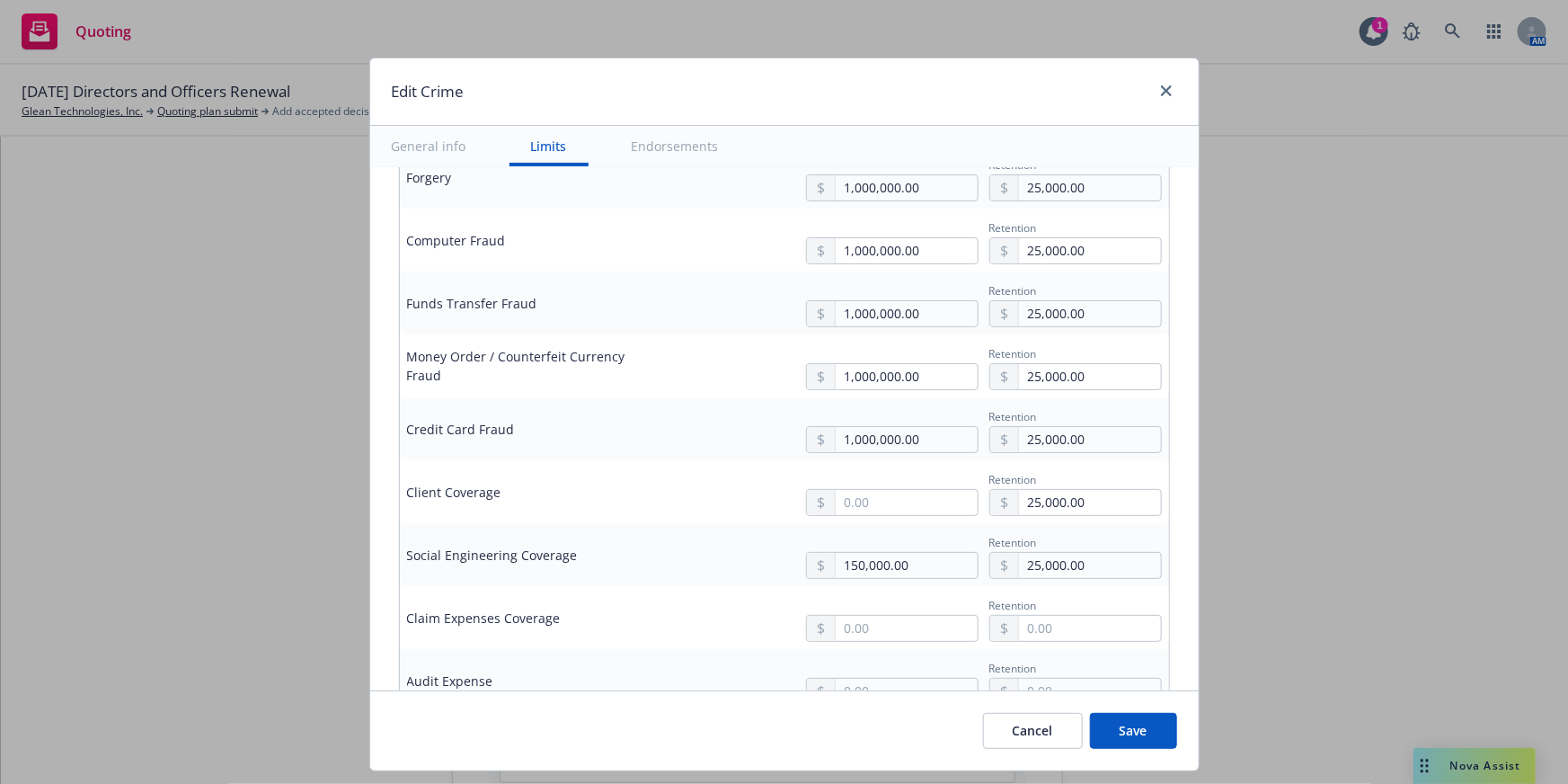
scroll to position [817, 0]
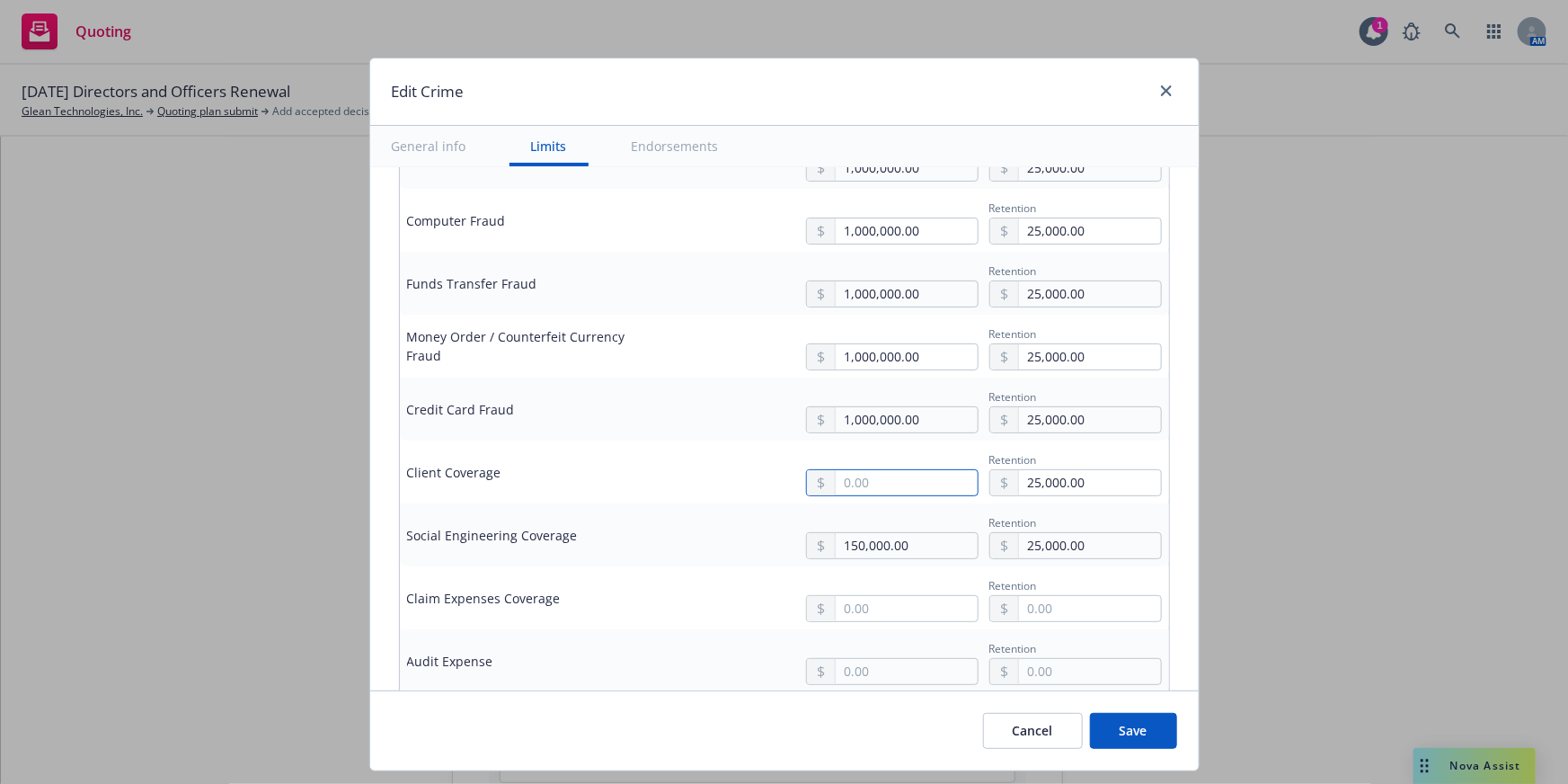
click at [862, 483] on input "text" at bounding box center [906, 483] width 141 height 25
type input "1,000,000.00"
click at [880, 550] on button "$1,000,000.00" at bounding box center [885, 555] width 155 height 34
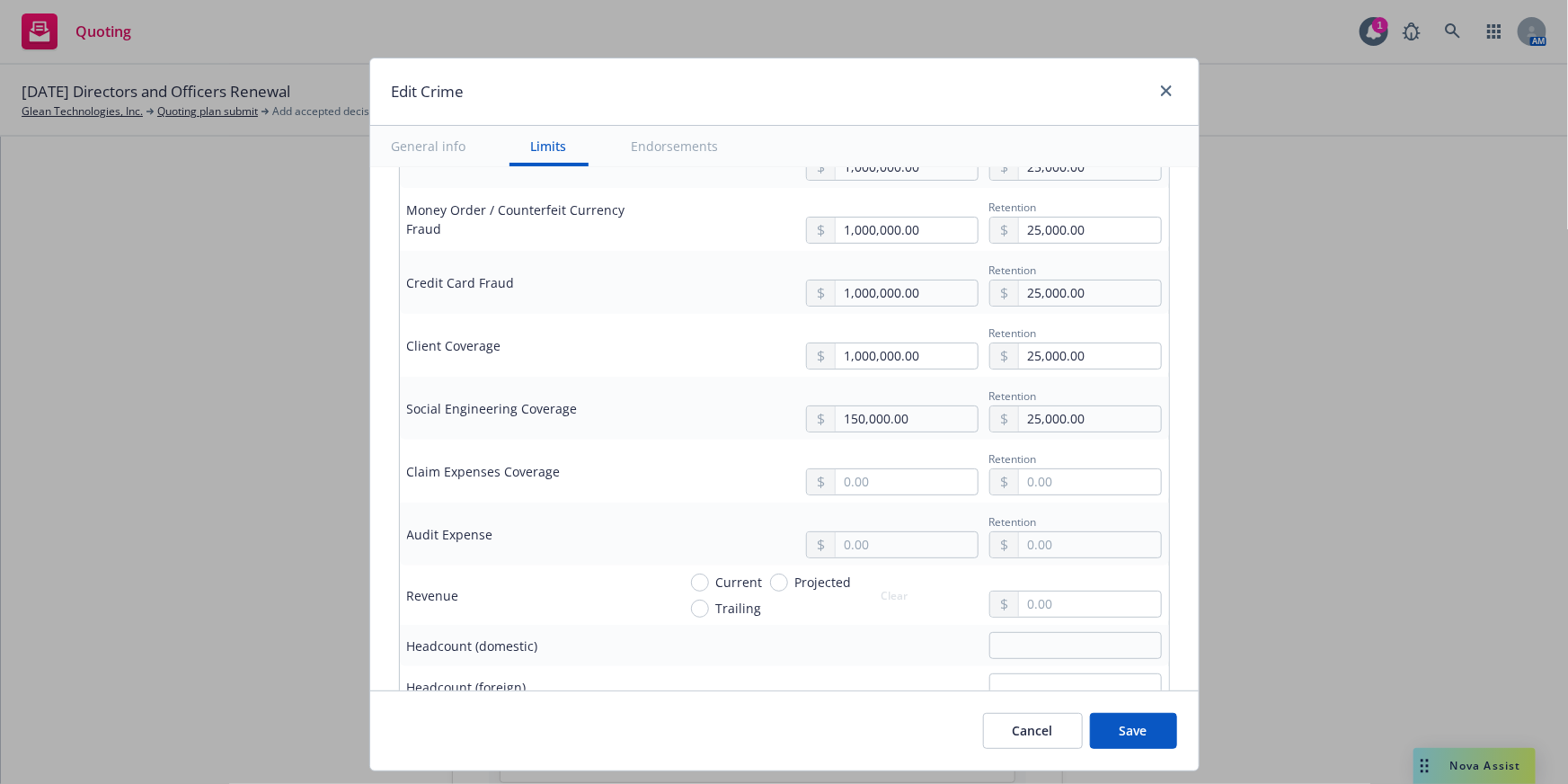
scroll to position [980, 0]
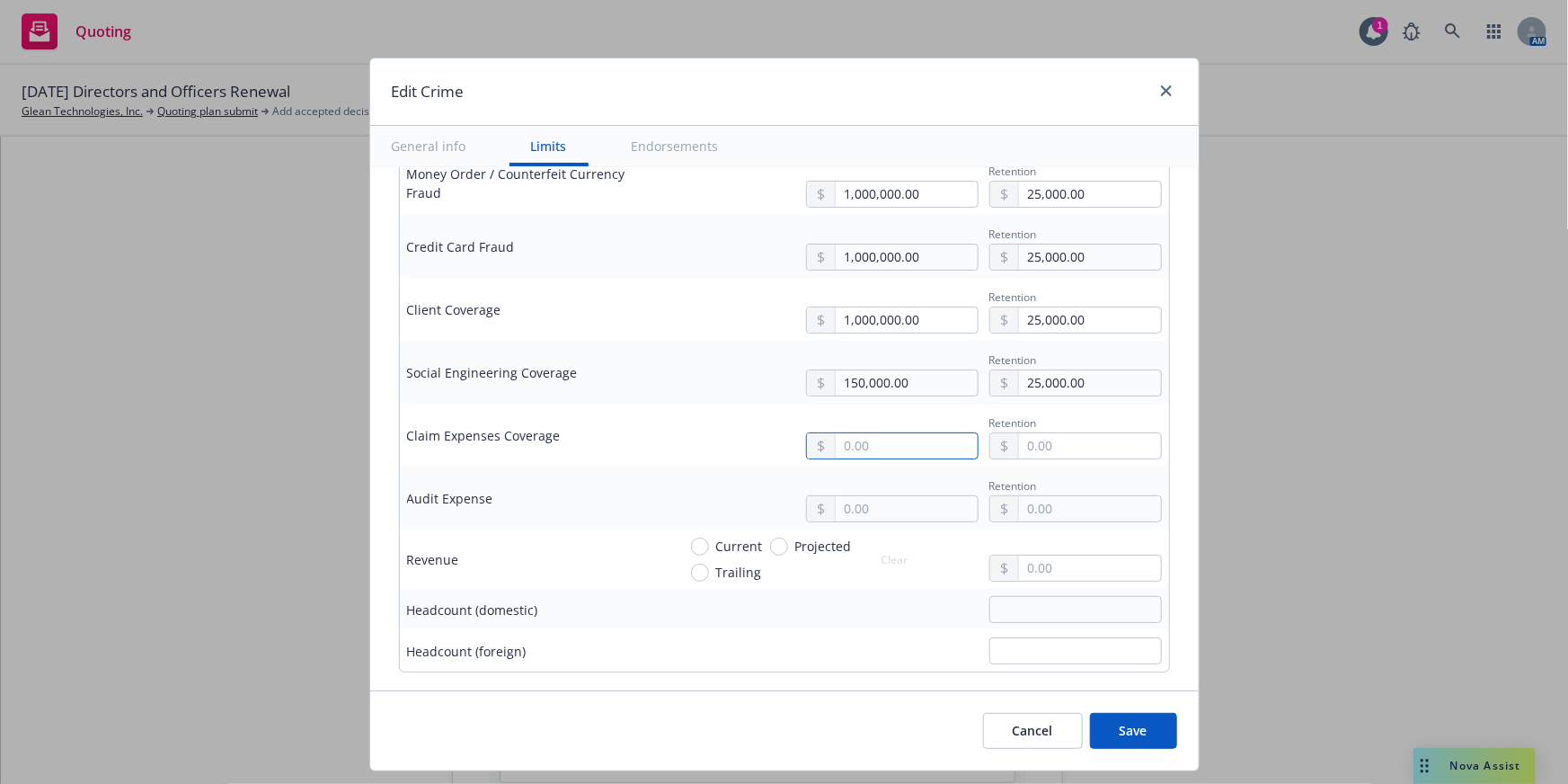
click at [854, 453] on input "text" at bounding box center [906, 446] width 141 height 25
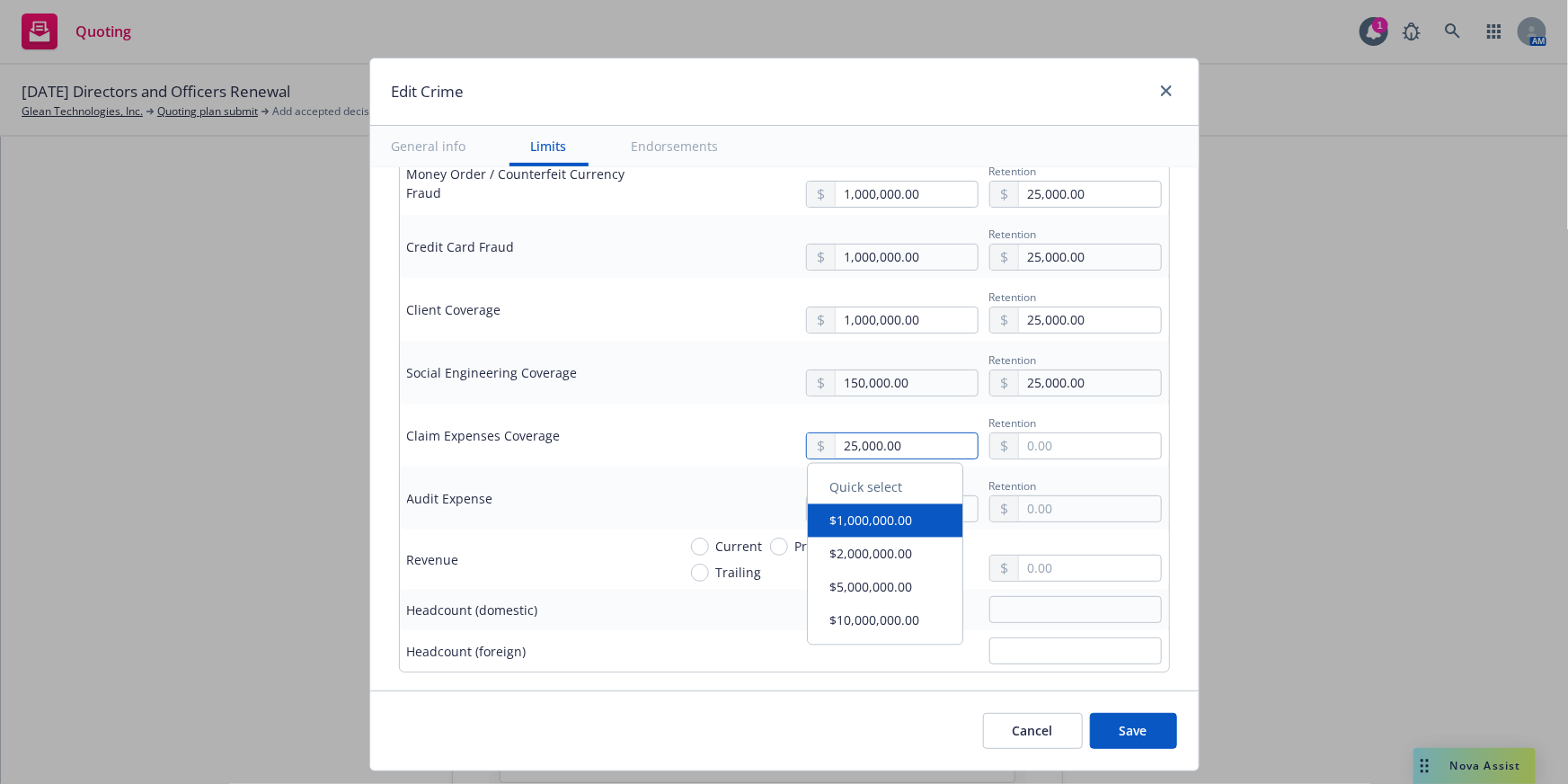
type input "25,000.00"
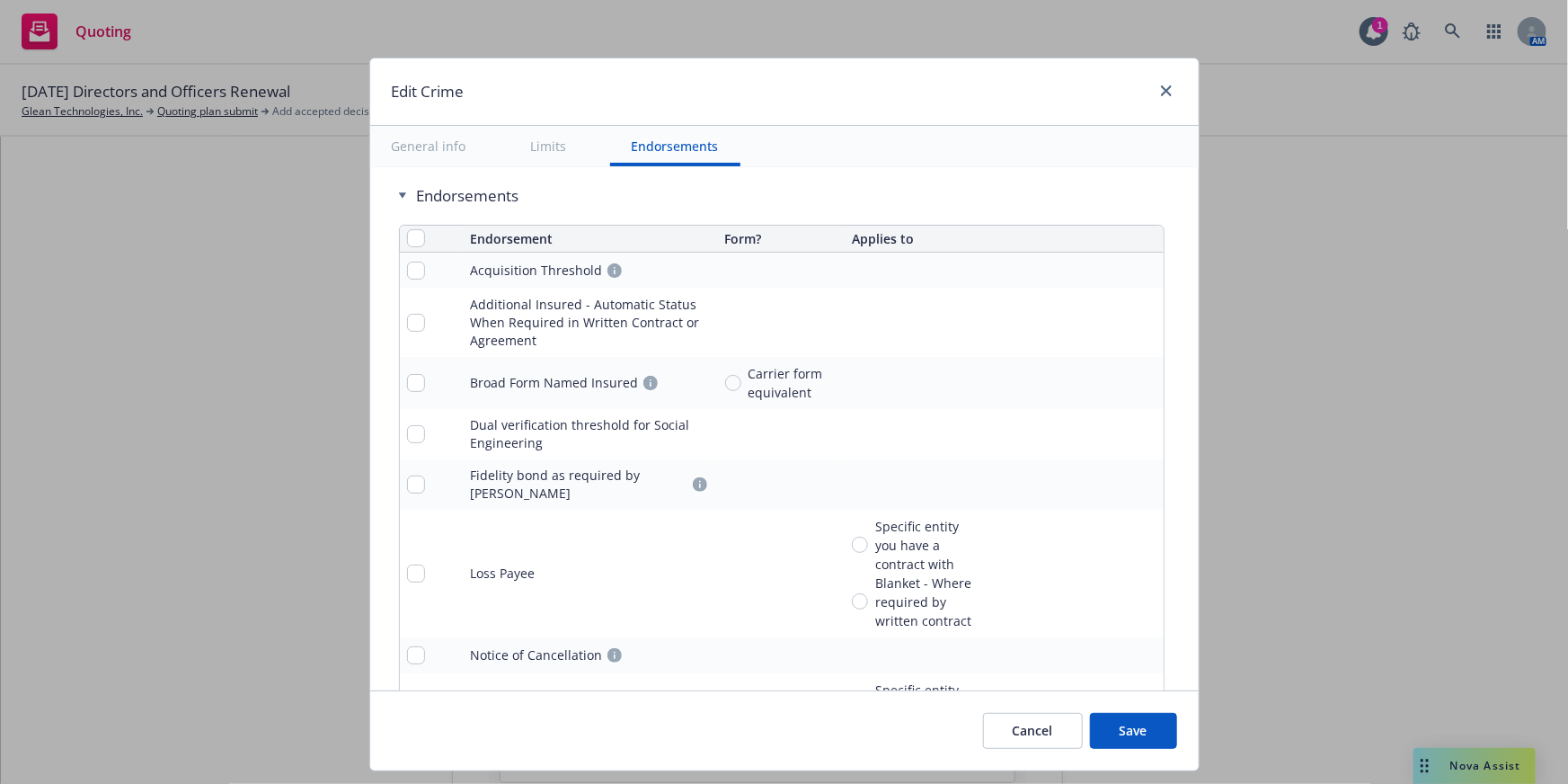
scroll to position [1879, 0]
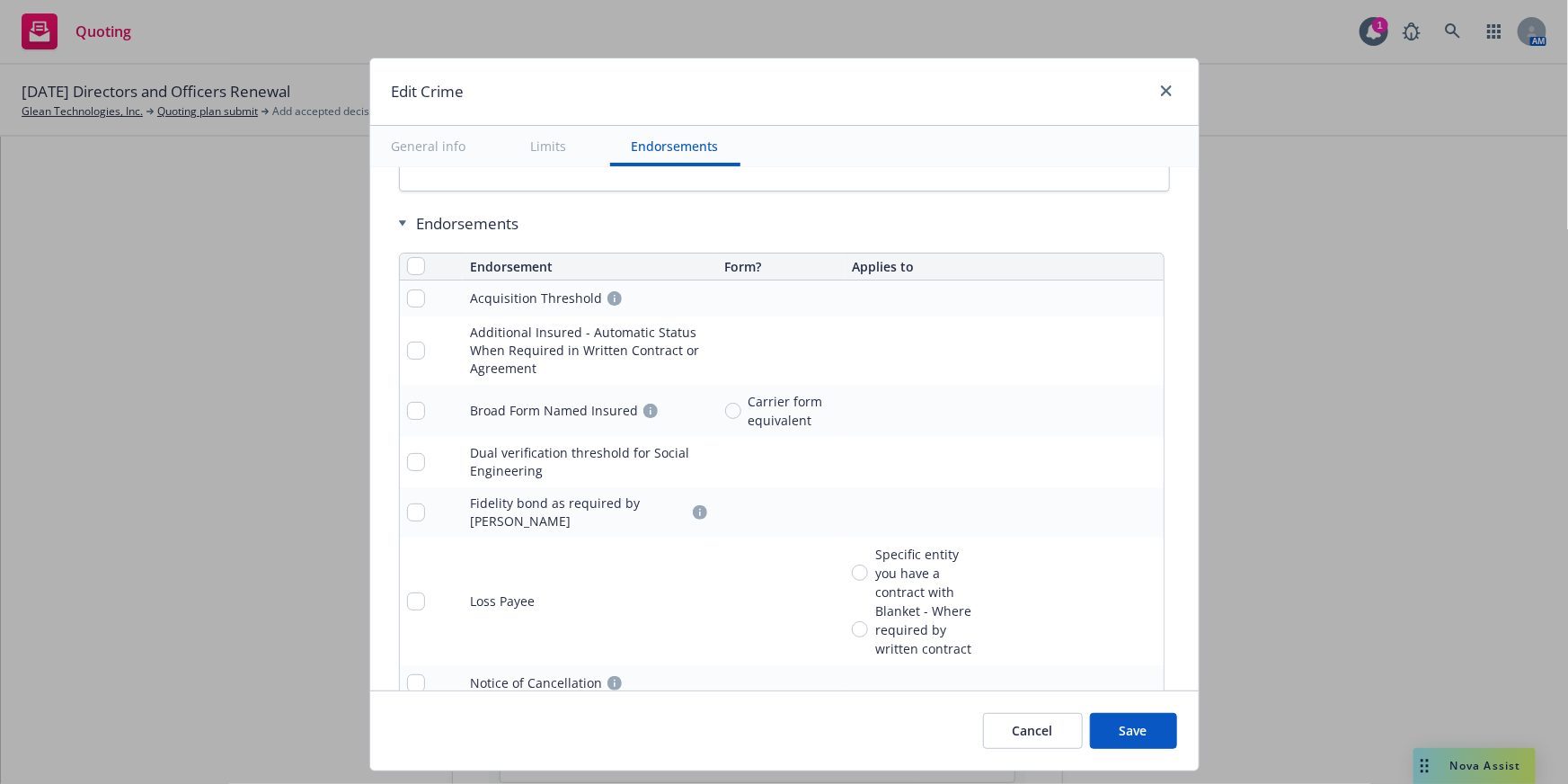
type input "0.00"
click at [407, 270] on input "checkbox" at bounding box center [416, 266] width 18 height 18
checkbox input "true"
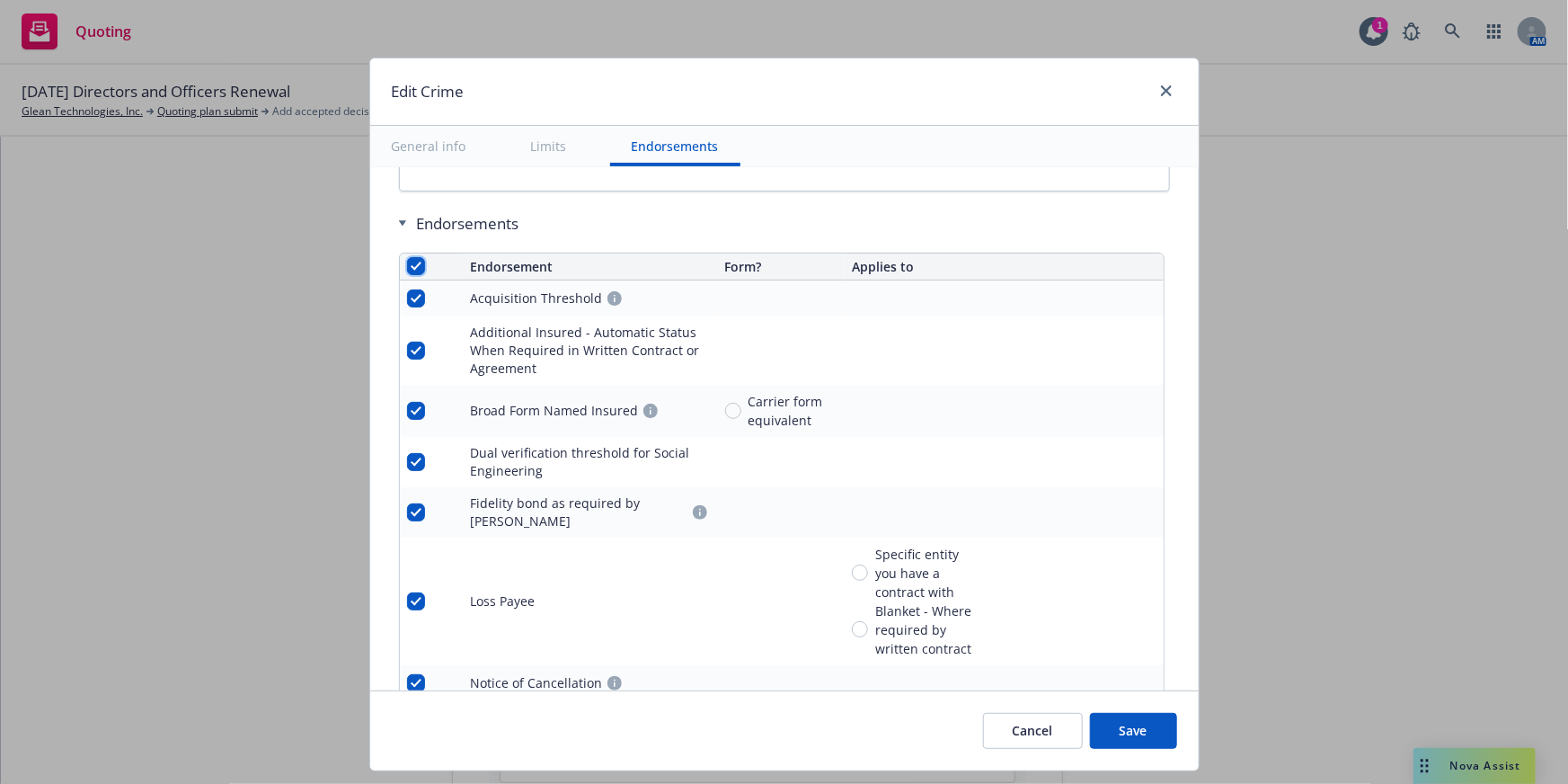
checkbox input "true"
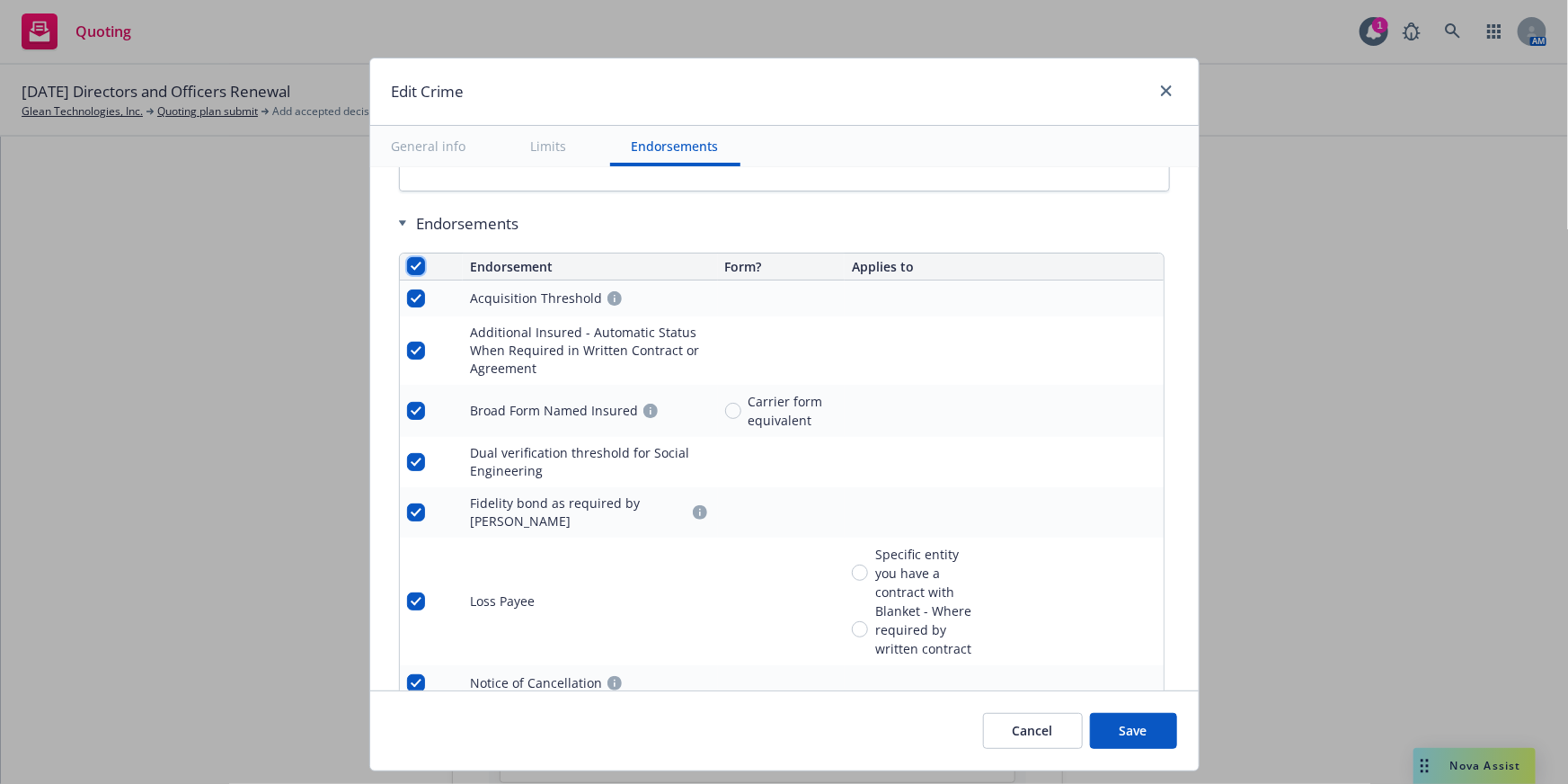
checkbox input "true"
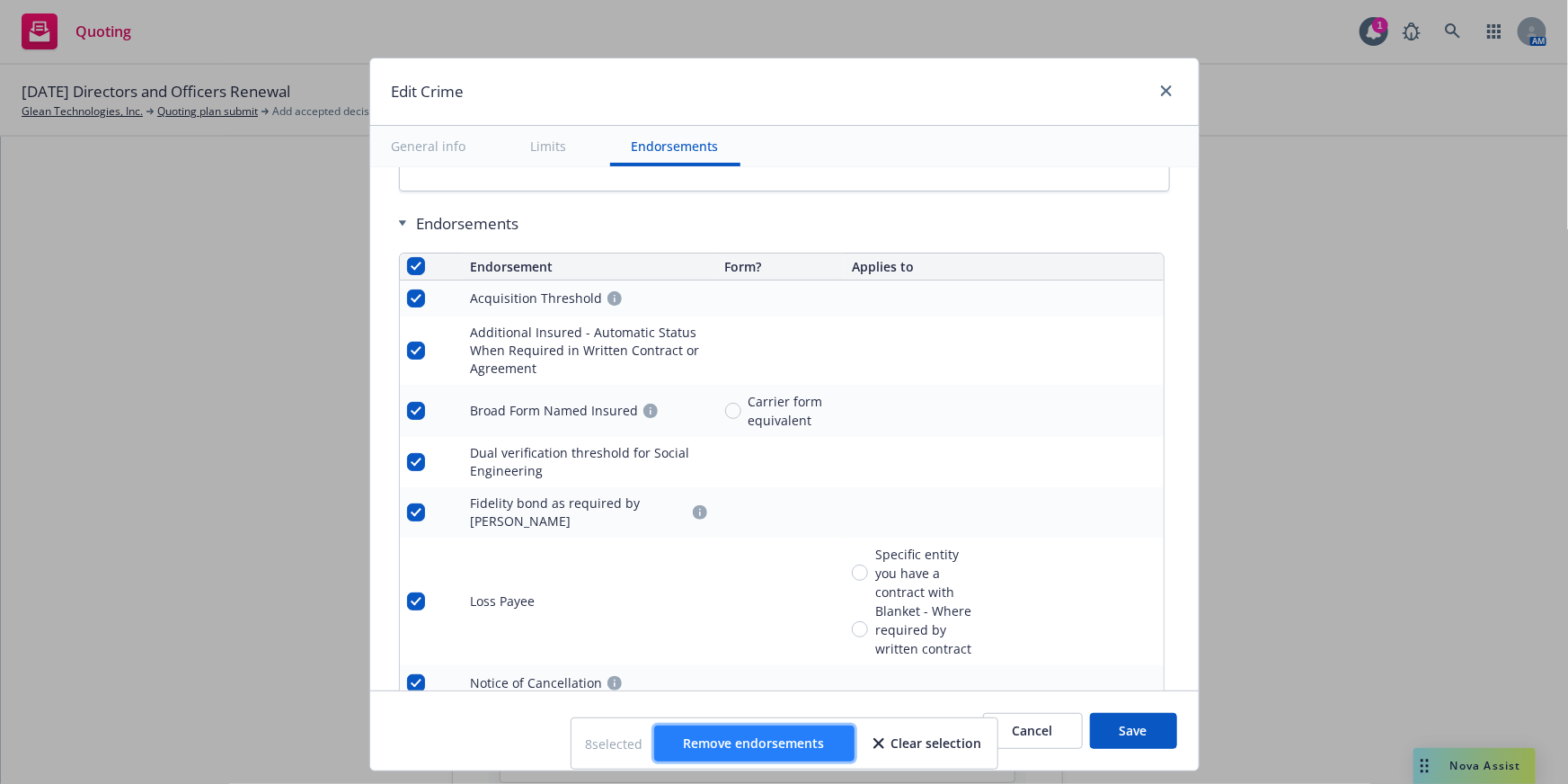
click at [805, 737] on span "Remove endorsements" at bounding box center [754, 742] width 141 height 17
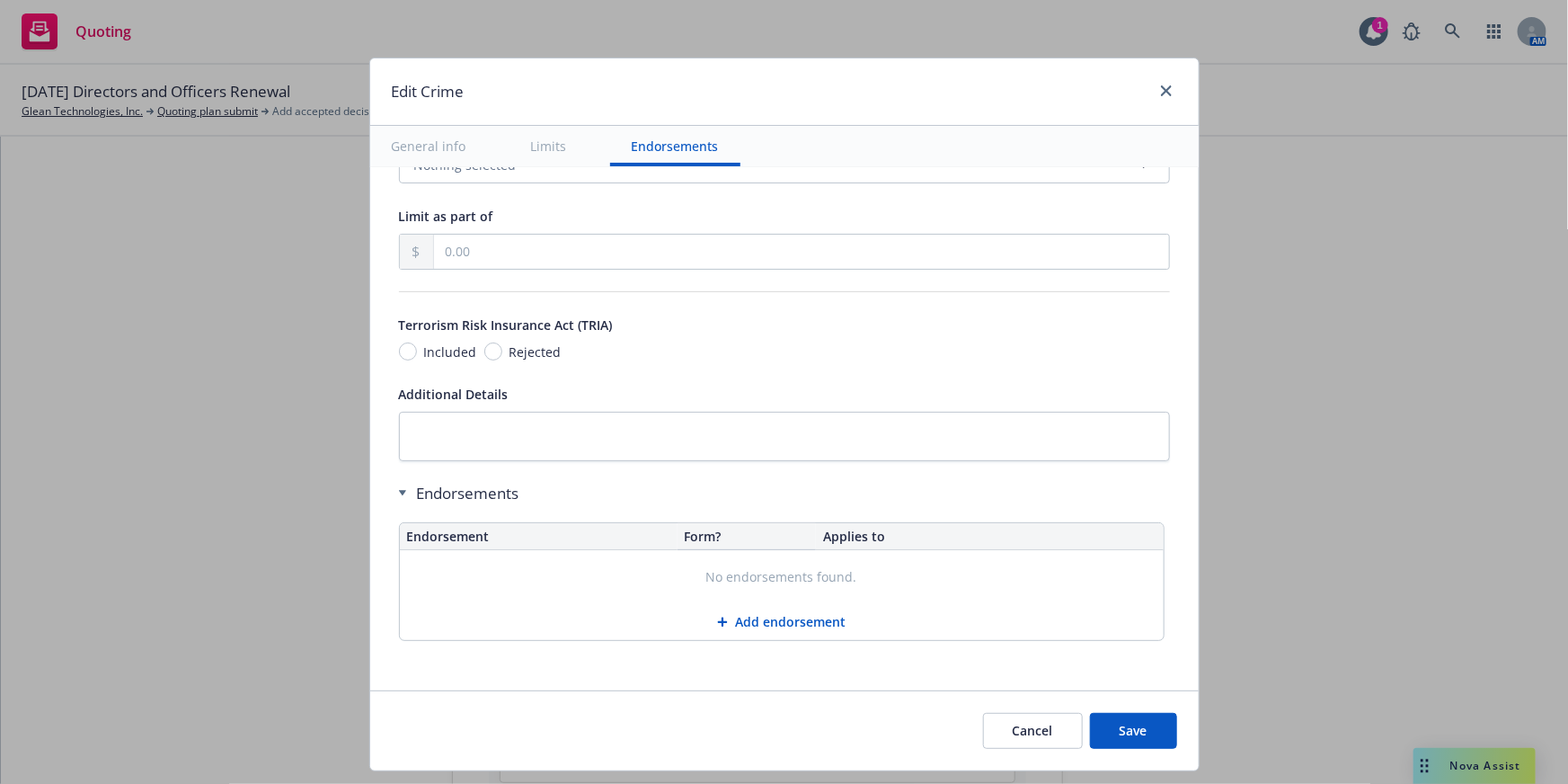
scroll to position [1605, 0]
click at [1133, 735] on button "Save" at bounding box center [1134, 730] width 87 height 36
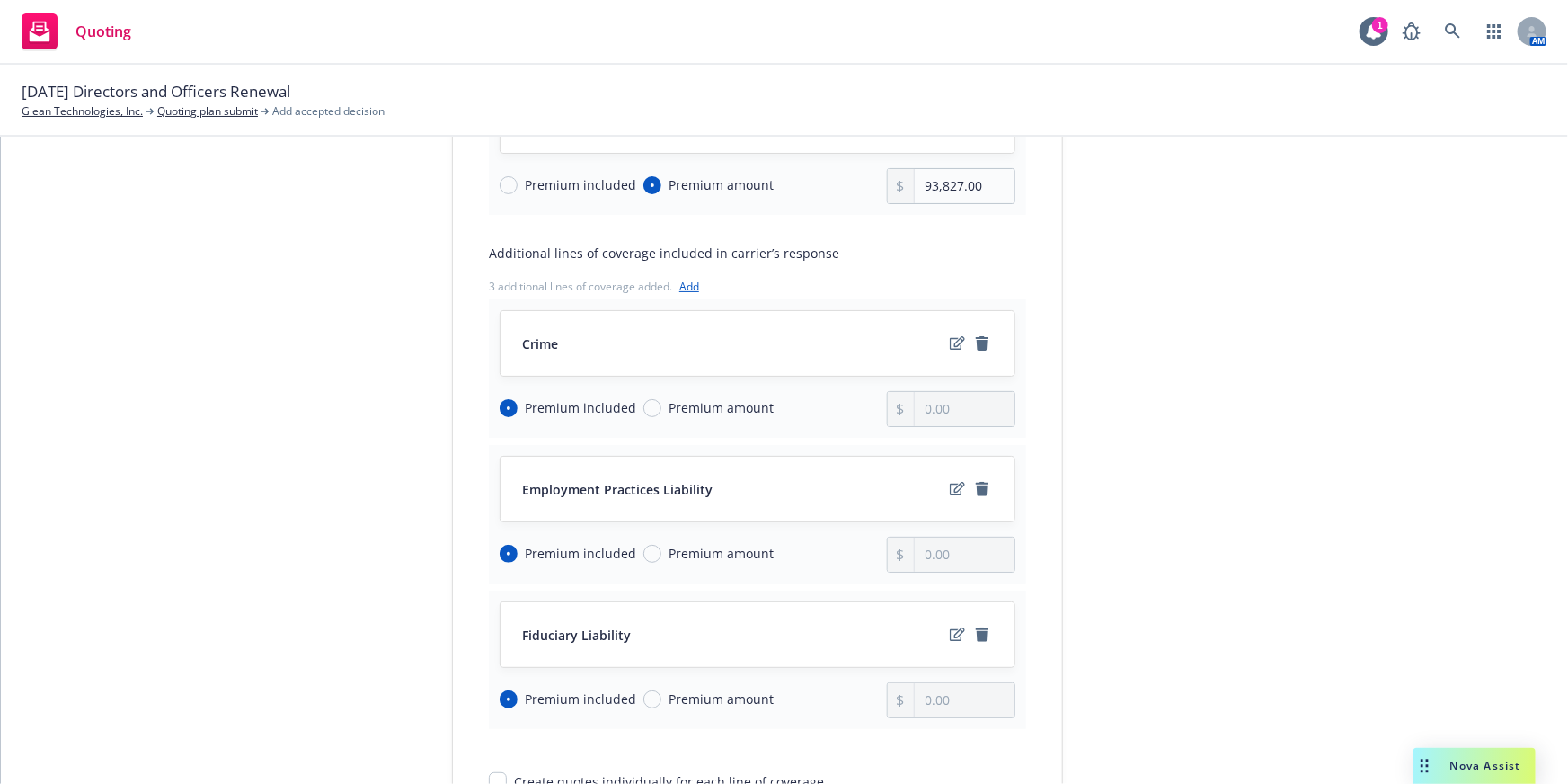
scroll to position [436, 0]
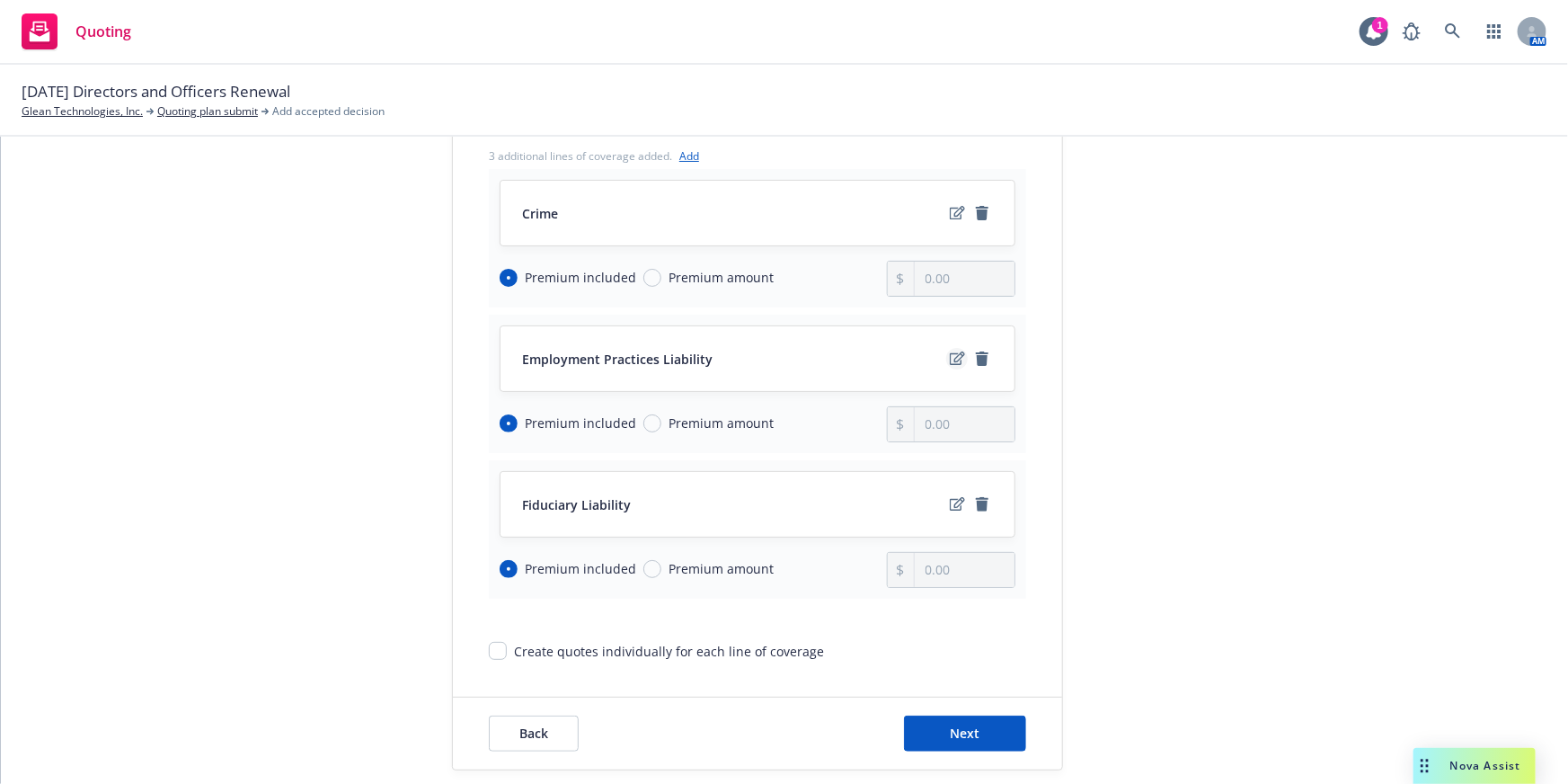
click at [950, 349] on link "edit" at bounding box center [957, 359] width 22 height 22
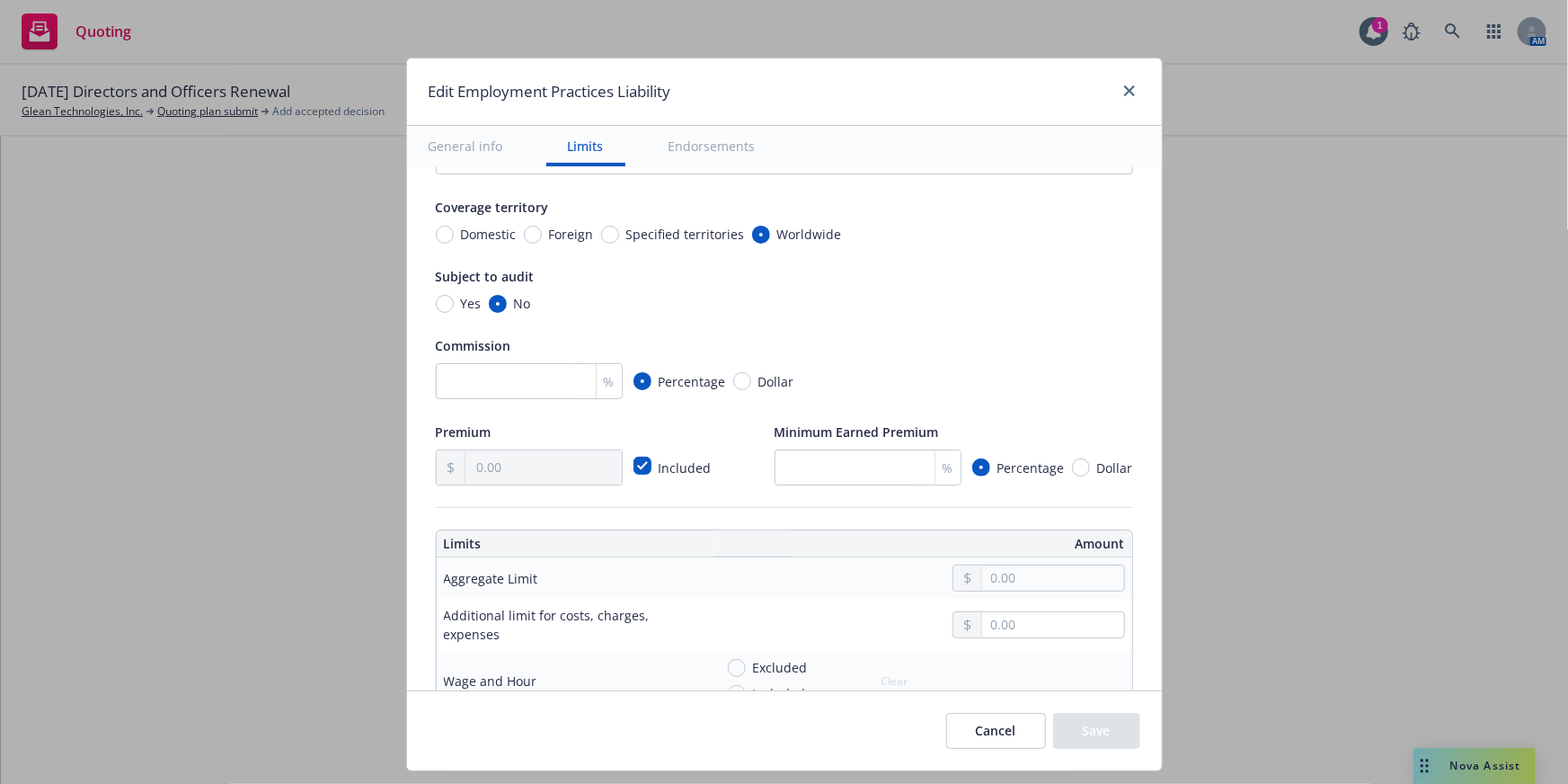
scroll to position [408, 0]
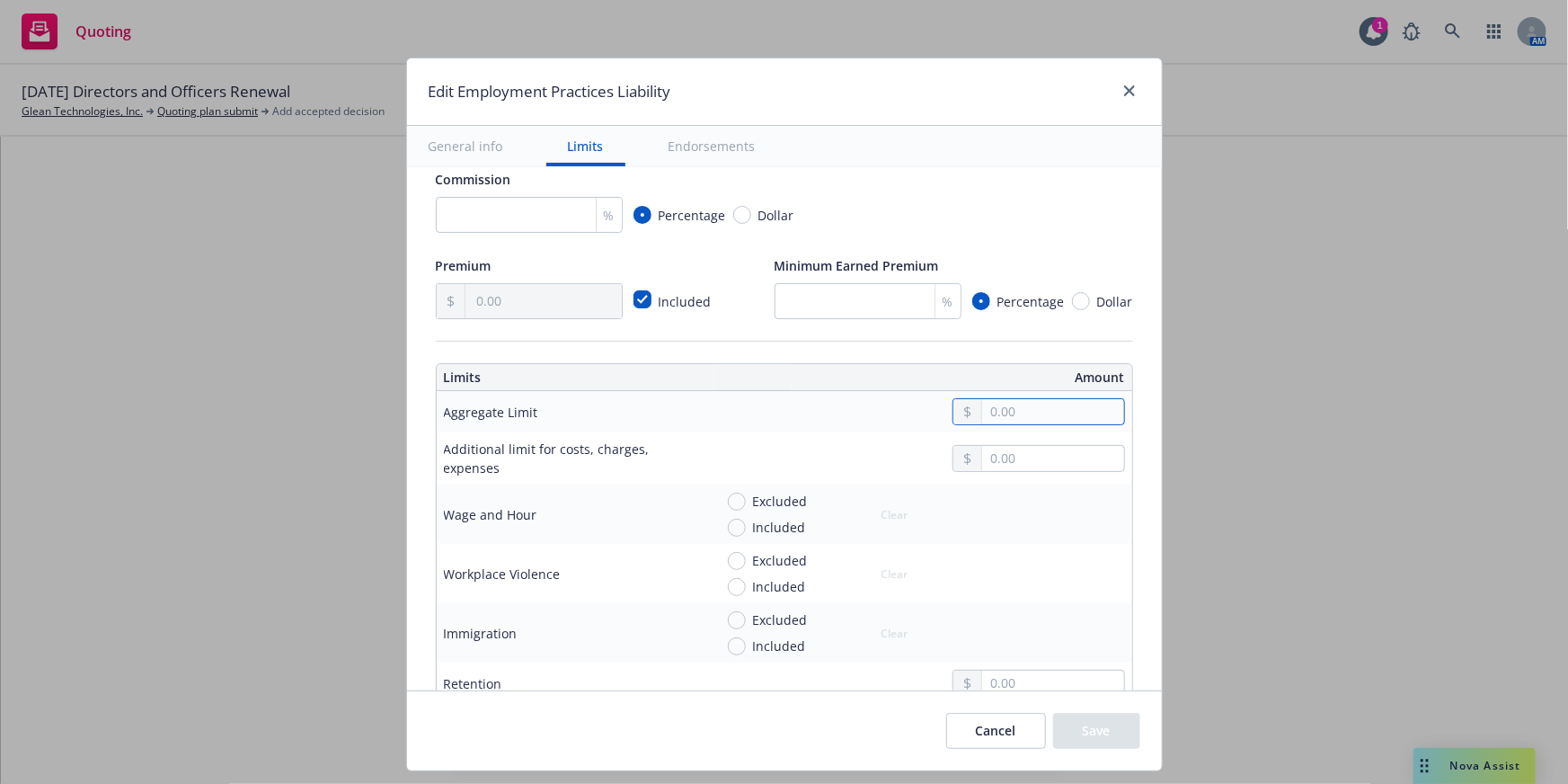
click at [1042, 407] on input "text" at bounding box center [1053, 412] width 141 height 25
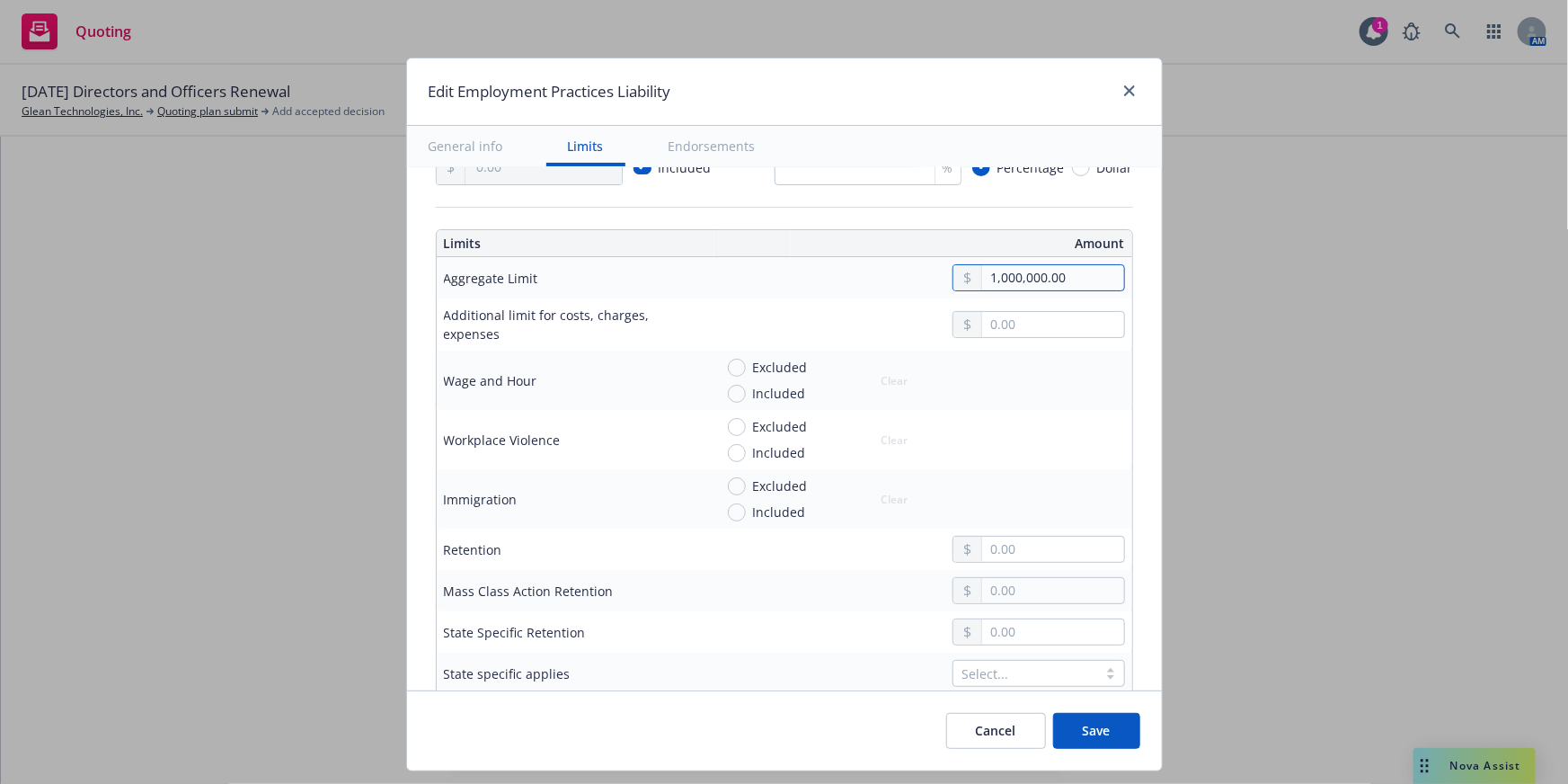
scroll to position [654, 0]
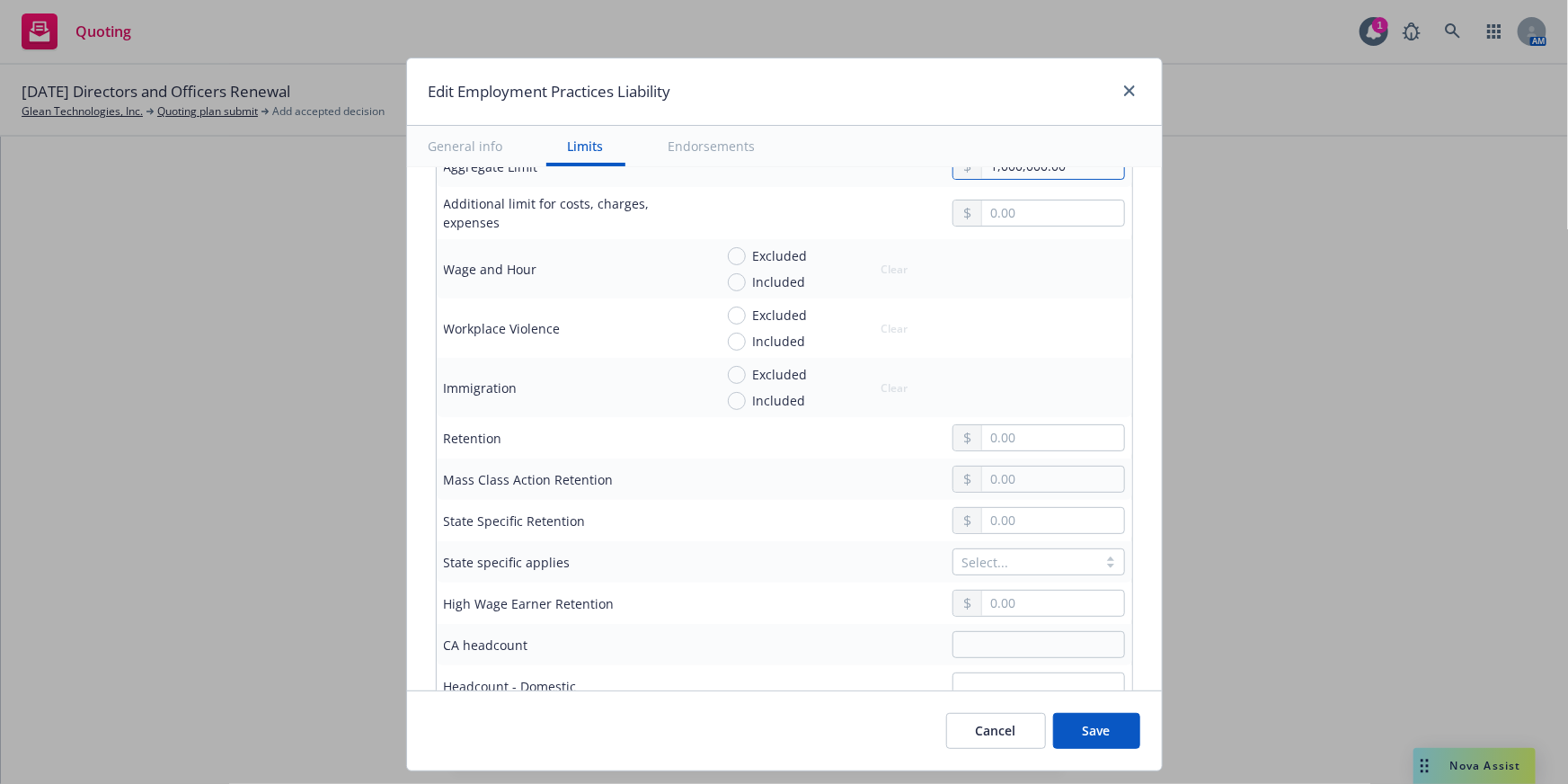
type input "1,000,000.00"
click at [1005, 445] on input "text" at bounding box center [1053, 438] width 141 height 25
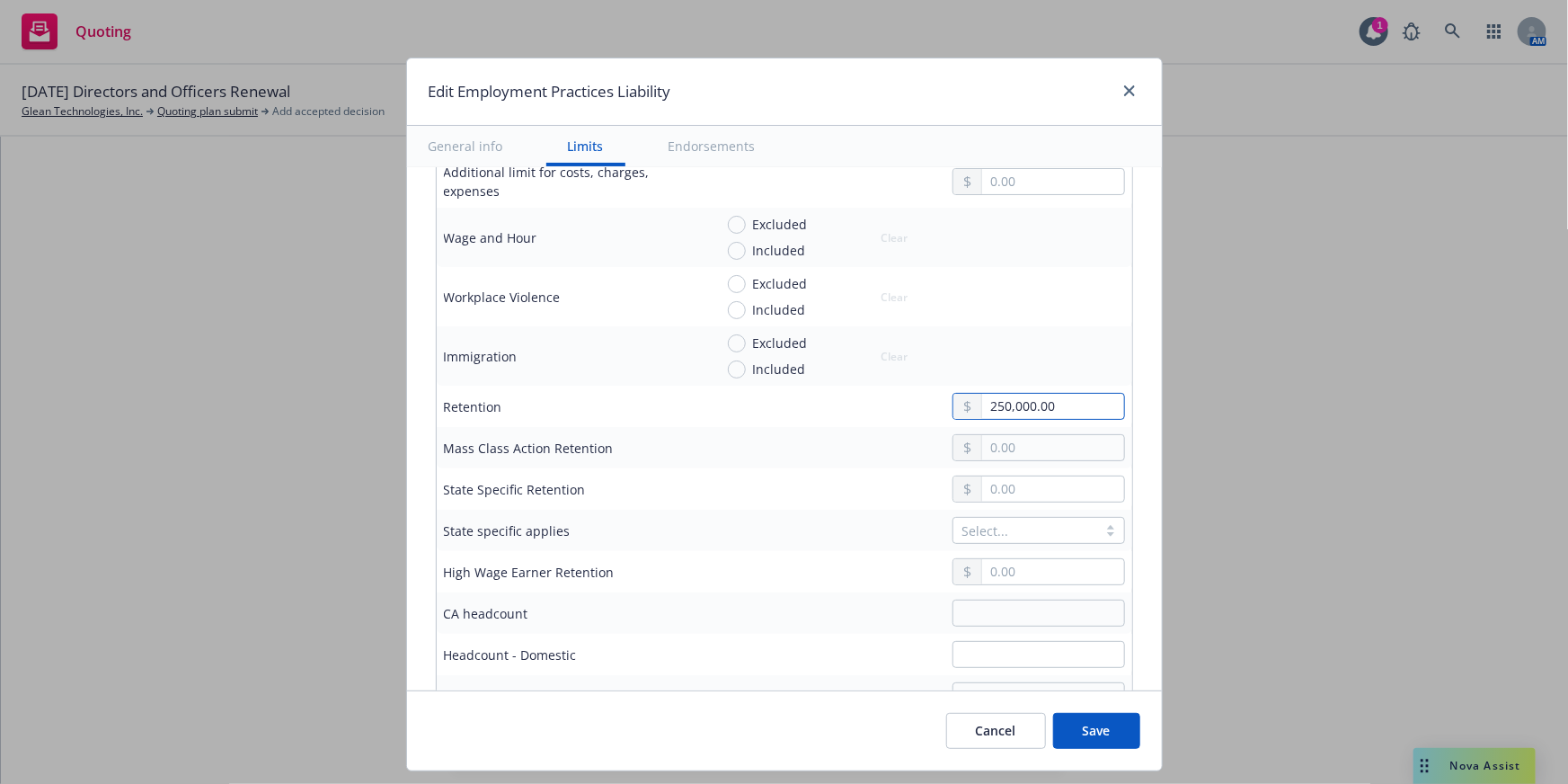
scroll to position [735, 0]
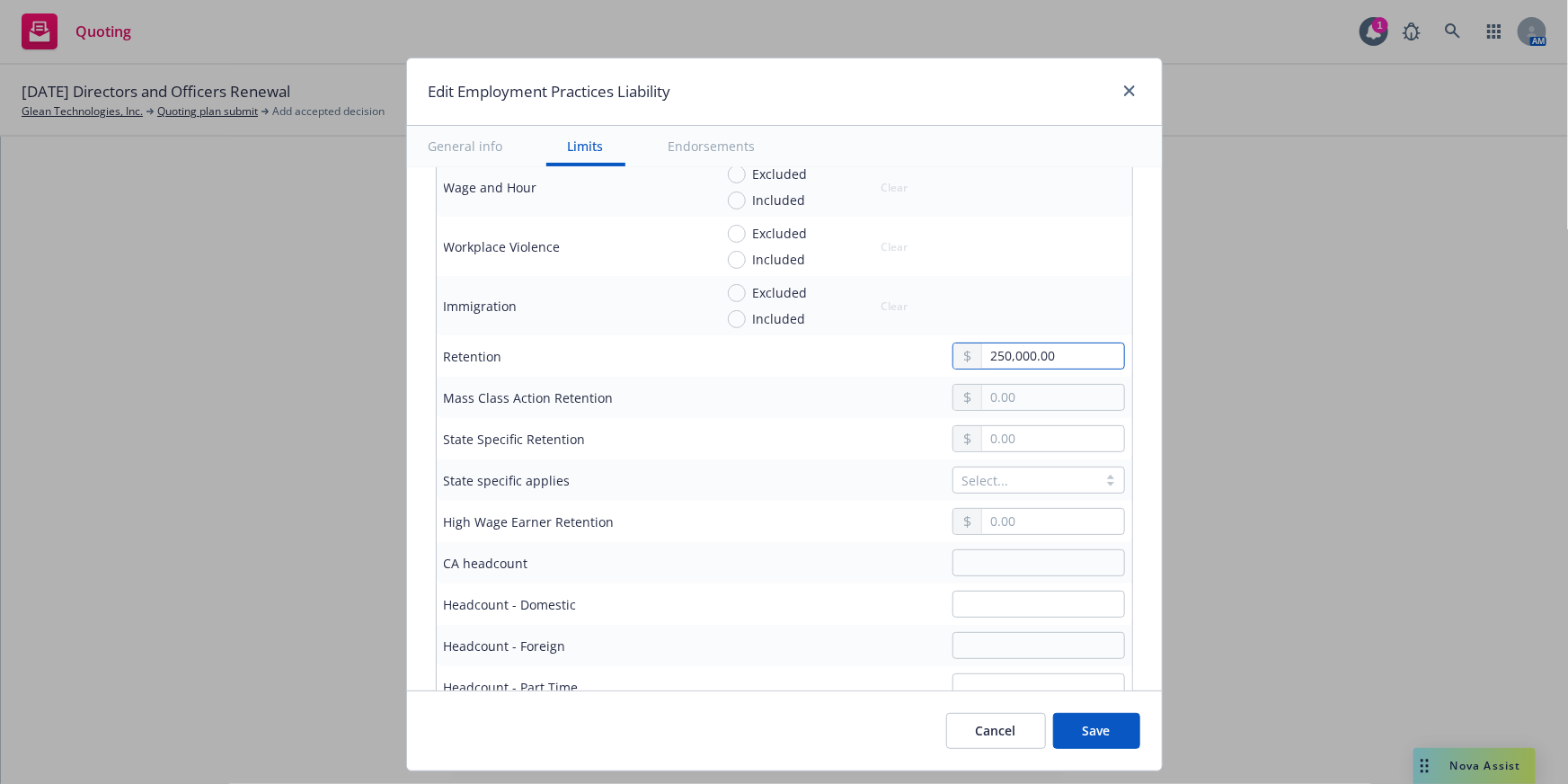
type input "250,000.00"
click at [728, 258] on input "Included" at bounding box center [737, 260] width 18 height 18
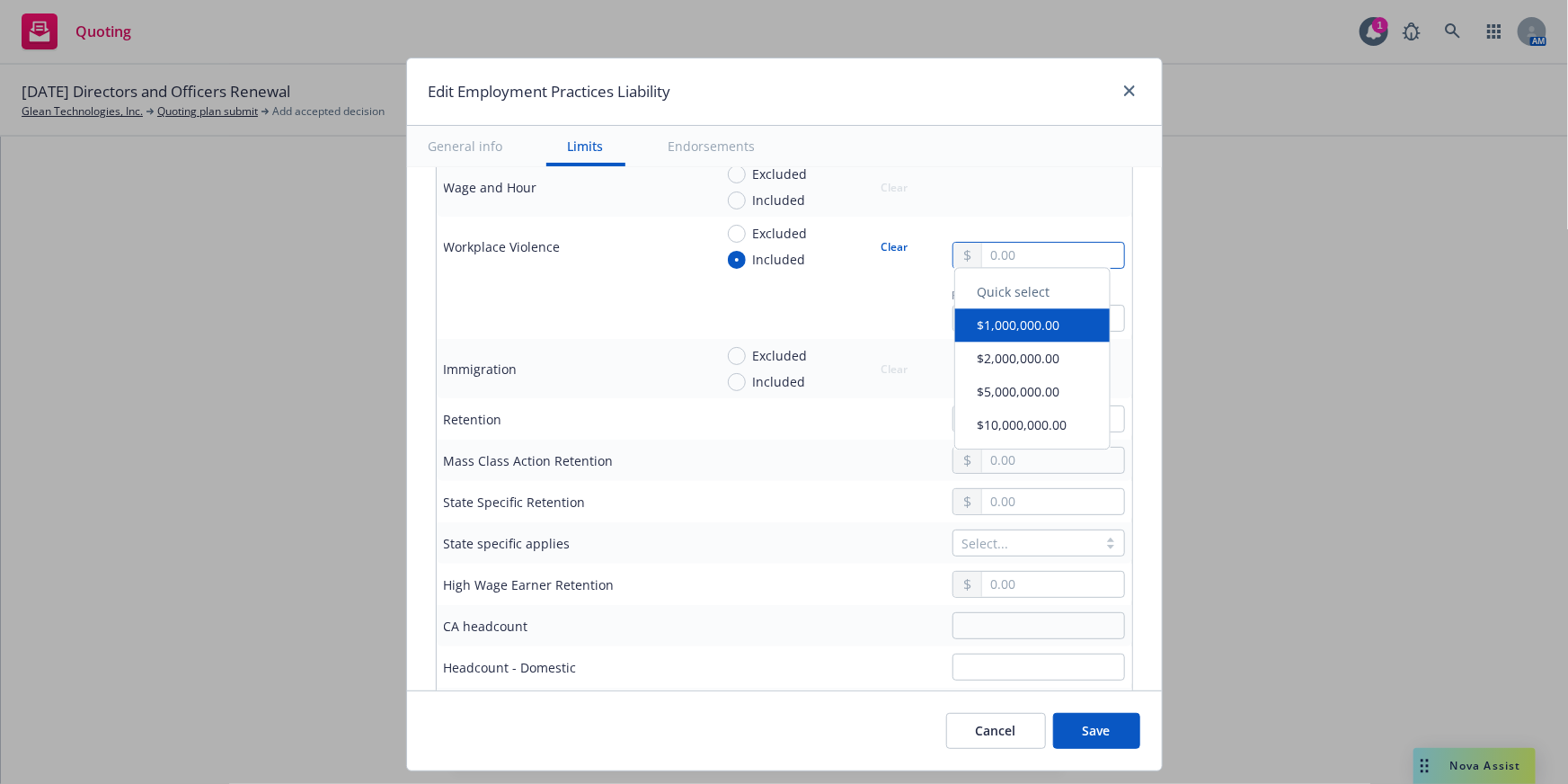
click at [1044, 259] on input "text" at bounding box center [1053, 255] width 141 height 25
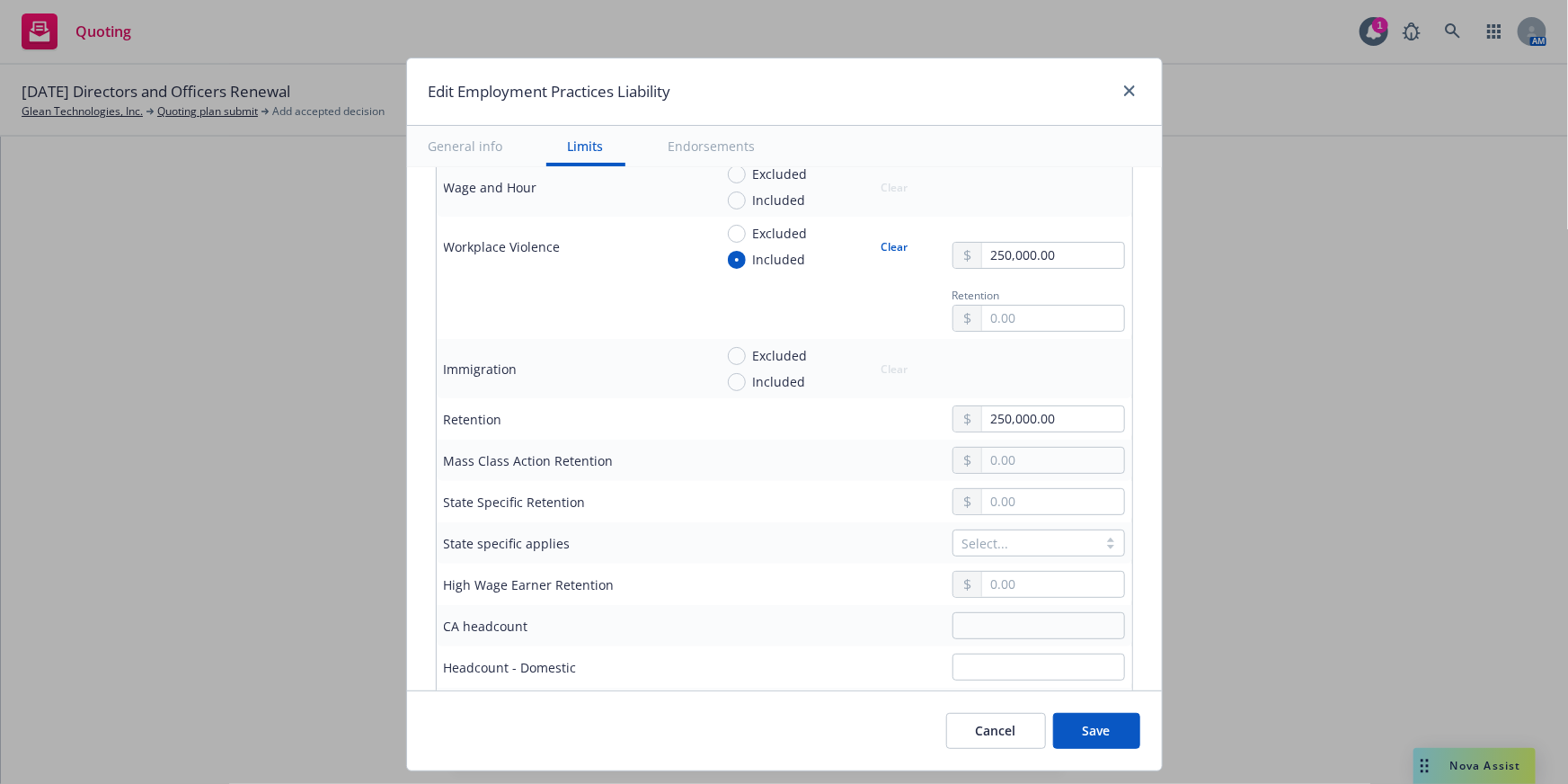
click at [734, 462] on div at bounding box center [920, 461] width 412 height 27
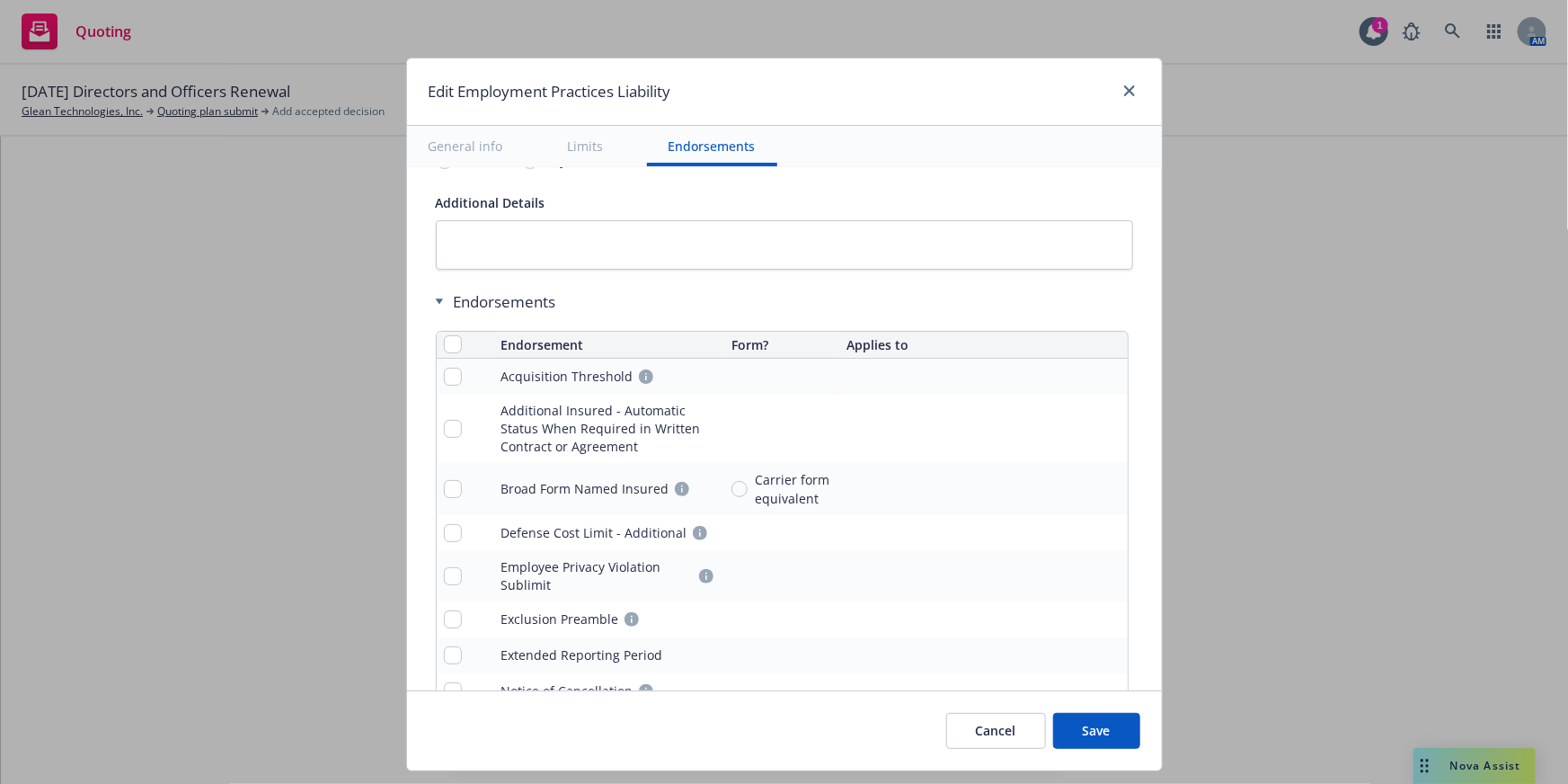
scroll to position [1797, 0]
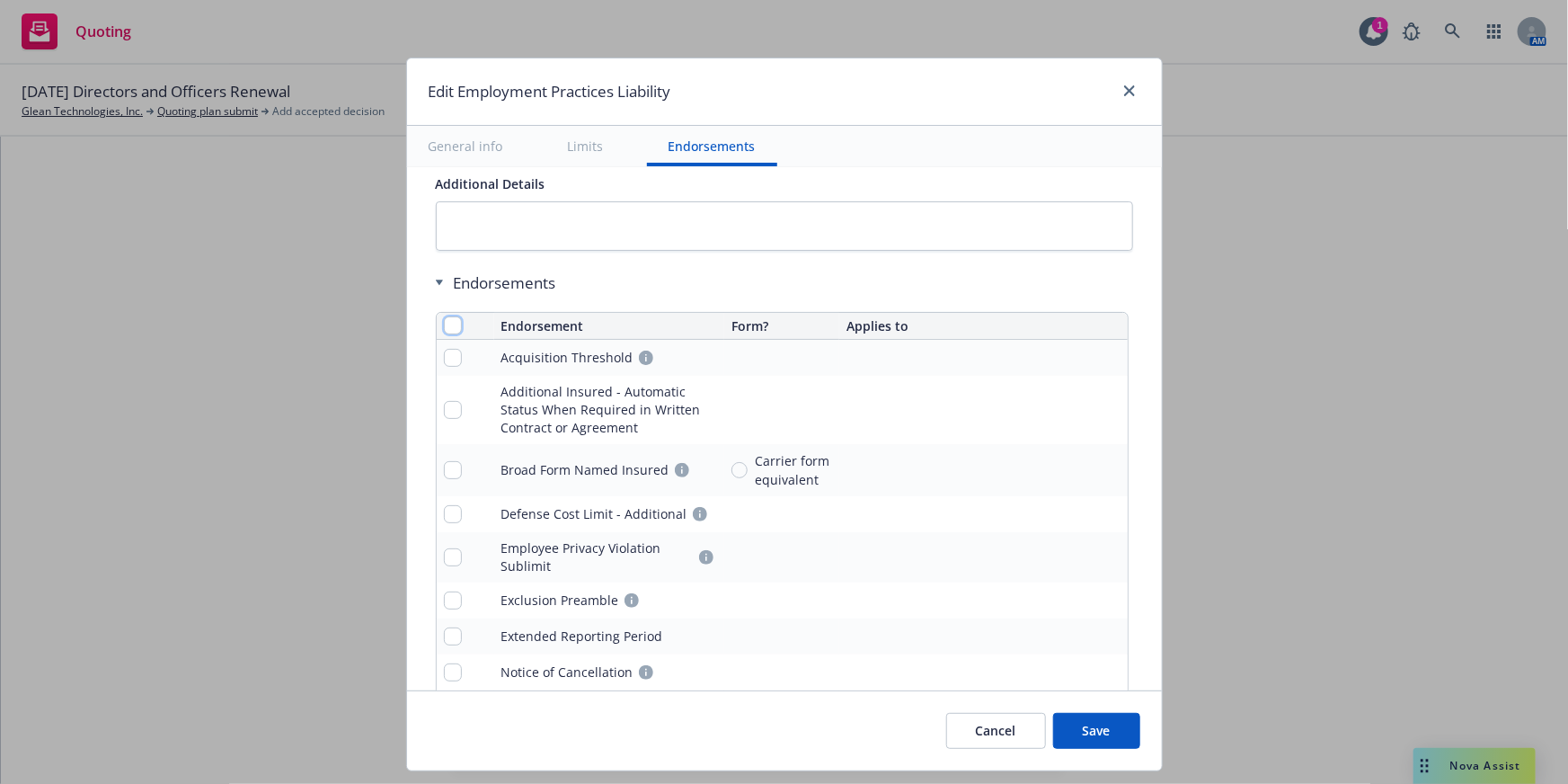
click at [444, 321] on input "checkbox" at bounding box center [453, 325] width 18 height 18
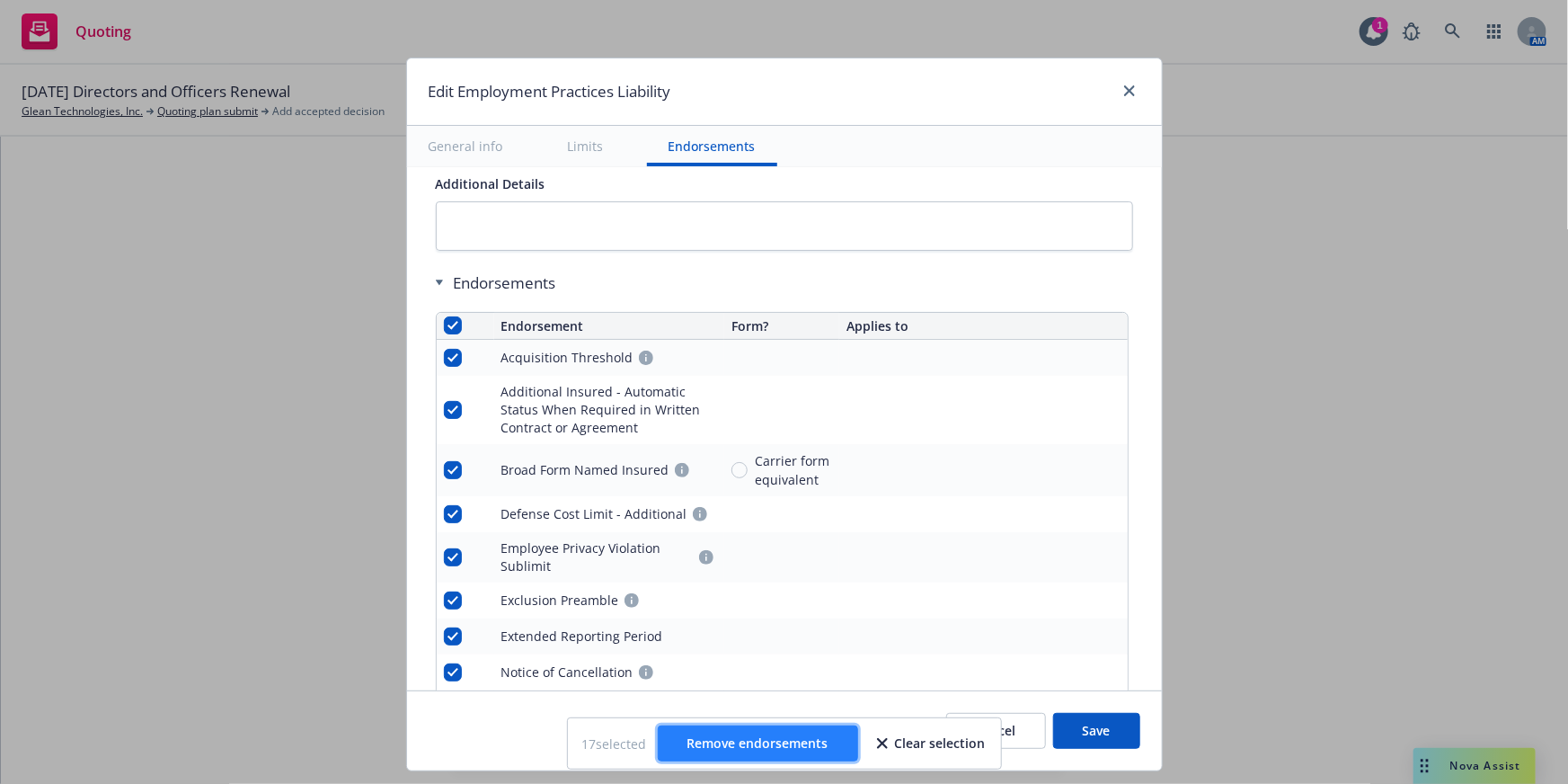
click at [844, 729] on button "Remove endorsements" at bounding box center [758, 742] width 200 height 36
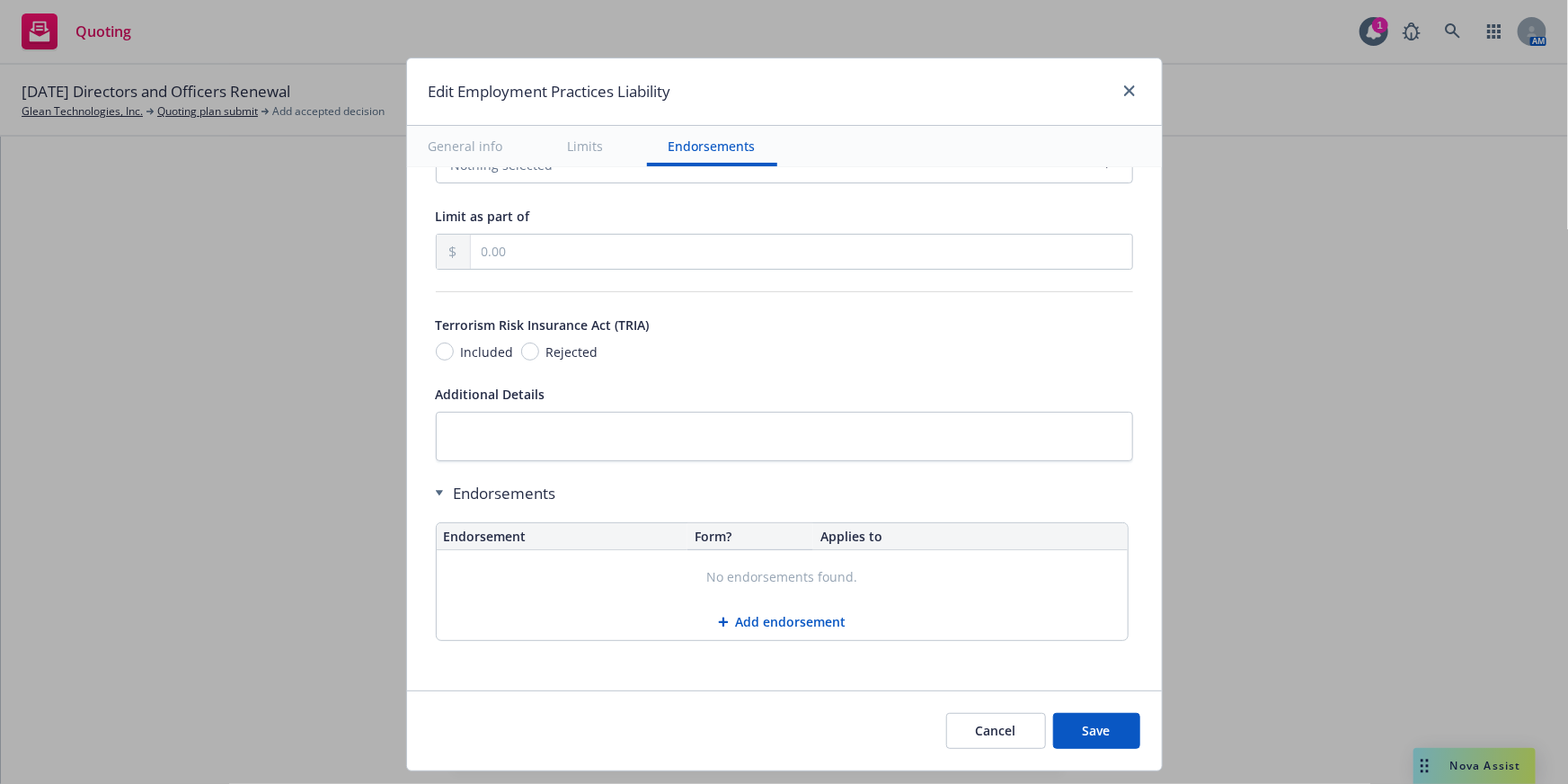
scroll to position [1584, 0]
click at [1111, 733] on button "Save" at bounding box center [1097, 730] width 87 height 36
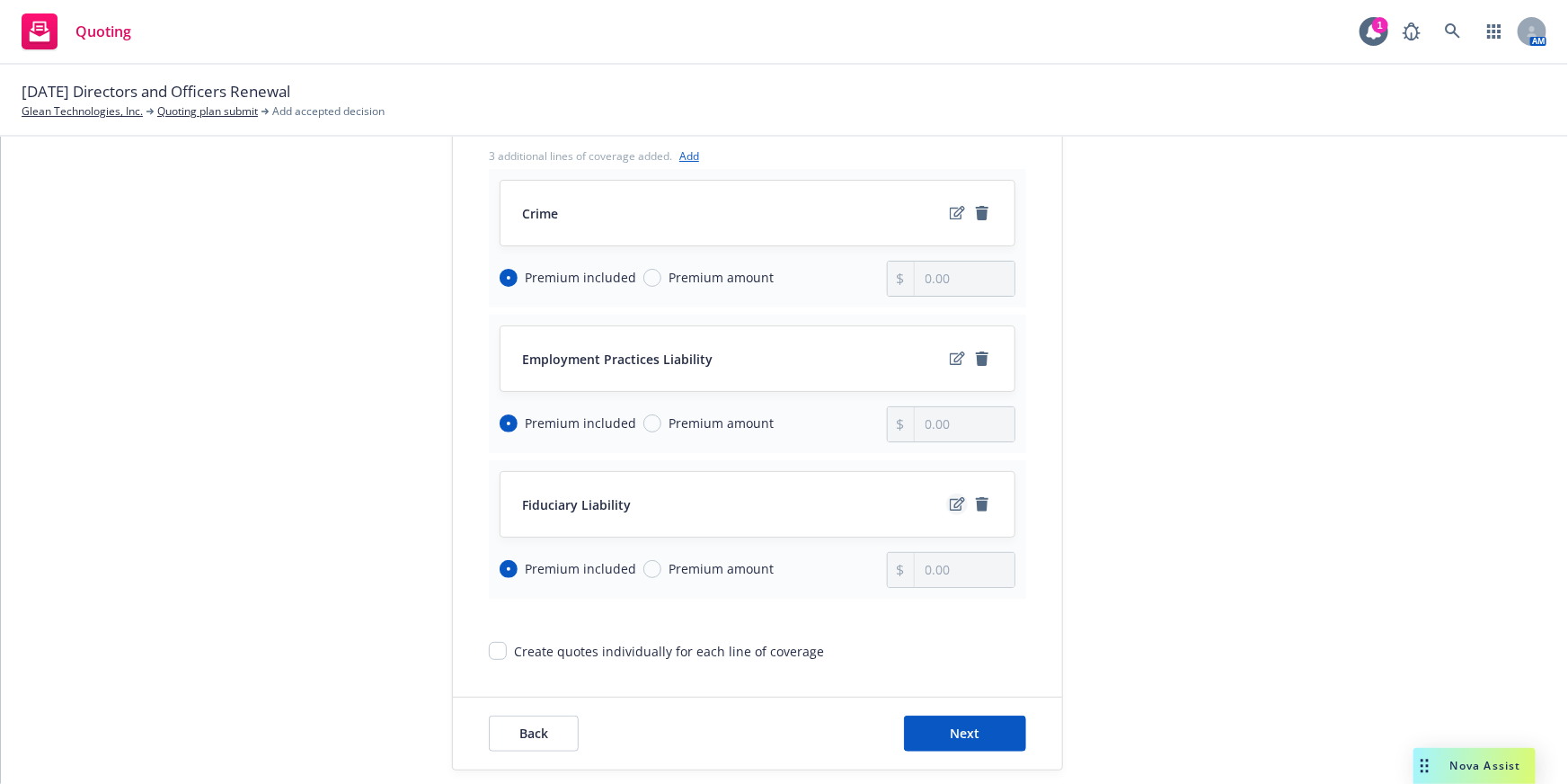
click at [951, 504] on icon "edit" at bounding box center [957, 504] width 15 height 15
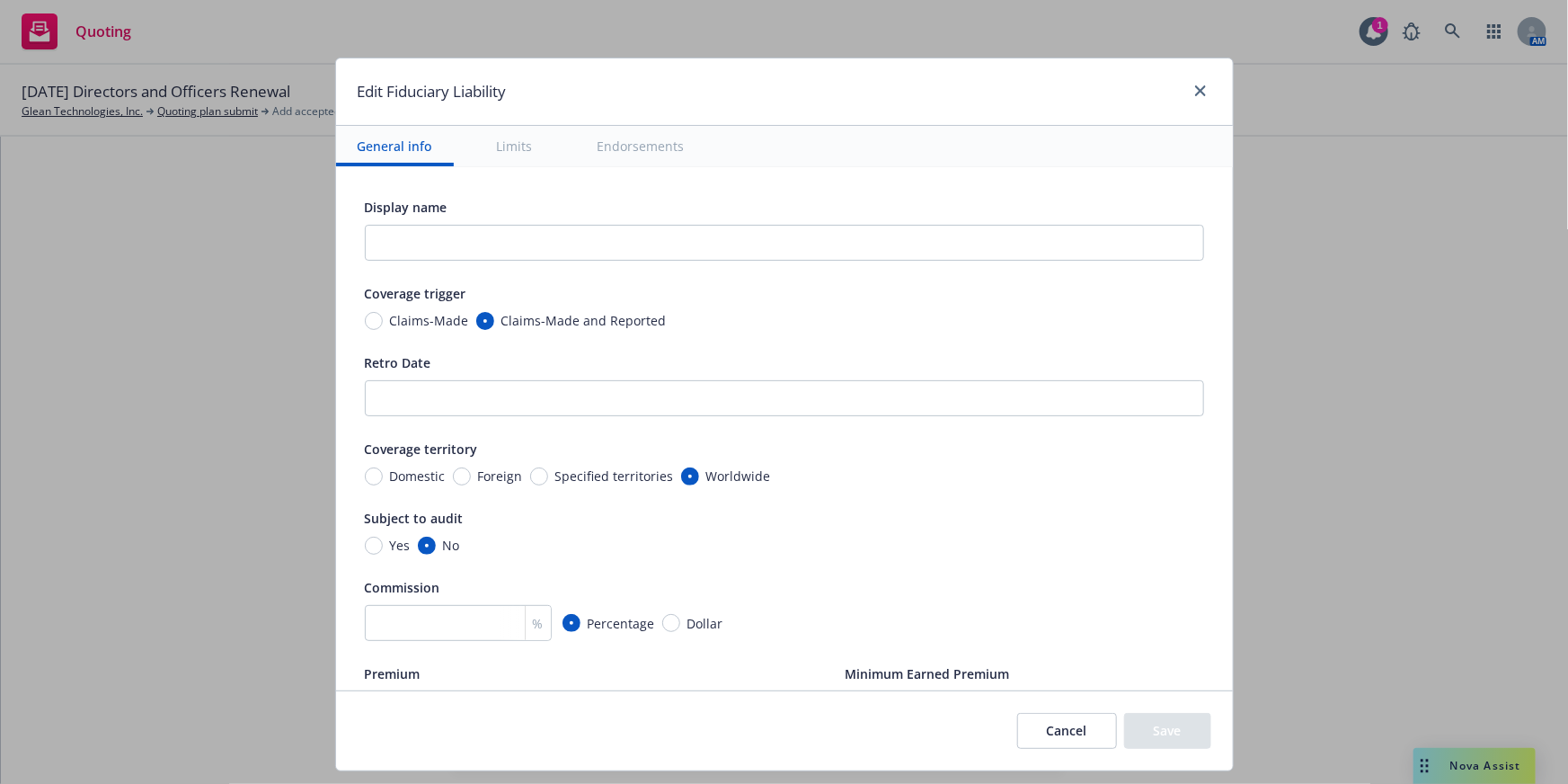
scroll to position [408, 0]
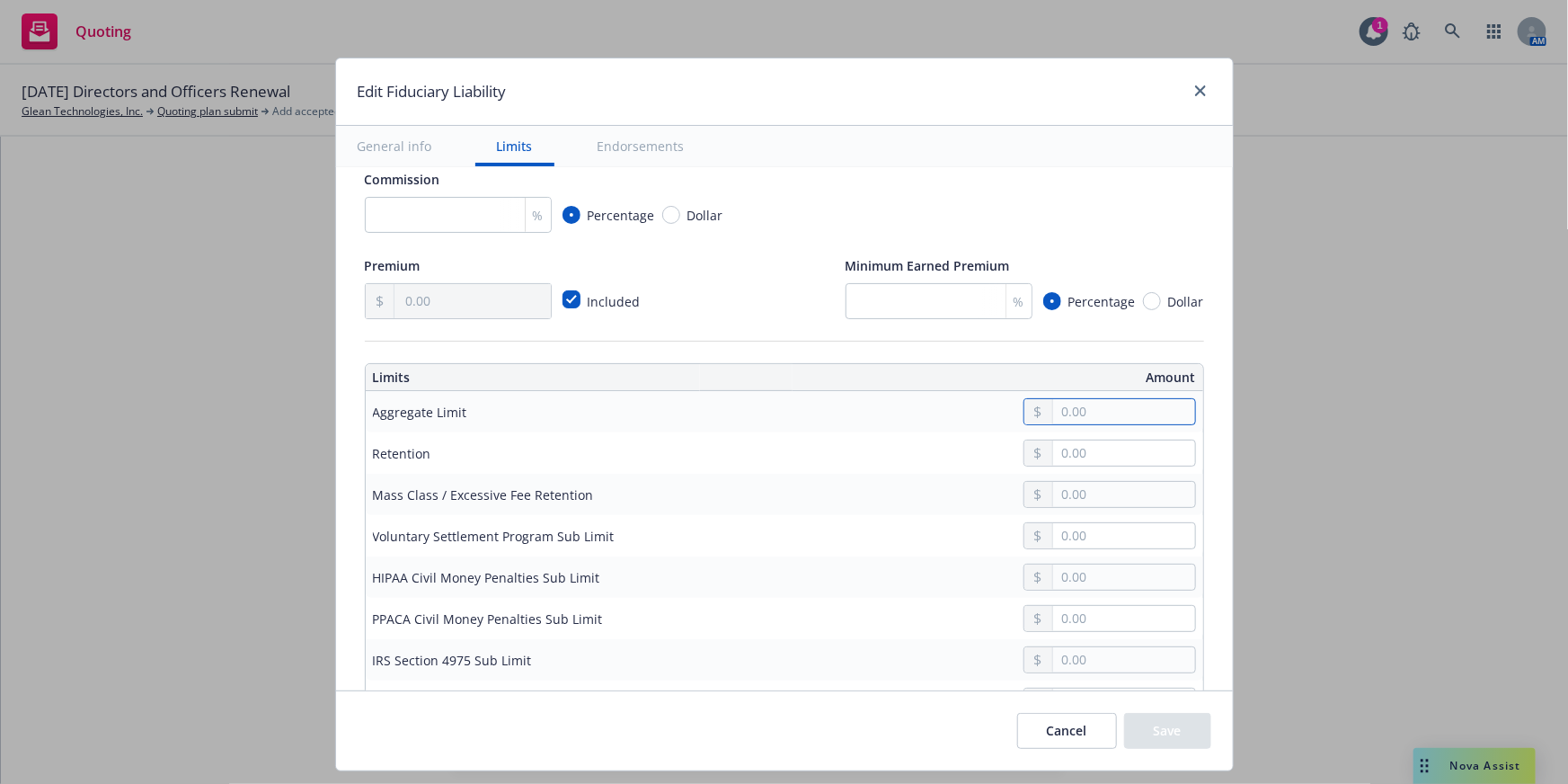
click at [1115, 403] on input "text" at bounding box center [1124, 412] width 141 height 25
click at [1095, 461] on input "text" at bounding box center [1124, 453] width 141 height 25
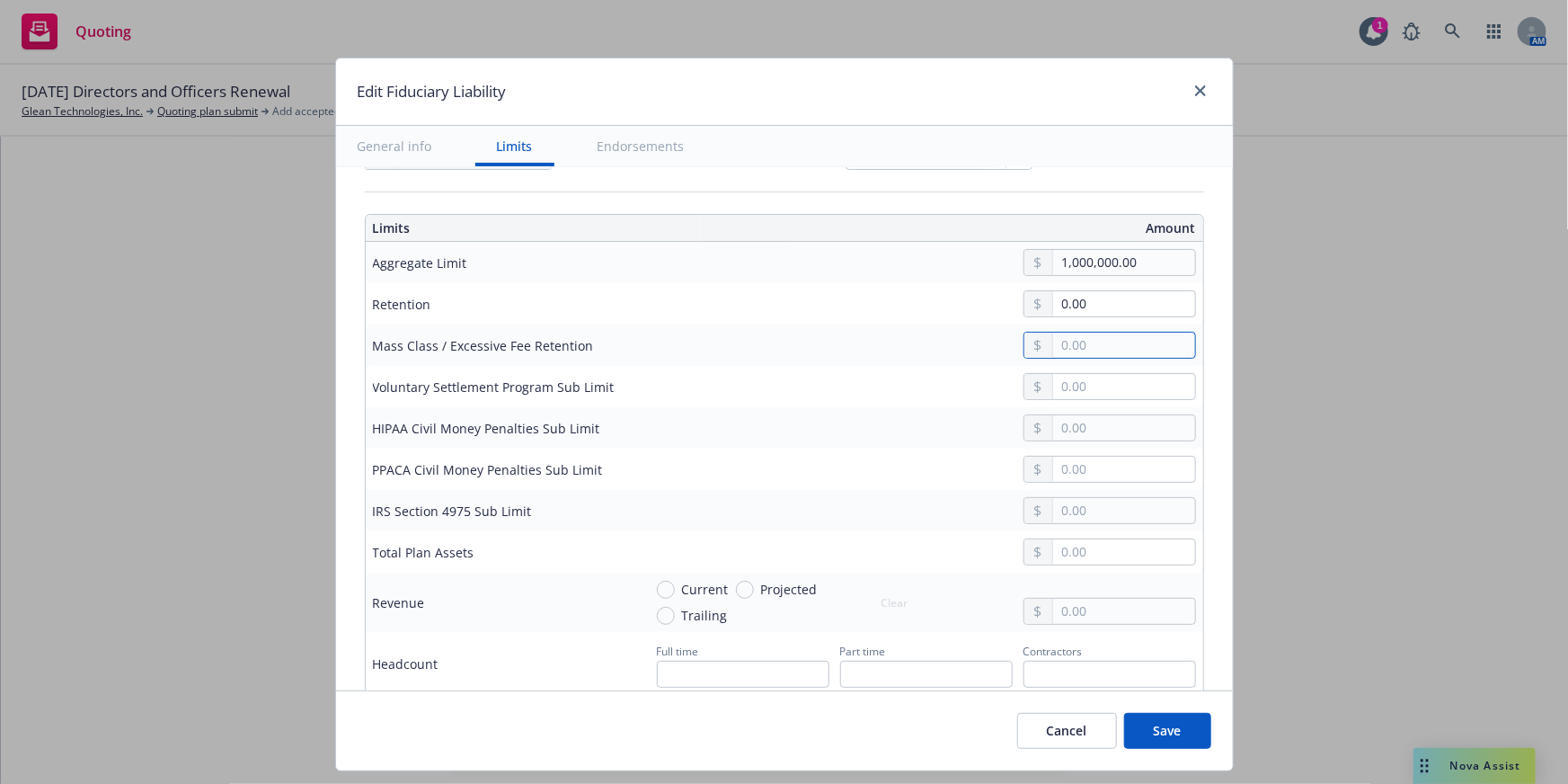
scroll to position [572, 0]
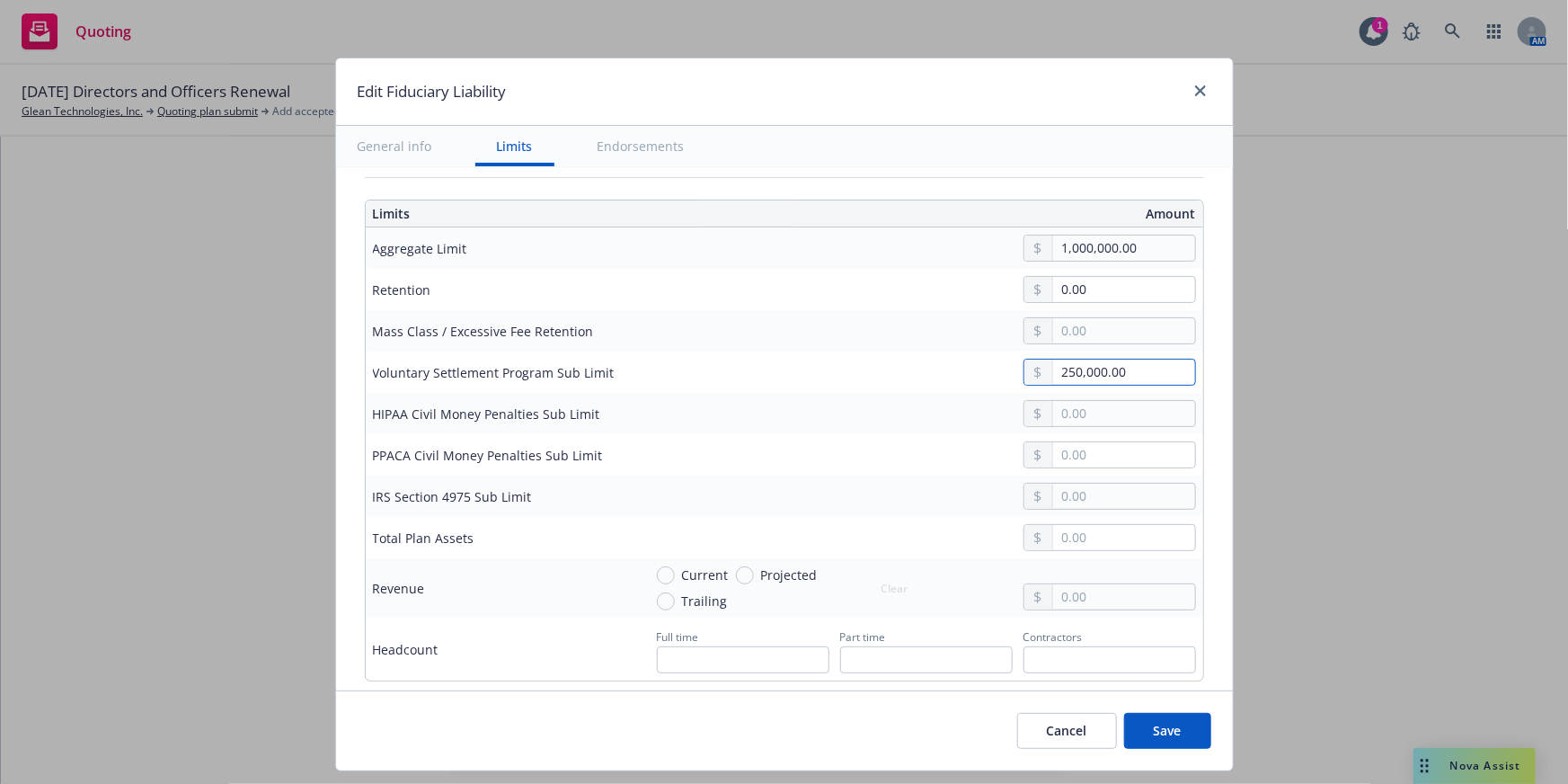
drag, startPoint x: 1139, startPoint y: 372, endPoint x: 912, endPoint y: 372, distance: 227.0
click at [912, 372] on div "250,000.00" at bounding box center [920, 372] width 554 height 27
paste input "1,00"
drag, startPoint x: 1108, startPoint y: 371, endPoint x: 931, endPoint y: 373, distance: 177.0
click at [931, 373] on div "250,000.00" at bounding box center [920, 372] width 554 height 27
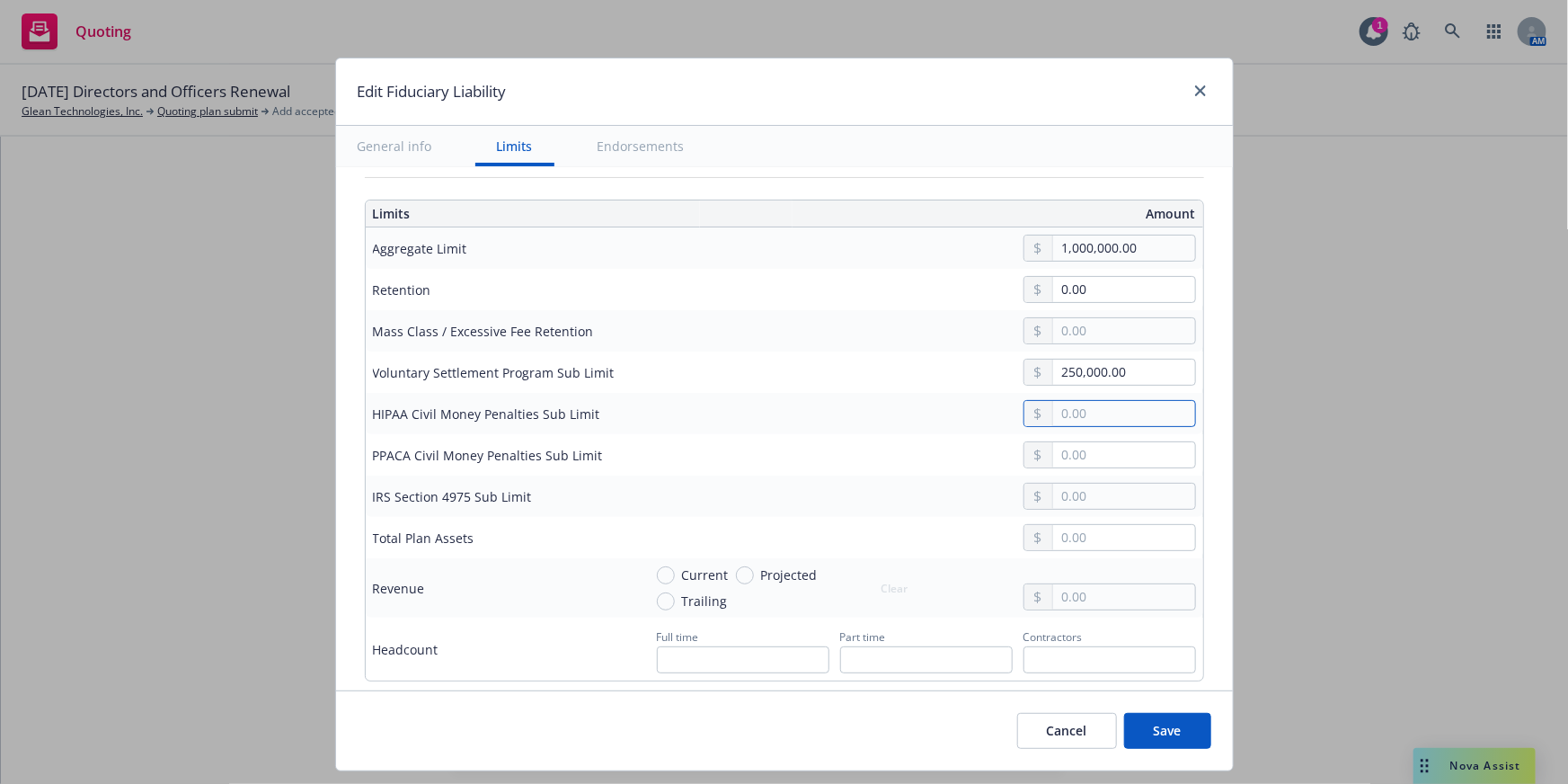
click at [1074, 406] on input "text" at bounding box center [1124, 413] width 141 height 25
paste input "250,000.00"
click at [1090, 447] on input "text" at bounding box center [1124, 455] width 141 height 25
paste input "250,000.00"
click at [1085, 494] on input "text" at bounding box center [1124, 496] width 141 height 25
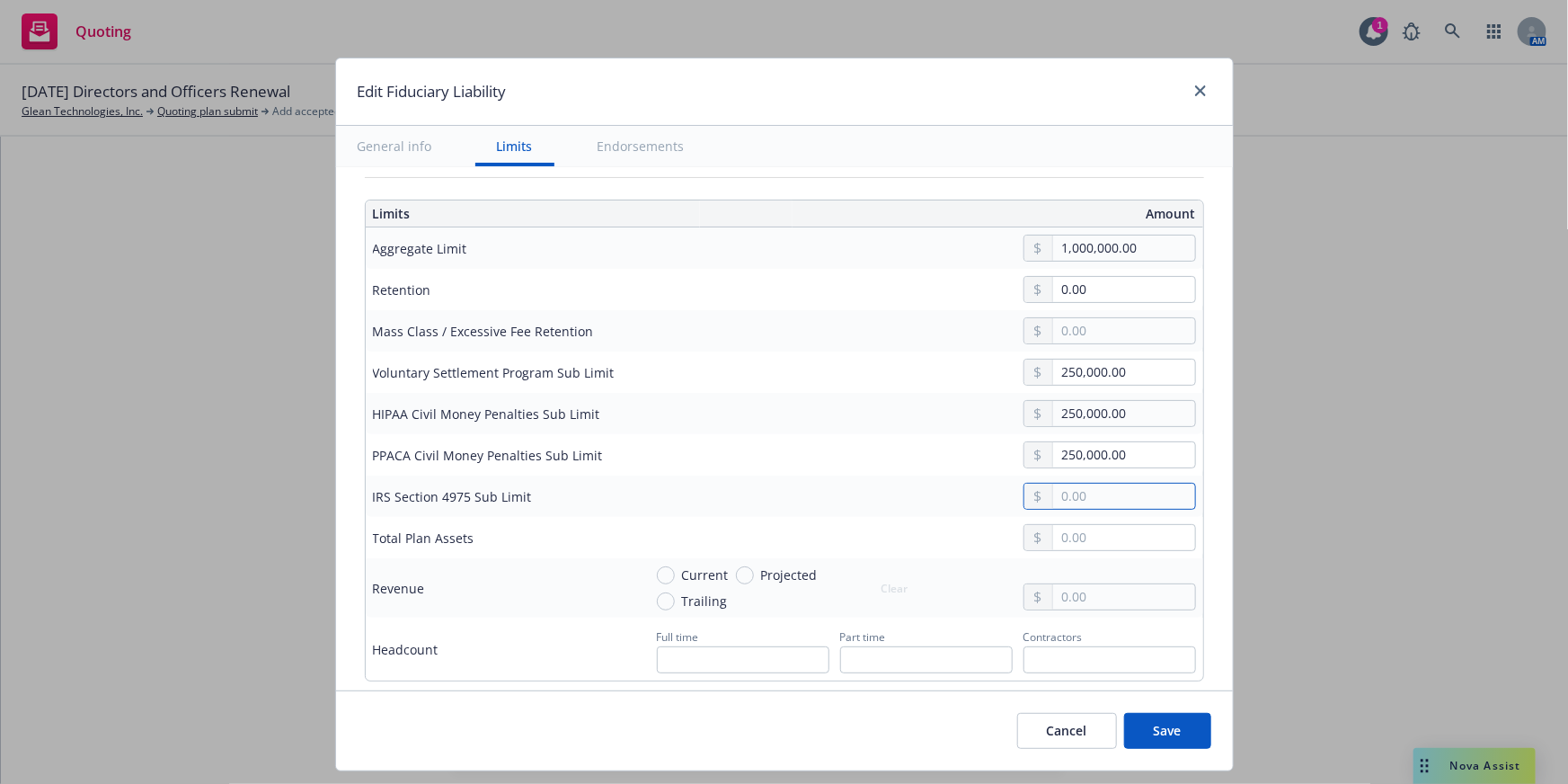
paste input "250,000.00"
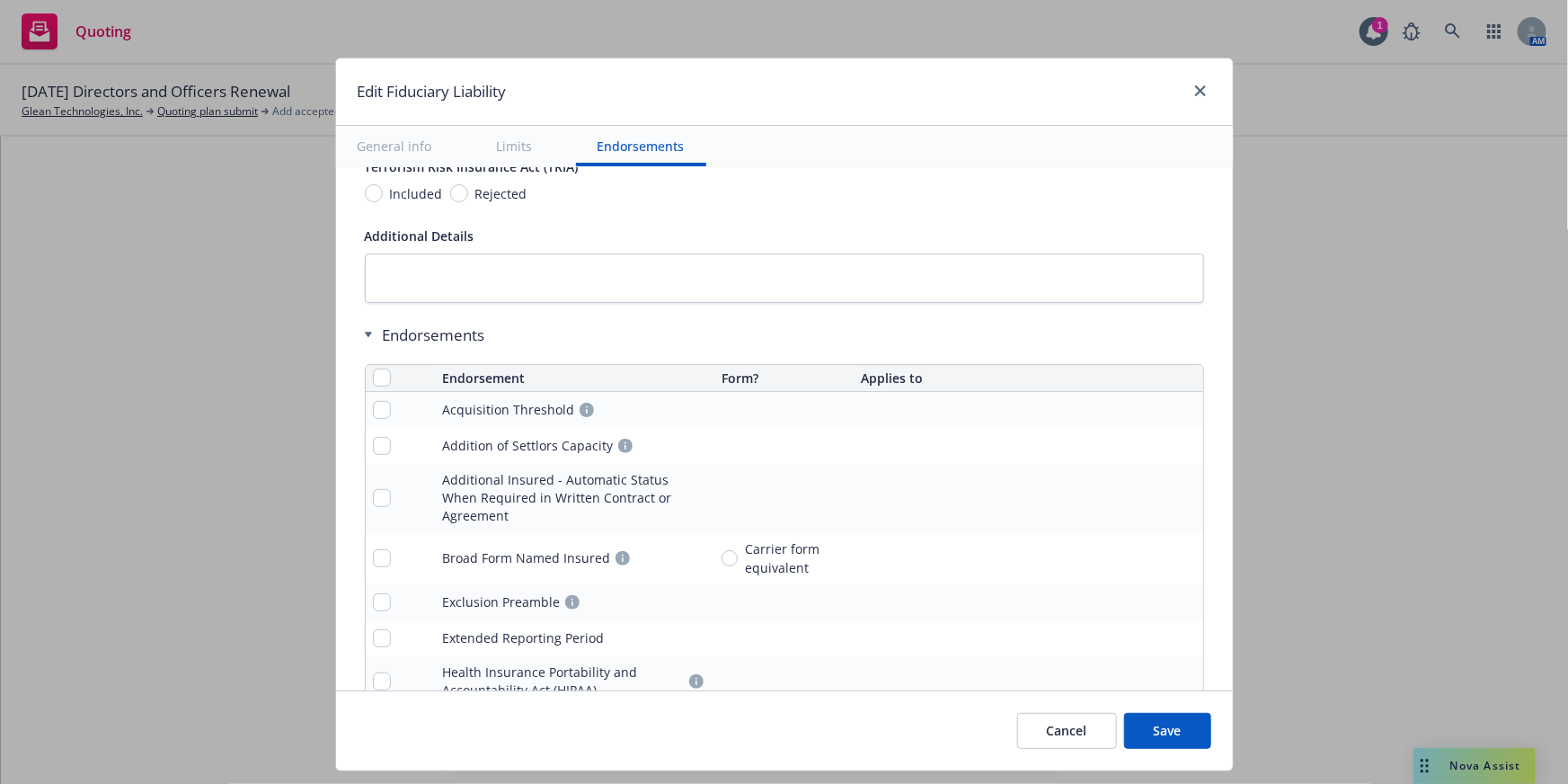
scroll to position [1307, 0]
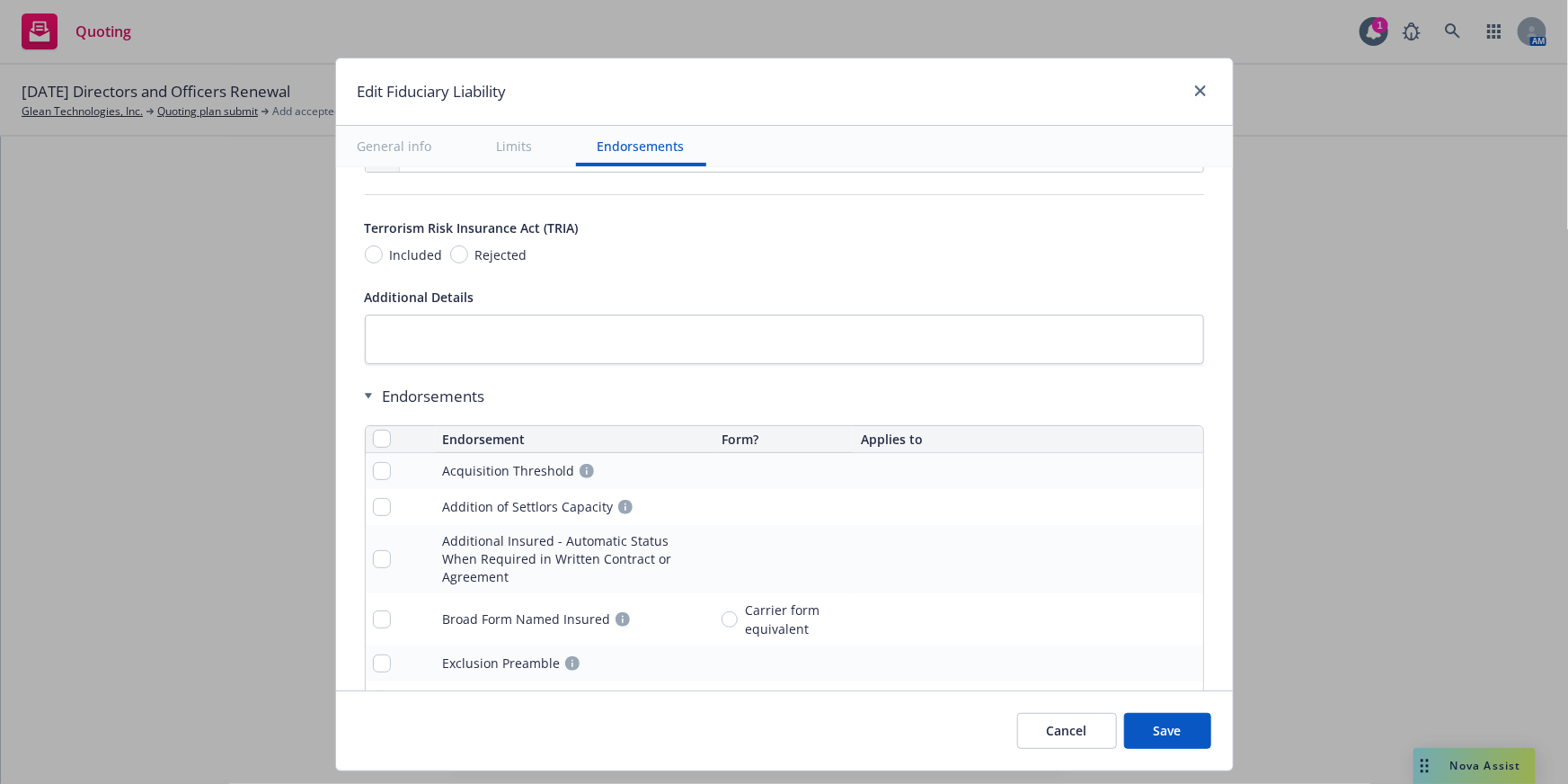
click at [372, 447] on th at bounding box center [401, 440] width 70 height 27
click at [375, 432] on input "checkbox" at bounding box center [382, 439] width 18 height 18
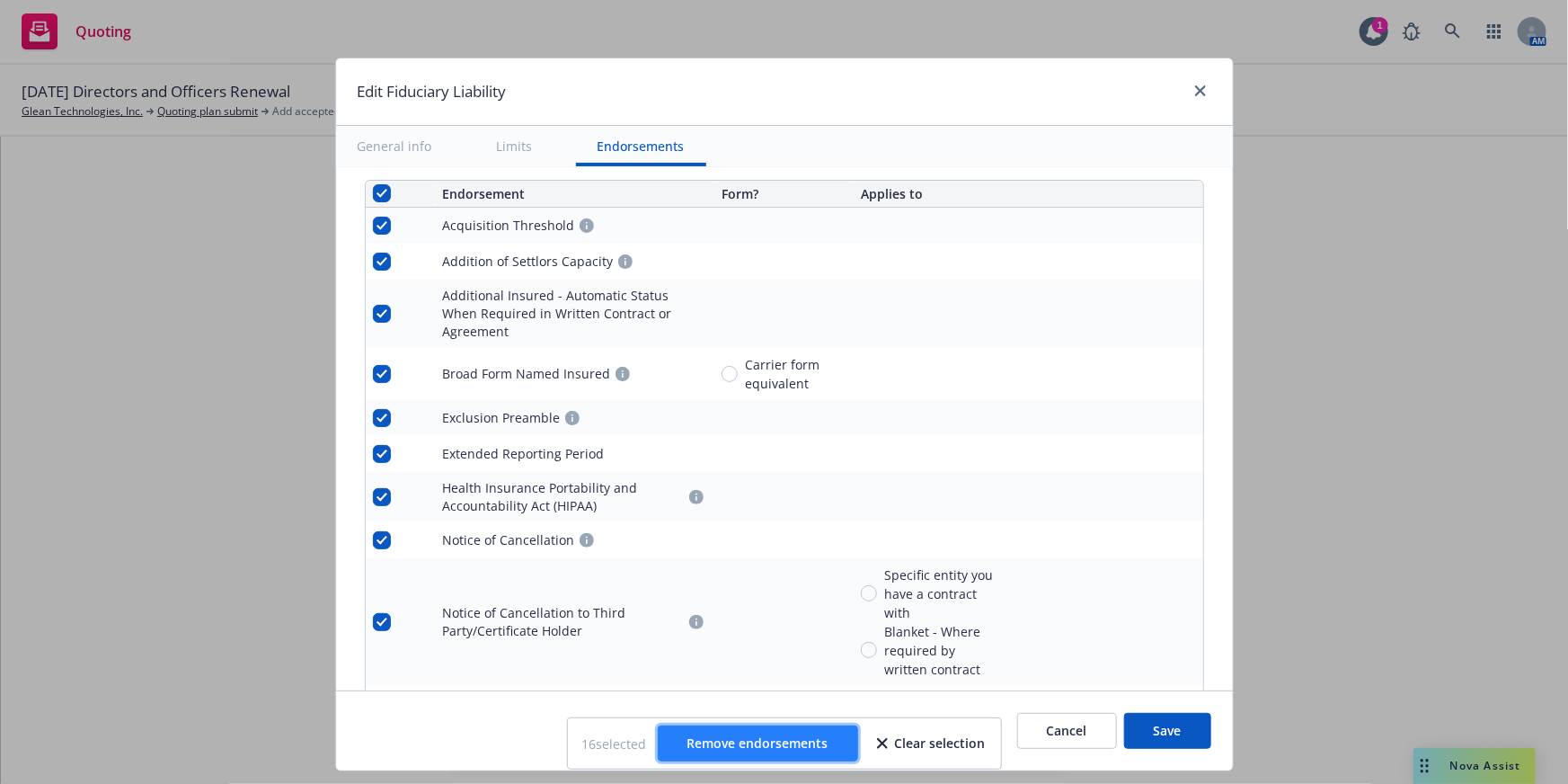
click at [833, 731] on button "Remove endorsements" at bounding box center [758, 742] width 200 height 36
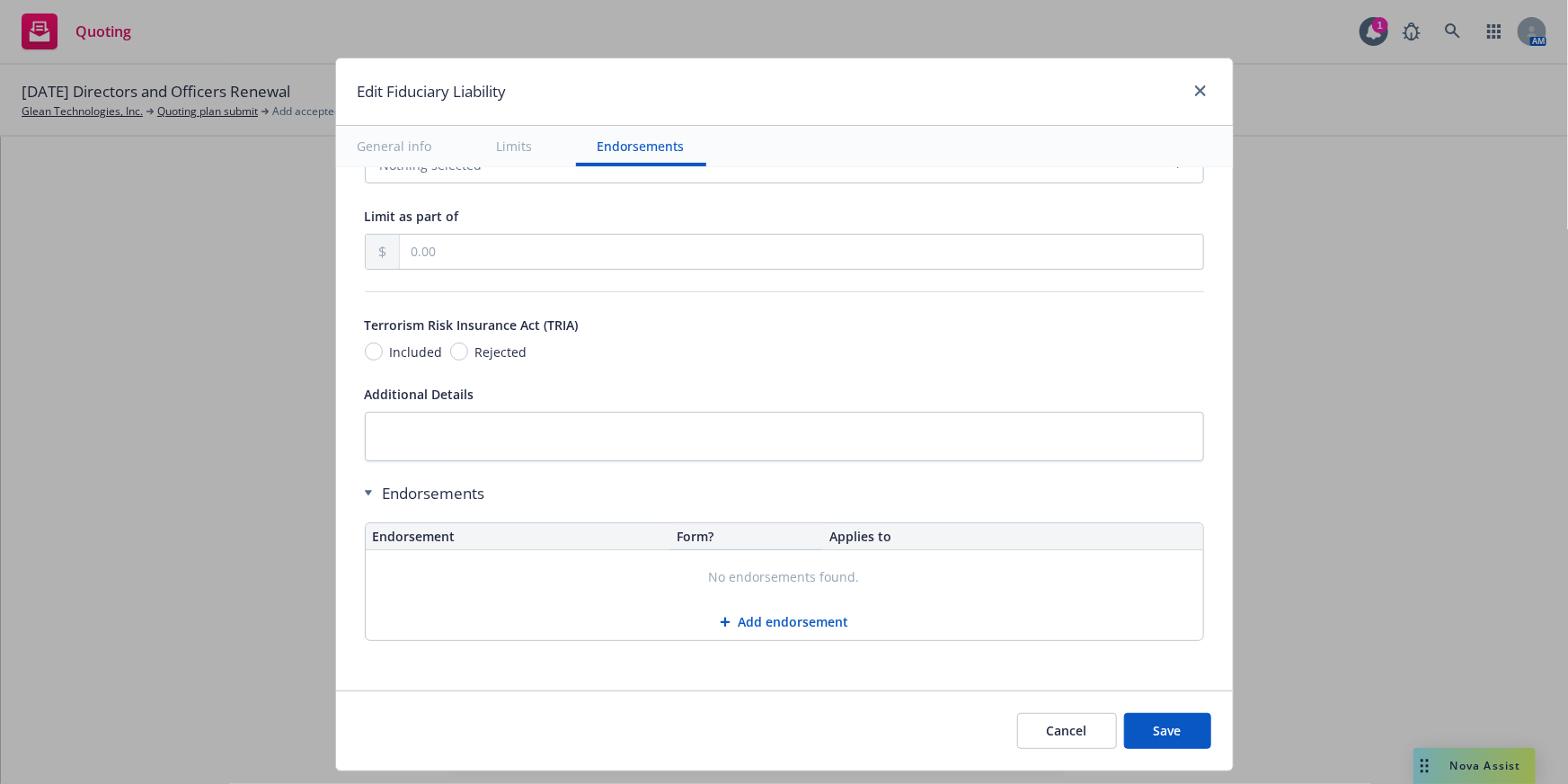
scroll to position [1207, 0]
click at [1168, 725] on button "Save" at bounding box center [1168, 730] width 87 height 36
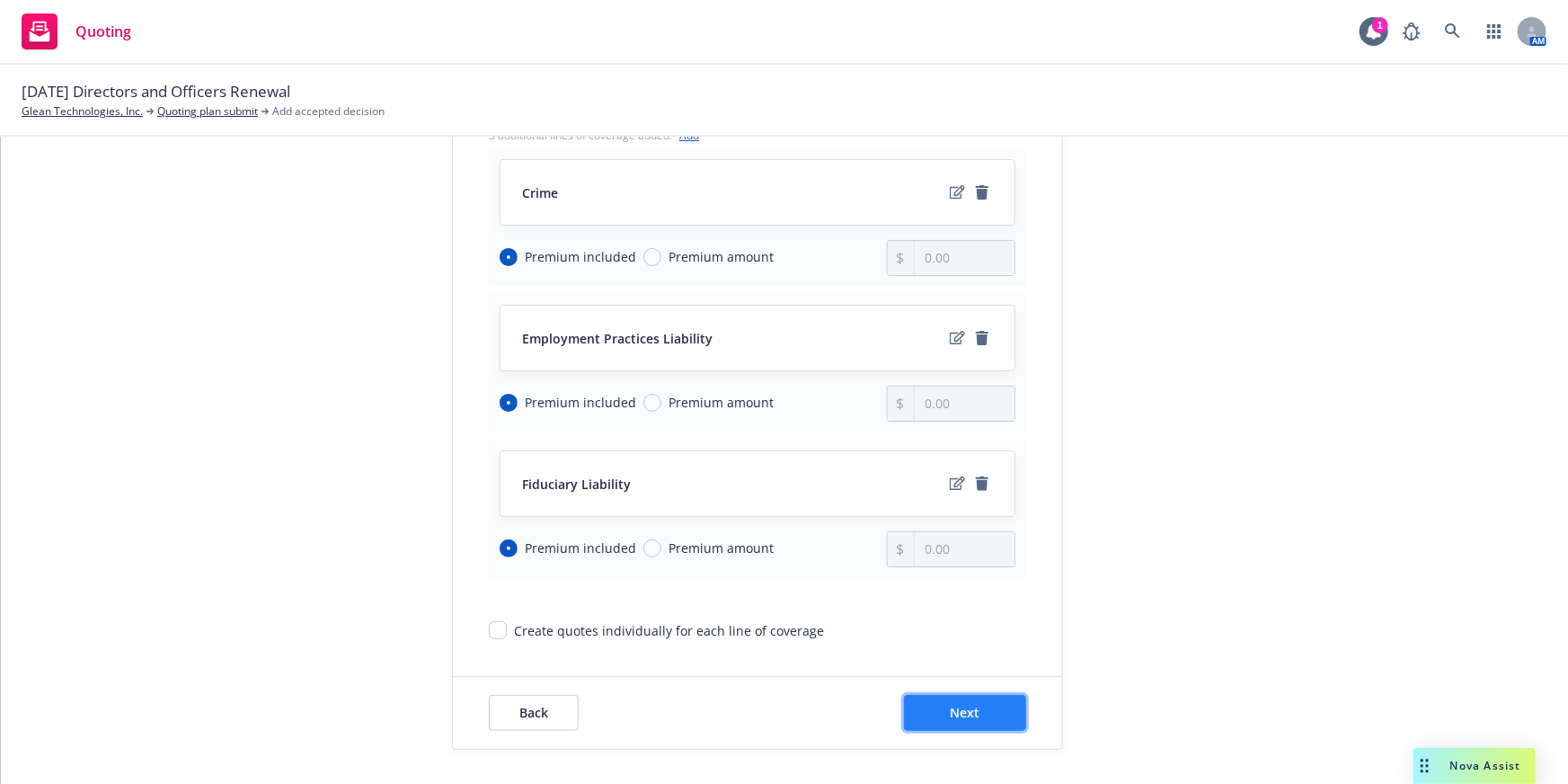
click at [979, 701] on button "Next" at bounding box center [965, 712] width 122 height 36
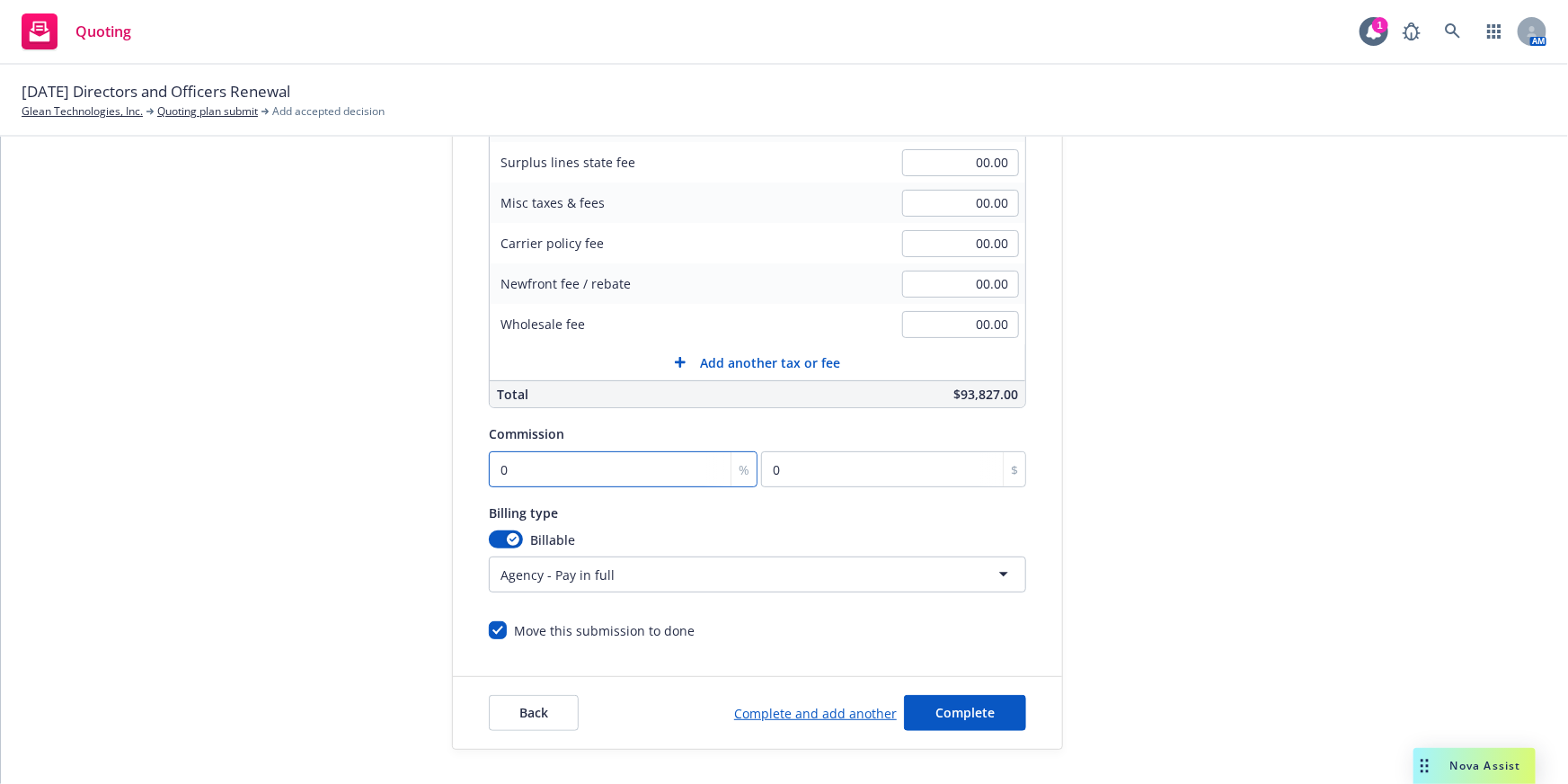
click at [667, 473] on input "0" at bounding box center [623, 468] width 269 height 36
click at [1218, 622] on div "submission Carrier Everest Last updated [DATE] 1:07 PM" at bounding box center [1225, 290] width 251 height 920
click at [948, 723] on button "Complete" at bounding box center [965, 712] width 122 height 36
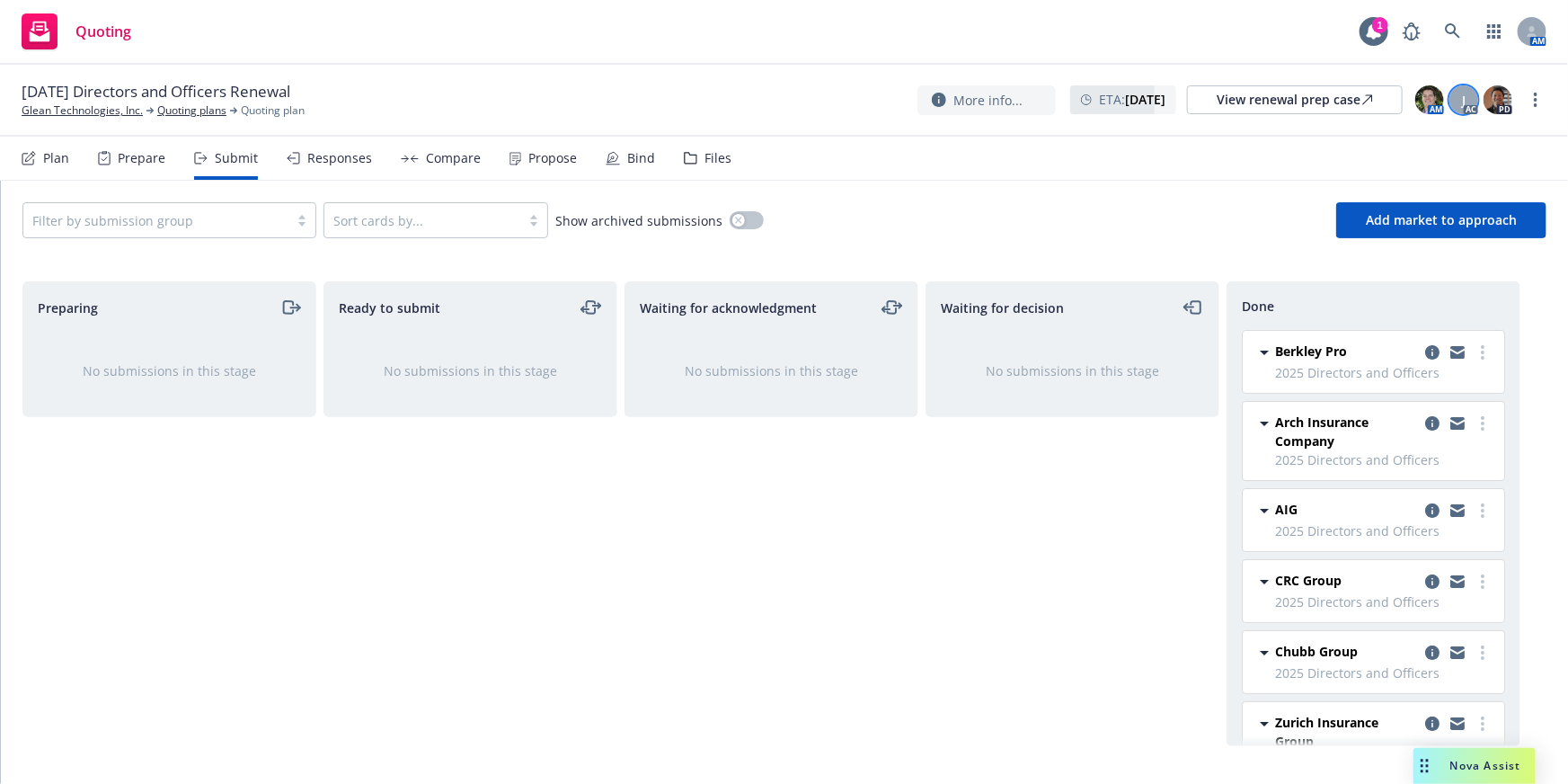
click at [1470, 92] on div "J" at bounding box center [1464, 100] width 29 height 29
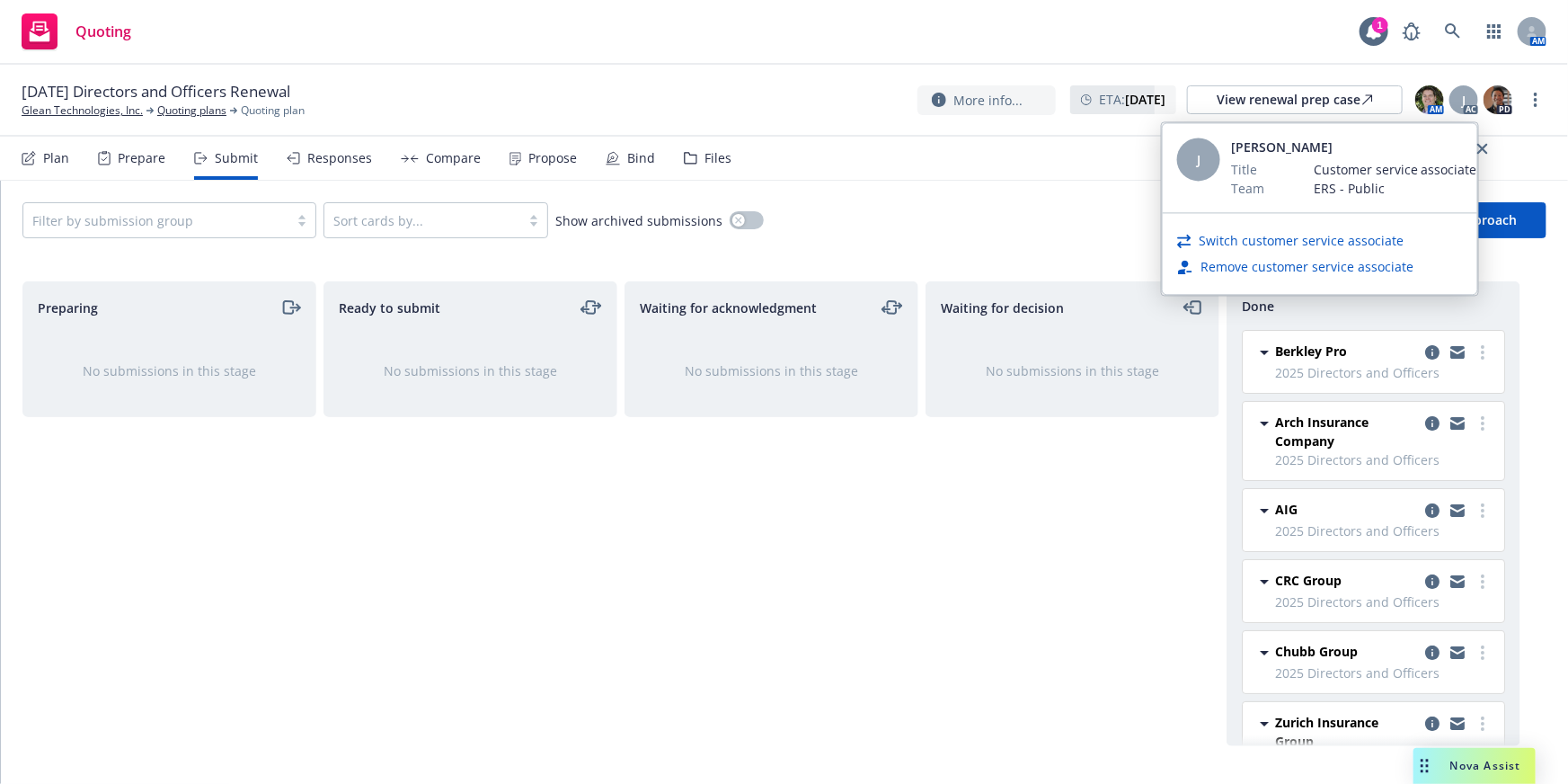
click at [1338, 265] on link "Remove customer service associate" at bounding box center [1308, 266] width 213 height 19
click at [1372, 262] on link "Remove customer service associate" at bounding box center [1308, 266] width 213 height 19
click at [1380, 257] on link "Remove customer service associate" at bounding box center [1308, 266] width 213 height 19
click at [1482, 144] on icon "close" at bounding box center [1483, 148] width 11 height 11
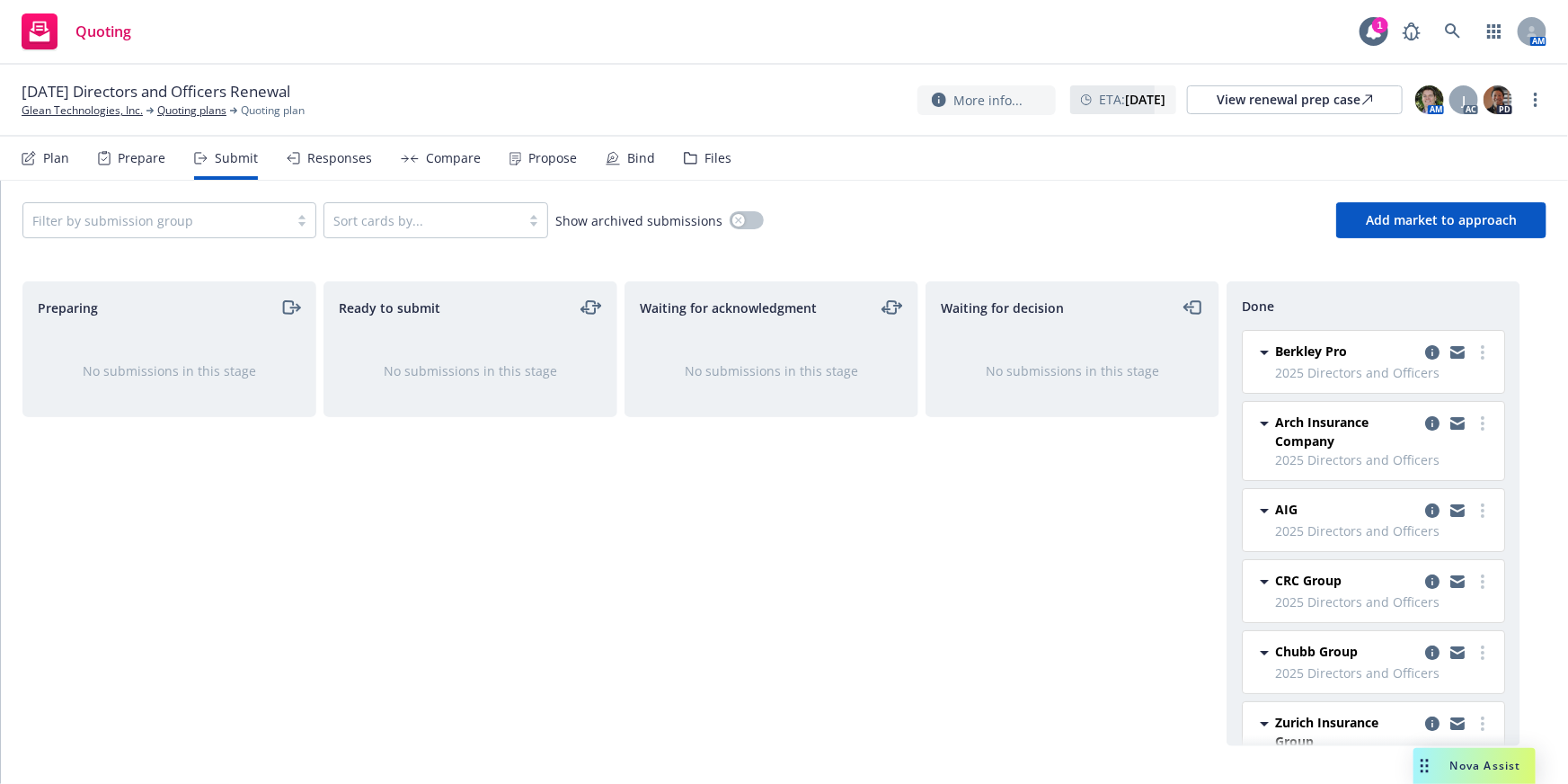
click at [356, 166] on div "Responses" at bounding box center [340, 158] width 65 height 15
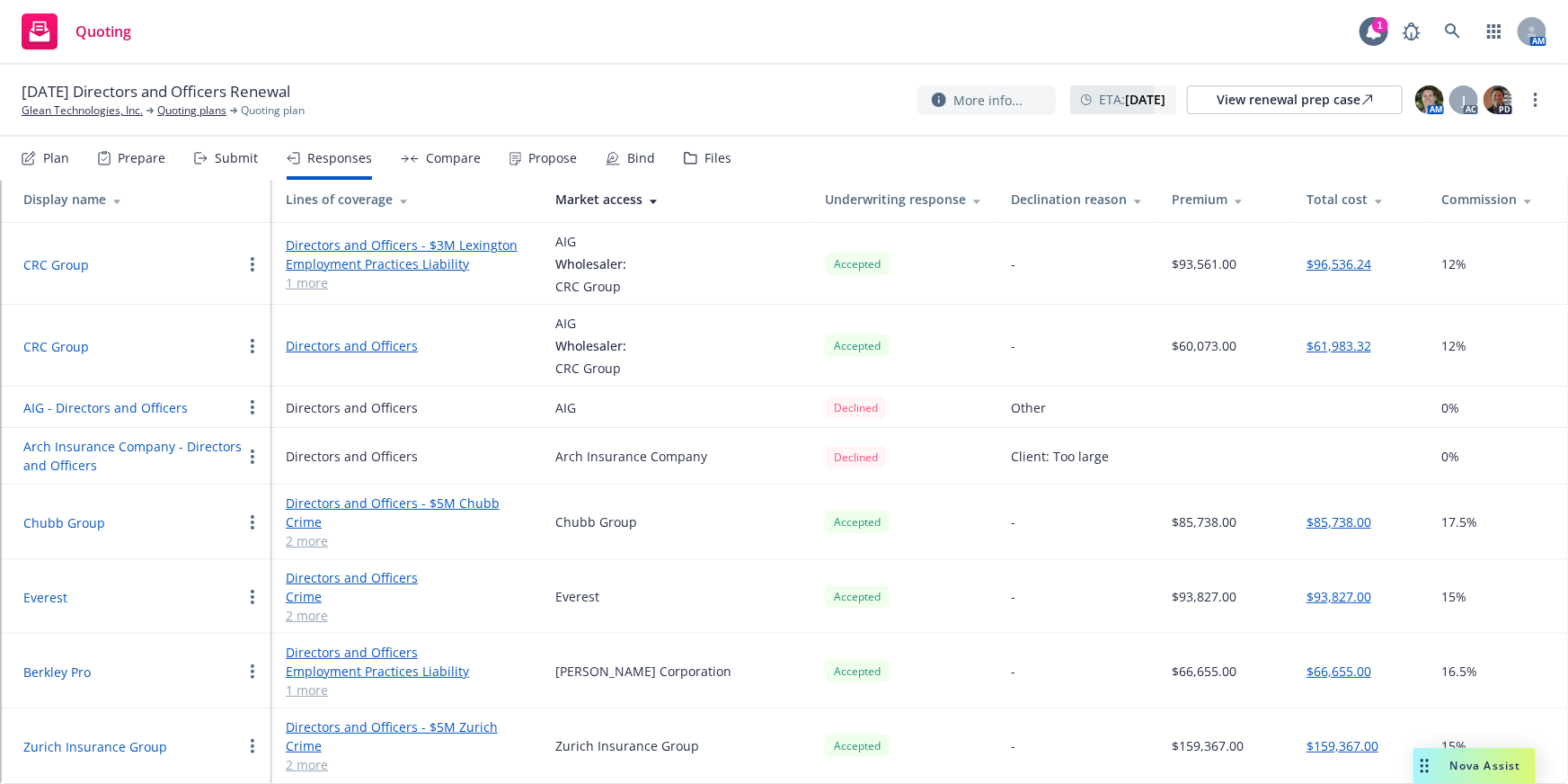
scroll to position [171, 0]
click at [87, 514] on button "Chubb Group" at bounding box center [65, 523] width 82 height 19
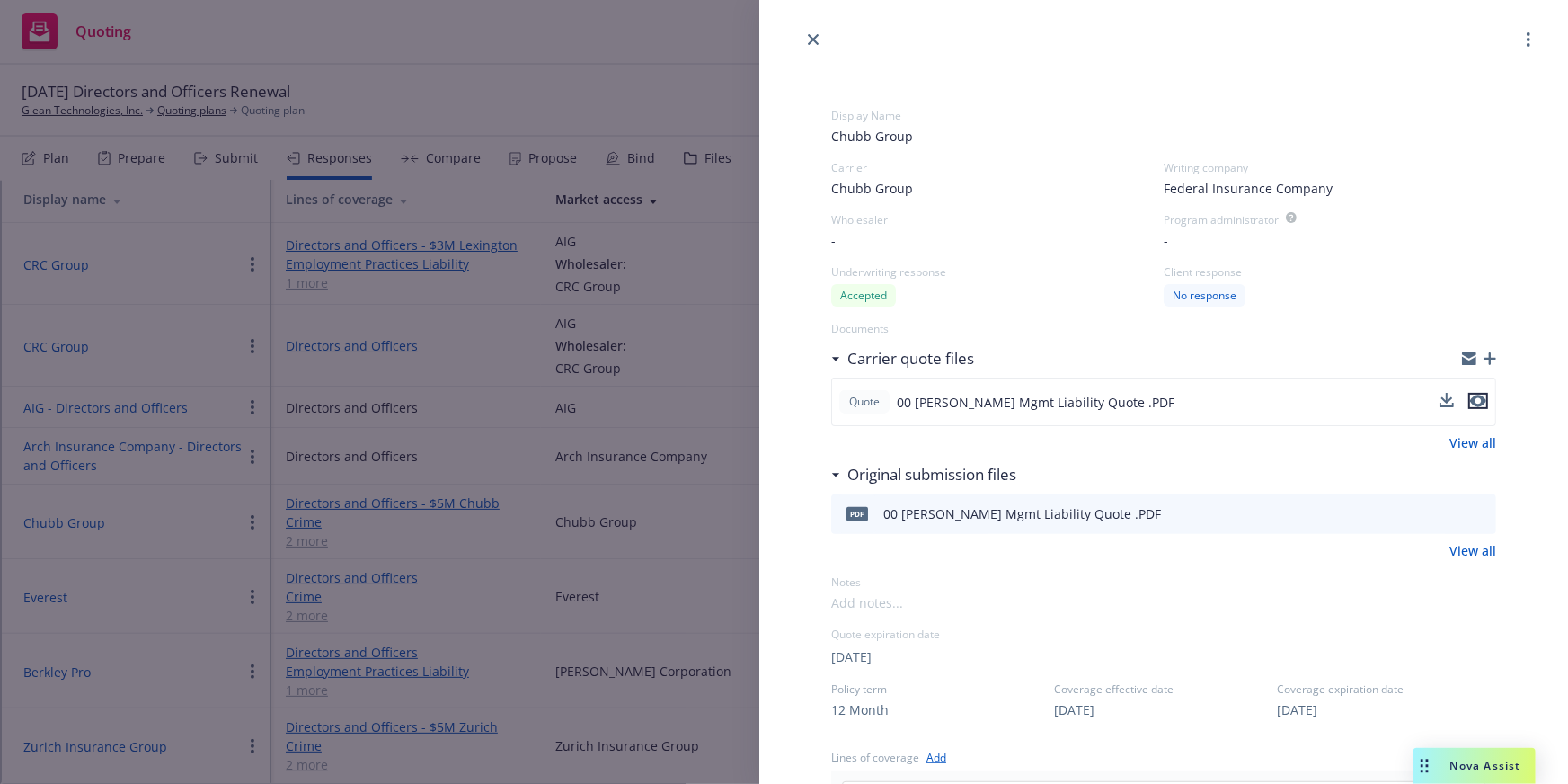
click at [1471, 403] on icon "preview file" at bounding box center [1479, 402] width 16 height 13
click at [548, 292] on div "Display Name Chubb Group Carrier Chubb Group Writing company Federal Insurance …" at bounding box center [784, 392] width 1568 height 784
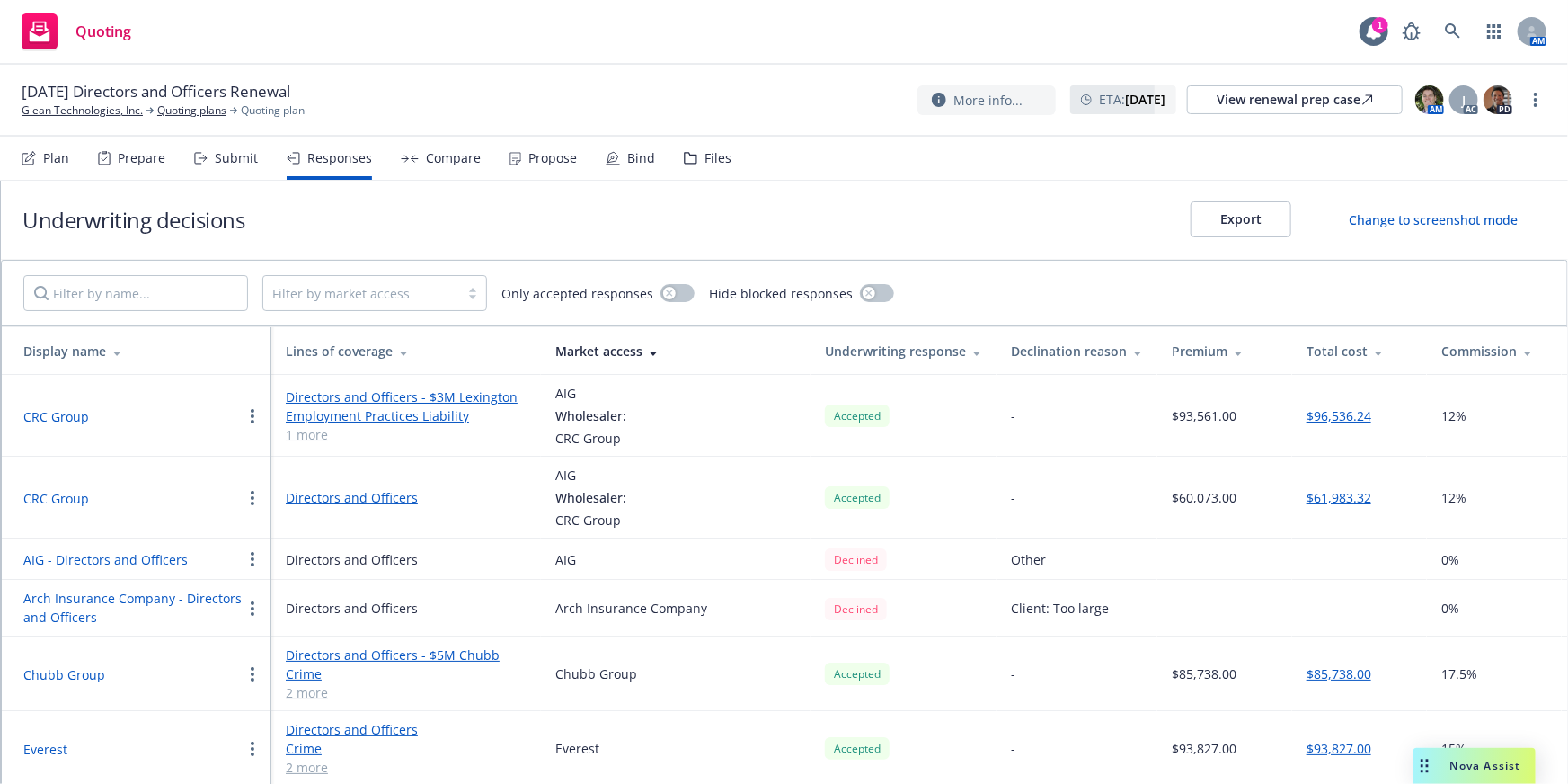
scroll to position [171, 0]
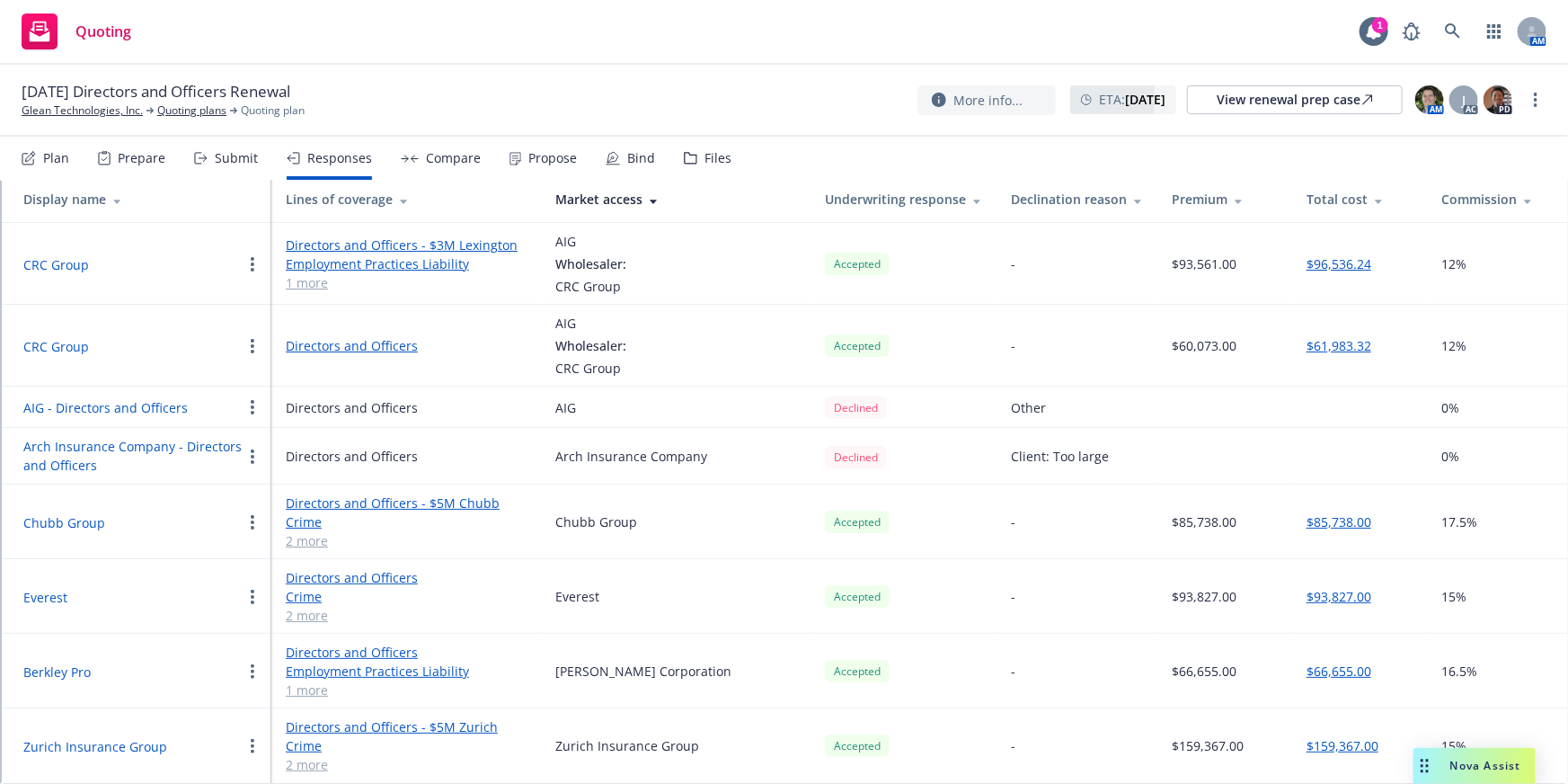
click at [70, 662] on button "Berkley Pro" at bounding box center [57, 671] width 67 height 19
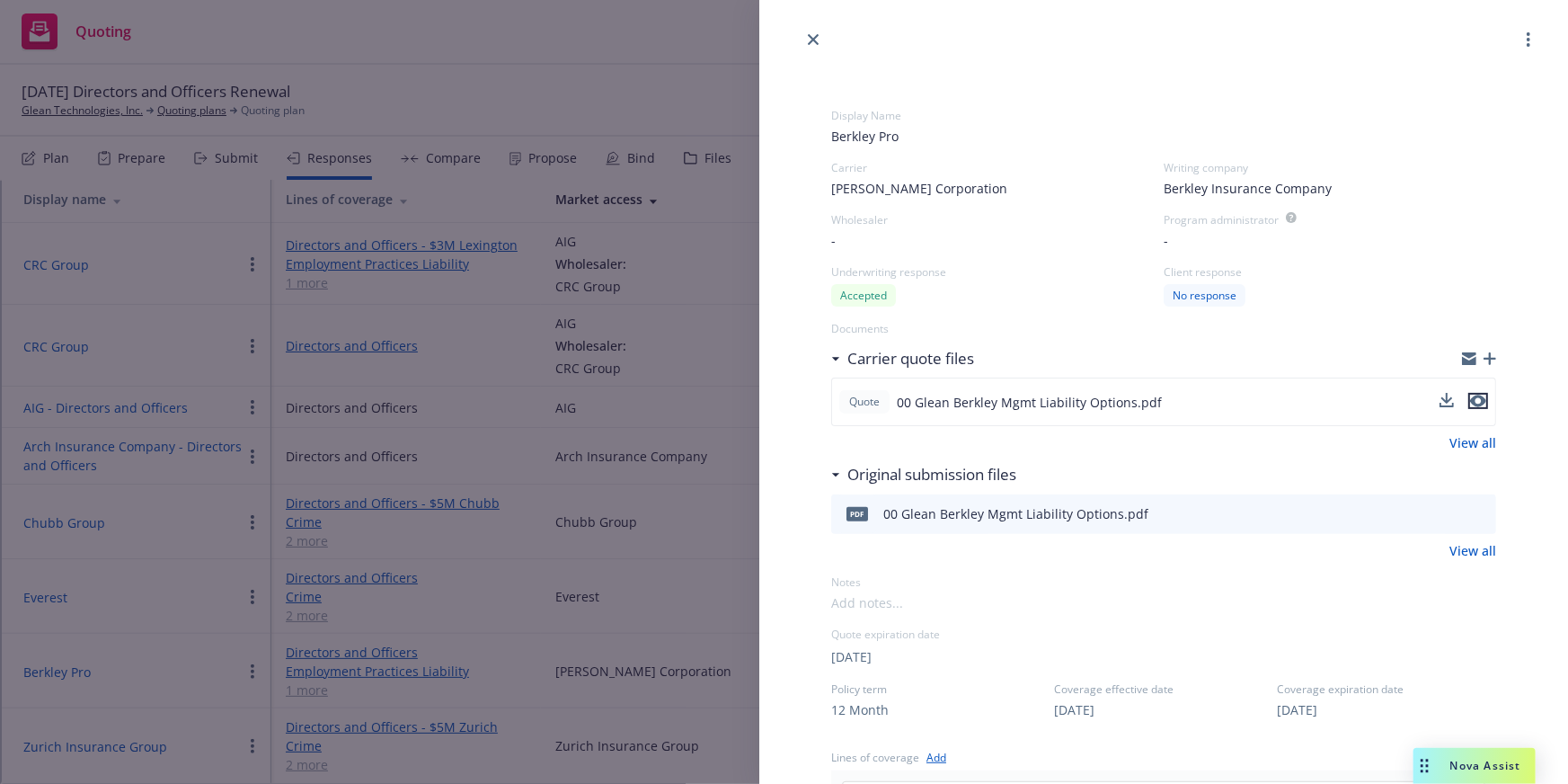
click at [1471, 399] on icon "preview file" at bounding box center [1479, 401] width 16 height 13
click at [626, 260] on div "Display Name Berkley Pro Carrier [PERSON_NAME] Corporation Writing company Berk…" at bounding box center [784, 392] width 1568 height 784
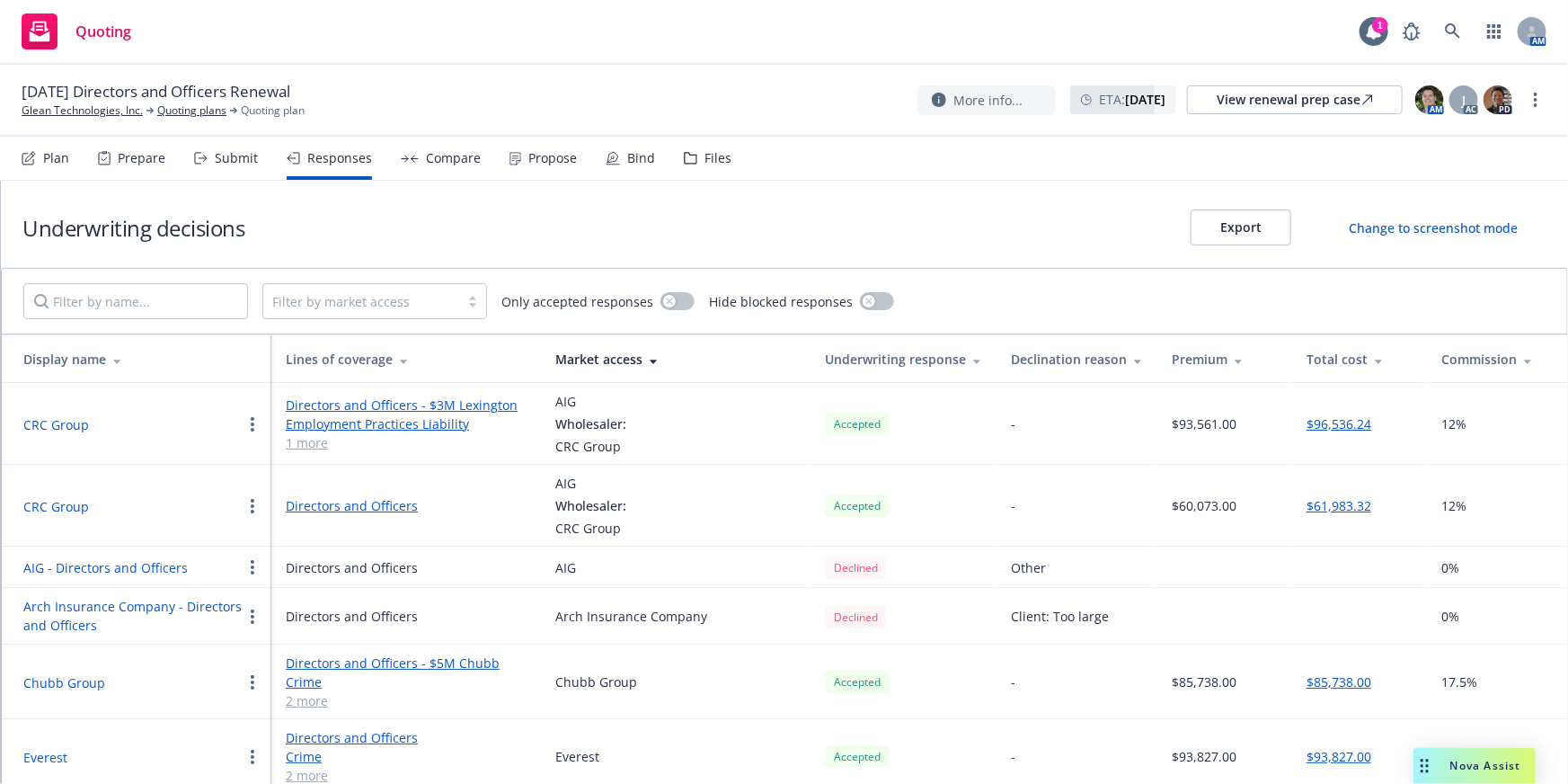
click at [48, 503] on button "CRC Group" at bounding box center [56, 506] width 66 height 19
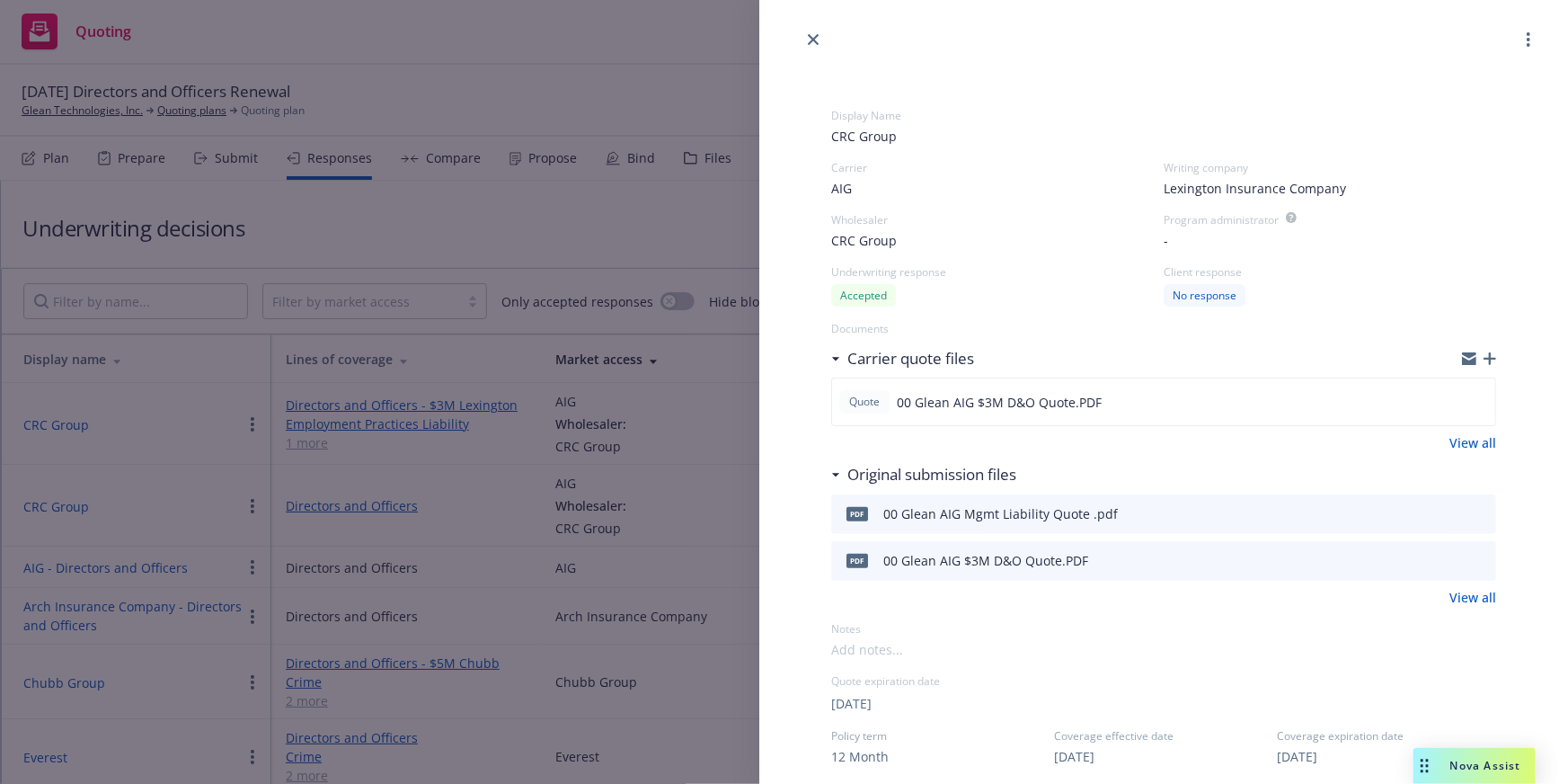
click at [1485, 393] on div "Display Name CRC Group Carrier AIG Writing company Lexington Insurance Company …" at bounding box center [1164, 785] width 723 height 1471
click at [1479, 401] on div "Quote 00 Glean AIG $3M D&O Quote.PDF" at bounding box center [1164, 402] width 665 height 48
click at [1472, 402] on icon "preview file" at bounding box center [1479, 402] width 16 height 13
